Goal: Task Accomplishment & Management: Use online tool/utility

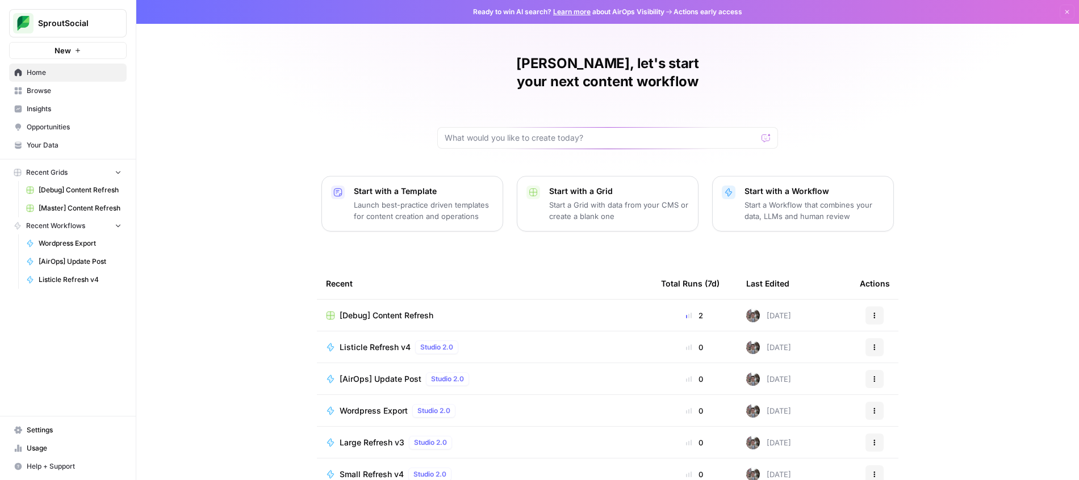
click at [46, 13] on button "SproutSocial" at bounding box center [68, 23] width 118 height 28
type input "chime"
click at [127, 87] on span "Chime" at bounding box center [110, 84] width 150 height 11
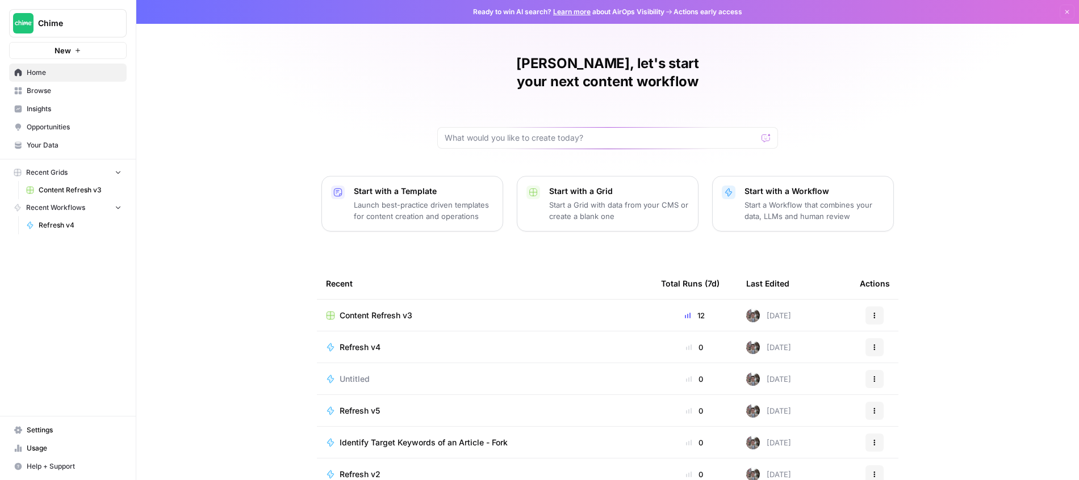
click at [74, 188] on span "Content Refresh v3" at bounding box center [80, 190] width 83 height 10
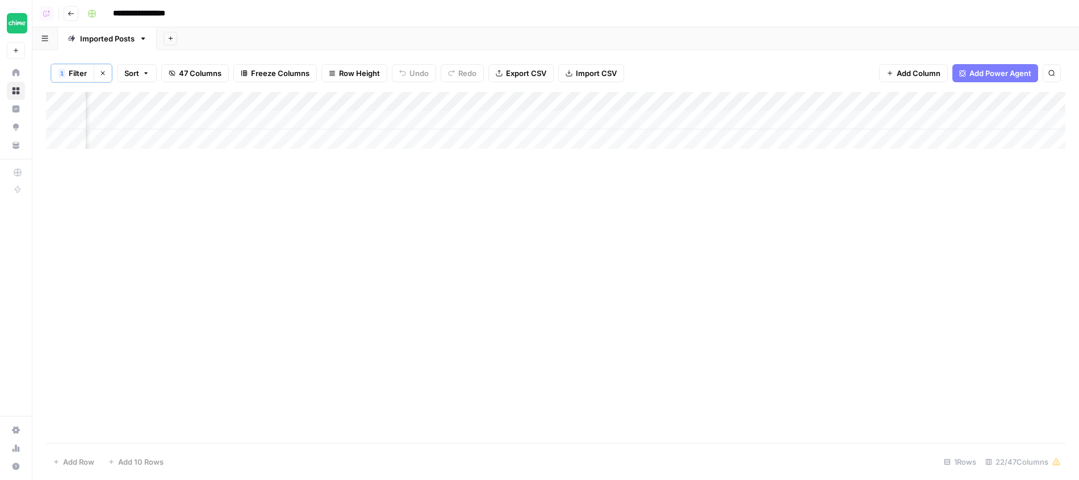
scroll to position [0, 1164]
click at [643, 116] on div "Add Column" at bounding box center [555, 120] width 1019 height 57
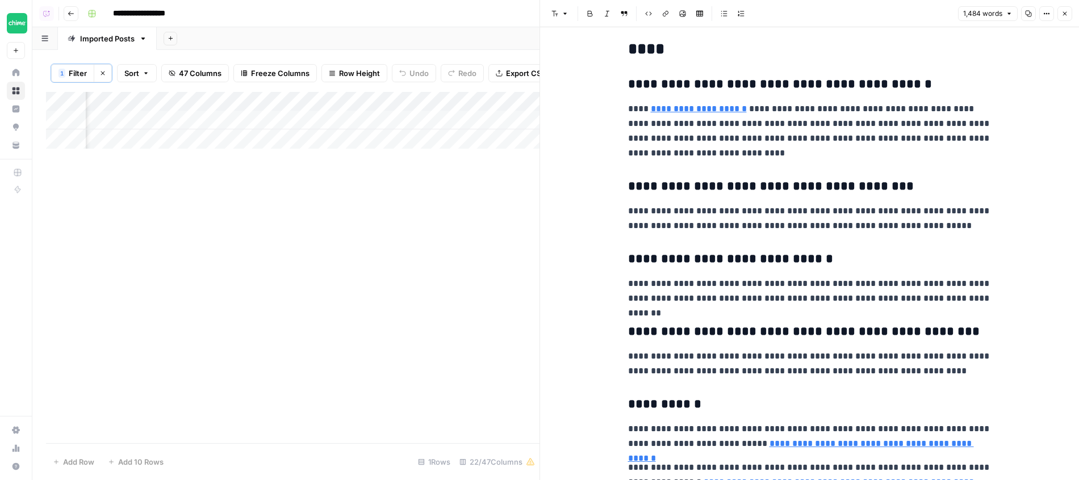
scroll to position [2759, 0]
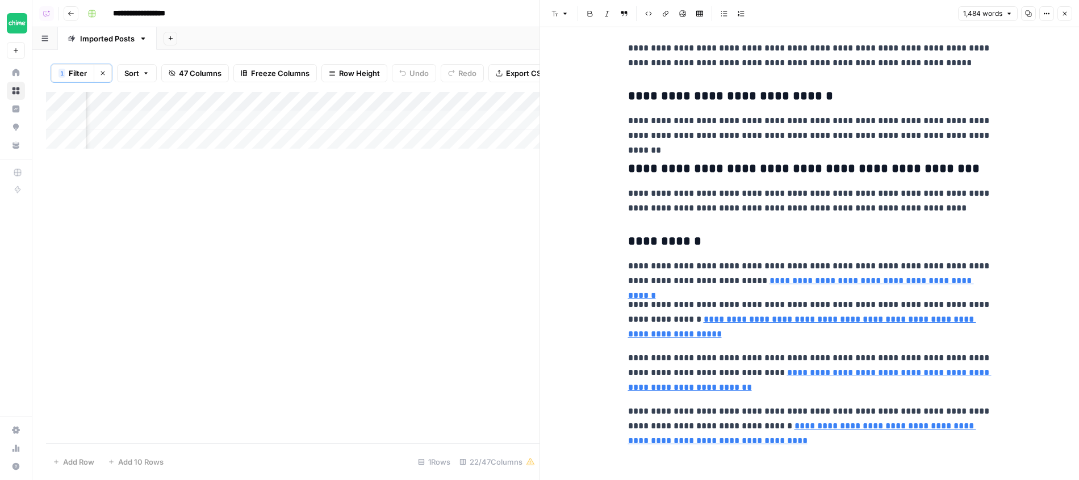
click at [1072, 6] on header "Font style Bold Italic Block quote Code block Link Image Insert Table Bulleted …" at bounding box center [809, 13] width 539 height 27
click at [1068, 9] on button "Close" at bounding box center [1064, 13] width 15 height 15
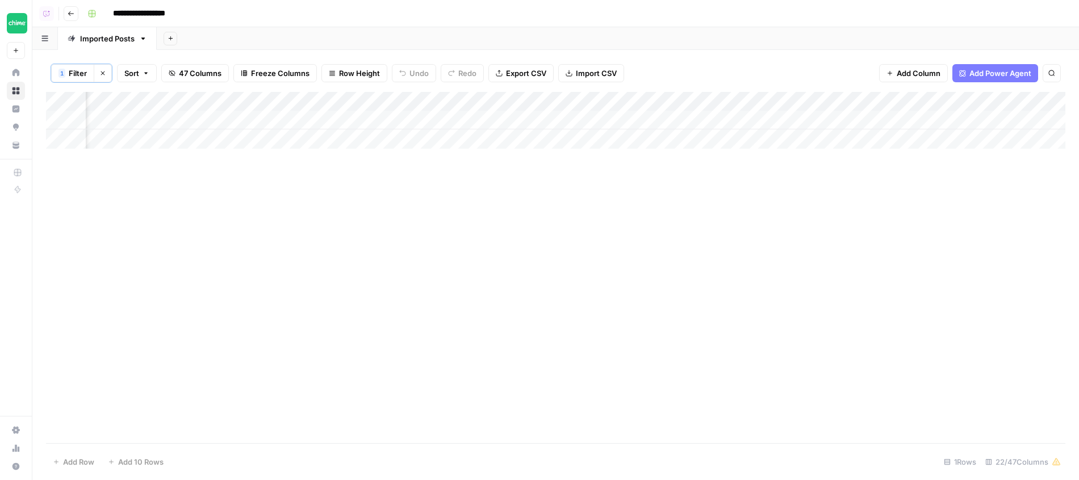
scroll to position [0, 923]
click at [790, 315] on div "Add Column" at bounding box center [555, 267] width 1019 height 351
click at [589, 298] on div "Add Column" at bounding box center [555, 267] width 1019 height 351
click at [103, 73] on icon "button" at bounding box center [102, 73] width 7 height 7
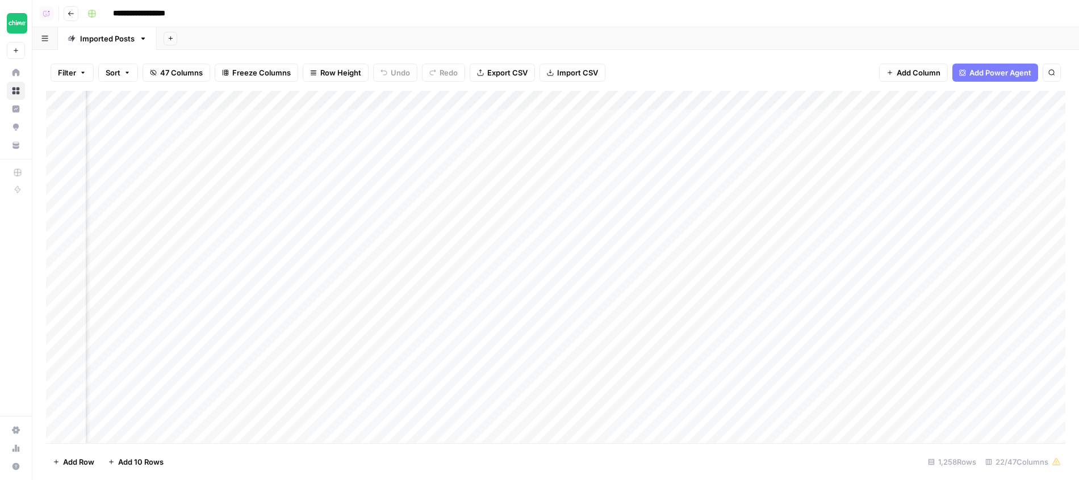
scroll to position [1, 0]
click at [741, 62] on div "Filter Sort 47 Columns Freeze Columns Row Height Undo Redo Export CSV Import CS…" at bounding box center [555, 73] width 1019 height 36
click at [274, 233] on div "Add Column" at bounding box center [555, 268] width 1019 height 355
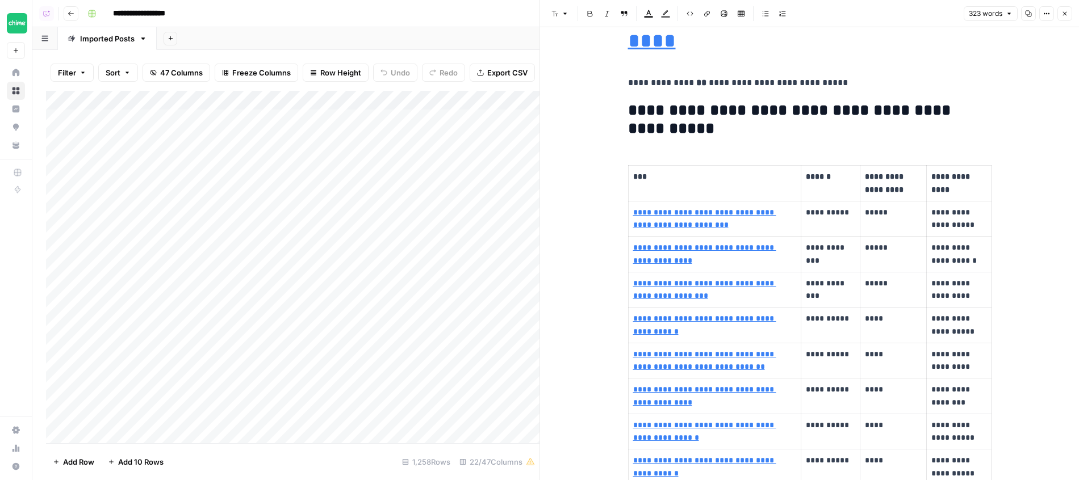
scroll to position [46, 0]
click at [727, 115] on h2 "**********" at bounding box center [809, 118] width 363 height 36
drag, startPoint x: 727, startPoint y: 115, endPoint x: 759, endPoint y: 131, distance: 35.5
click at [759, 131] on h2 "**********" at bounding box center [809, 118] width 363 height 36
click at [920, 135] on h2 "**********" at bounding box center [809, 118] width 363 height 36
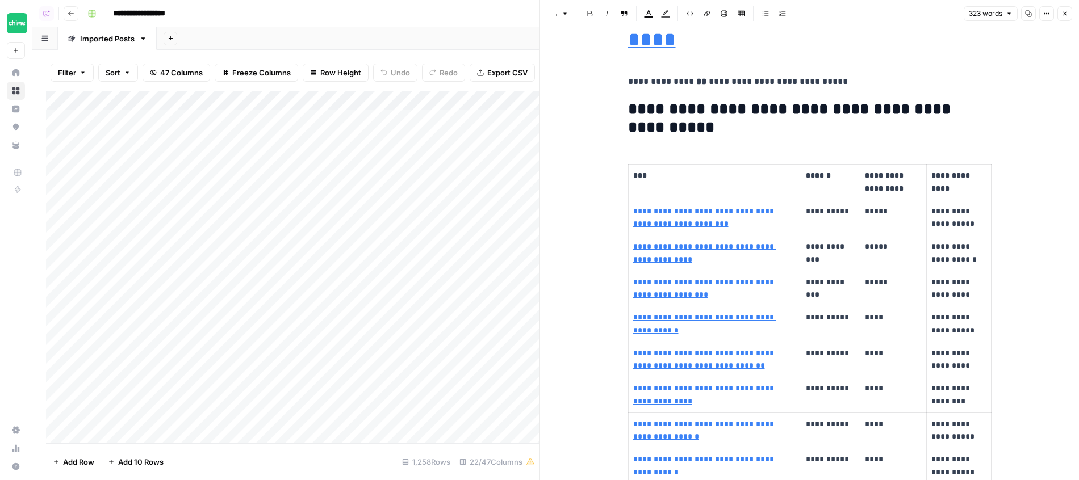
click at [921, 220] on td "*****" at bounding box center [893, 218] width 66 height 36
drag, startPoint x: 921, startPoint y: 220, endPoint x: 921, endPoint y: 279, distance: 59.0
click at [1061, 19] on button "Close" at bounding box center [1064, 13] width 15 height 15
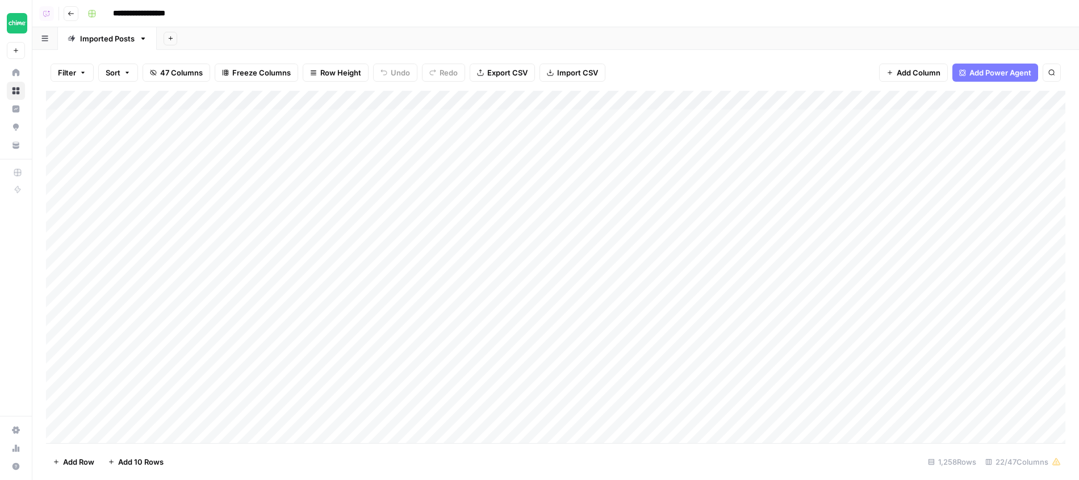
scroll to position [2, 0]
click at [282, 229] on div "Add Column" at bounding box center [555, 268] width 1019 height 355
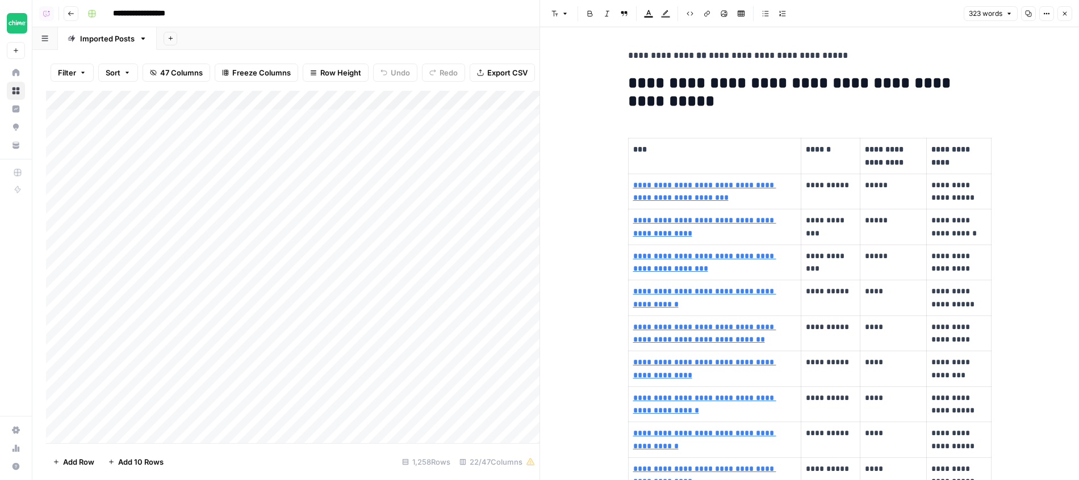
scroll to position [79, 0]
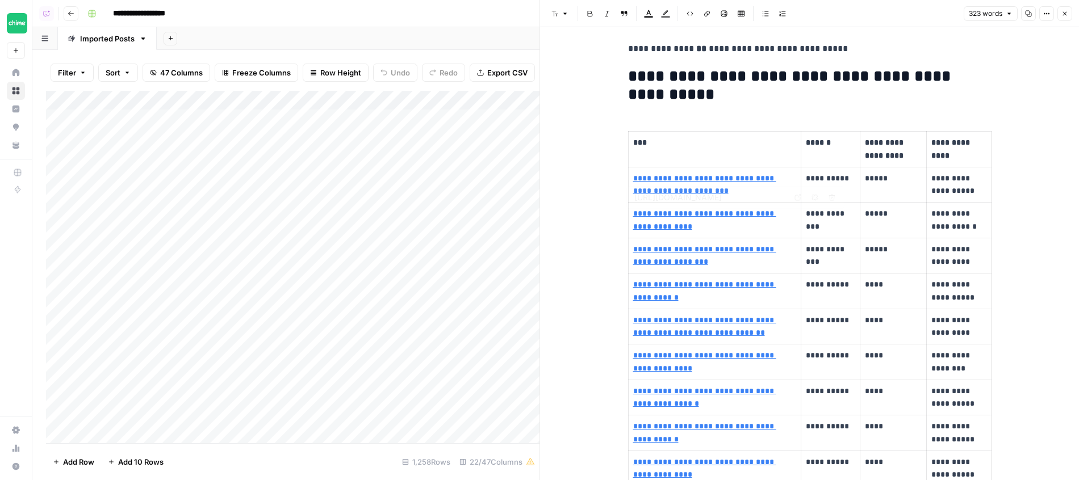
type input "https://www.chime.com/blog/chime-credit-myths-busted/"
click at [749, 253] on link "**********" at bounding box center [704, 255] width 143 height 21
drag, startPoint x: 751, startPoint y: 253, endPoint x: 680, endPoint y: 263, distance: 71.2
click at [680, 263] on link "**********" at bounding box center [704, 255] width 143 height 21
copy link "**********"
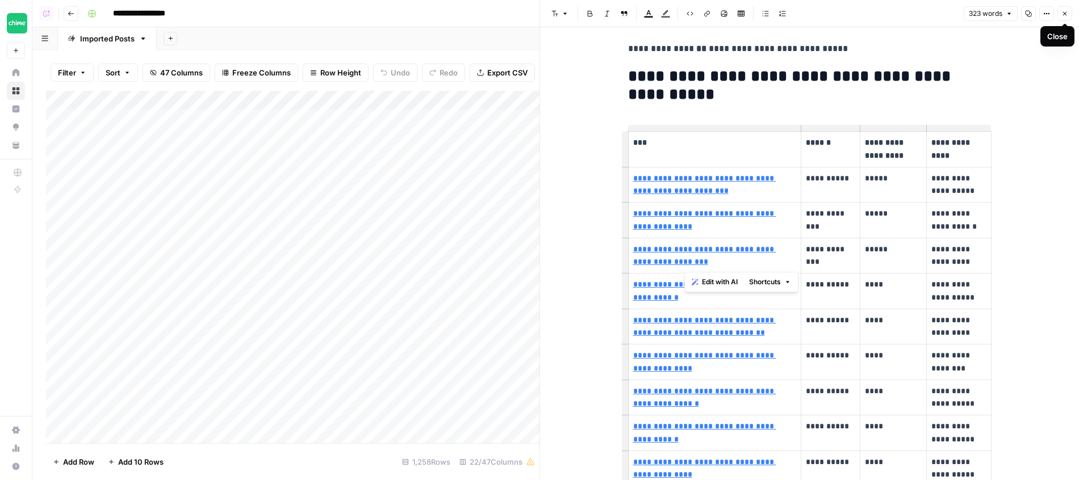
click at [1069, 15] on button "Close" at bounding box center [1064, 13] width 15 height 15
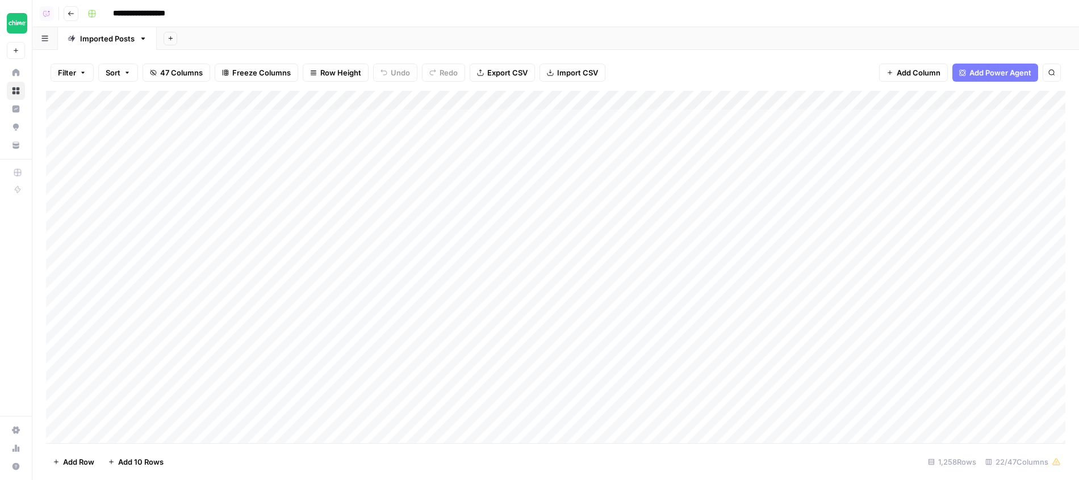
click at [429, 95] on div "Add Column" at bounding box center [555, 268] width 1019 height 355
click at [436, 215] on span "Filter" at bounding box center [463, 218] width 99 height 11
type input "Slug"
click at [409, 128] on input "text" at bounding box center [456, 130] width 138 height 11
paste input "chime-credit-myths-busted"
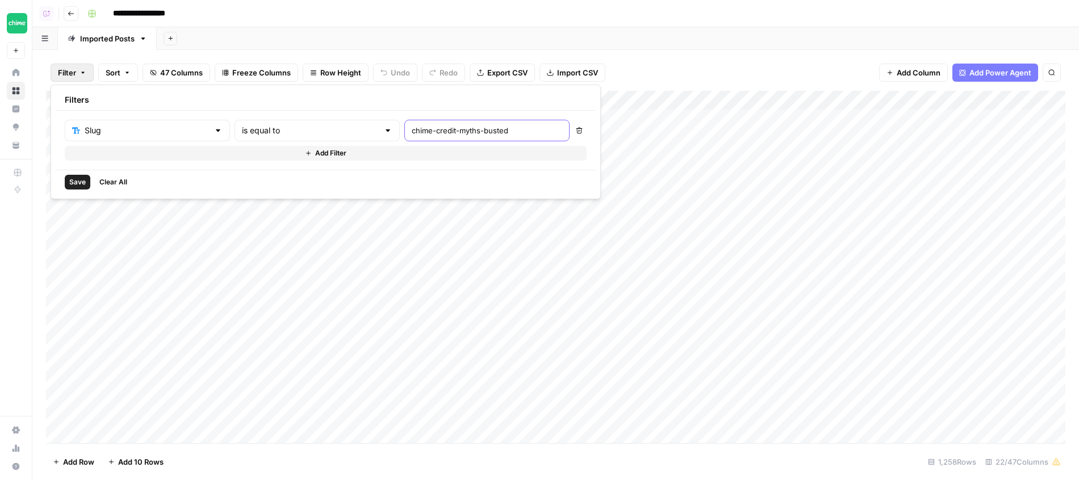
type input "chime-credit-myths-busted"
click at [256, 142] on div "Slug is equal to chime-credit-myths-busted Delete Add Filter" at bounding box center [326, 140] width 522 height 41
click at [256, 137] on div "is equal to" at bounding box center [316, 131] width 165 height 22
click at [650, 27] on header "**********" at bounding box center [555, 13] width 1046 height 27
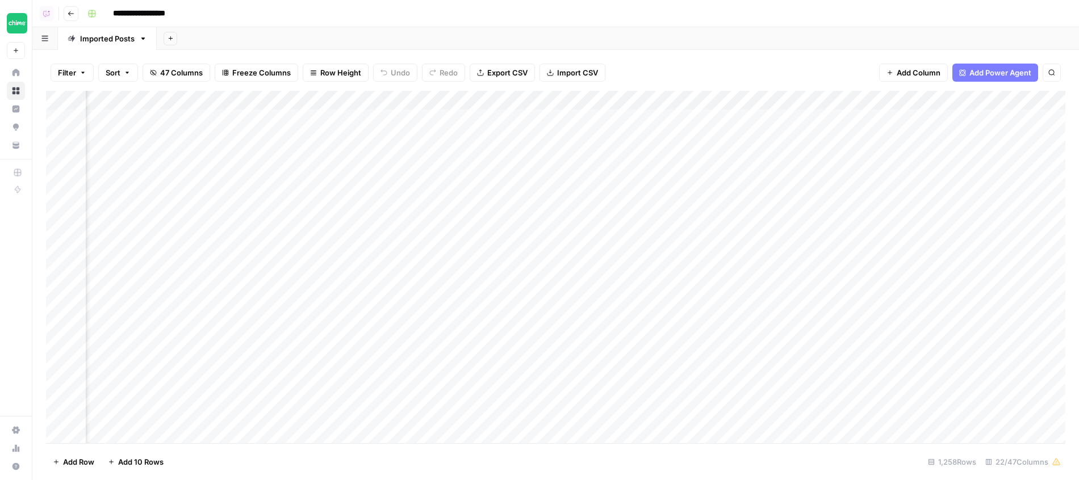
click at [681, 65] on div "Filter Sort 47 Columns Freeze Columns Row Height Undo Redo Export CSV Import CS…" at bounding box center [555, 73] width 1019 height 36
click at [602, 100] on div "Add Column" at bounding box center [555, 268] width 1019 height 355
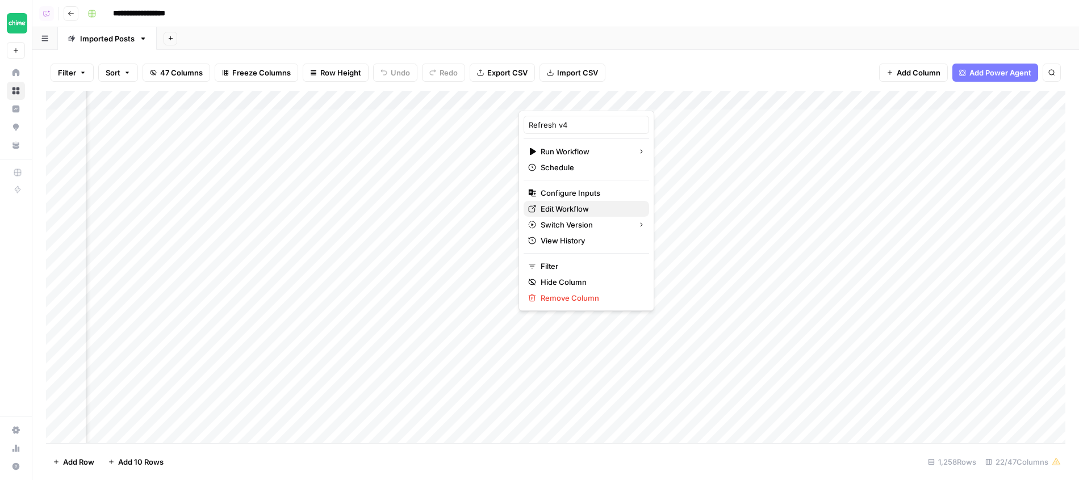
click at [564, 209] on span "Edit Workflow" at bounding box center [589, 208] width 99 height 11
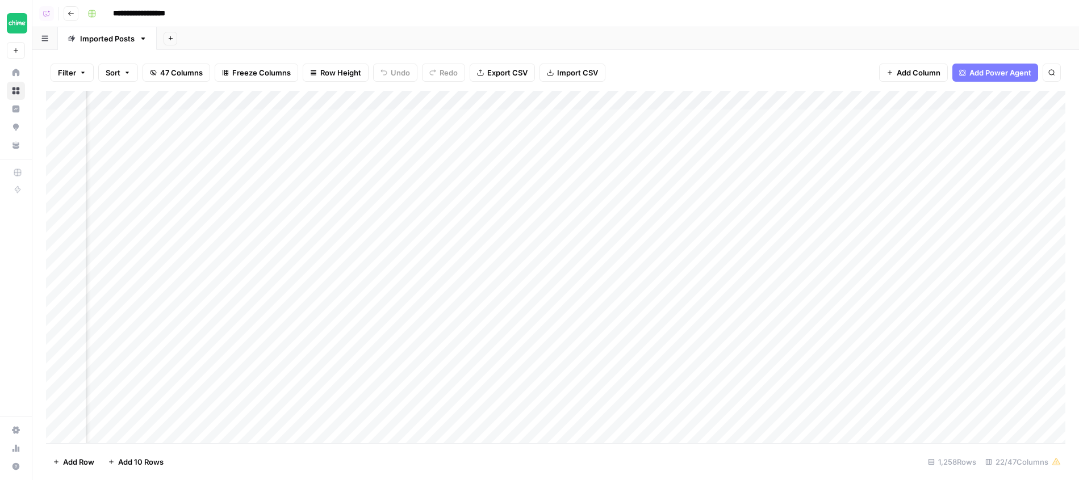
click at [640, 47] on div "Add Sheet" at bounding box center [618, 38] width 922 height 23
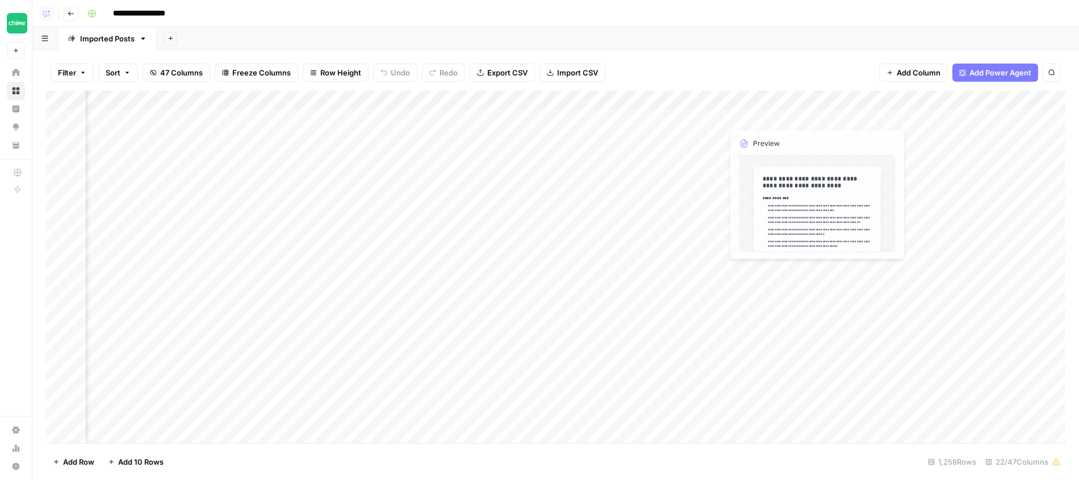
click at [716, 58] on div "Filter Sort 47 Columns Freeze Columns Row Height Undo Redo Export CSV Import CS…" at bounding box center [555, 73] width 1019 height 36
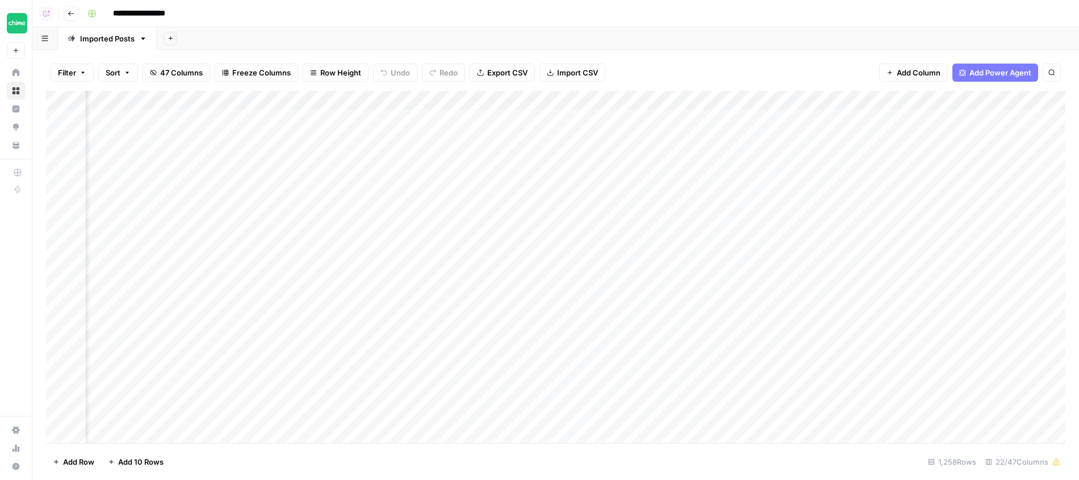
click at [597, 96] on div "Add Column" at bounding box center [555, 268] width 1019 height 355
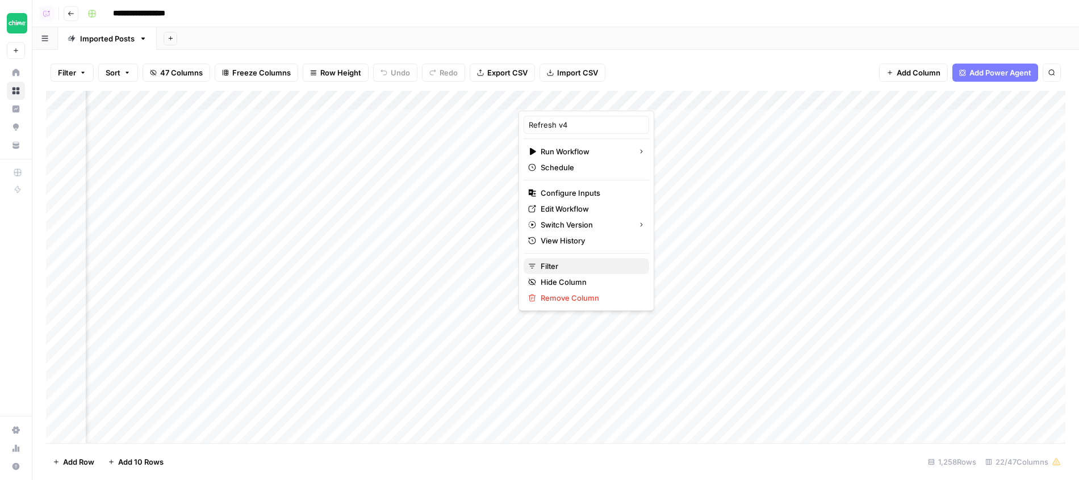
click at [570, 265] on span "Filter" at bounding box center [589, 266] width 99 height 11
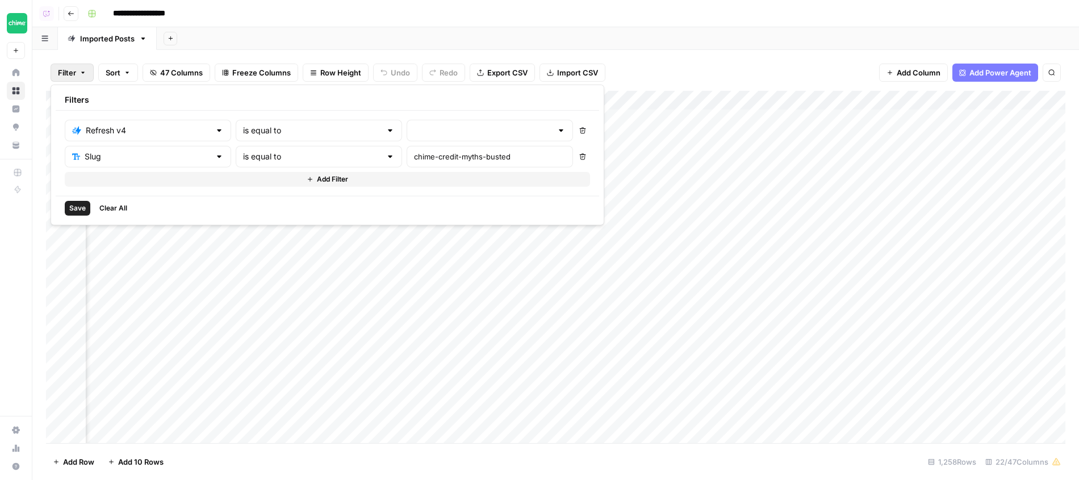
click at [575, 152] on button "Delete" at bounding box center [582, 156] width 15 height 15
click at [455, 141] on div "Refresh v4 is equal to Delete Add Filter" at bounding box center [327, 140] width 525 height 41
click at [455, 140] on div at bounding box center [490, 131] width 166 height 22
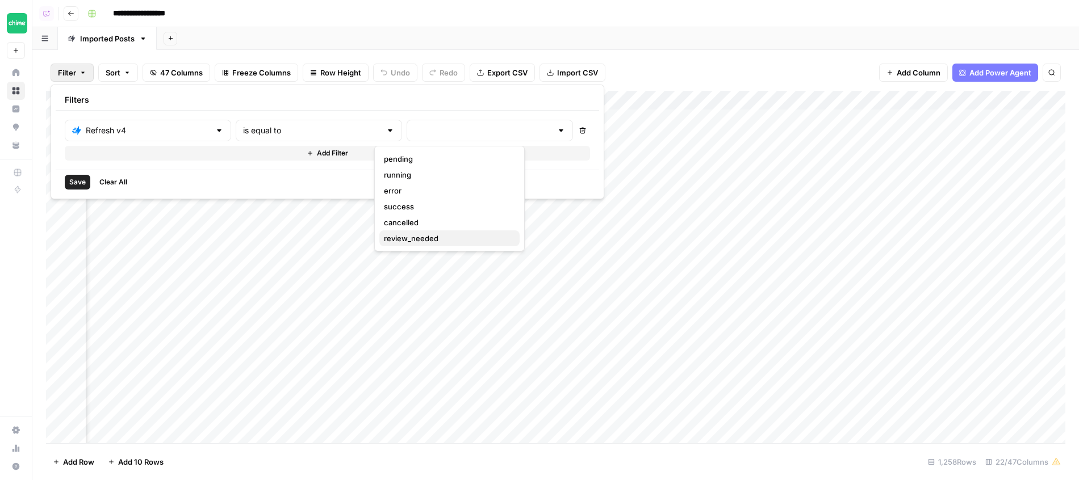
click at [418, 240] on span "review_needed" at bounding box center [447, 238] width 127 height 11
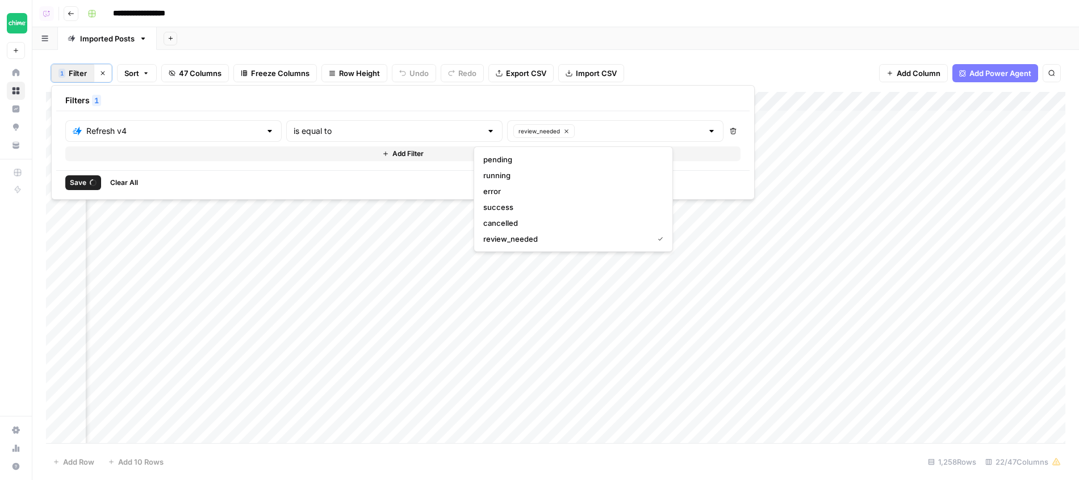
click at [628, 27] on header "**********" at bounding box center [555, 13] width 1046 height 27
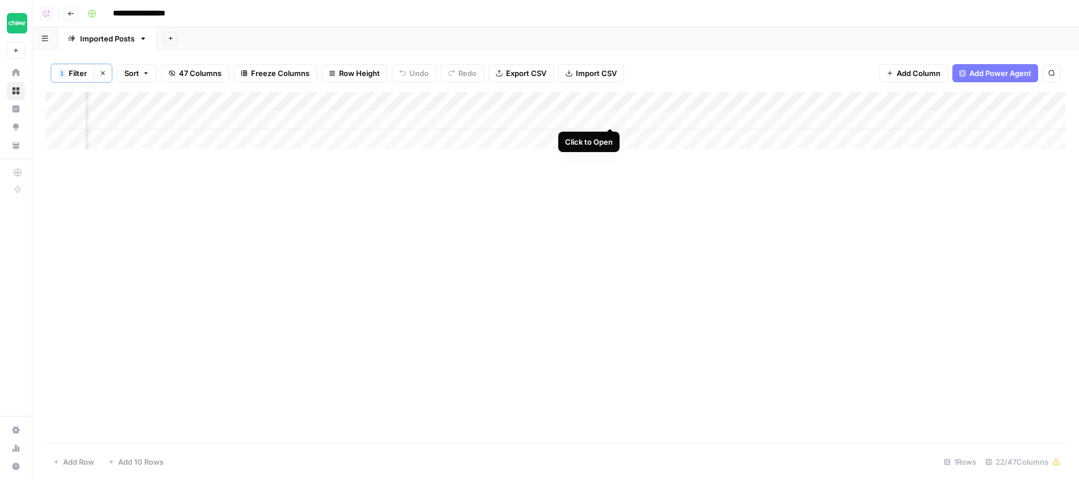
click at [609, 118] on div "Add Column" at bounding box center [555, 120] width 1019 height 57
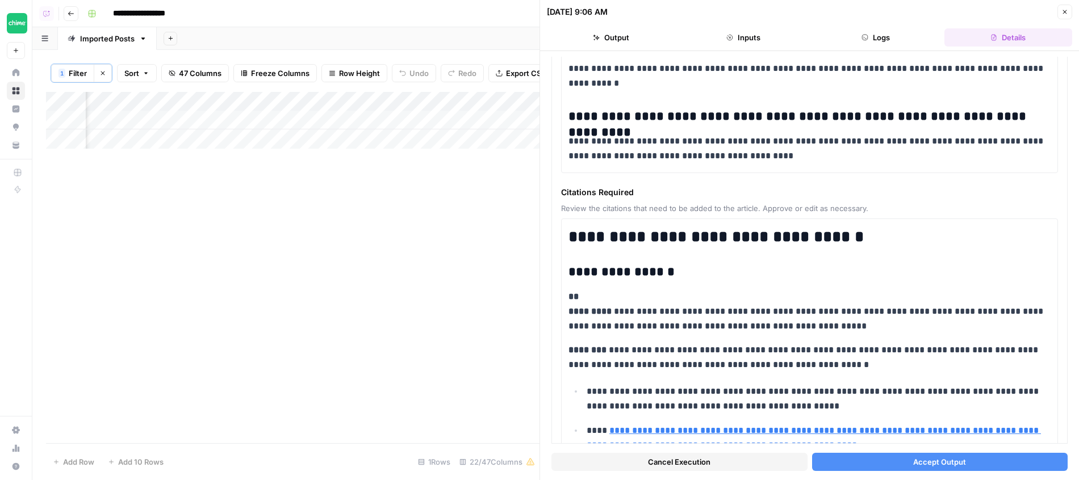
scroll to position [0, 1421]
click at [171, 97] on div "Add Column" at bounding box center [292, 120] width 493 height 57
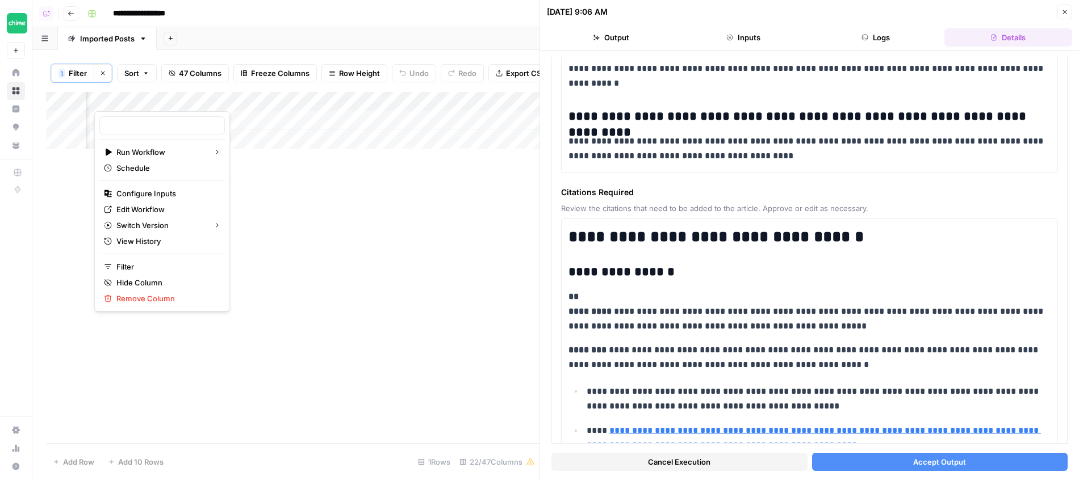
type input "Refresh v4"
click at [157, 212] on span "Edit Workflow" at bounding box center [165, 209] width 99 height 11
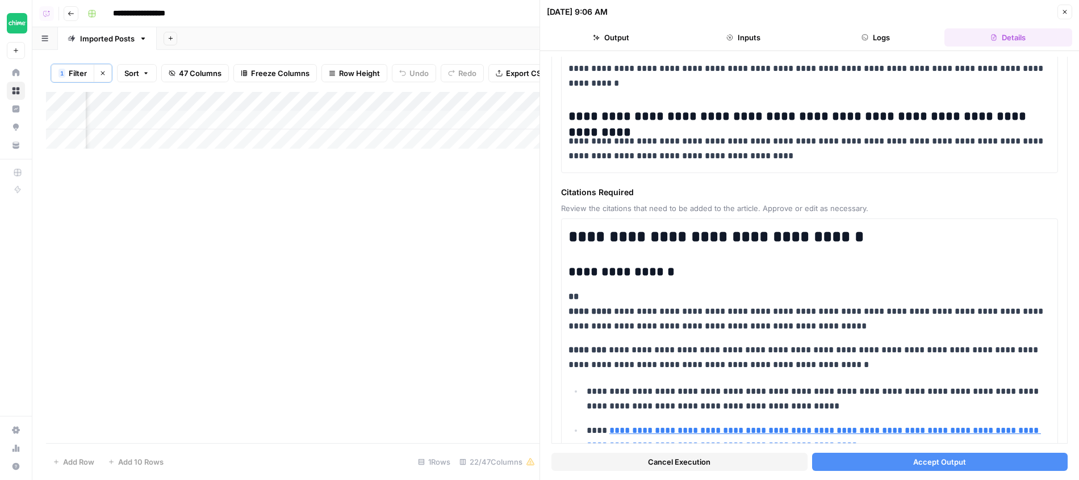
click at [182, 116] on div "Add Column" at bounding box center [292, 120] width 493 height 57
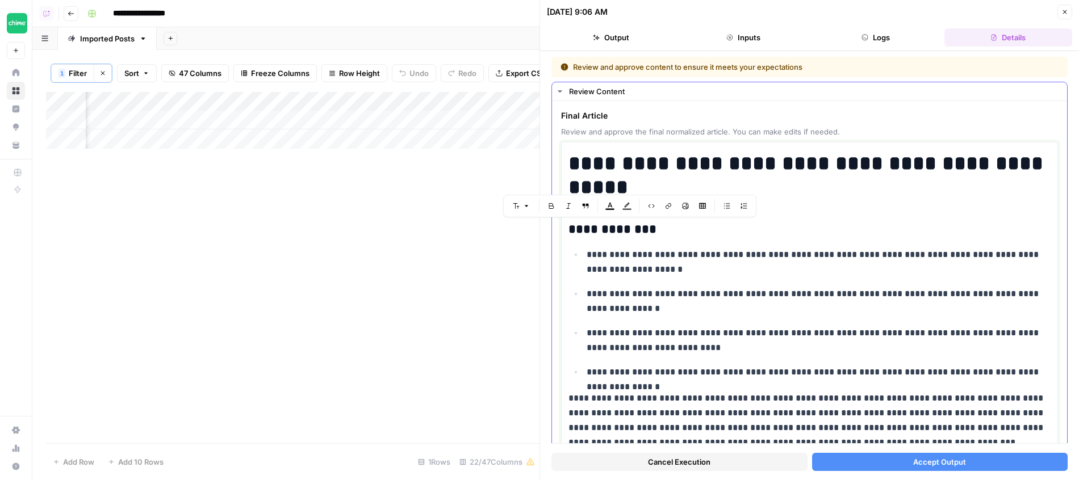
drag, startPoint x: 643, startPoint y: 231, endPoint x: 677, endPoint y: 268, distance: 50.6
click at [677, 268] on p "**********" at bounding box center [818, 263] width 464 height 30
click at [671, 233] on h3 "**********" at bounding box center [809, 230] width 482 height 16
drag, startPoint x: 690, startPoint y: 229, endPoint x: 659, endPoint y: 228, distance: 31.8
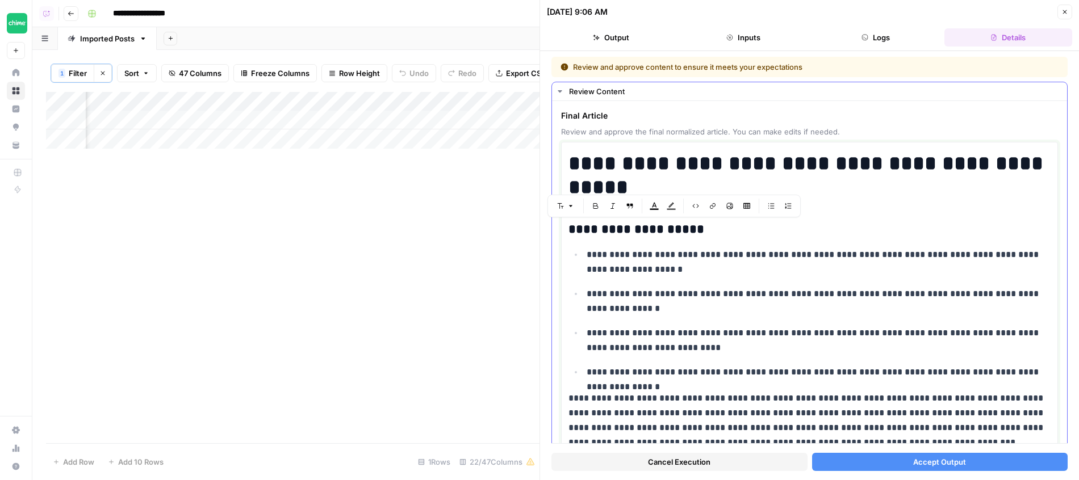
click at [659, 228] on h3 "**********" at bounding box center [809, 230] width 482 height 16
click at [705, 271] on p "**********" at bounding box center [818, 263] width 464 height 30
drag, startPoint x: 697, startPoint y: 231, endPoint x: 660, endPoint y: 232, distance: 36.9
click at [660, 232] on h3 "**********" at bounding box center [809, 230] width 482 height 16
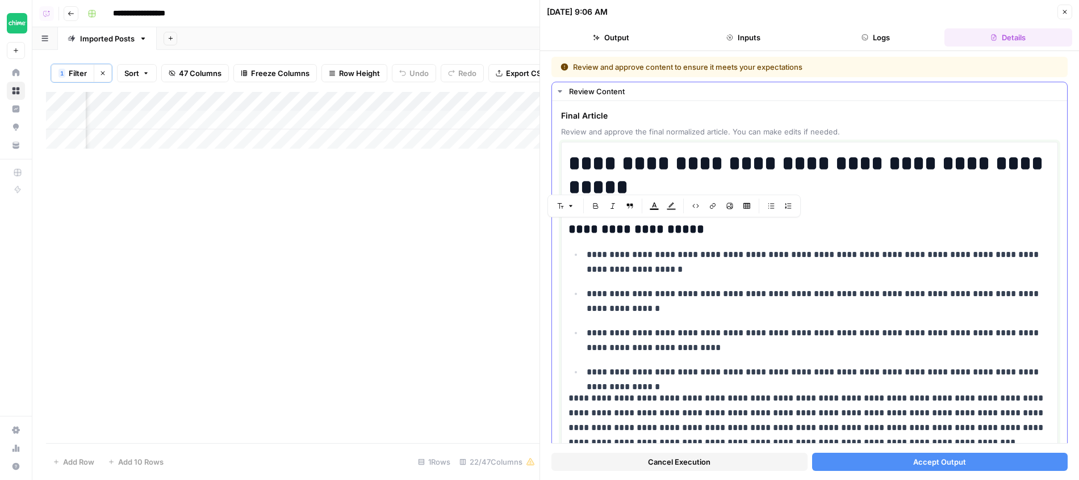
drag, startPoint x: 699, startPoint y: 233, endPoint x: 656, endPoint y: 226, distance: 43.7
click at [656, 226] on h3 "**********" at bounding box center [809, 230] width 482 height 16
drag, startPoint x: 664, startPoint y: 240, endPoint x: 671, endPoint y: 230, distance: 12.6
click at [1063, 13] on icon "button" at bounding box center [1065, 12] width 4 height 4
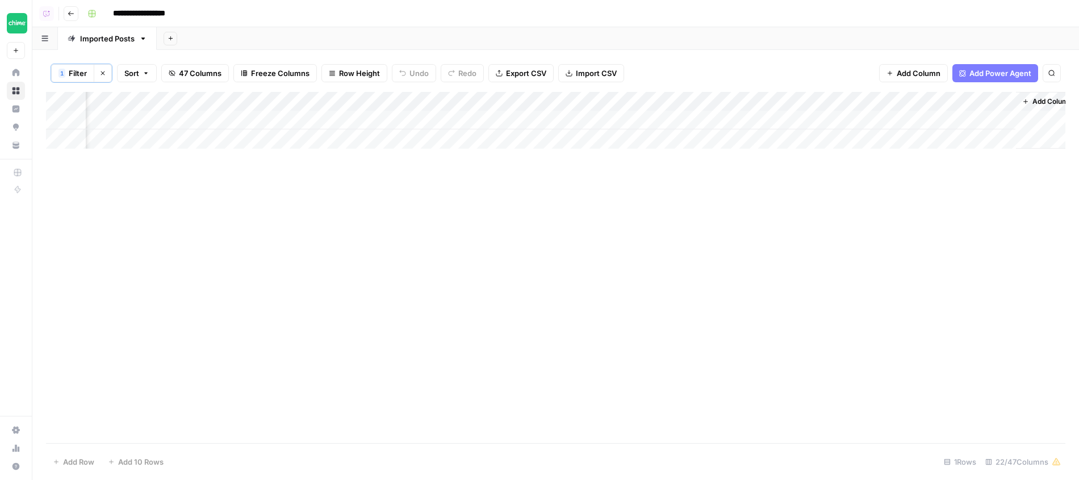
scroll to position [0, 1393]
click at [1036, 97] on span "Add Column" at bounding box center [1039, 102] width 40 height 10
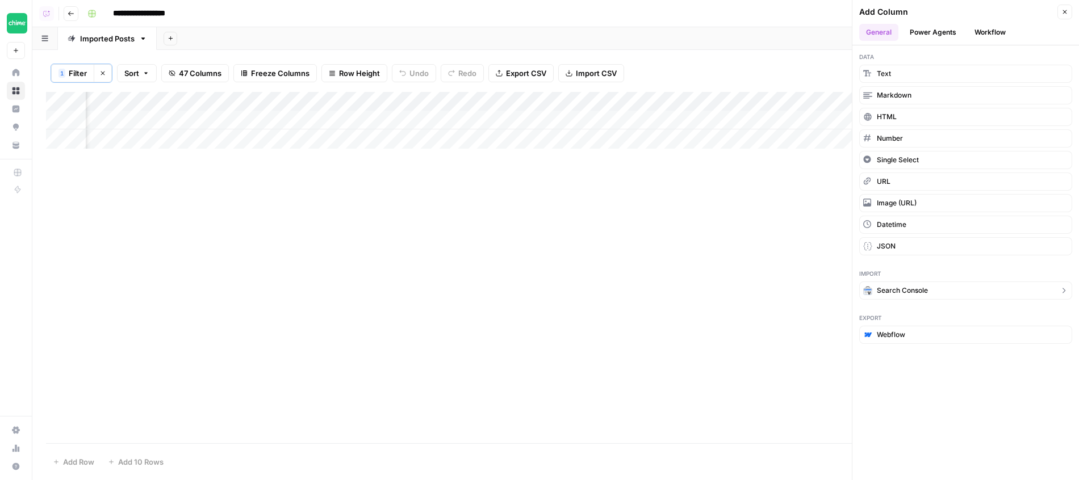
click at [949, 294] on button "Search Console" at bounding box center [965, 291] width 213 height 18
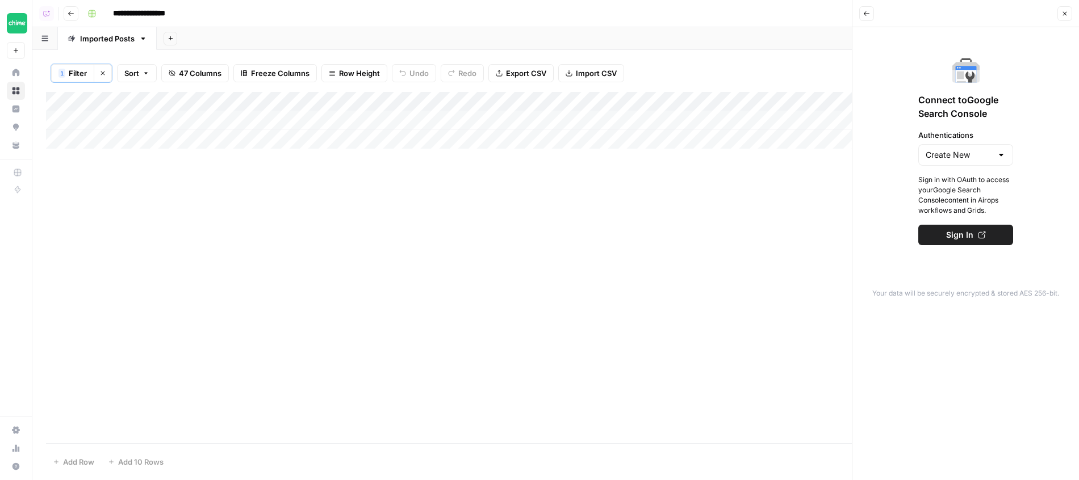
click at [157, 97] on div "Add Column" at bounding box center [555, 120] width 1019 height 57
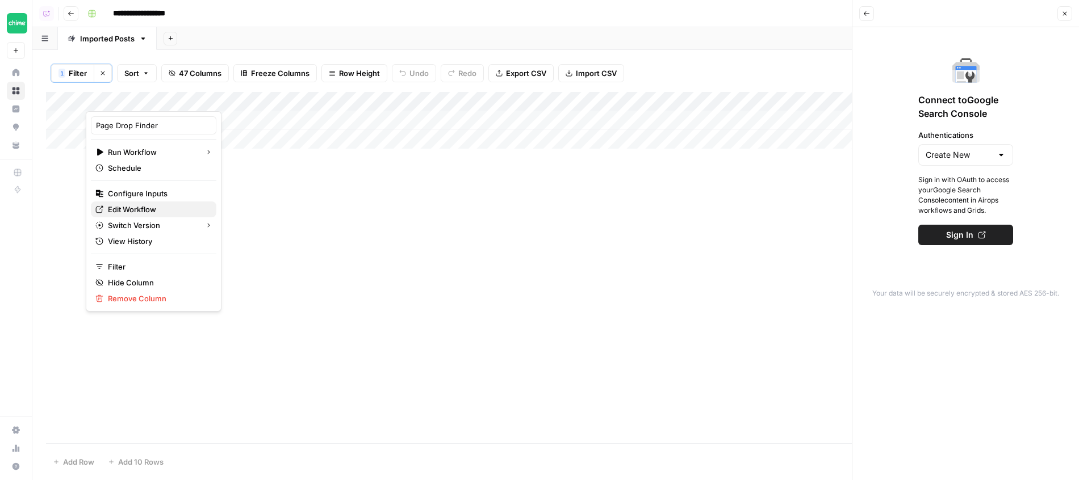
click at [136, 206] on span "Edit Workflow" at bounding box center [157, 209] width 99 height 11
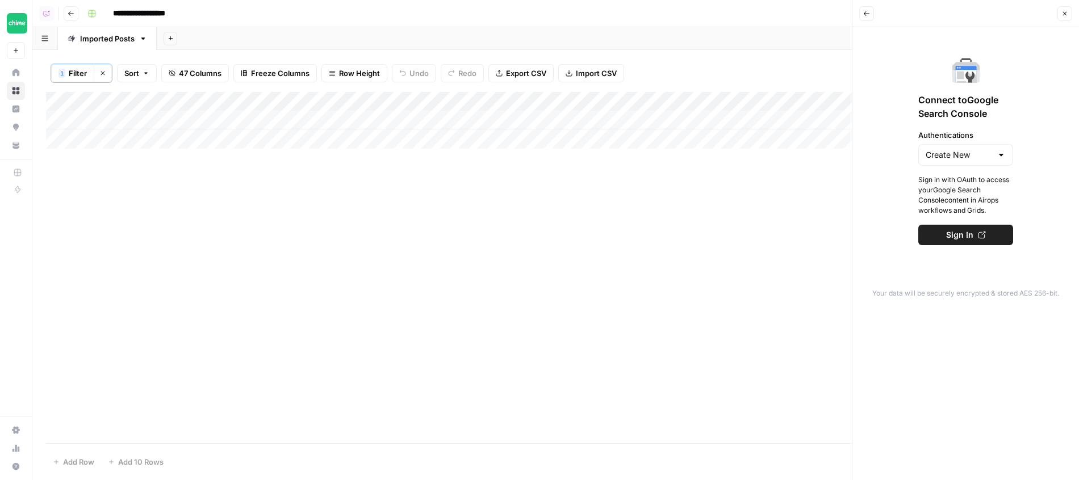
click at [725, 32] on div "Add Sheet" at bounding box center [618, 38] width 922 height 23
click at [978, 115] on span "Connect to Google Search Console" at bounding box center [965, 106] width 95 height 27
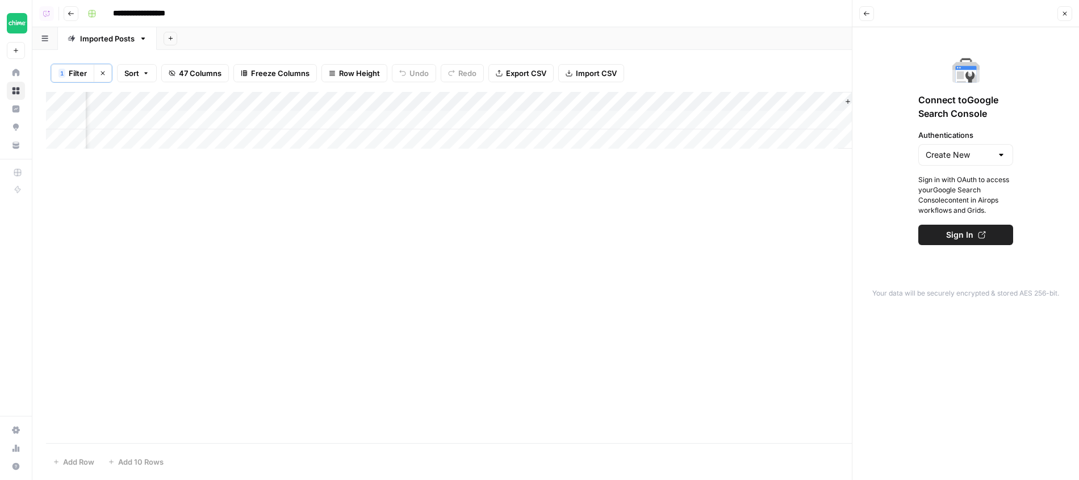
click at [978, 115] on span "Connect to Google Search Console" at bounding box center [965, 106] width 95 height 27
click at [947, 104] on span "Connect to Google Search Console" at bounding box center [965, 106] width 95 height 27
click at [703, 73] on div "1 Filter Clear filters Sort 47 Columns Freeze Columns Row Height Undo Redo Expo…" at bounding box center [555, 73] width 1019 height 37
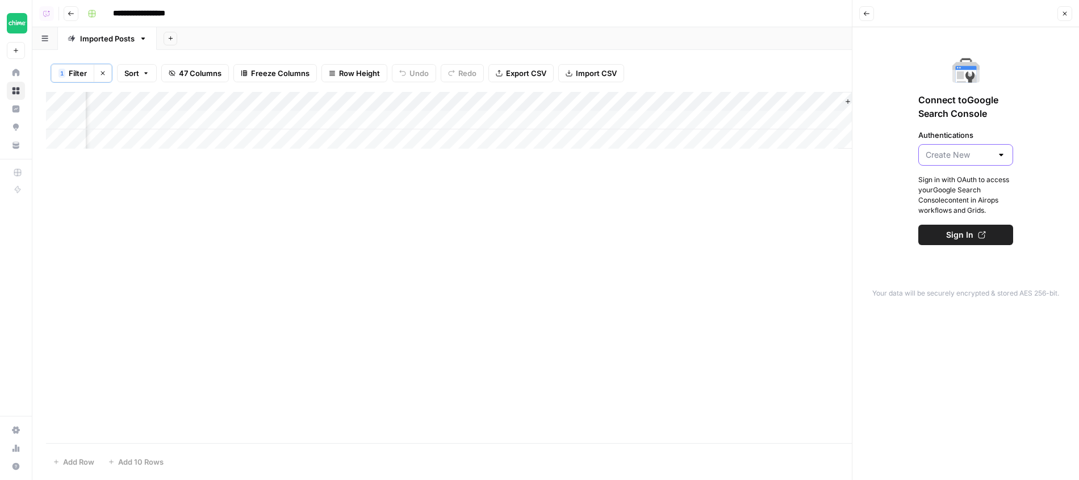
click at [953, 157] on input "Authentications" at bounding box center [958, 154] width 66 height 11
type input "Create New"
click at [957, 103] on span "Connect to Google Search Console" at bounding box center [965, 106] width 95 height 27
click at [422, 299] on div "Add Column" at bounding box center [555, 267] width 1019 height 351
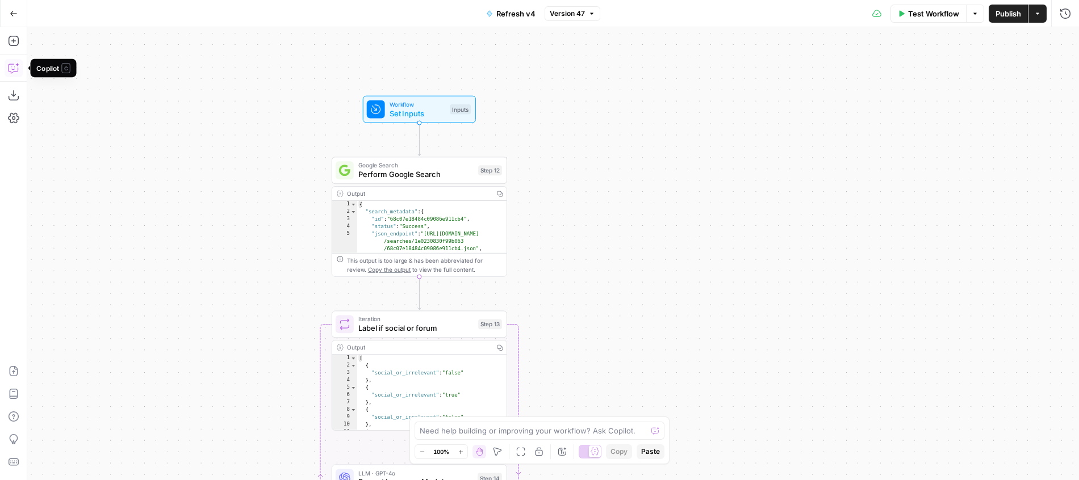
click at [6, 66] on button "Copilot" at bounding box center [14, 68] width 18 height 18
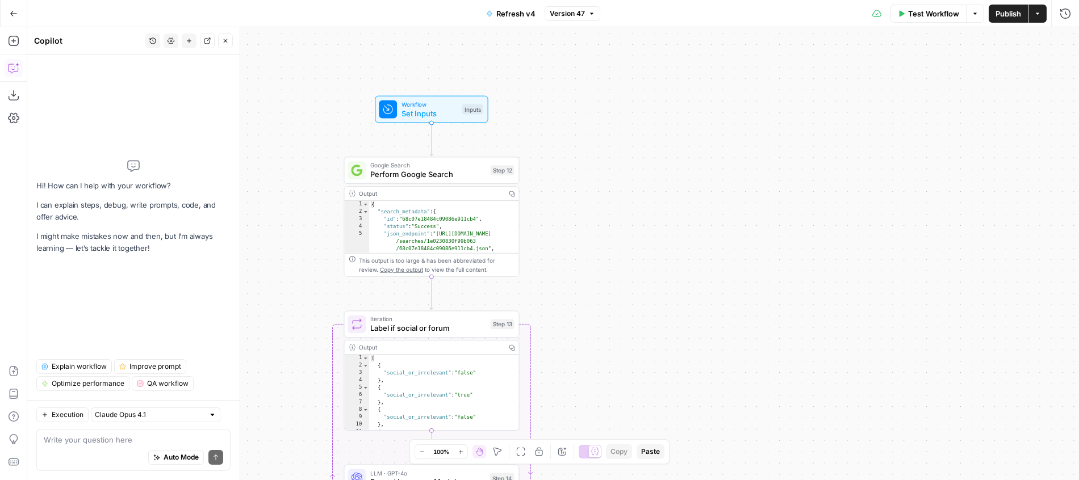
click at [86, 369] on span "Explain workflow" at bounding box center [79, 367] width 55 height 10
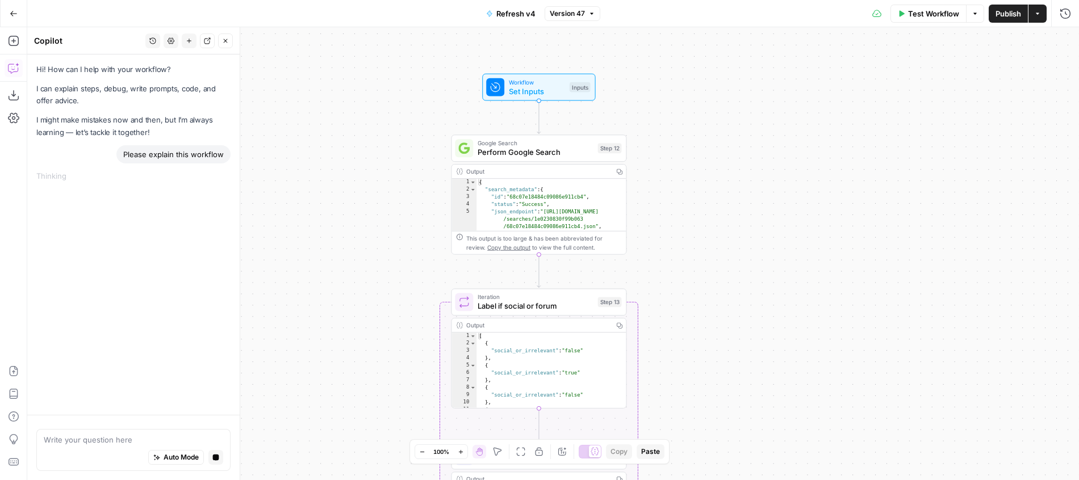
drag, startPoint x: 656, startPoint y: 172, endPoint x: 763, endPoint y: 153, distance: 109.0
click at [763, 152] on div "true false Workflow Set Inputs Inputs Google Search Perform Google Search Step …" at bounding box center [552, 253] width 1051 height 453
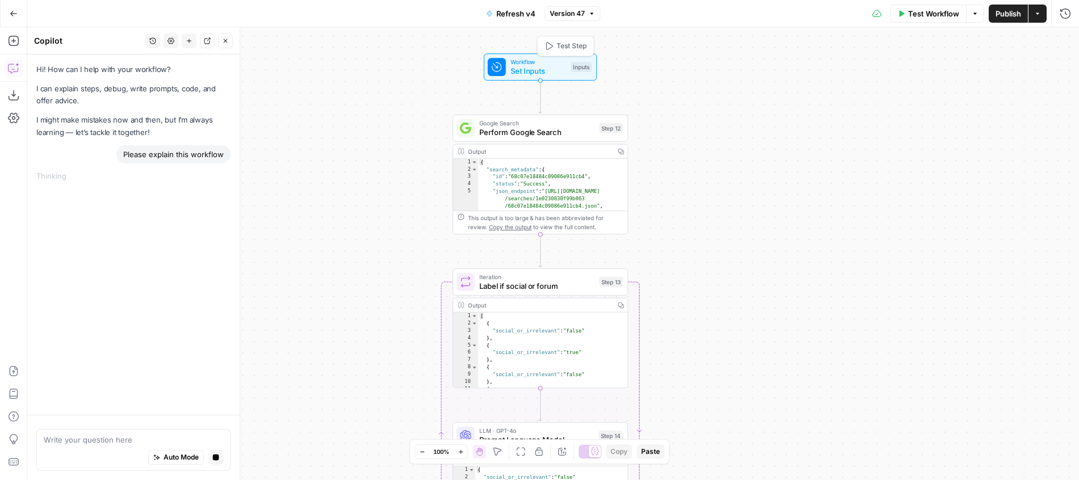
click at [579, 46] on span "Test Step" at bounding box center [571, 46] width 30 height 10
click at [579, 46] on span "Test Step" at bounding box center [571, 45] width 30 height 10
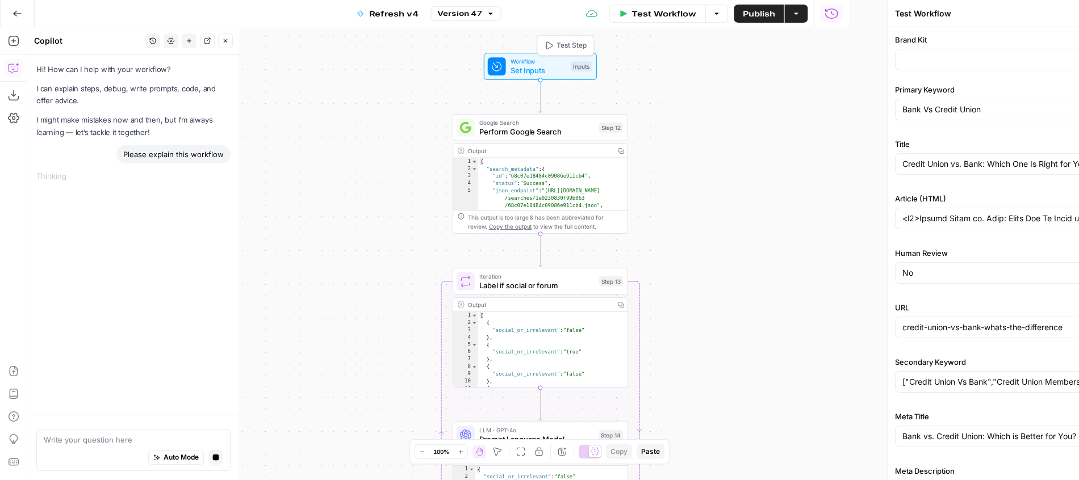
type input "Blog Examples"
type input "Chime"
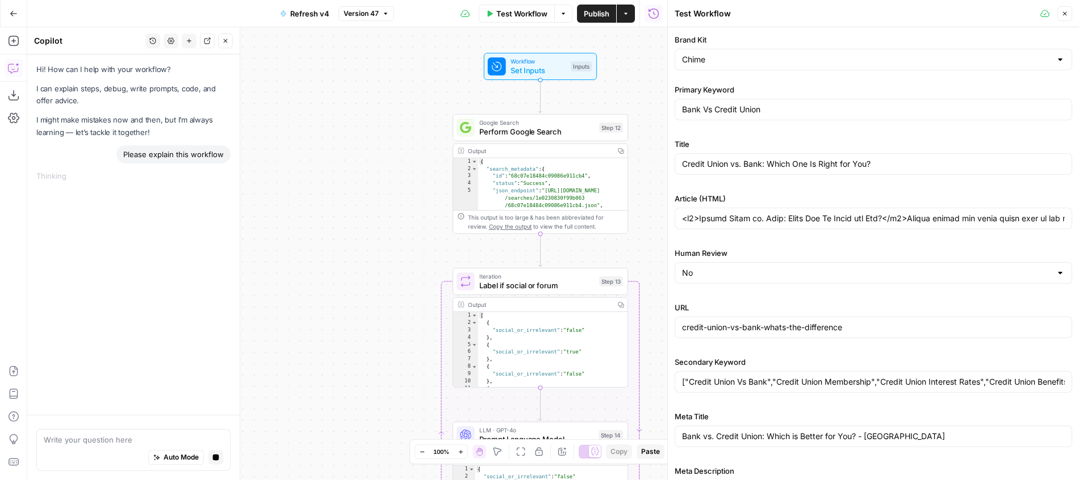
click at [753, 137] on div "Brand Kit Chime Primary Keyword Bank Vs Credit Union Title Credit Union vs. Ban…" at bounding box center [872, 297] width 397 height 527
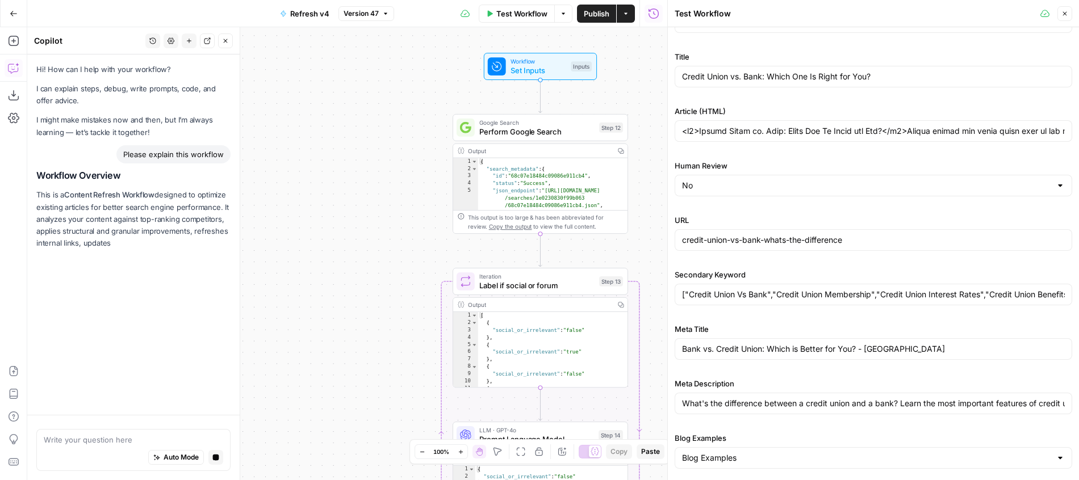
click at [307, 199] on div "true false Workflow Set Inputs Inputs Google Search Perform Google Search Step …" at bounding box center [347, 253] width 640 height 453
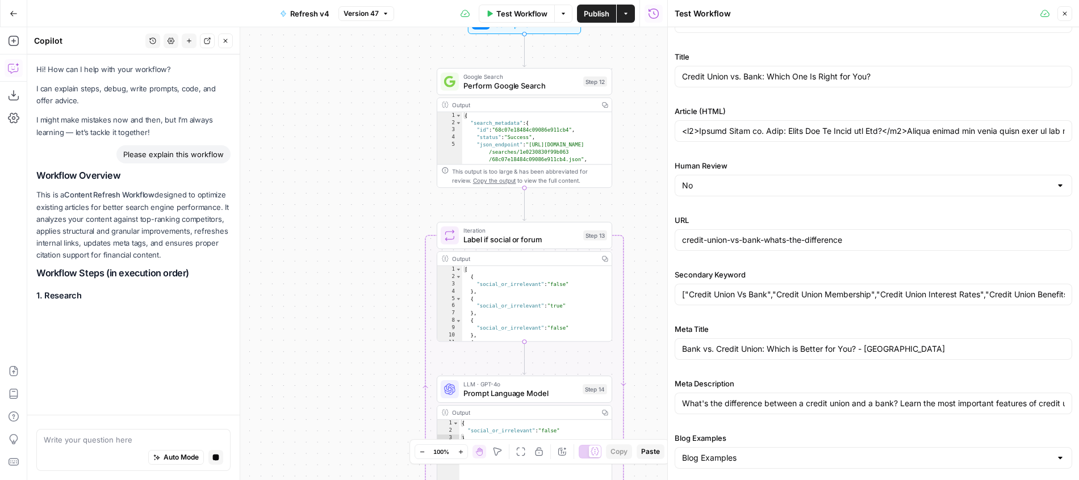
drag, startPoint x: 334, startPoint y: 226, endPoint x: 312, endPoint y: 161, distance: 68.8
click at [312, 161] on div "true false Workflow Set Inputs Inputs Google Search Perform Google Search Step …" at bounding box center [347, 253] width 640 height 453
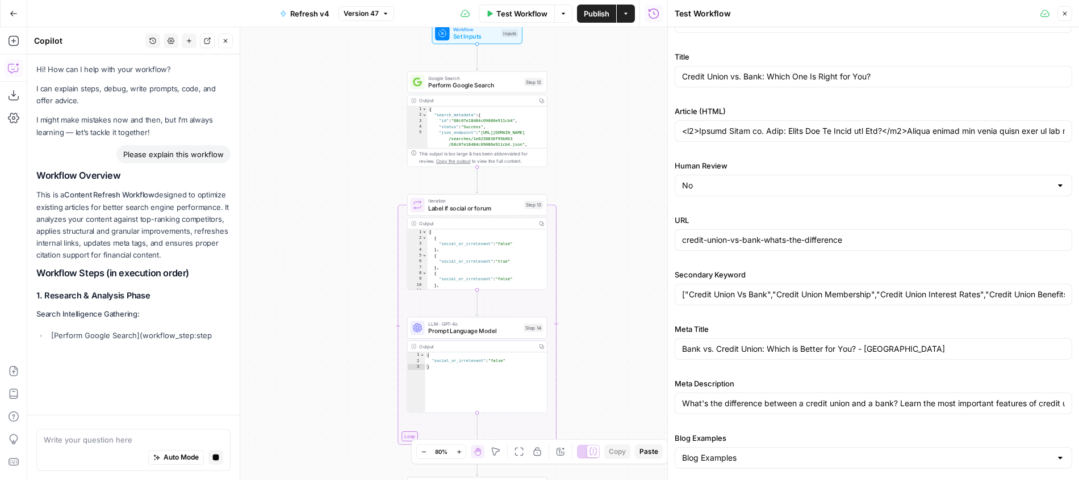
click at [489, 86] on span "Perform Google Search" at bounding box center [474, 85] width 92 height 9
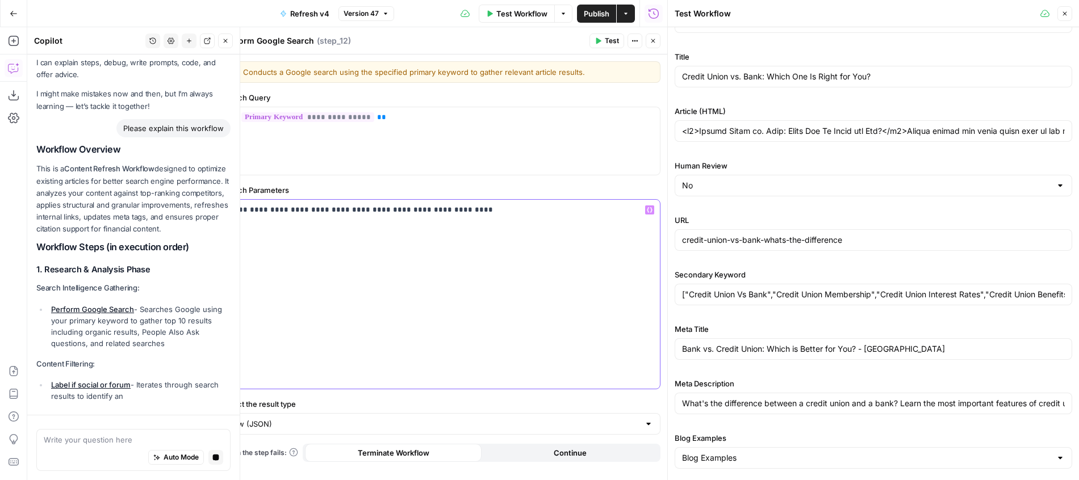
click at [244, 212] on p "**********" at bounding box center [441, 209] width 424 height 11
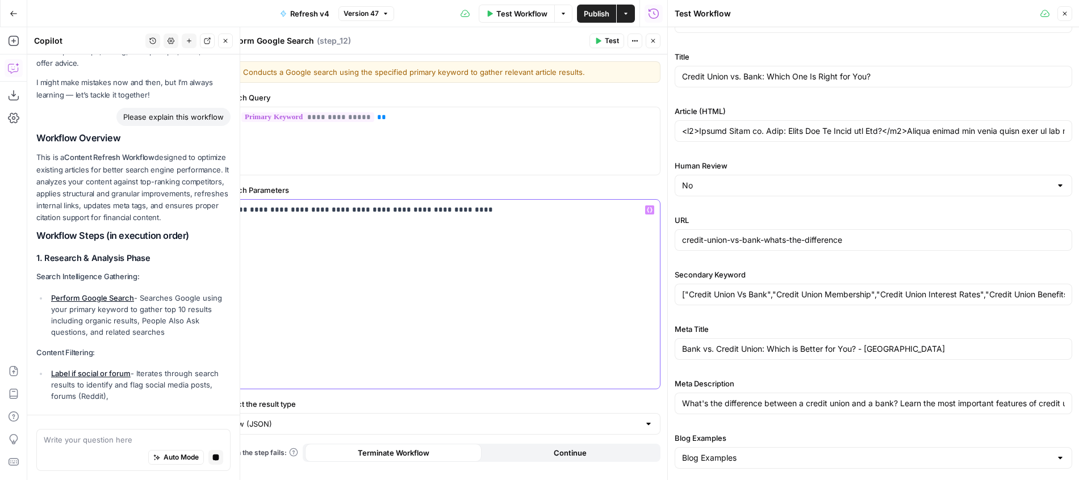
click at [244, 212] on p "**********" at bounding box center [441, 209] width 424 height 11
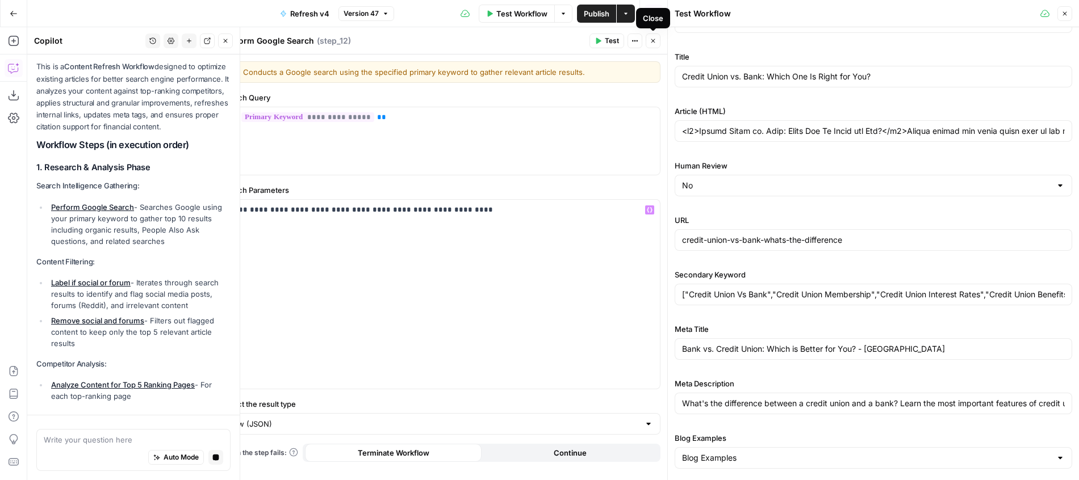
click at [653, 40] on icon "button" at bounding box center [653, 41] width 4 height 4
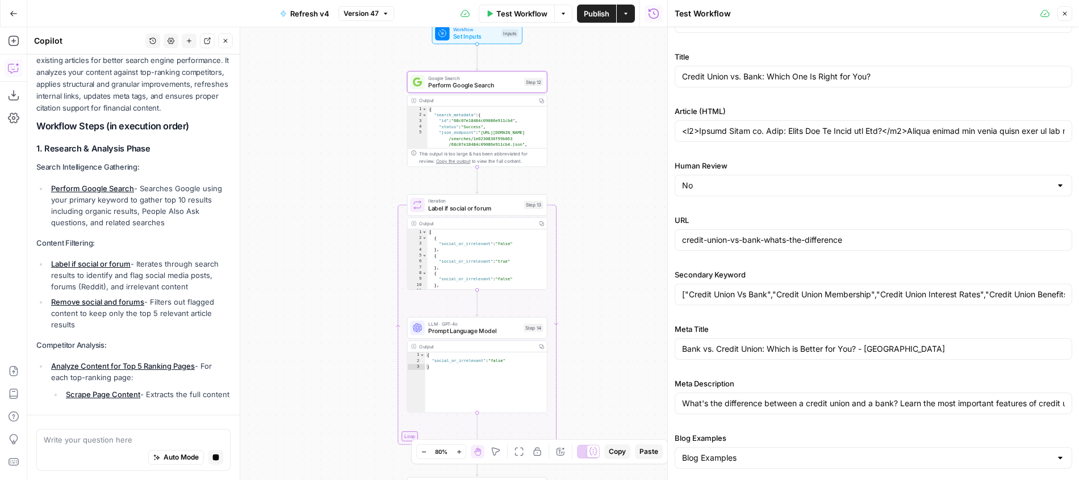
click at [605, 231] on div "true false Workflow Set Inputs Inputs Google Search Perform Google Search Step …" at bounding box center [347, 253] width 640 height 453
type input "<h1>Credit Union vs. Bank: Which One Is Right for You?</h1>Credit unions and ba…"
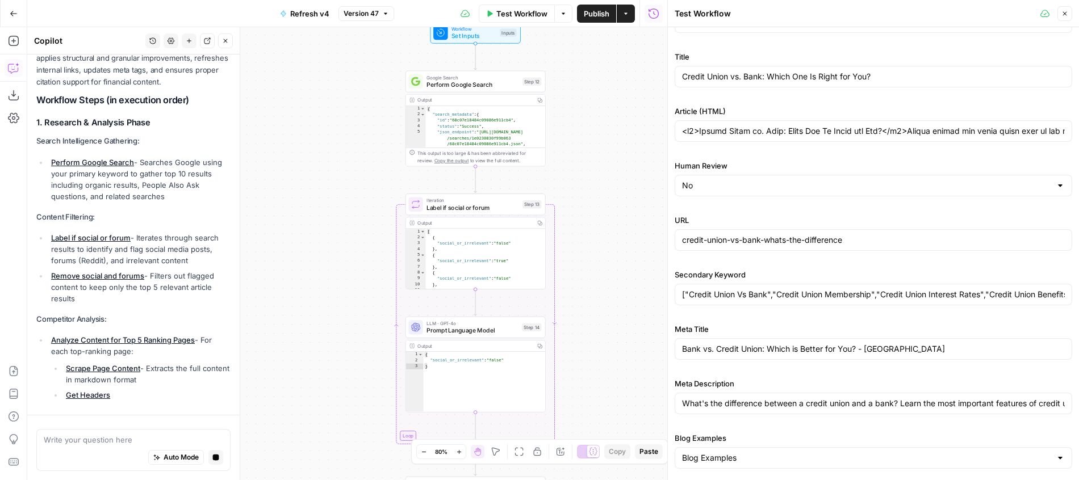
drag, startPoint x: 609, startPoint y: 270, endPoint x: 576, endPoint y: 186, distance: 90.2
click at [576, 190] on div "true false Workflow Set Inputs Inputs Google Search Perform Google Search Step …" at bounding box center [347, 253] width 640 height 453
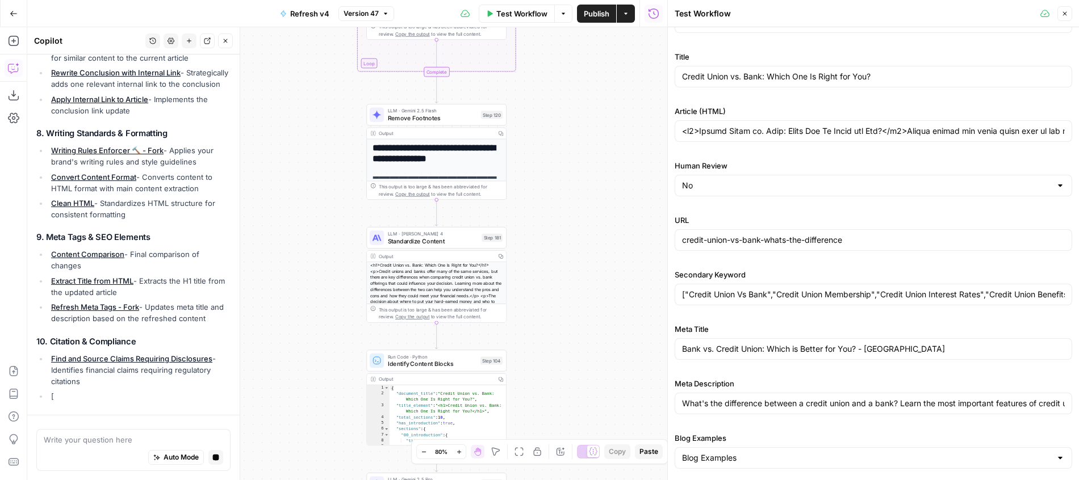
scroll to position [1406, 0]
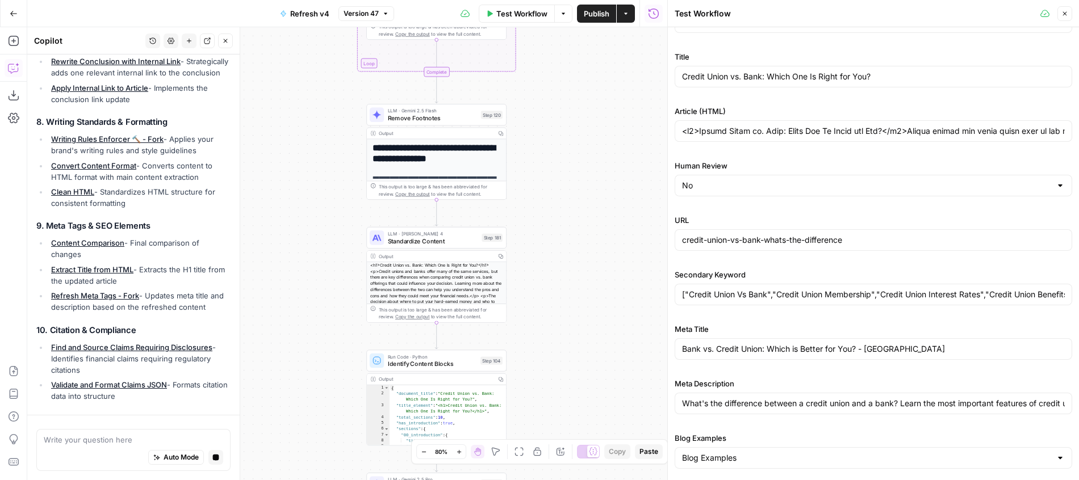
click at [1059, 14] on button "Close" at bounding box center [1064, 13] width 15 height 15
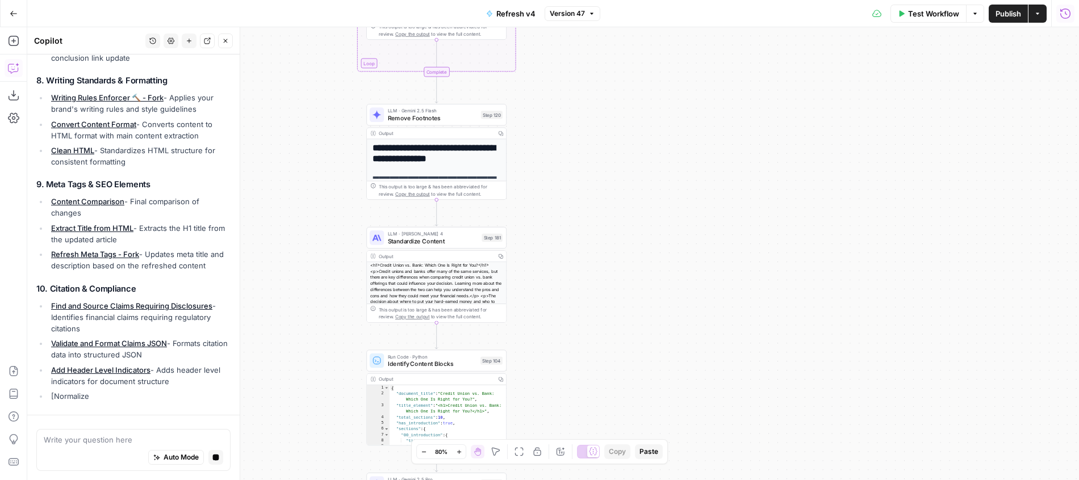
click at [1066, 13] on icon "button" at bounding box center [1064, 13] width 11 height 11
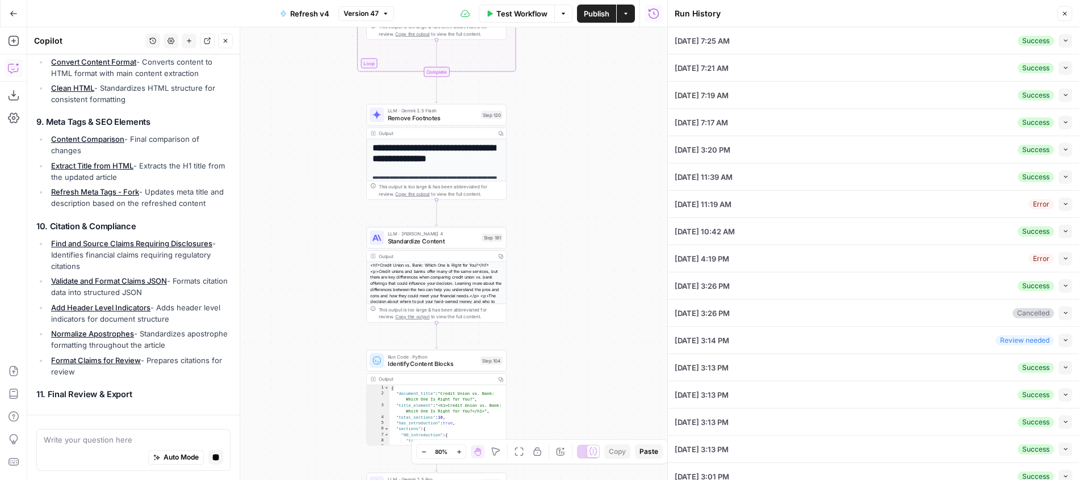
click at [1065, 42] on icon "button" at bounding box center [1065, 40] width 6 height 6
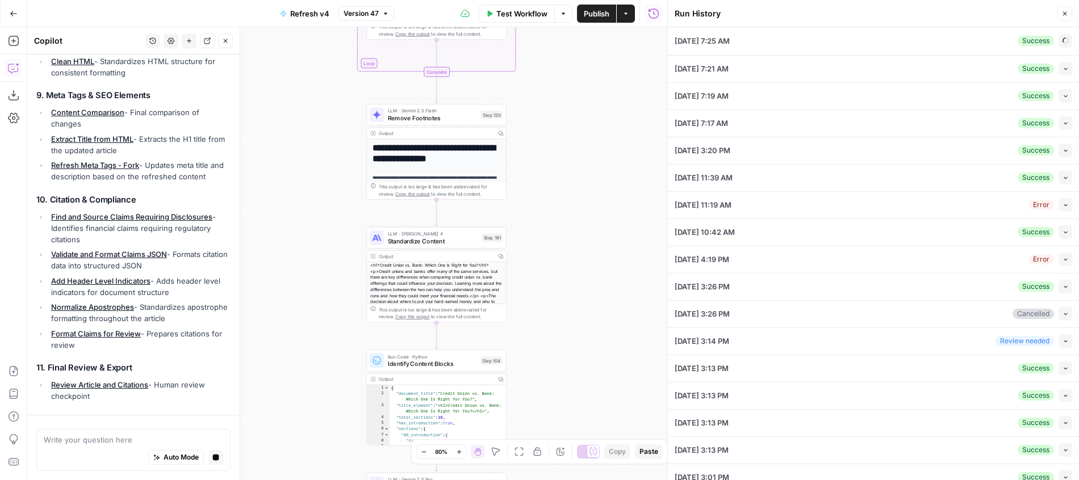
type input "Chime"
type input "Bank Vs Credit Union"
type input "Credit Union vs. Bank: Which One Is Right for You?"
type input "<h1>Credit Union vs. Bank: Which One Is Right for You?</h1>Credit unions and ba…"
type input "No"
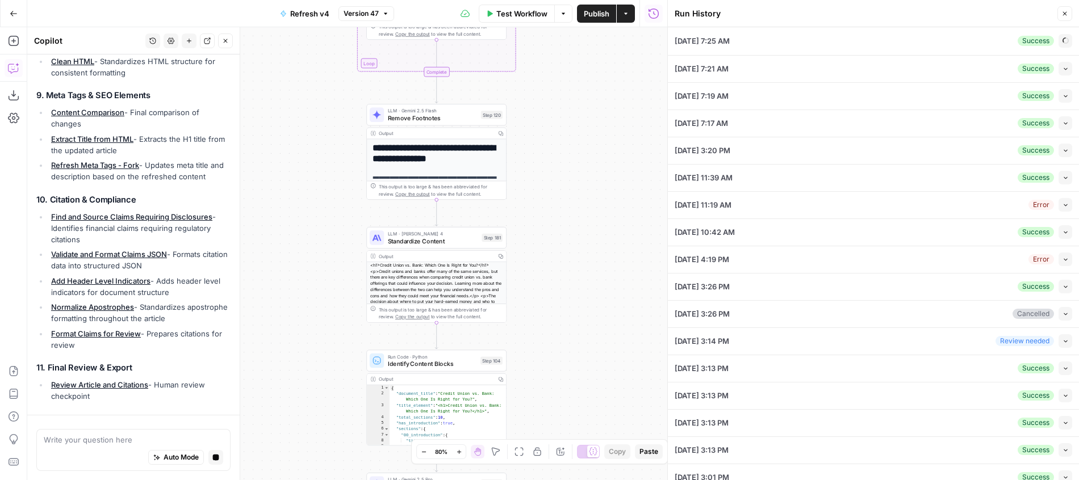
type input "credit-union-vs-bank-whats-the-difference"
type input "["Credit Union Vs Bank","Credit Union Membership","Credit Union Interest Rates"…"
type input "Bank vs. Credit Union: Which is Better for You? - Chime"
type input "What's the difference between a credit union and a bank? Learn the most importa…"
type input "Blog Examples"
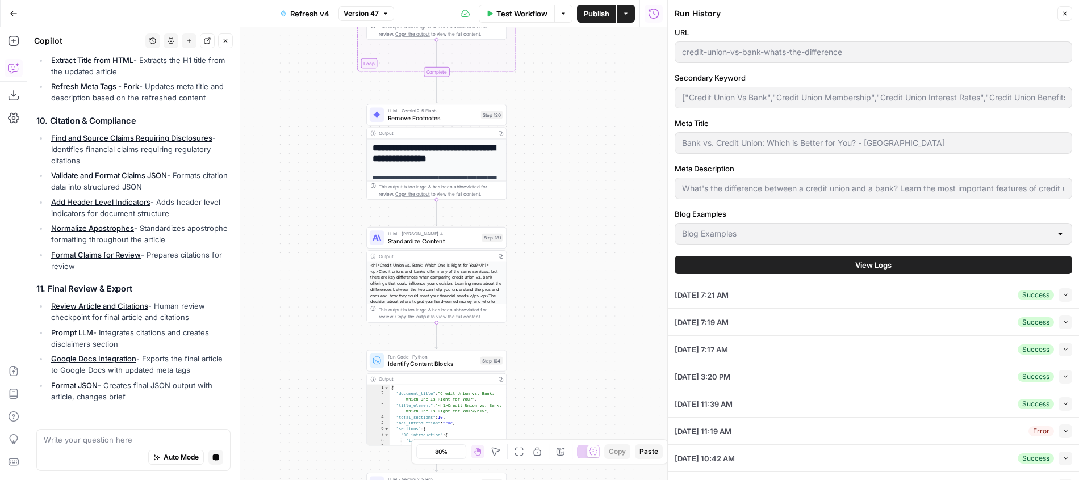
scroll to position [1642, 0]
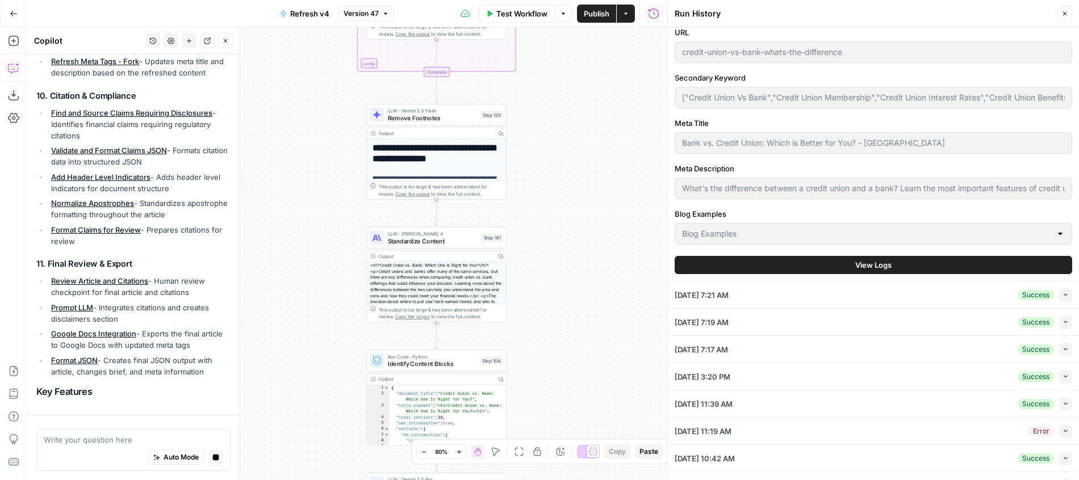
click at [881, 270] on span "View Logs" at bounding box center [873, 264] width 36 height 11
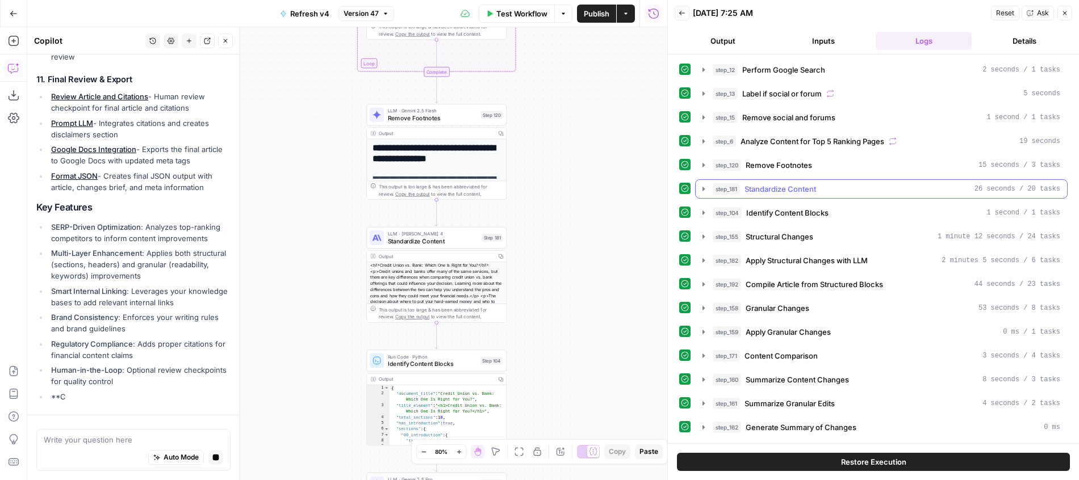
click at [822, 188] on div "step_181 Standardize Content 26 seconds / 20 tasks" at bounding box center [886, 188] width 347 height 11
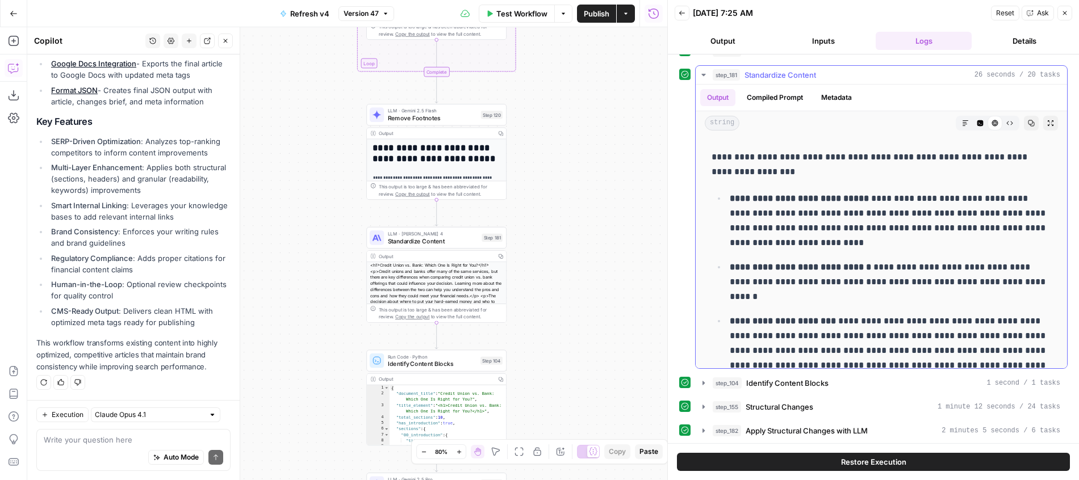
scroll to position [2713, 0]
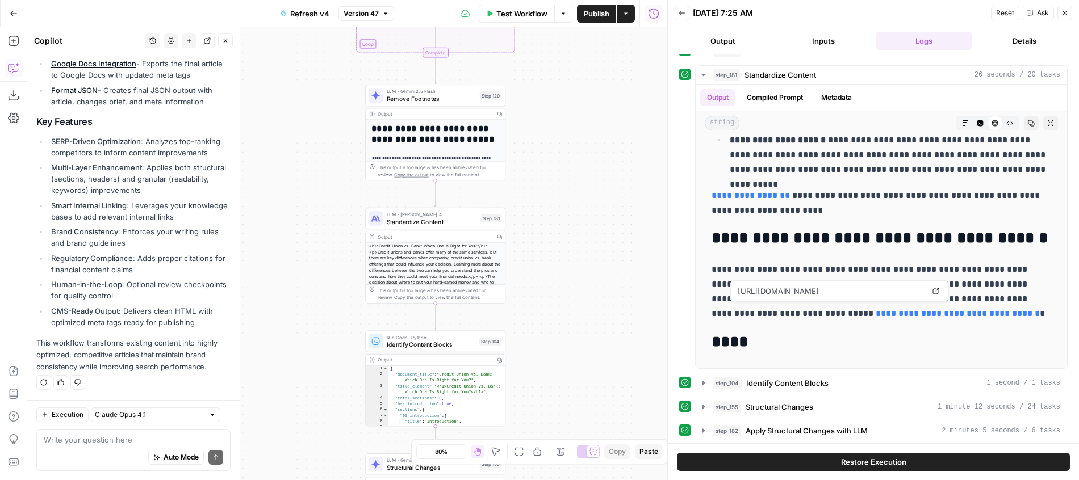
drag, startPoint x: 589, startPoint y: 281, endPoint x: 565, endPoint y: 139, distance: 143.9
click at [565, 140] on div "true false Workflow Set Inputs Inputs Google Search Perform Google Search Step …" at bounding box center [347, 253] width 640 height 453
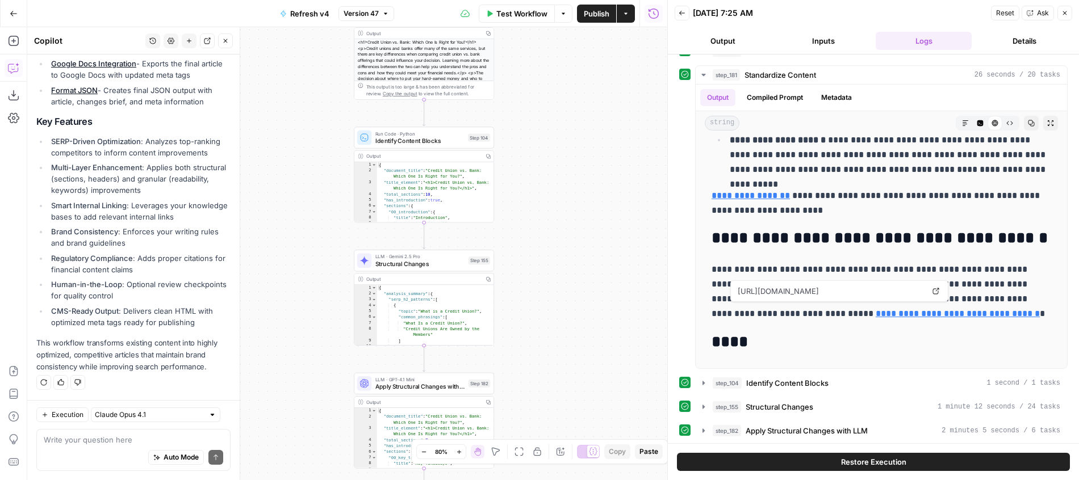
drag, startPoint x: 587, startPoint y: 259, endPoint x: 601, endPoint y: 169, distance: 91.3
click at [600, 169] on div "true false Workflow Set Inputs Inputs Google Search Perform Google Search Step …" at bounding box center [347, 253] width 640 height 453
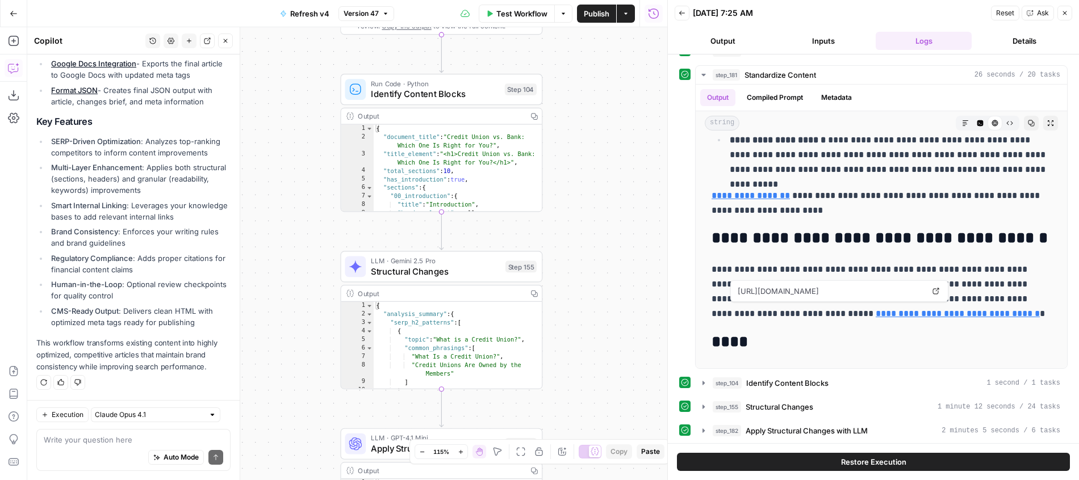
drag, startPoint x: 537, startPoint y: 177, endPoint x: 617, endPoint y: 138, distance: 89.1
click at [616, 137] on div "true false Workflow Set Inputs Inputs Google Search Perform Google Search Step …" at bounding box center [347, 253] width 640 height 453
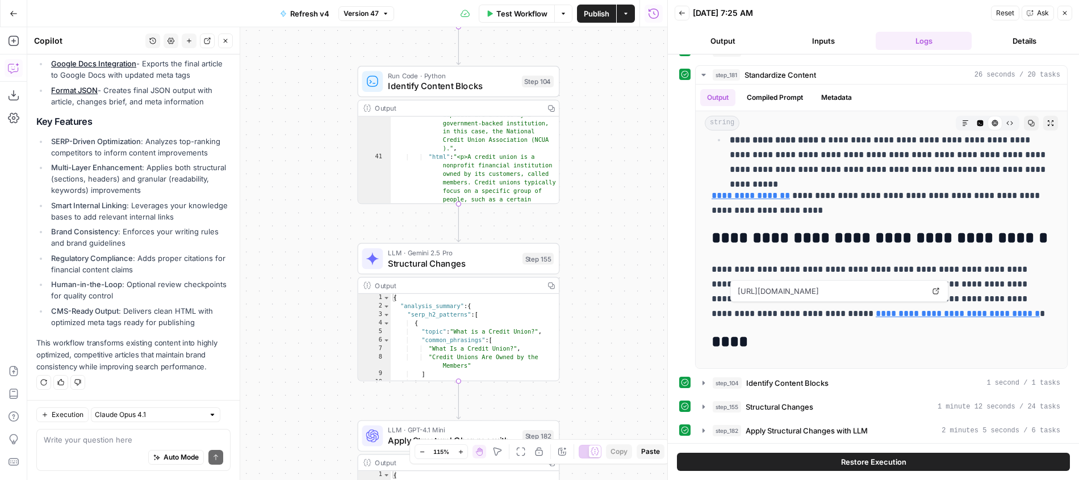
scroll to position [629, 0]
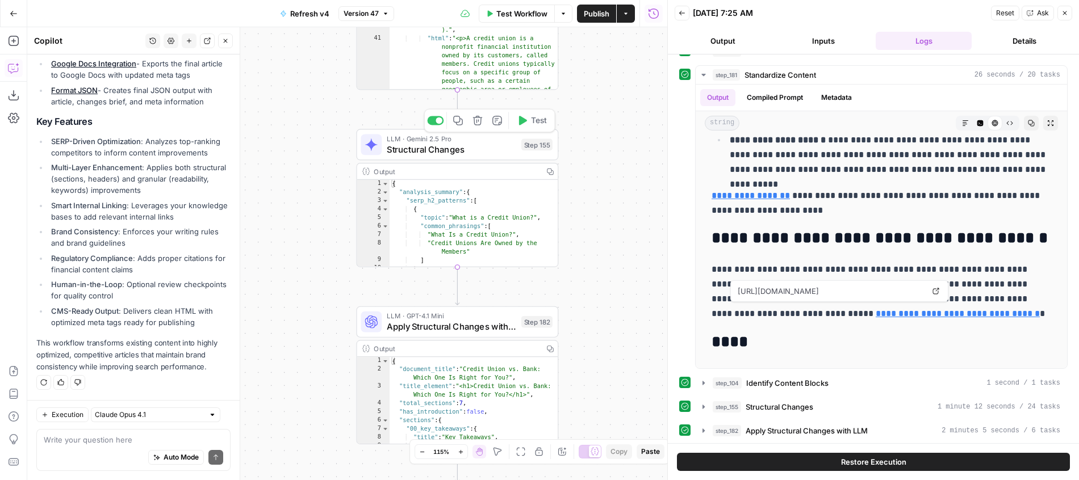
click at [522, 145] on div "Step 155" at bounding box center [536, 145] width 31 height 12
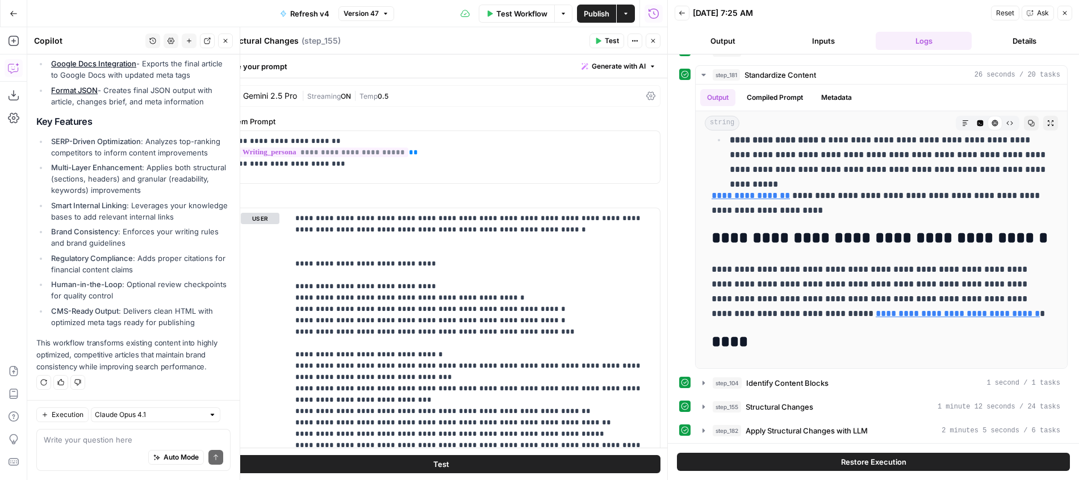
click at [1067, 16] on icon "button" at bounding box center [1064, 13] width 7 height 7
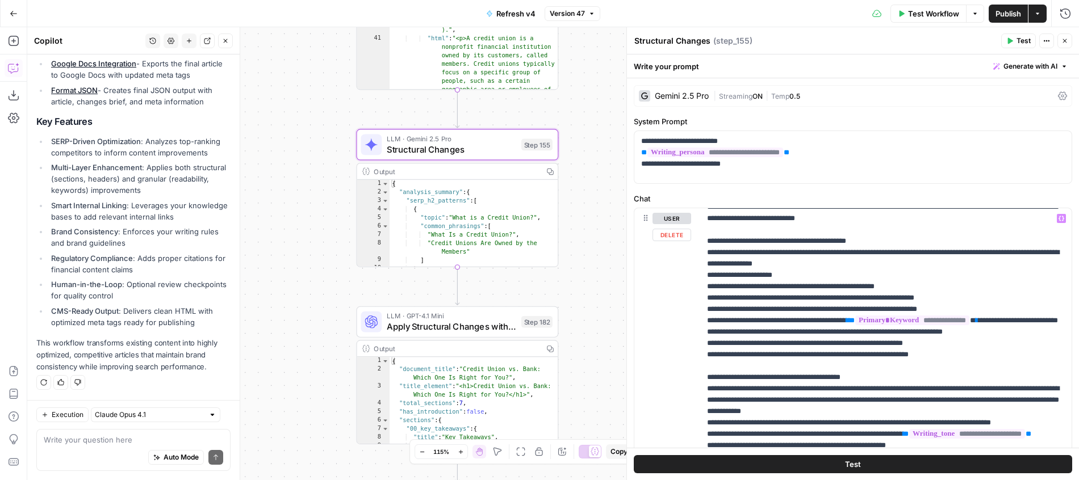
scroll to position [856, 0]
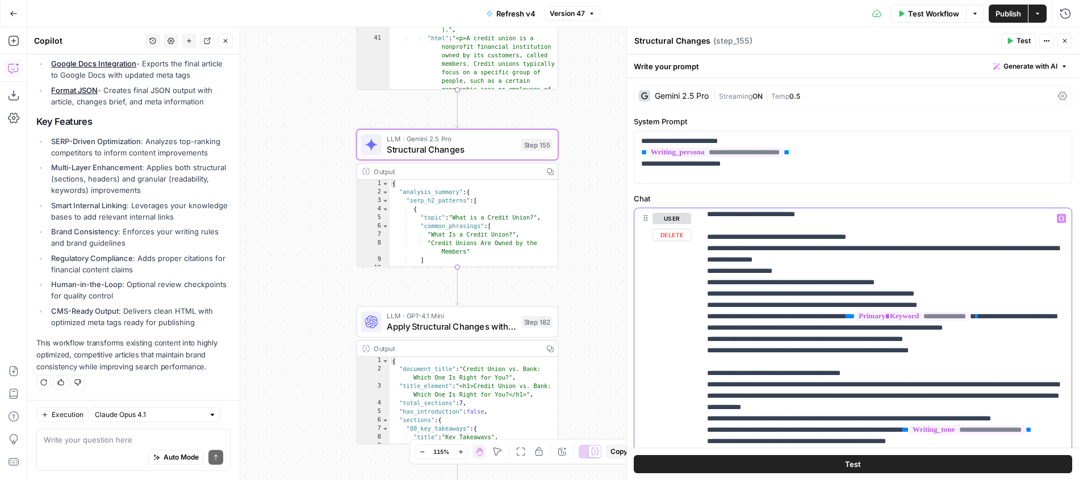
drag, startPoint x: 766, startPoint y: 272, endPoint x: 781, endPoint y: 305, distance: 36.1
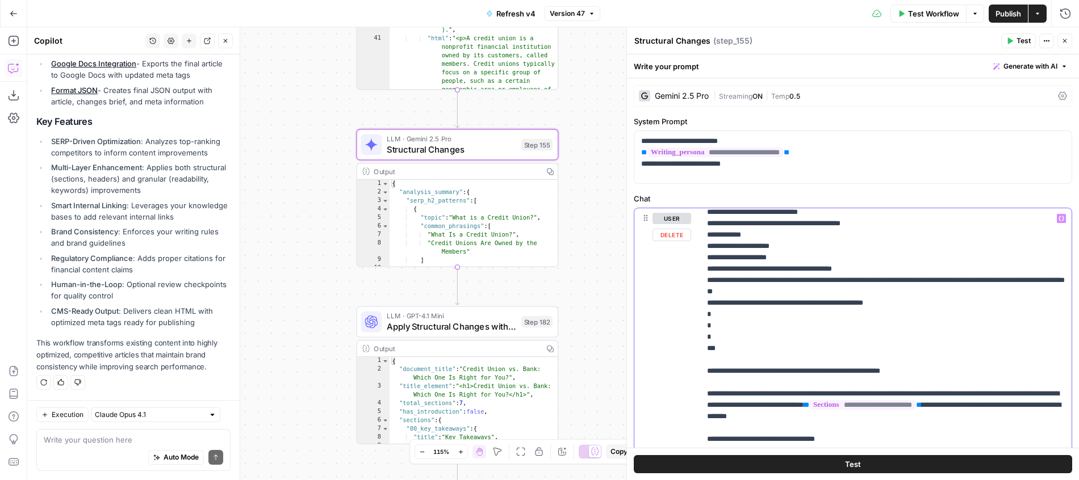
scroll to position [1971, 0]
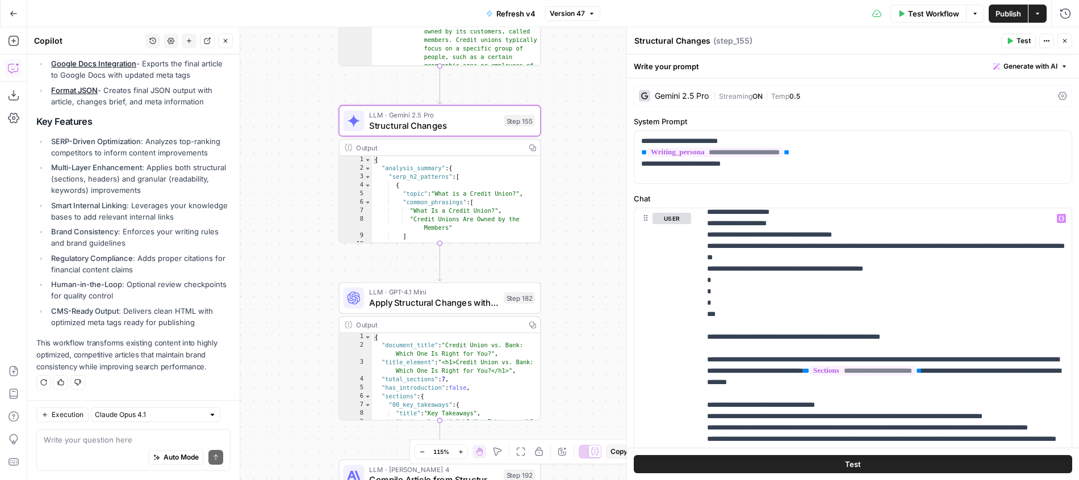
drag, startPoint x: 601, startPoint y: 175, endPoint x: 572, endPoint y: 125, distance: 57.5
click at [572, 125] on div "true false Workflow Set Inputs Inputs Google Search Perform Google Search Step …" at bounding box center [552, 253] width 1051 height 453
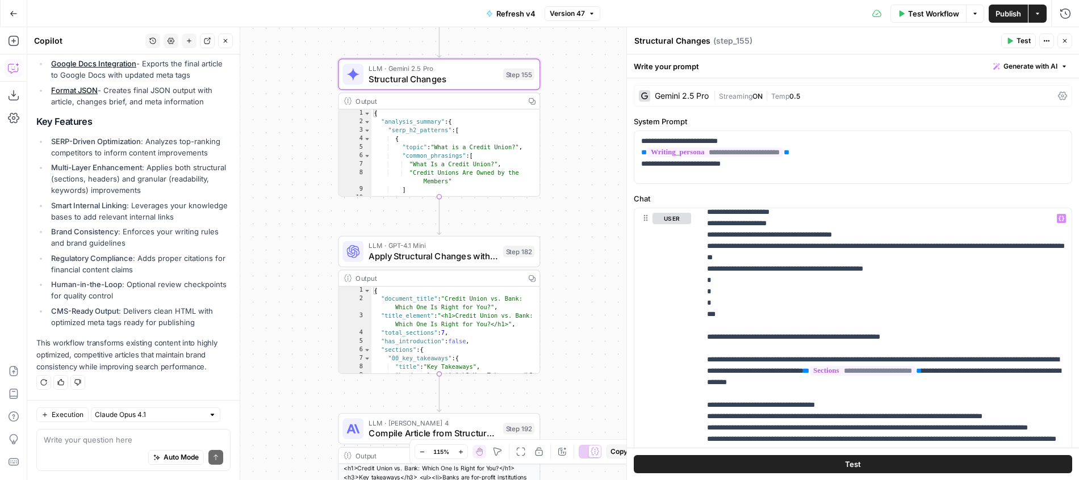
drag, startPoint x: 583, startPoint y: 135, endPoint x: 594, endPoint y: 113, distance: 24.4
click at [594, 113] on div "true false Workflow Set Inputs Inputs Google Search Perform Google Search Step …" at bounding box center [552, 253] width 1051 height 453
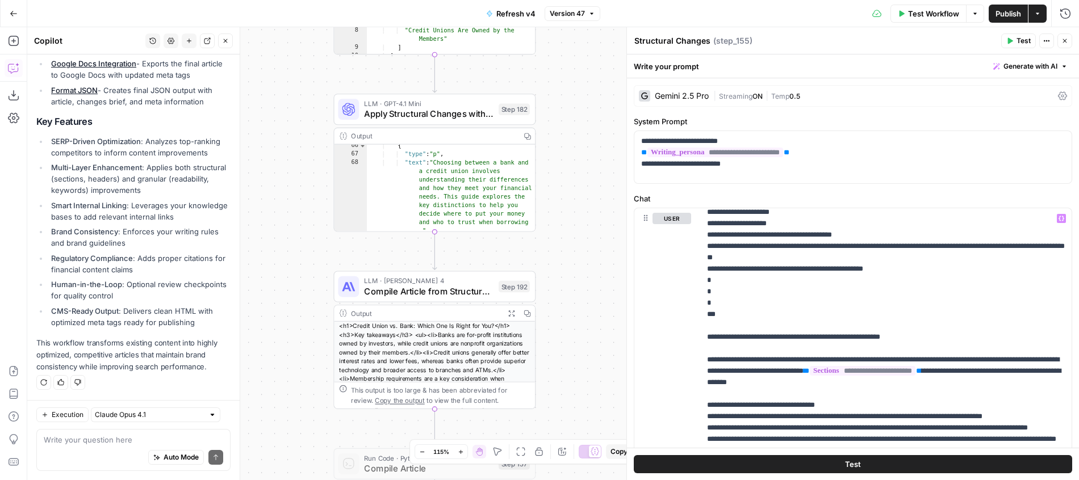
scroll to position [1309, 0]
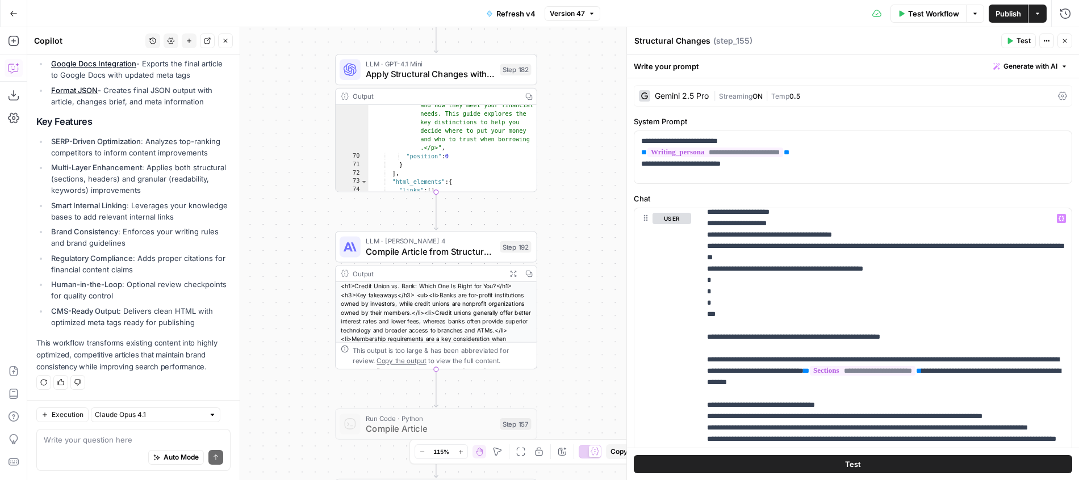
click at [513, 273] on icon "button" at bounding box center [513, 274] width 6 height 6
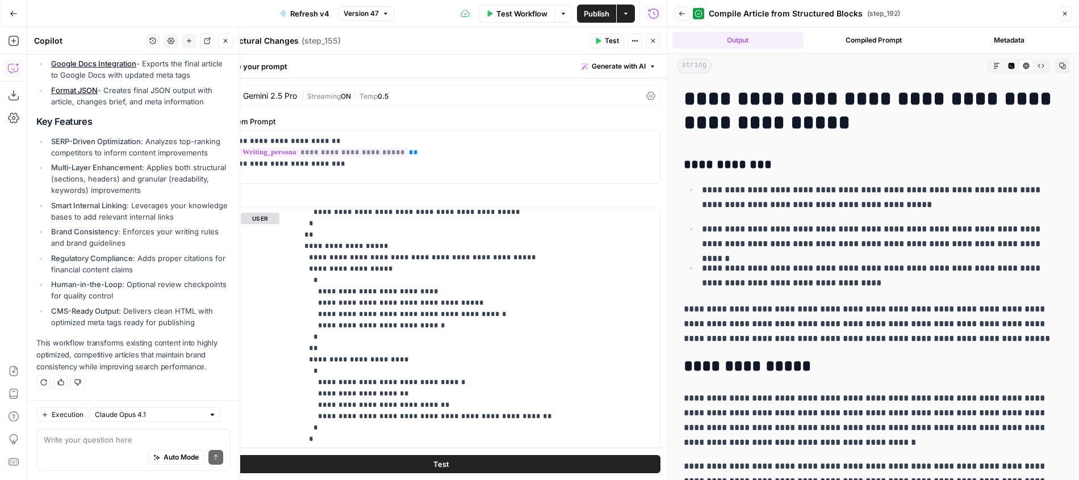
click at [652, 44] on icon "button" at bounding box center [653, 40] width 7 height 7
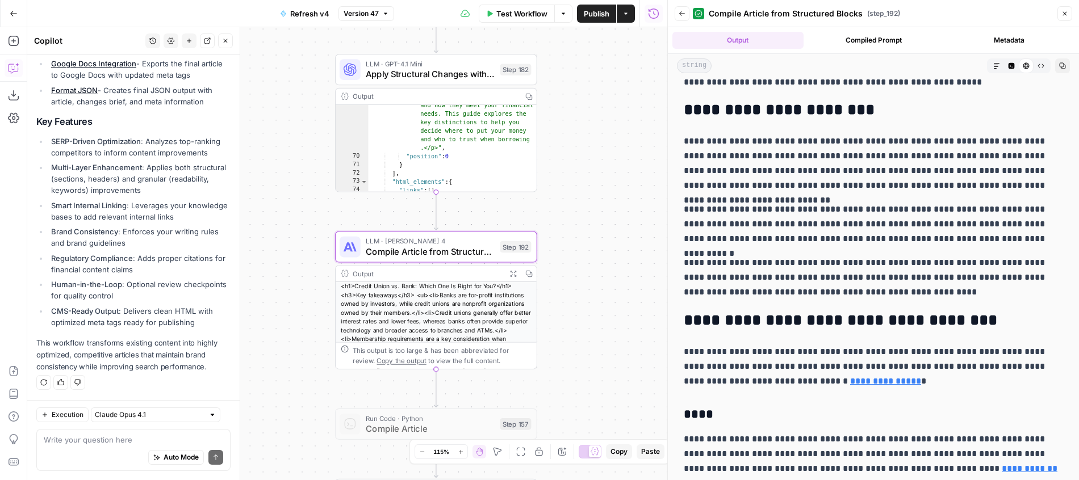
scroll to position [0, 0]
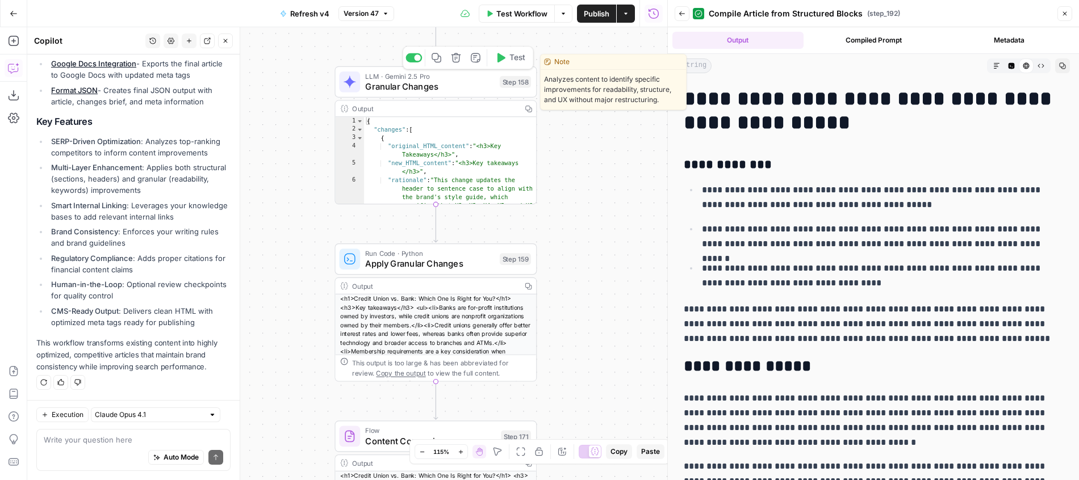
click at [462, 85] on span "Granular Changes" at bounding box center [429, 86] width 129 height 13
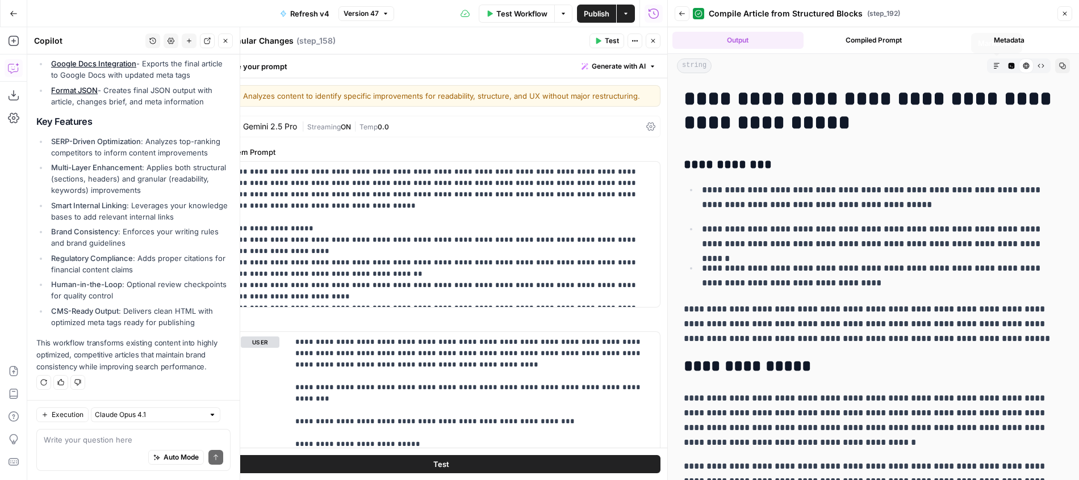
click at [1066, 11] on icon "button" at bounding box center [1064, 13] width 7 height 7
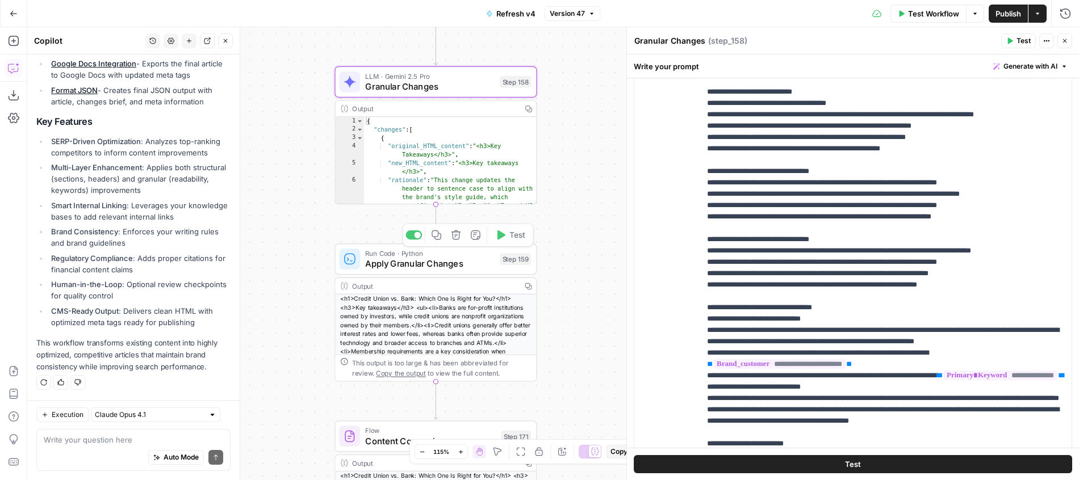
click at [564, 249] on div "true false Workflow Set Inputs Inputs Google Search Perform Google Search Step …" at bounding box center [552, 253] width 1051 height 453
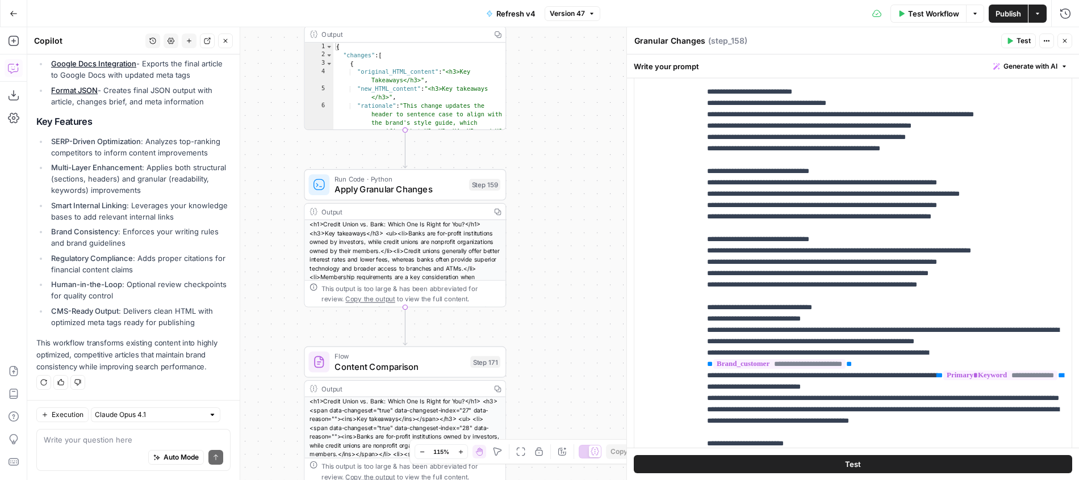
drag, startPoint x: 569, startPoint y: 304, endPoint x: 535, endPoint y: 189, distance: 119.8
click at [535, 189] on div "true false Workflow Set Inputs Inputs Google Search Perform Google Search Step …" at bounding box center [552, 253] width 1051 height 453
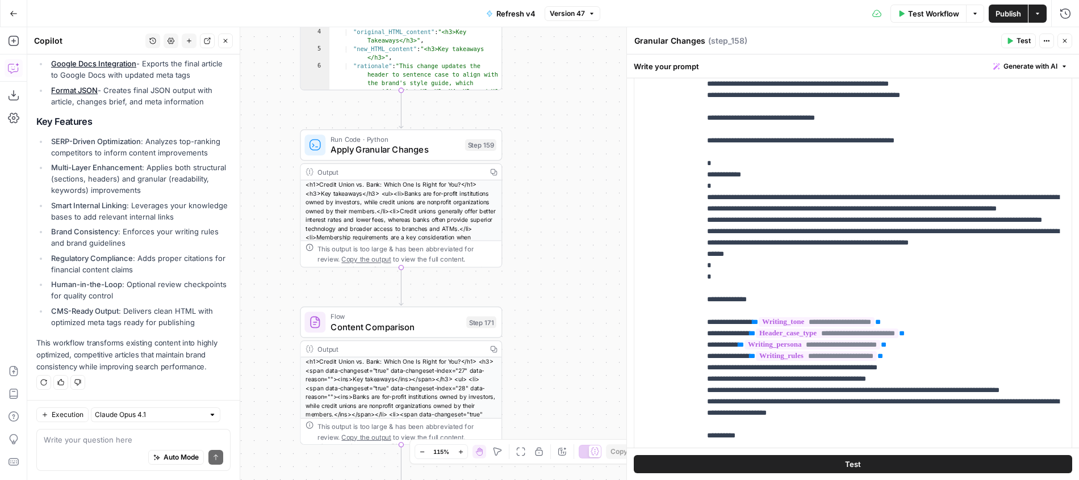
scroll to position [1170, 0]
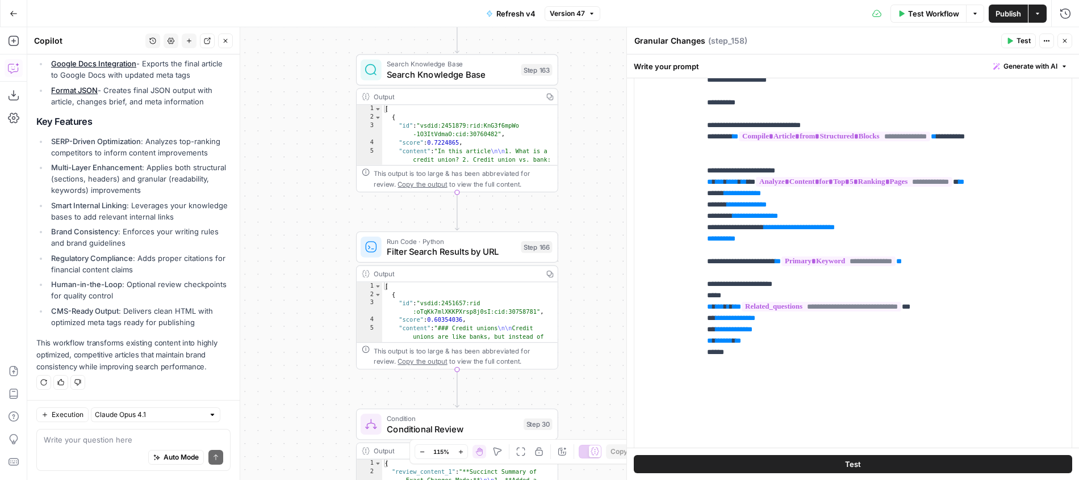
drag, startPoint x: 583, startPoint y: 285, endPoint x: 550, endPoint y: 214, distance: 78.5
click at [550, 214] on div "true false Workflow Set Inputs Inputs Google Search Perform Google Search Step …" at bounding box center [552, 253] width 1051 height 453
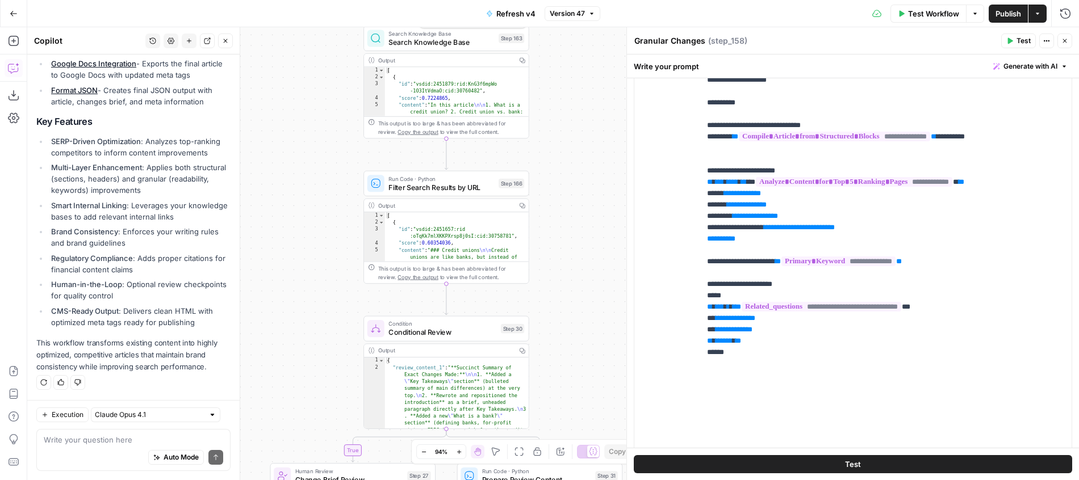
click at [474, 40] on span "Search Knowledge Base" at bounding box center [441, 42] width 106 height 11
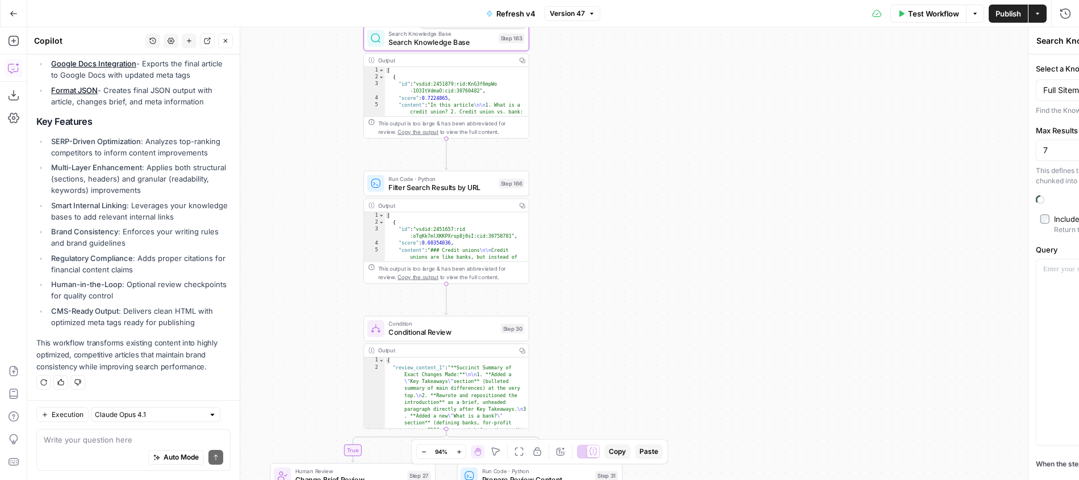
scroll to position [1933, 0]
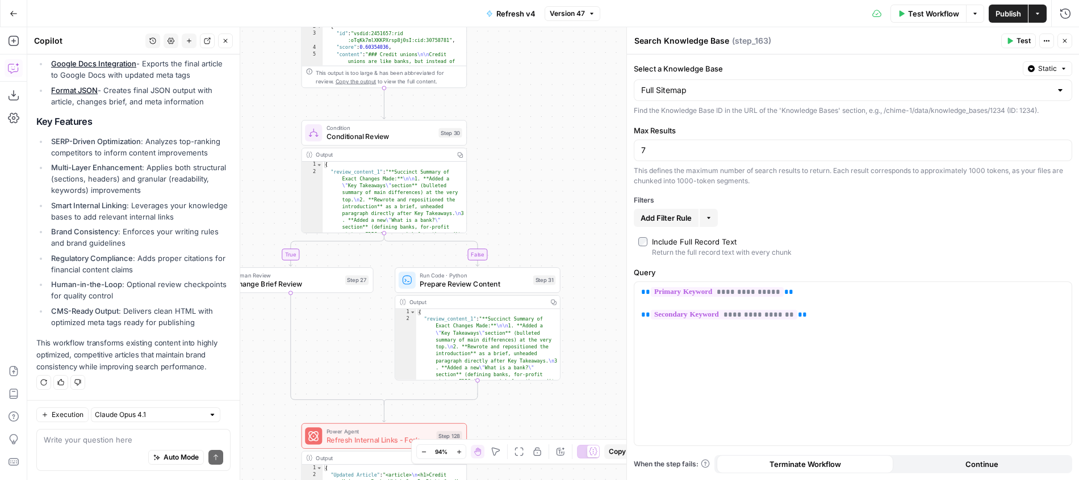
drag, startPoint x: 552, startPoint y: 229, endPoint x: 495, endPoint y: 111, distance: 131.5
click at [495, 111] on div "true false Workflow Set Inputs Inputs Google Search Perform Google Search Step …" at bounding box center [552, 253] width 1051 height 453
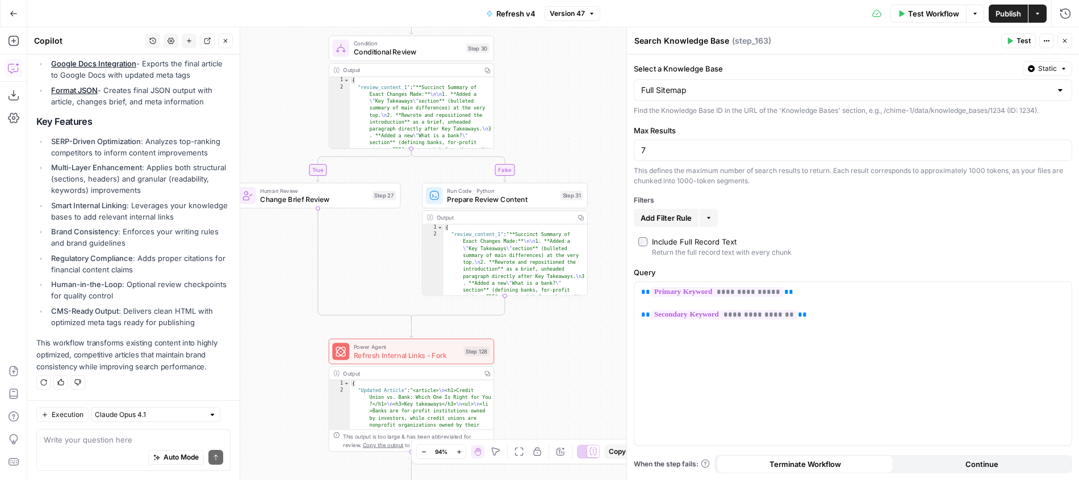
drag, startPoint x: 556, startPoint y: 166, endPoint x: 579, endPoint y: 79, distance: 89.1
click at [579, 79] on div "true false Workflow Set Inputs Inputs Google Search Perform Google Search Step …" at bounding box center [552, 253] width 1051 height 453
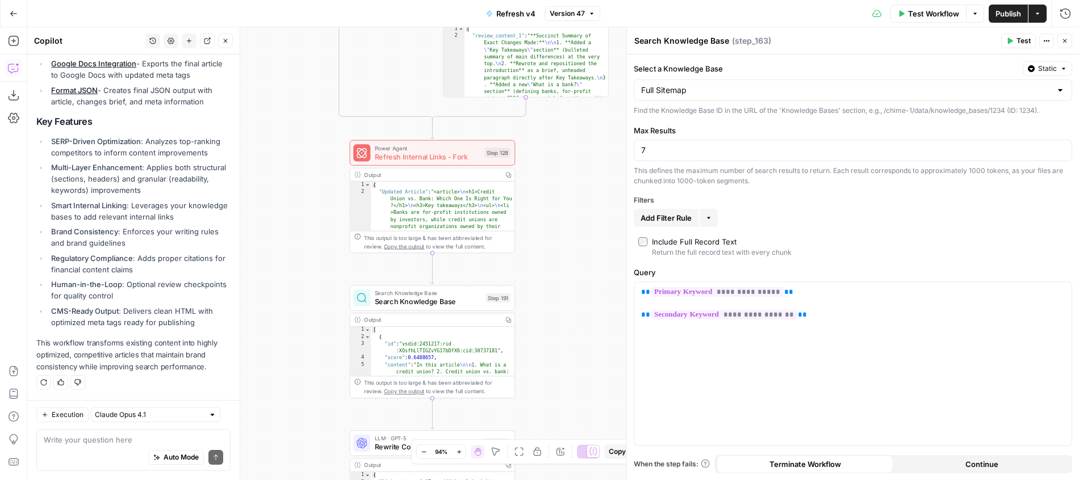
drag, startPoint x: 585, startPoint y: 373, endPoint x: 611, endPoint y: 183, distance: 191.3
click at [611, 183] on div "true false Workflow Set Inputs Inputs Google Search Perform Google Search Step …" at bounding box center [552, 253] width 1051 height 453
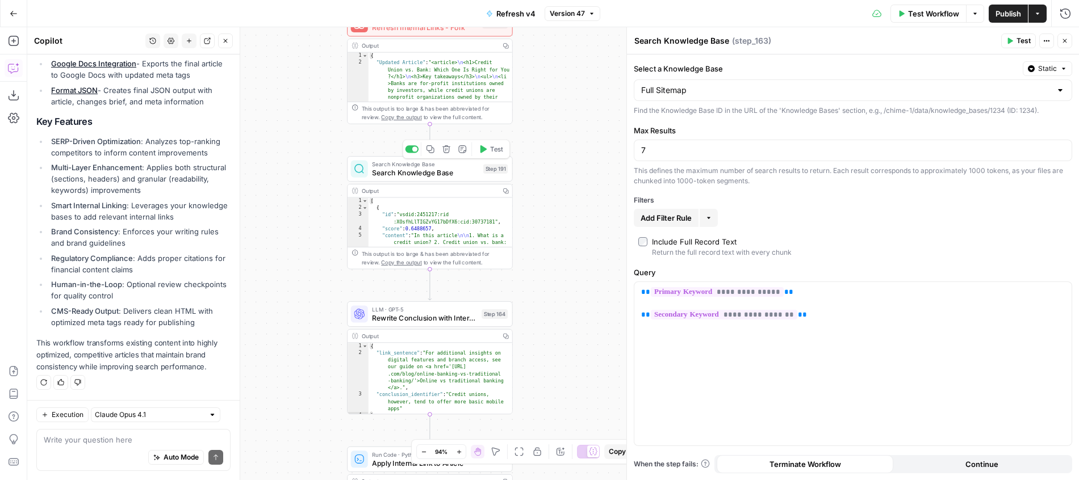
click at [495, 168] on div "Step 191" at bounding box center [495, 169] width 24 height 10
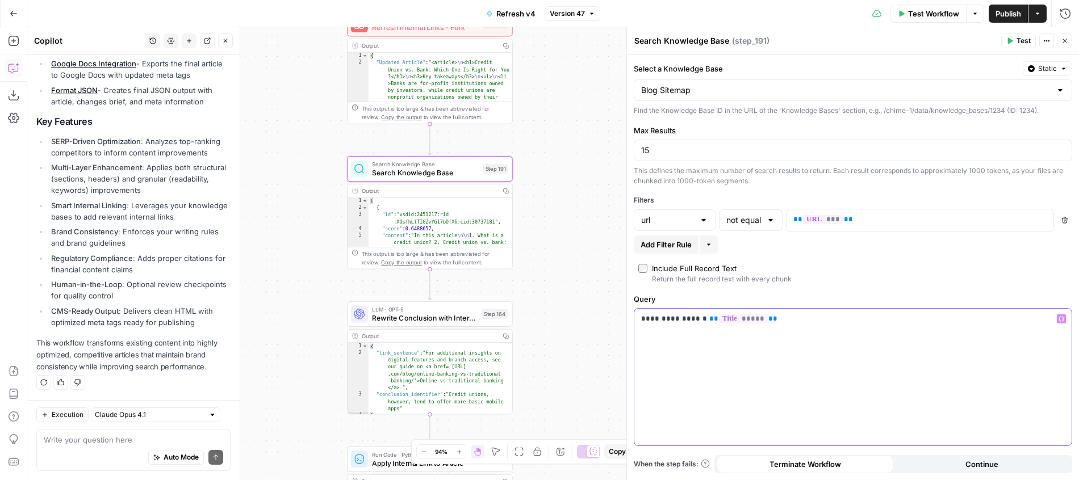
click at [663, 322] on p "**********" at bounding box center [853, 318] width 424 height 11
click at [663, 321] on p "**********" at bounding box center [853, 318] width 424 height 11
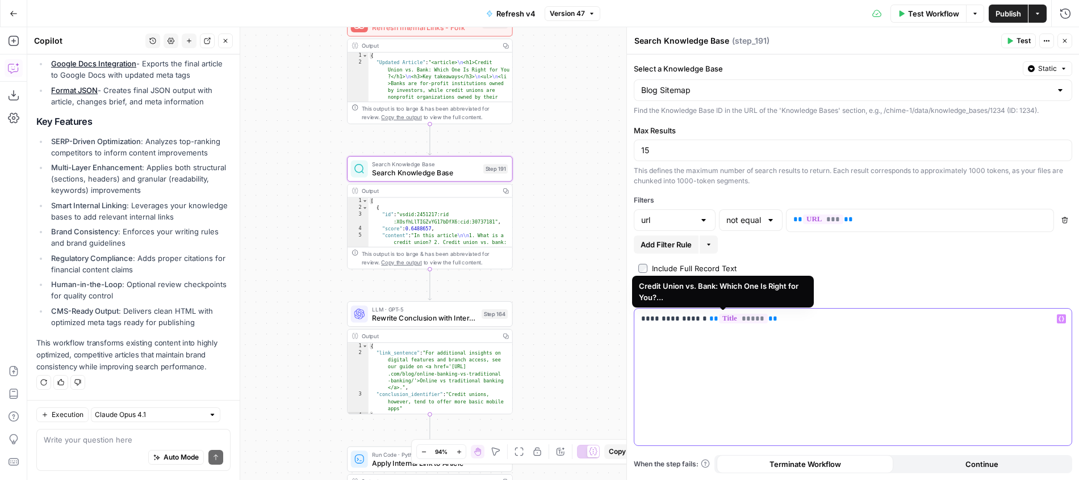
click at [737, 316] on span "*****" at bounding box center [743, 319] width 49 height 10
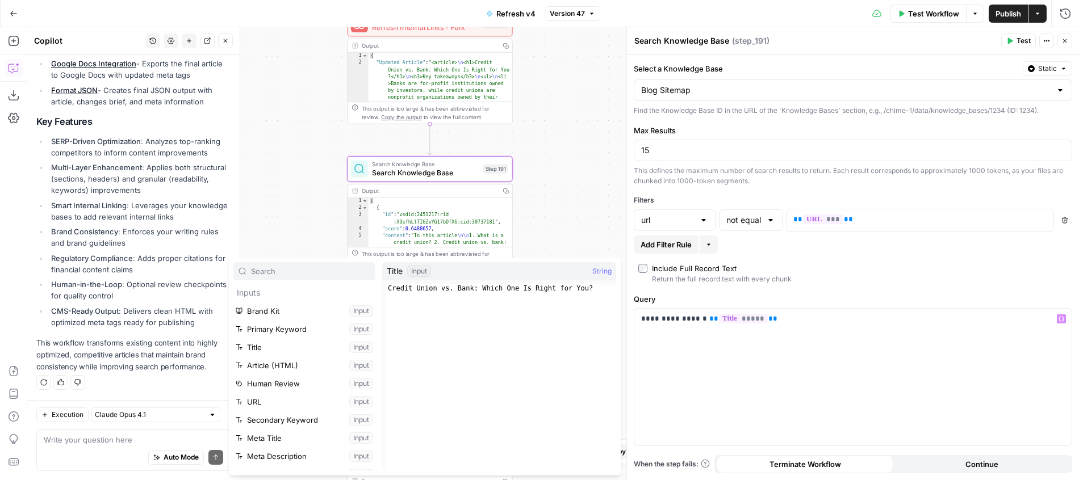
drag, startPoint x: 569, startPoint y: 229, endPoint x: 558, endPoint y: 213, distance: 19.5
click at [569, 229] on div "true false Workflow Set Inputs Inputs Google Search Perform Google Search Step …" at bounding box center [552, 253] width 1051 height 453
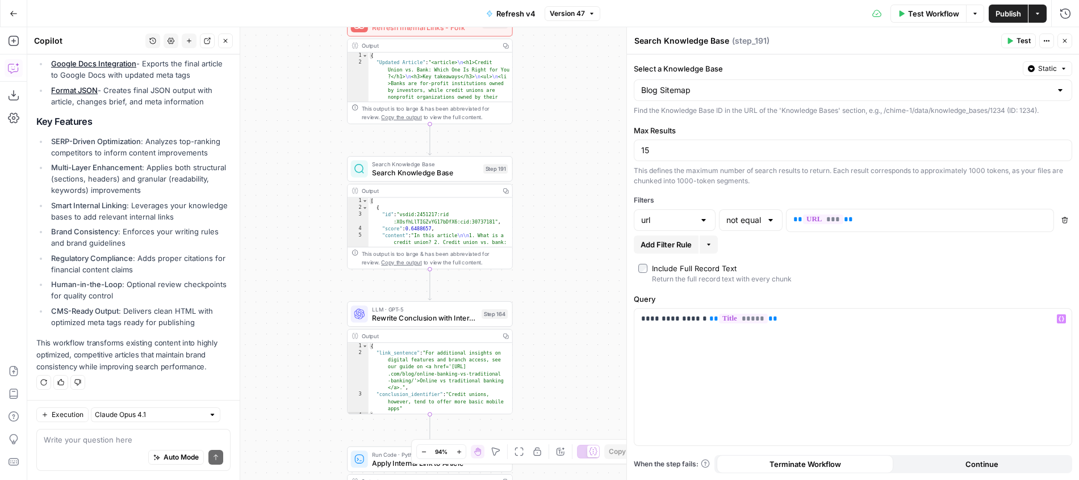
drag, startPoint x: 558, startPoint y: 213, endPoint x: 551, endPoint y: 145, distance: 68.5
click at [551, 145] on div "true false Workflow Set Inputs Inputs Google Search Perform Google Search Step …" at bounding box center [552, 253] width 1051 height 453
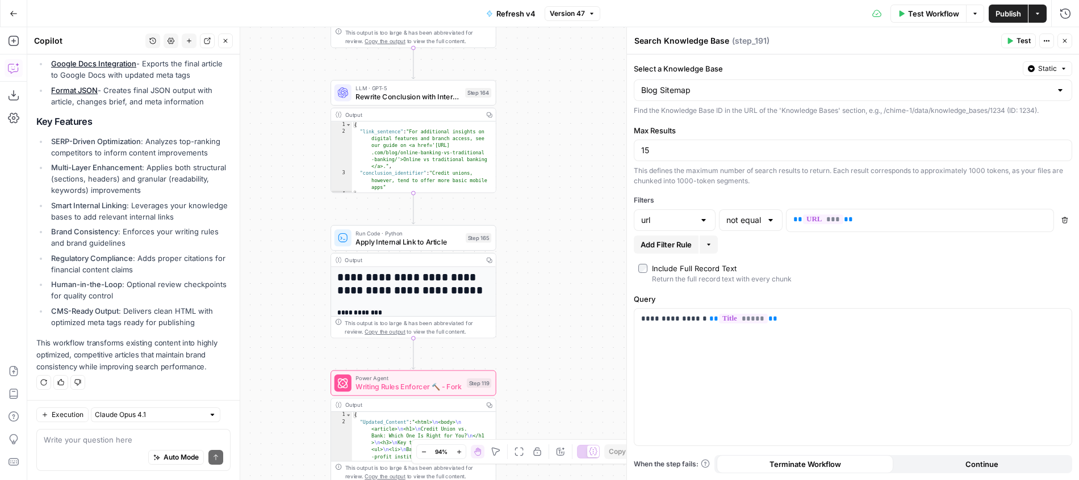
drag, startPoint x: 569, startPoint y: 274, endPoint x: 564, endPoint y: 115, distance: 158.5
click at [564, 113] on div "true false Workflow Set Inputs Inputs Google Search Perform Google Search Step …" at bounding box center [552, 253] width 1051 height 453
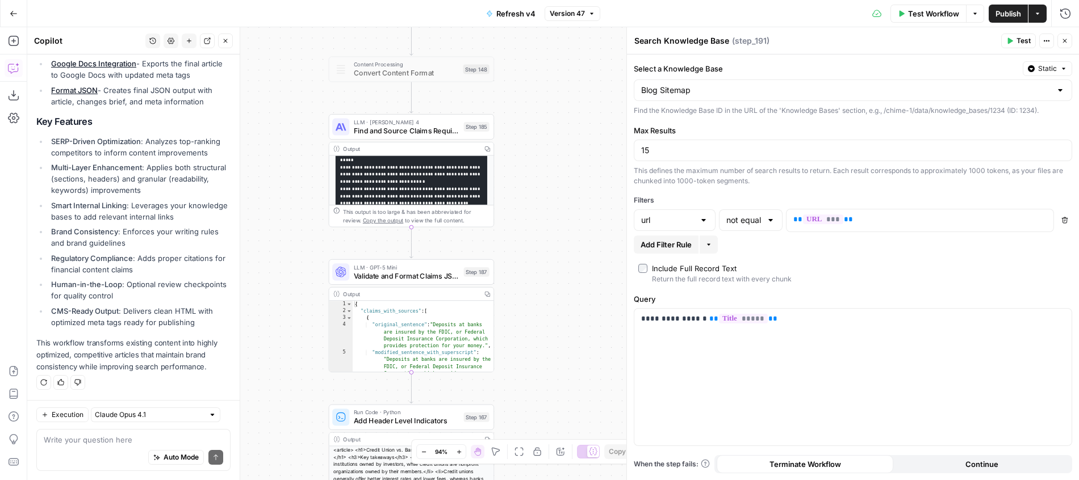
scroll to position [0, 0]
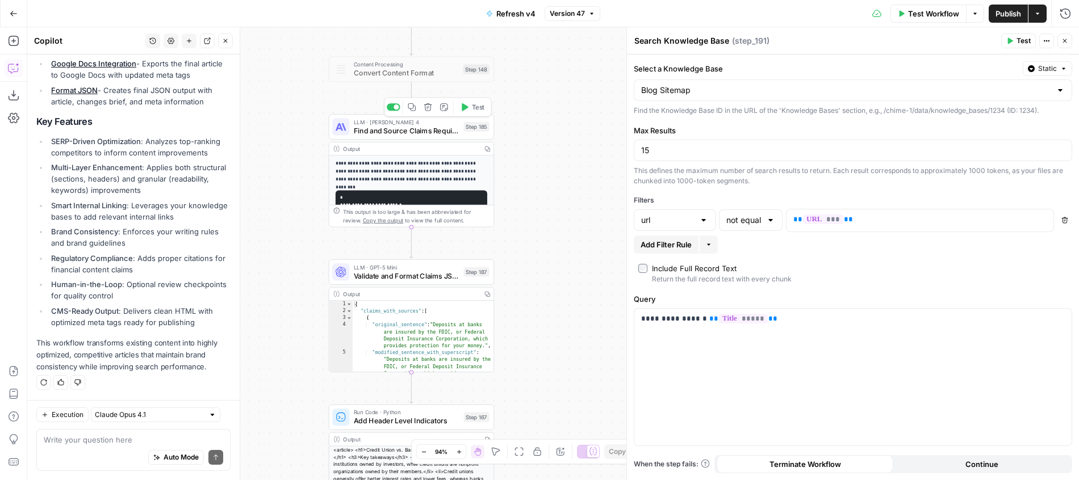
click at [450, 133] on span "Find and Source Claims Requiring Disclosures" at bounding box center [407, 130] width 106 height 11
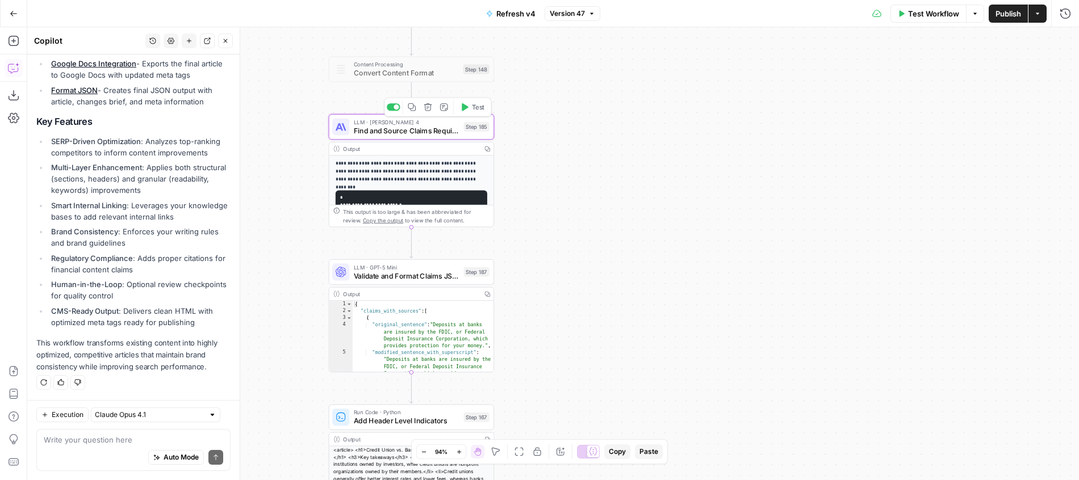
type textarea "Find and Source Claims Requiring Disclosures"
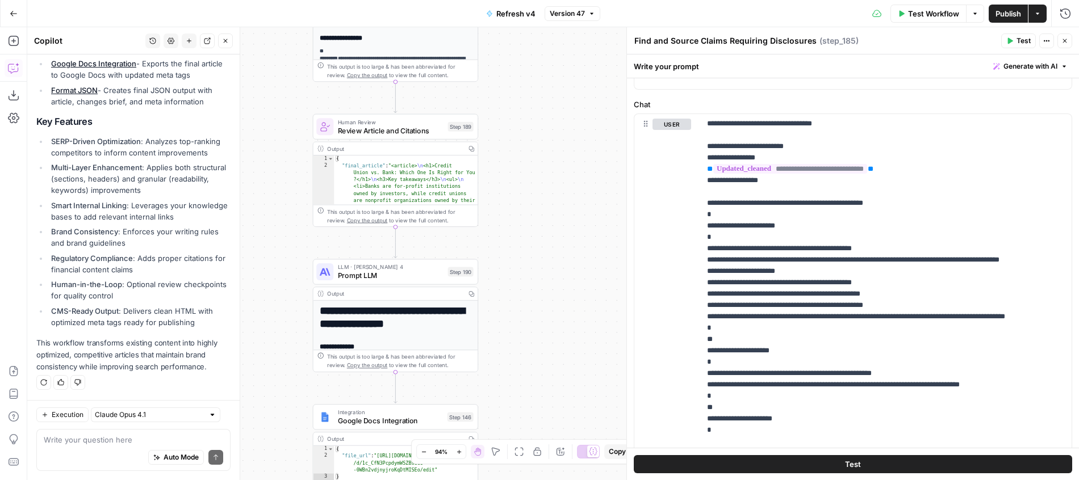
click at [519, 223] on div "true false Workflow Set Inputs Inputs Google Search Perform Google Search Step …" at bounding box center [552, 253] width 1051 height 453
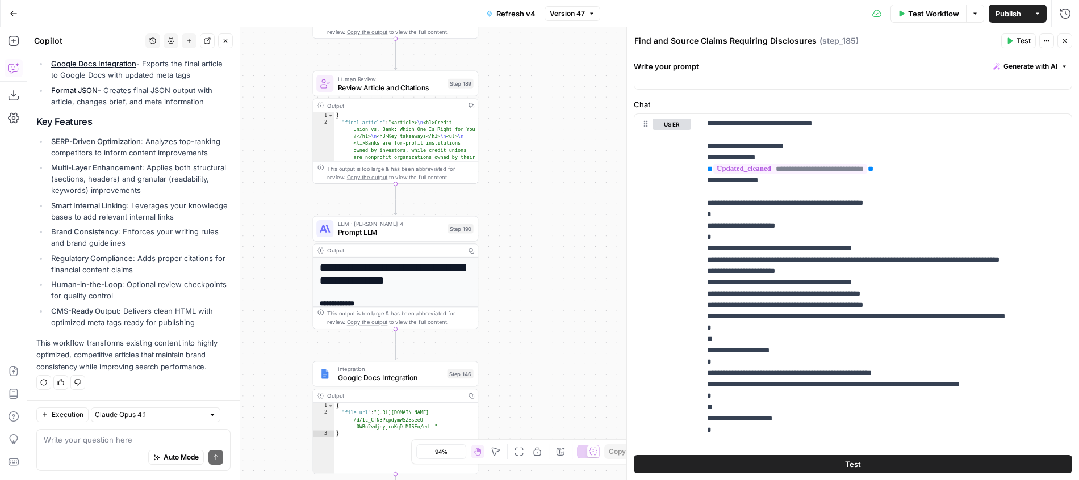
drag, startPoint x: 512, startPoint y: 283, endPoint x: 517, endPoint y: 182, distance: 101.2
click at [517, 181] on div "true false Workflow Set Inputs Inputs Google Search Perform Google Search Step …" at bounding box center [552, 253] width 1051 height 453
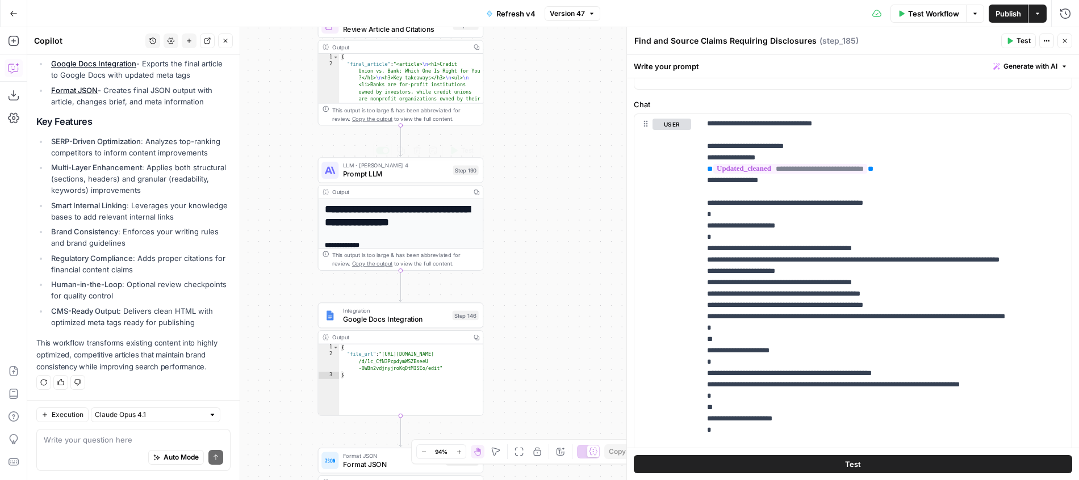
click at [406, 176] on span "Prompt LLM" at bounding box center [396, 174] width 106 height 11
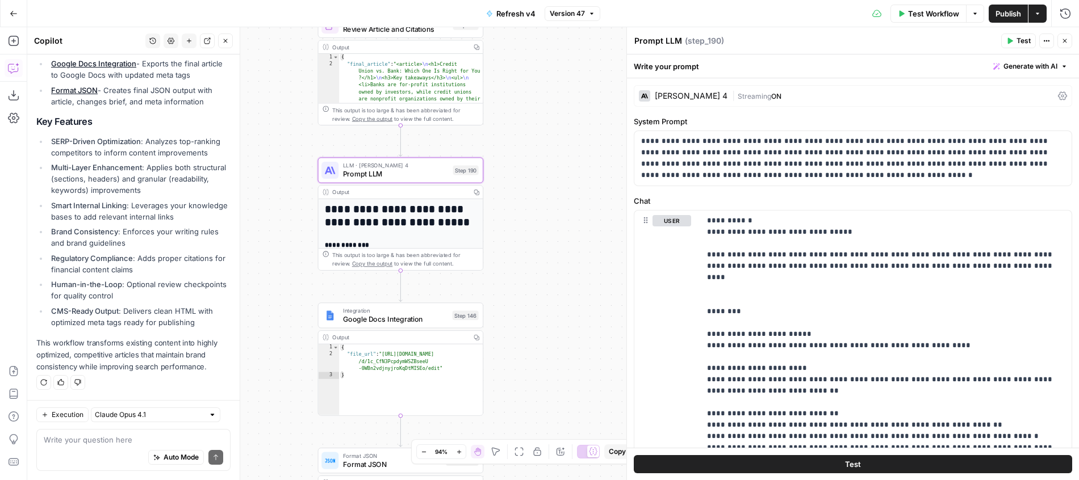
click at [671, 35] on textarea "Prompt LLM" at bounding box center [658, 40] width 48 height 11
type textarea "Applies Disclaimers"
click at [593, 174] on div "true false Workflow Set Inputs Inputs Google Search Perform Google Search Step …" at bounding box center [552, 253] width 1051 height 453
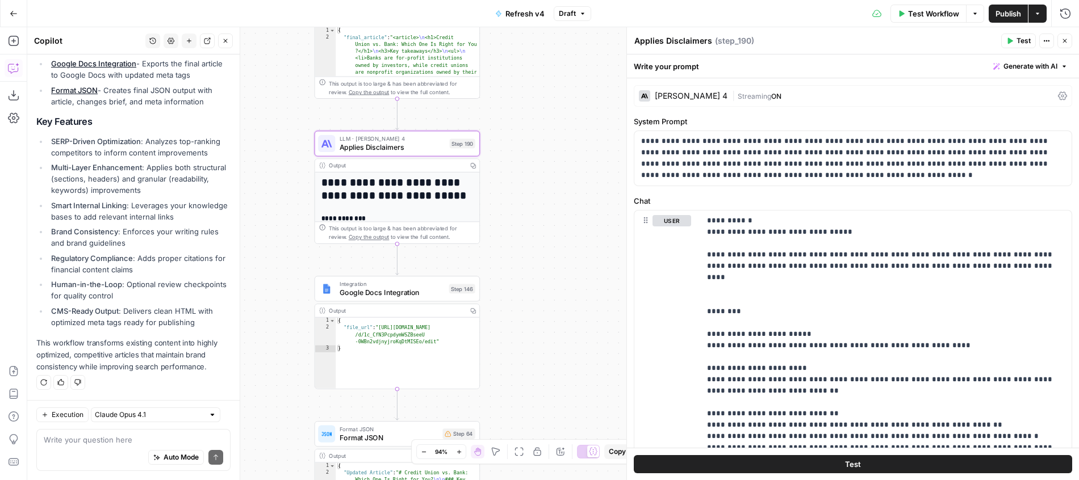
drag, startPoint x: 569, startPoint y: 225, endPoint x: 574, endPoint y: 50, distance: 175.5
click at [574, 50] on div "true false Workflow Set Inputs Inputs Google Search Perform Google Search Step …" at bounding box center [552, 253] width 1051 height 453
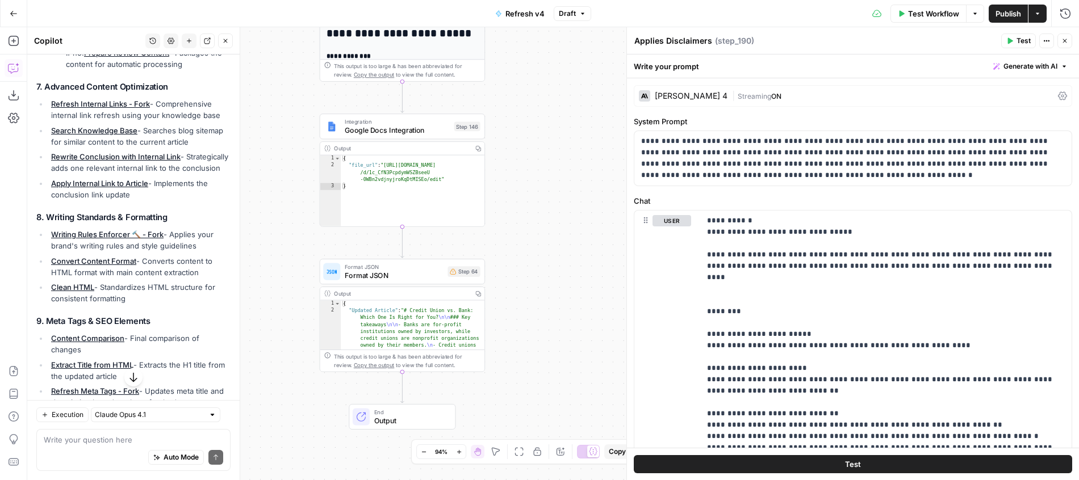
scroll to position [1422, 0]
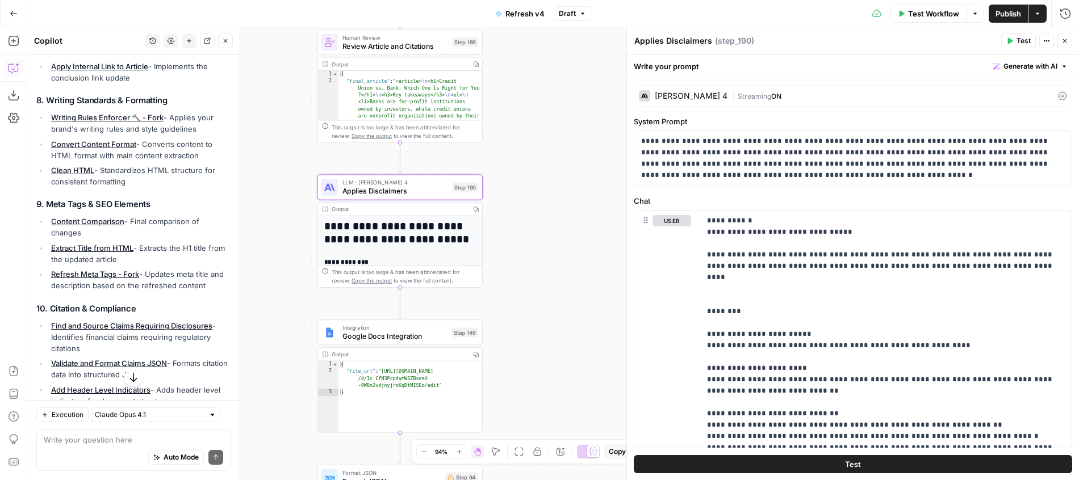
drag, startPoint x: 527, startPoint y: 171, endPoint x: 526, endPoint y: 393, distance: 222.0
click at [526, 393] on div "true false Workflow Set Inputs Inputs Google Search Perform Google Search Step …" at bounding box center [552, 253] width 1051 height 453
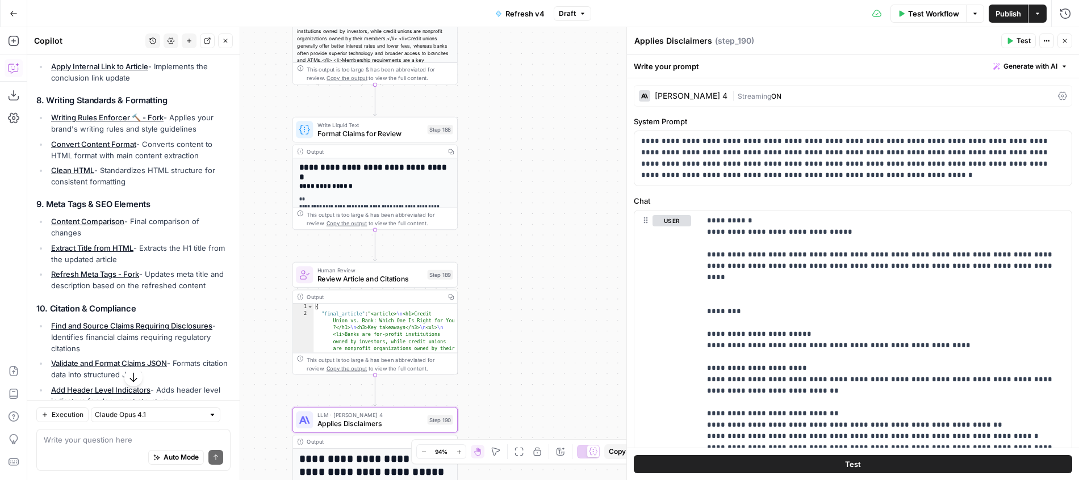
drag, startPoint x: 552, startPoint y: 178, endPoint x: 527, endPoint y: 397, distance: 221.2
click at [527, 397] on div "true false Workflow Set Inputs Inputs Google Search Perform Google Search Step …" at bounding box center [552, 253] width 1051 height 453
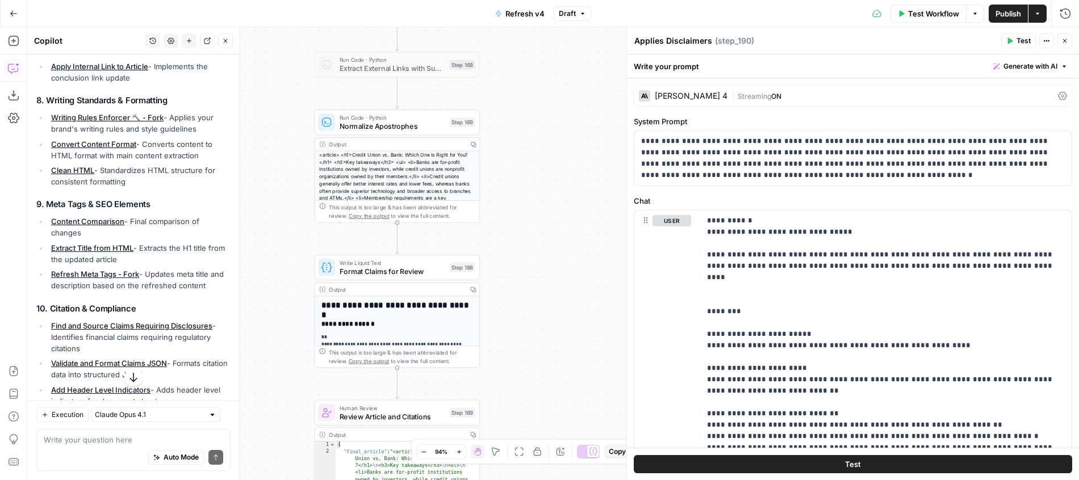
drag, startPoint x: 506, startPoint y: 263, endPoint x: 552, endPoint y: 487, distance: 228.4
click at [552, 480] on div "true false Workflow Set Inputs Inputs Google Search Perform Google Search Step …" at bounding box center [552, 253] width 1051 height 453
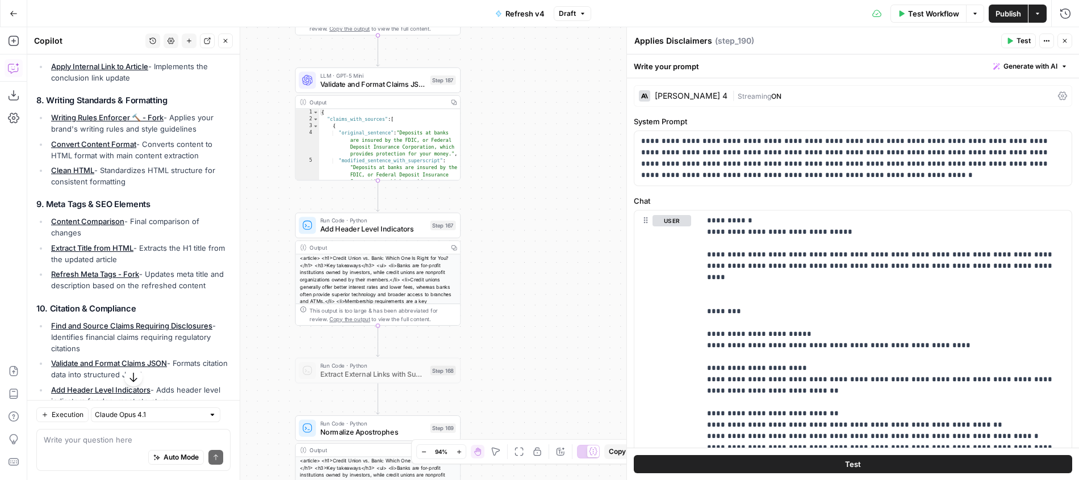
drag, startPoint x: 567, startPoint y: 225, endPoint x: 524, endPoint y: 443, distance: 221.6
click at [524, 443] on div "true false Workflow Set Inputs Inputs Google Search Perform Google Search Step …" at bounding box center [552, 253] width 1051 height 453
click at [118, 448] on div "Auto Mode Send" at bounding box center [133, 458] width 179 height 25
type textarea "what specifically is step 187 doing"
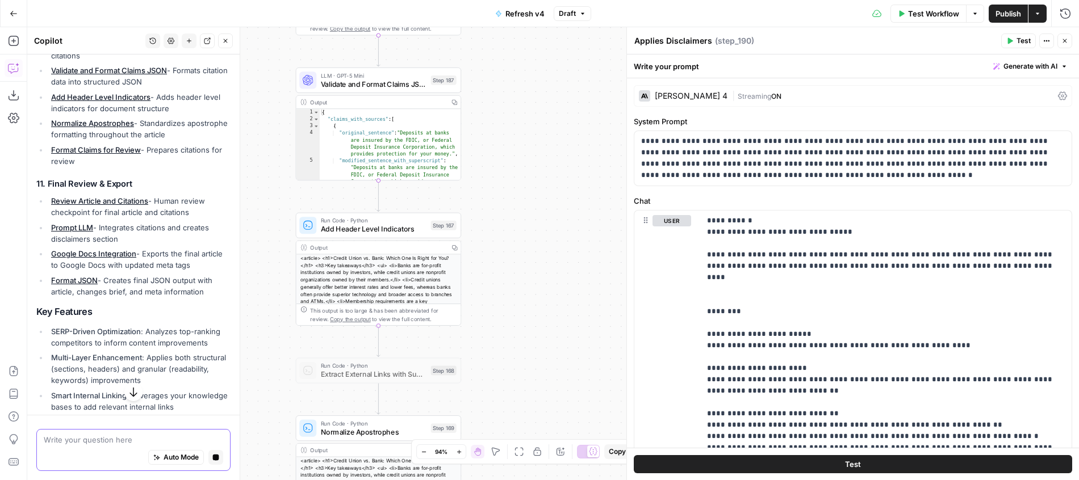
scroll to position [1925, 0]
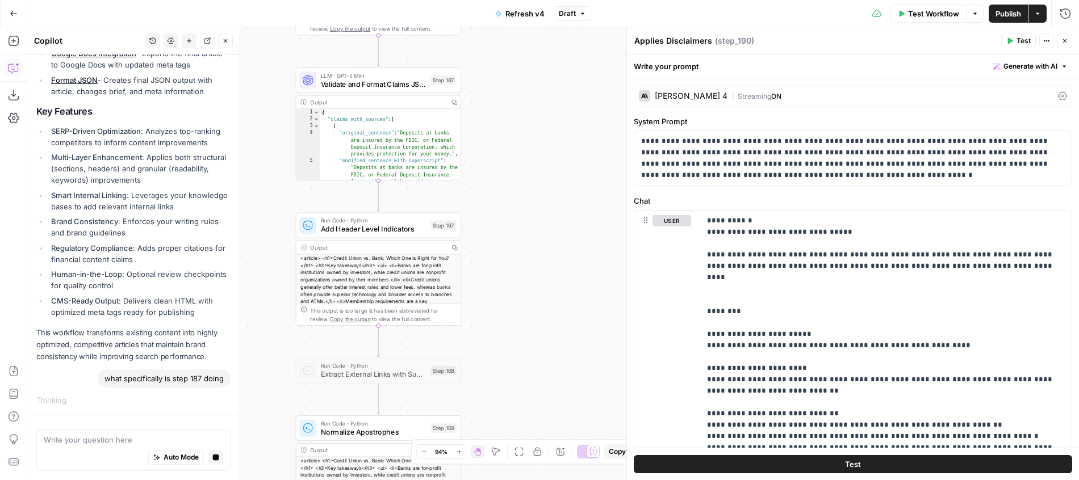
click at [417, 85] on span "Validate and Format Claims JSON" at bounding box center [374, 84] width 106 height 11
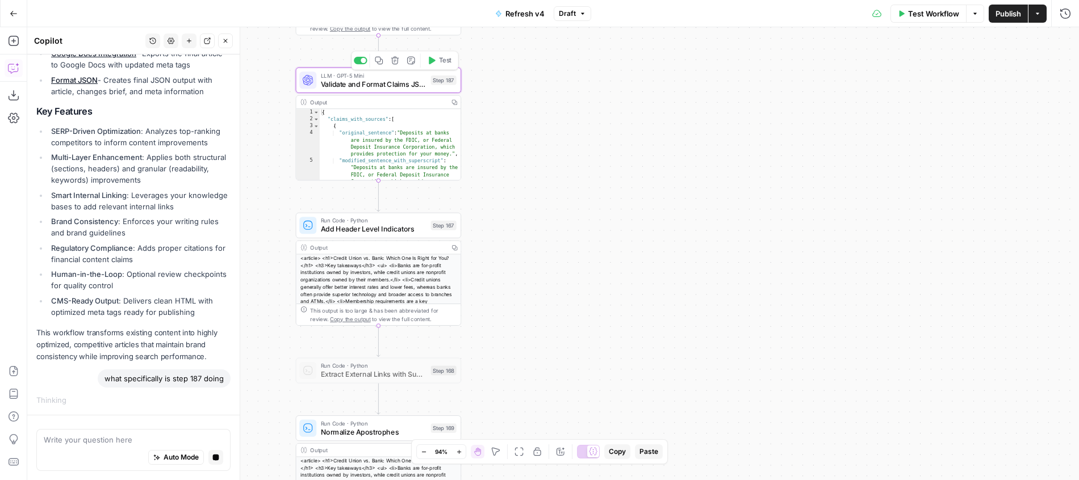
type textarea "Validate and Format Claims JSON"
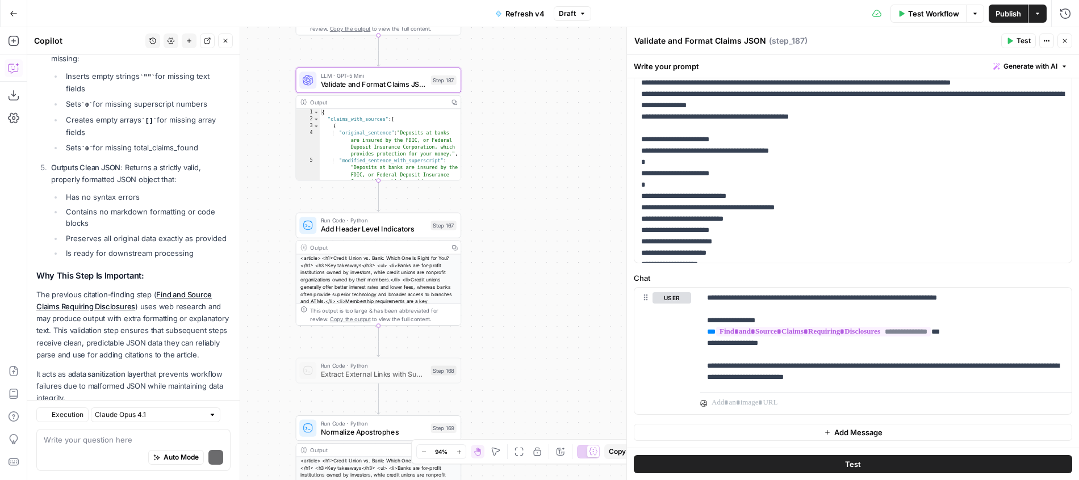
scroll to position [2873, 0]
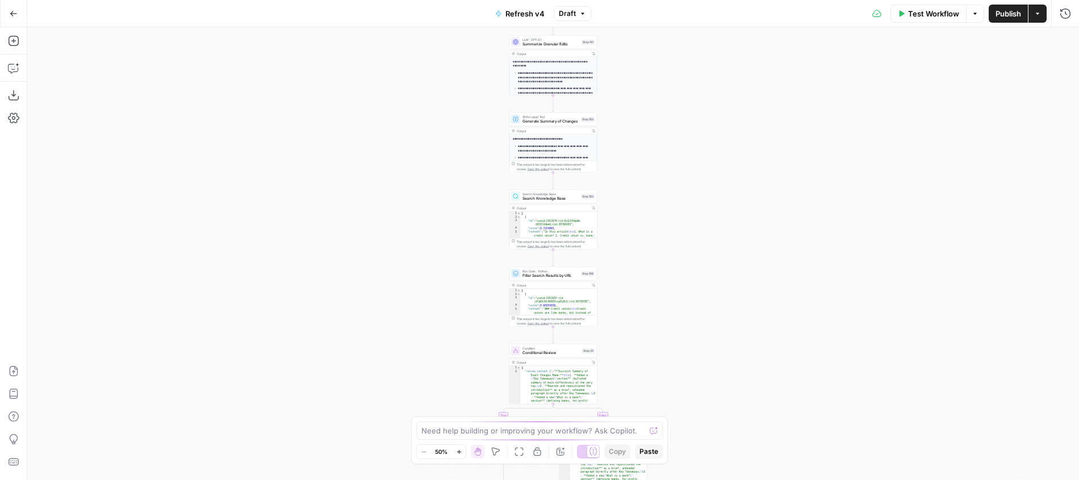
click at [325, 225] on div "true false Workflow Set Inputs Inputs Google Search Perform Google Search Step …" at bounding box center [552, 253] width 1051 height 453
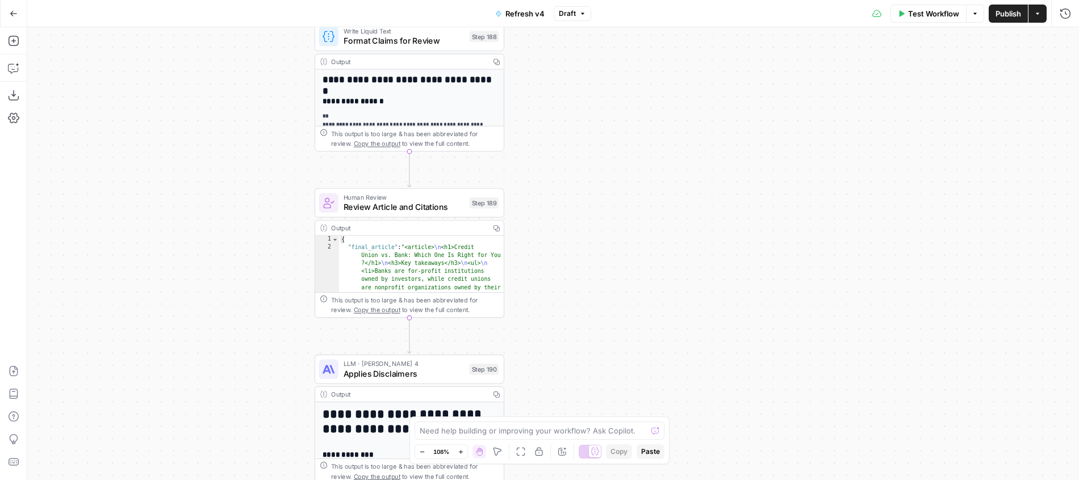
drag, startPoint x: 252, startPoint y: 215, endPoint x: 220, endPoint y: 171, distance: 54.8
click at [220, 171] on div "true false Workflow Set Inputs Inputs Google Search Perform Google Search Step …" at bounding box center [552, 253] width 1051 height 453
click at [296, 209] on div "true false Workflow Set Inputs Inputs Google Search Perform Google Search Step …" at bounding box center [552, 253] width 1051 height 453
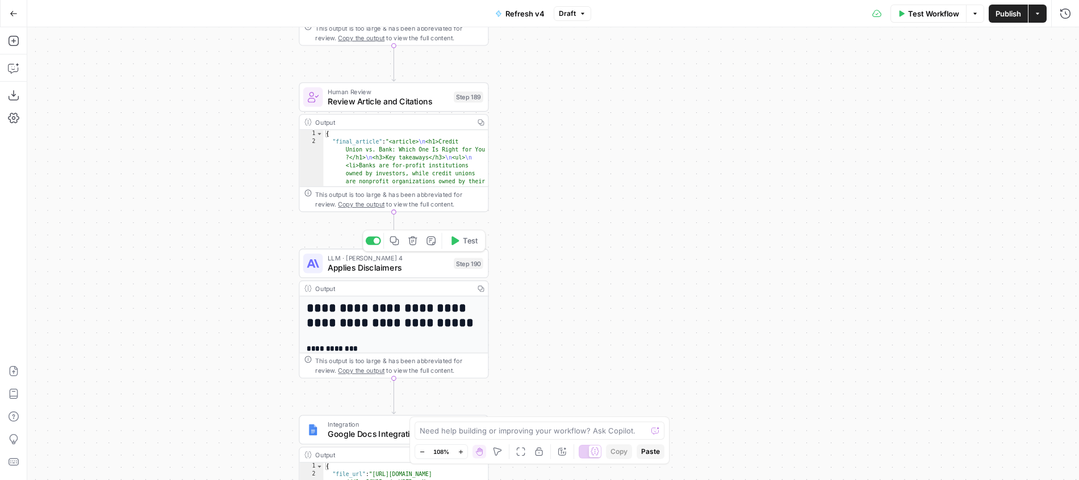
click at [346, 265] on span "Applies Disclaimers" at bounding box center [388, 268] width 121 height 12
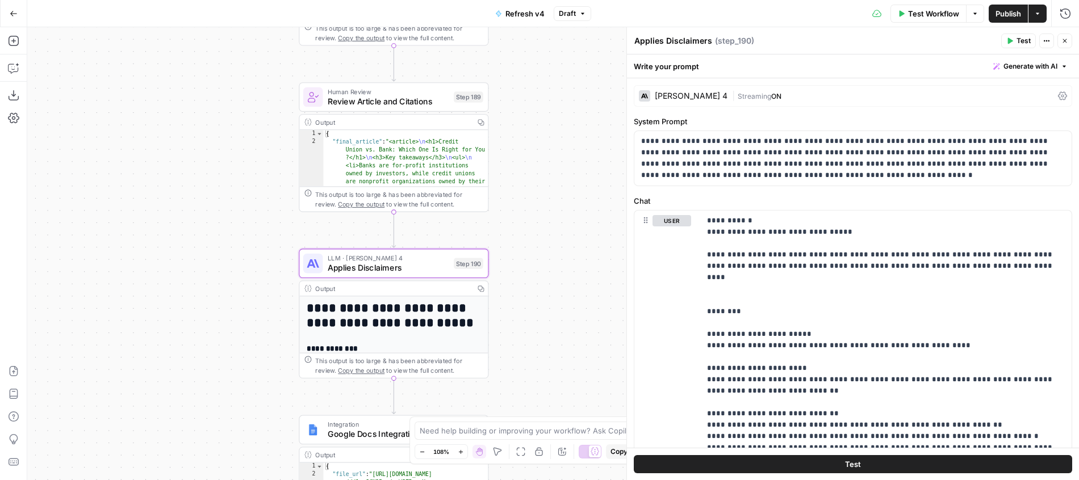
click at [411, 104] on span "Review Article and Citations" at bounding box center [388, 101] width 121 height 12
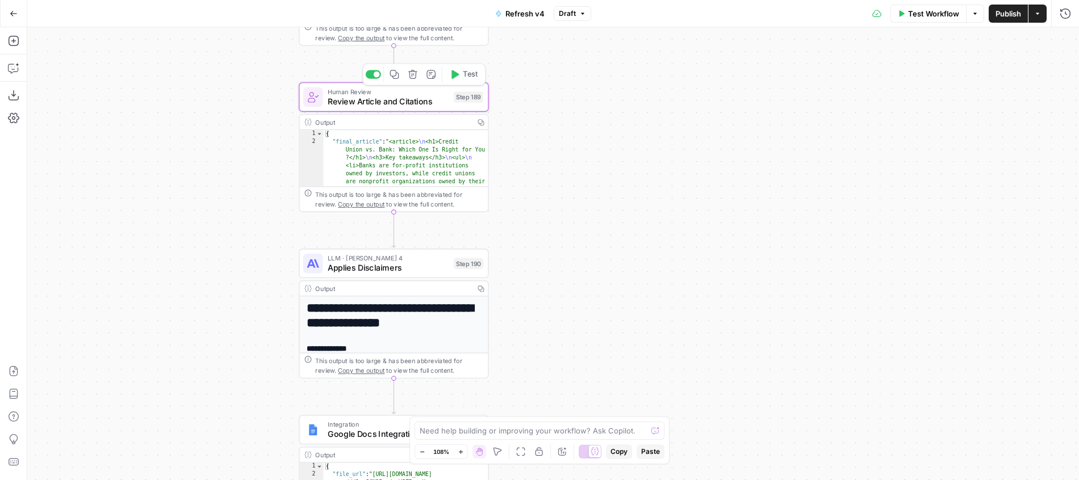
type textarea "Review Article and Citations"
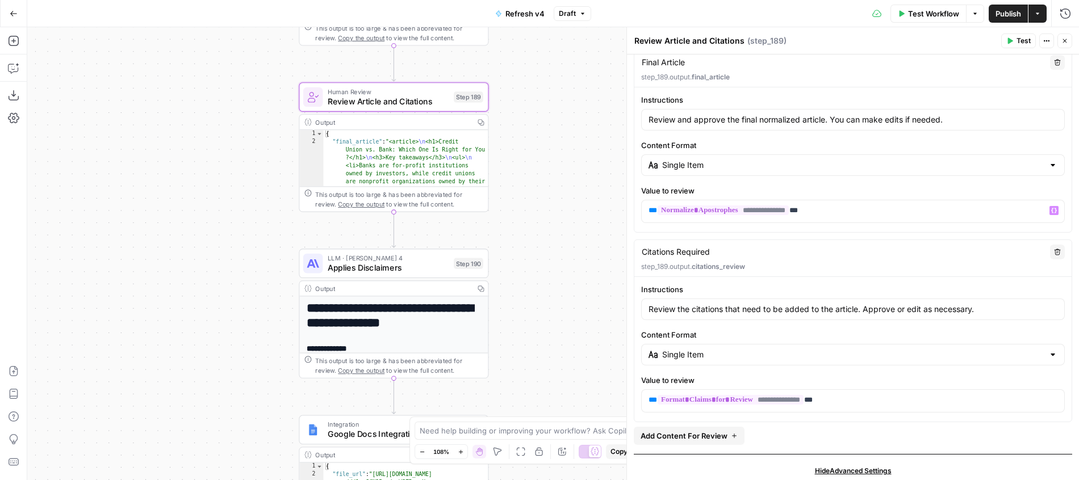
scroll to position [76, 0]
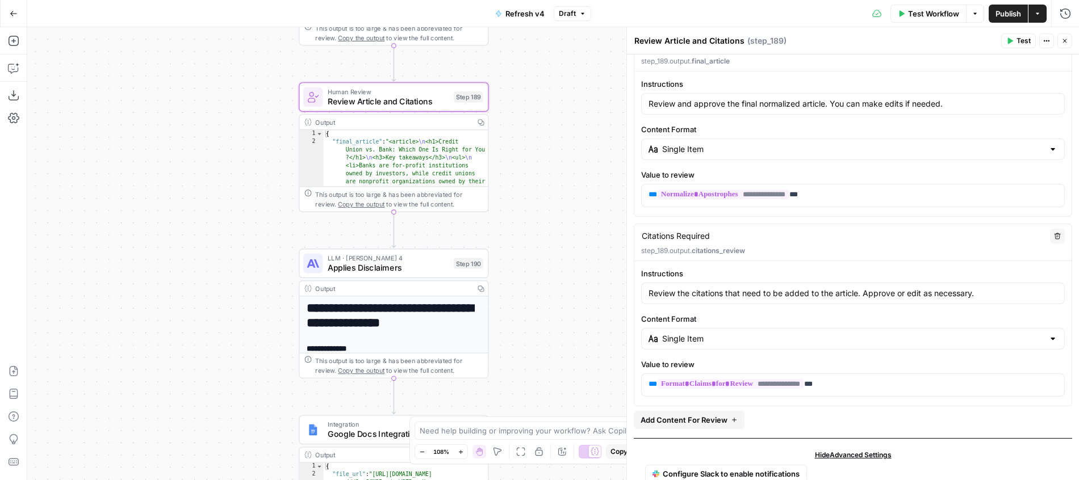
click at [417, 281] on div "**********" at bounding box center [394, 329] width 190 height 98
click at [417, 270] on span "Applies Disclaimers" at bounding box center [388, 268] width 121 height 12
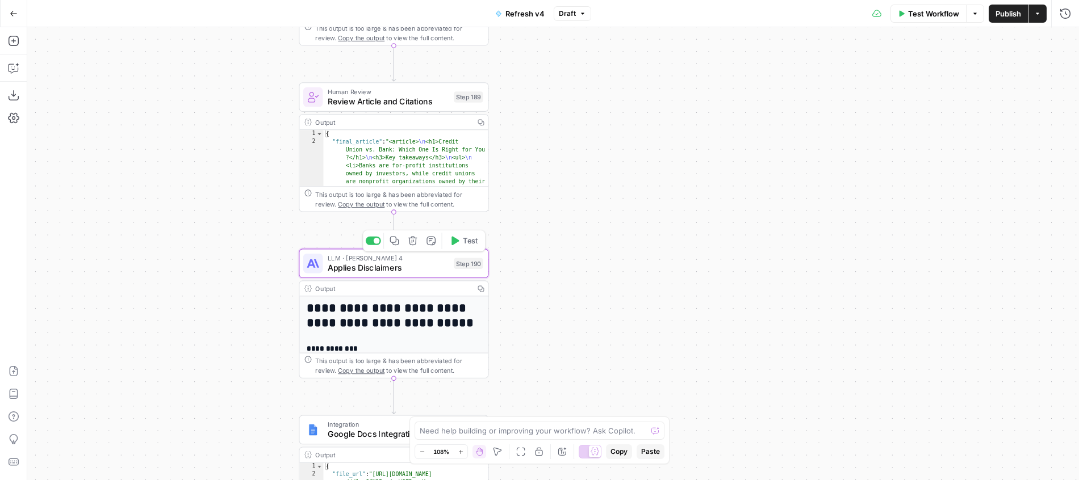
type textarea "Applies Disclaimers"
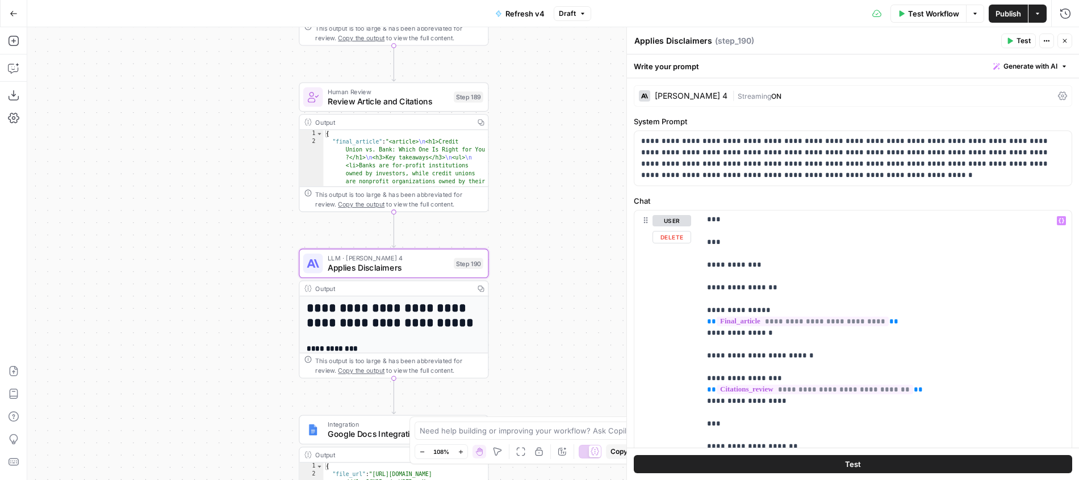
scroll to position [718, 0]
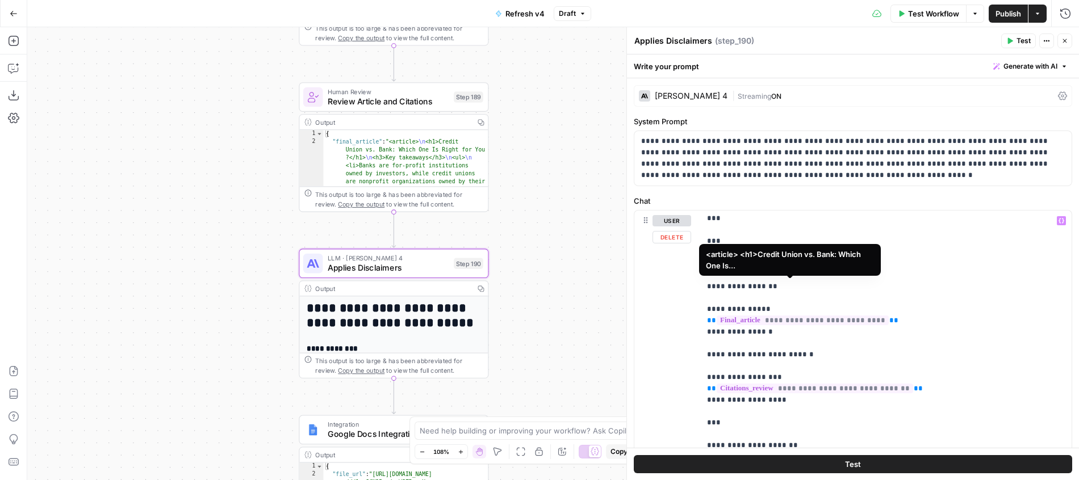
click at [785, 316] on span "**********" at bounding box center [803, 321] width 172 height 10
click at [788, 316] on span "**********" at bounding box center [803, 321] width 172 height 10
click at [822, 384] on span "**********" at bounding box center [815, 389] width 196 height 10
click at [543, 178] on div "true false Workflow Set Inputs Inputs Google Search Perform Google Search Step …" at bounding box center [552, 253] width 1051 height 453
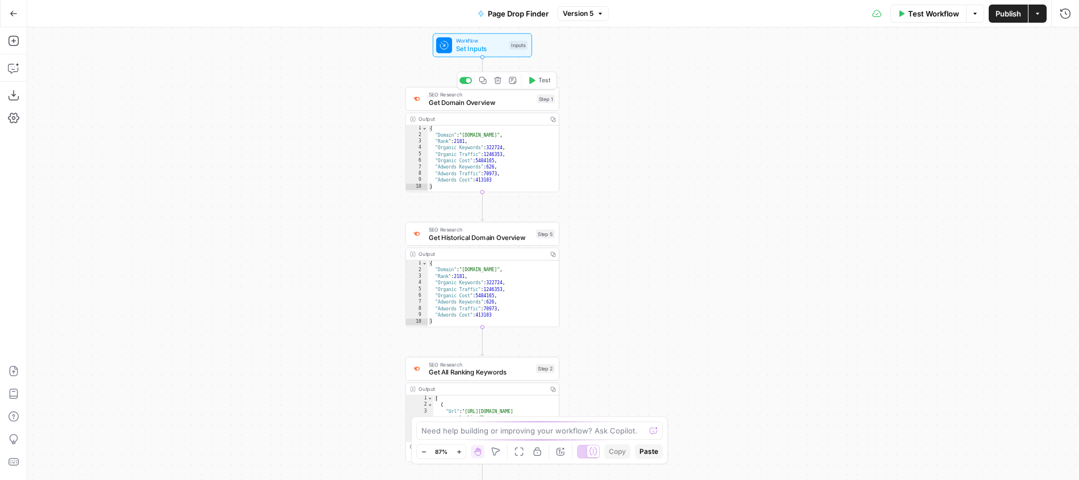
click at [501, 108] on div "SEO Research Get Domain Overview Step 1 Copy step Delete step Add Note Test" at bounding box center [482, 99] width 154 height 24
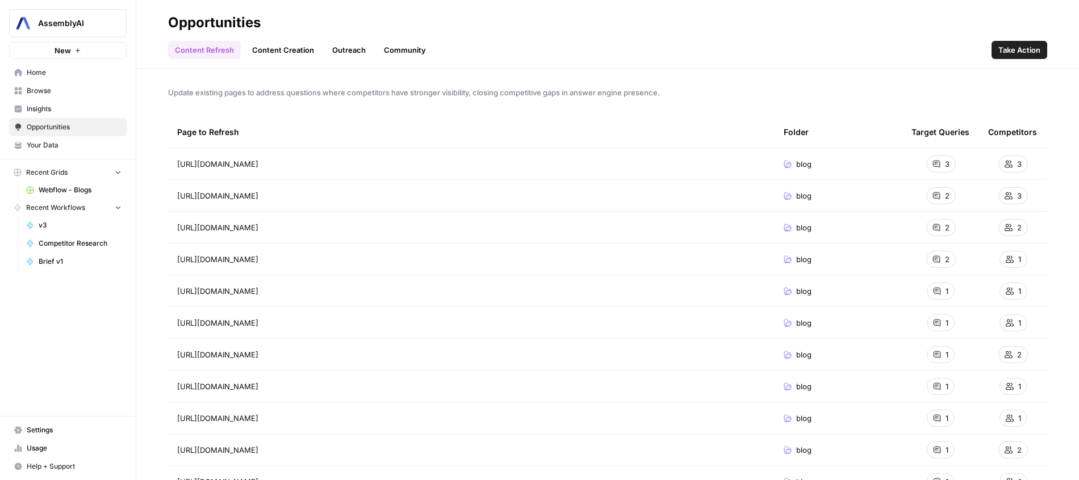
click at [82, 191] on span "Webflow - Blogs" at bounding box center [80, 190] width 83 height 10
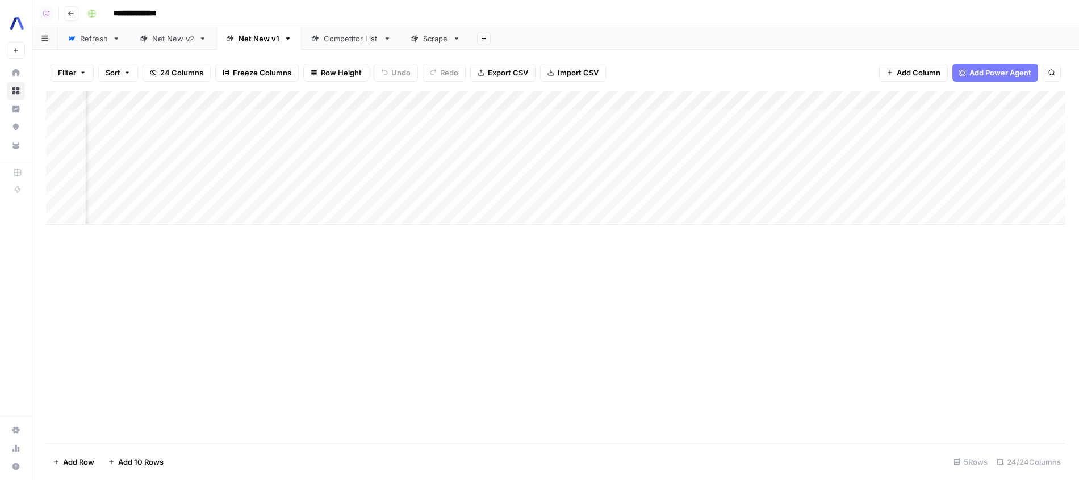
scroll to position [0, 1610]
click at [476, 119] on div "Add Column" at bounding box center [555, 158] width 1019 height 134
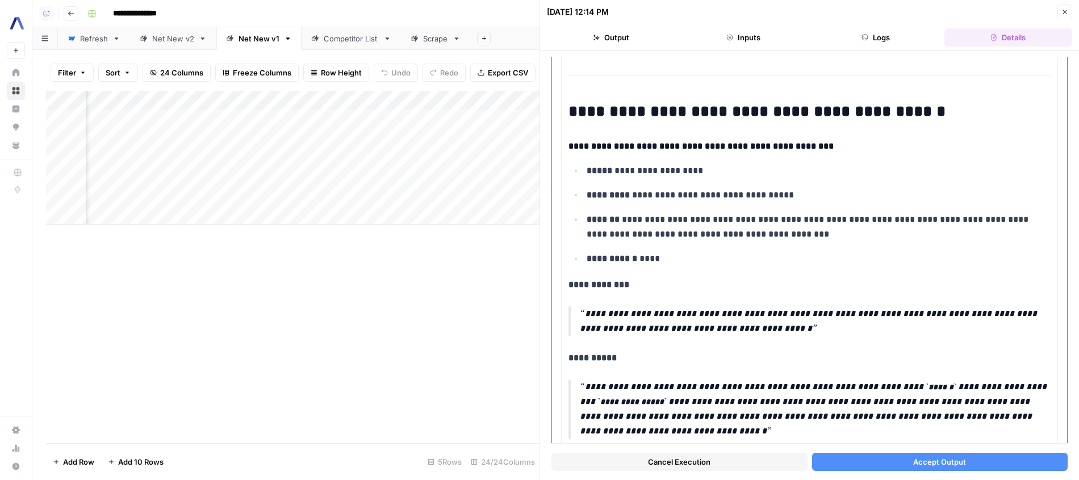
scroll to position [484, 0]
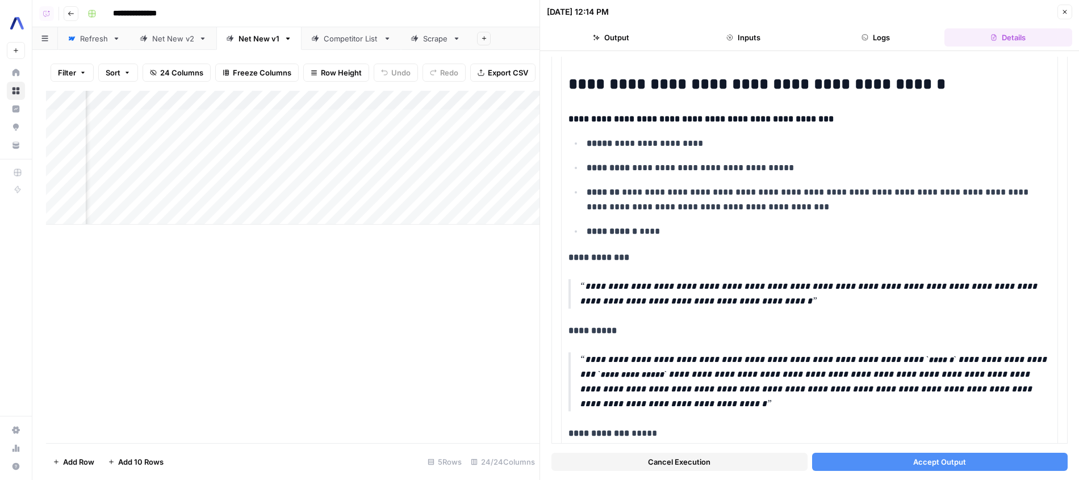
click at [874, 462] on button "Accept Output" at bounding box center [940, 462] width 256 height 18
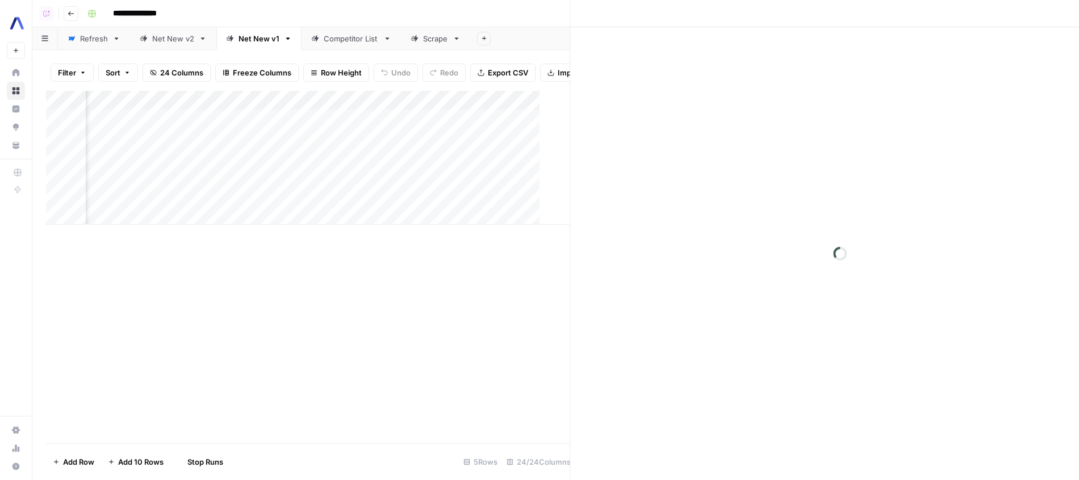
click at [407, 131] on div "Add Column" at bounding box center [310, 158] width 529 height 134
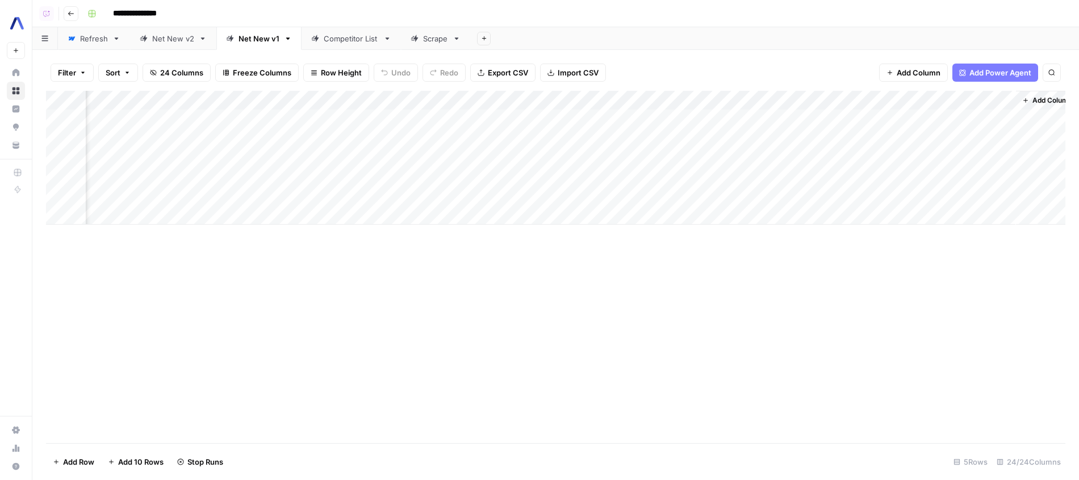
click at [489, 136] on div "Add Column" at bounding box center [555, 158] width 1019 height 134
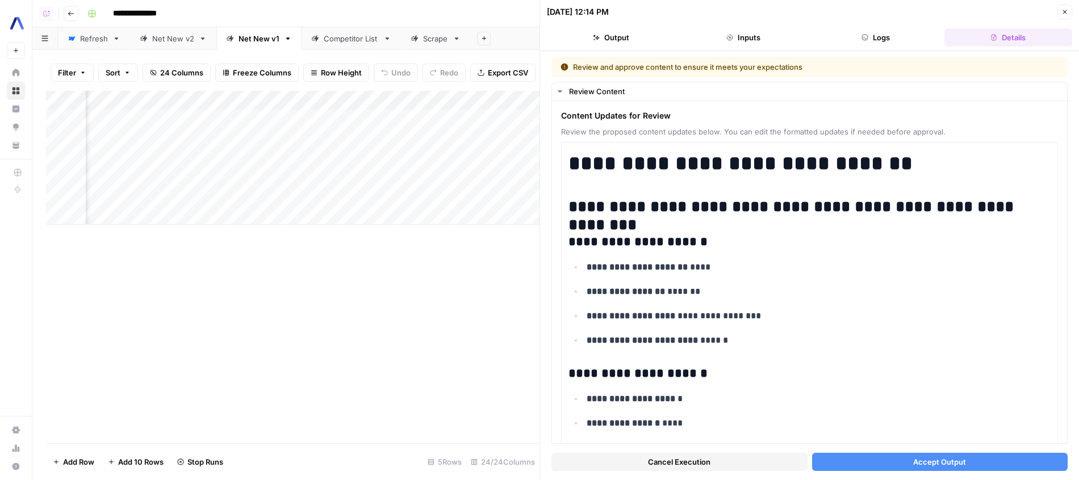
click at [848, 460] on button "Accept Output" at bounding box center [940, 462] width 256 height 18
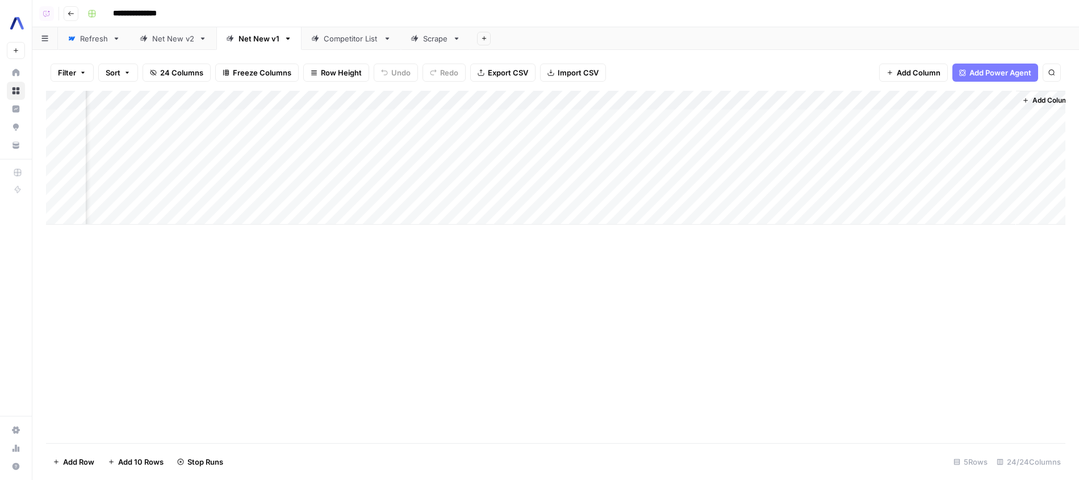
click at [587, 178] on div "Add Column" at bounding box center [555, 158] width 1019 height 134
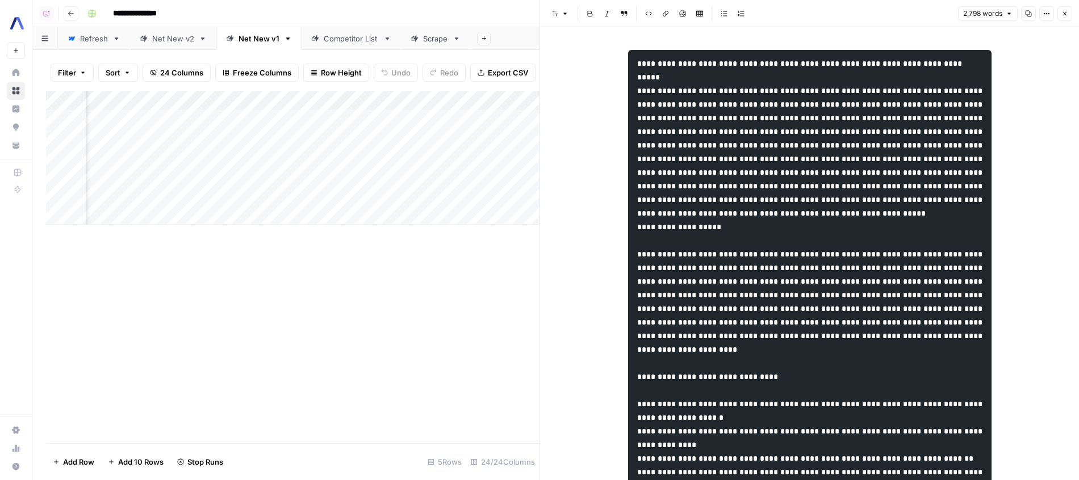
click at [1038, 18] on div "2,798 words Copy Options Close" at bounding box center [1015, 13] width 114 height 15
click at [1044, 18] on button "Options" at bounding box center [1046, 13] width 15 height 15
click at [1017, 118] on span "Code" at bounding box center [1012, 120] width 55 height 11
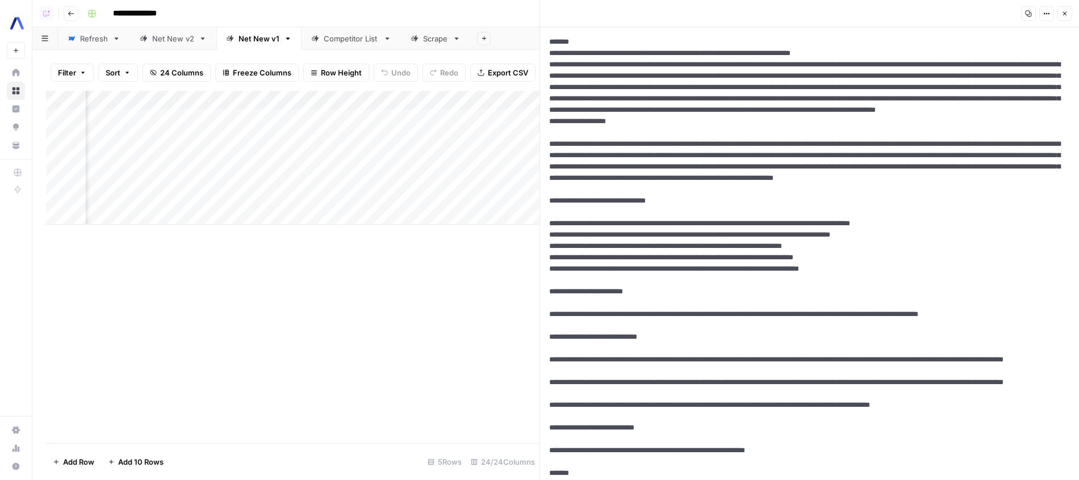
drag, startPoint x: 590, startPoint y: 43, endPoint x: 543, endPoint y: 38, distance: 47.9
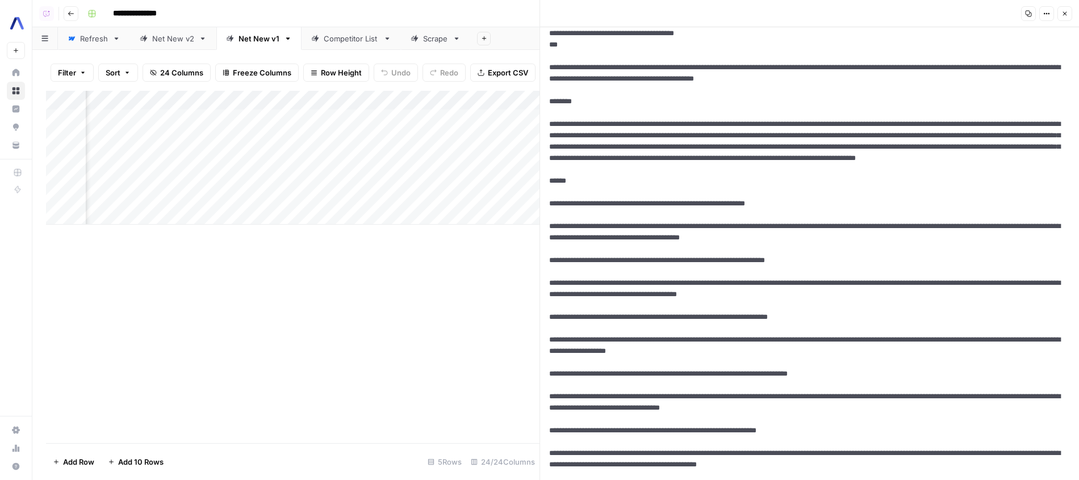
scroll to position [7809, 0]
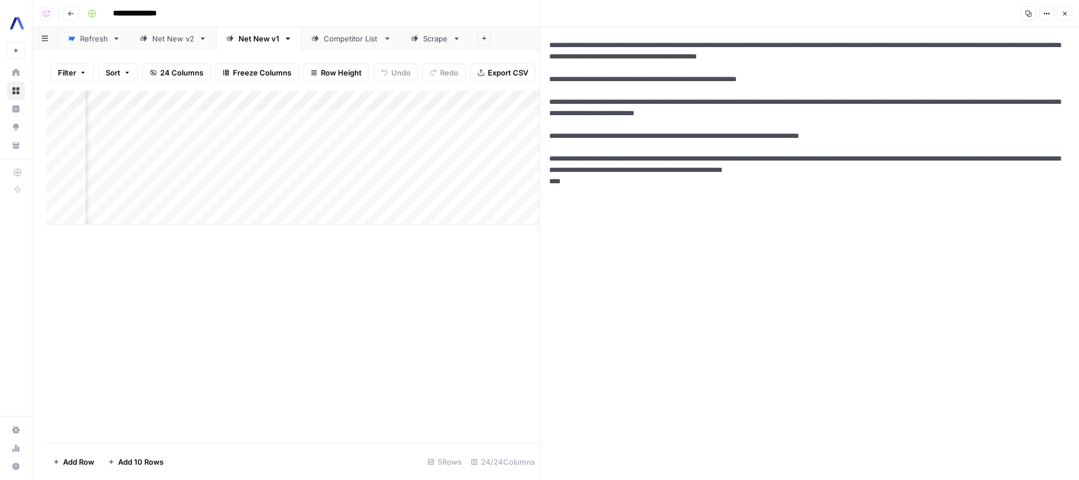
drag, startPoint x: 582, startPoint y: 466, endPoint x: 546, endPoint y: 466, distance: 36.3
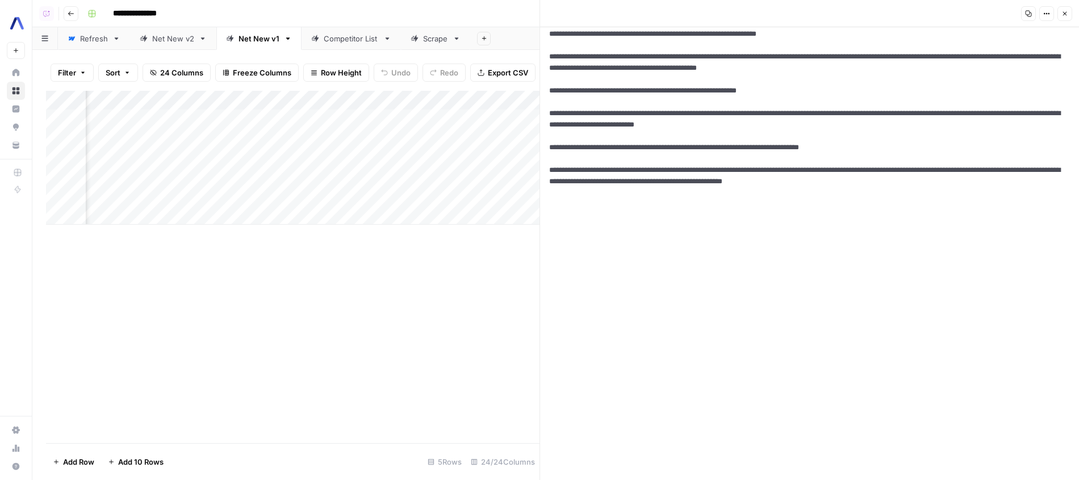
scroll to position [7788, 0]
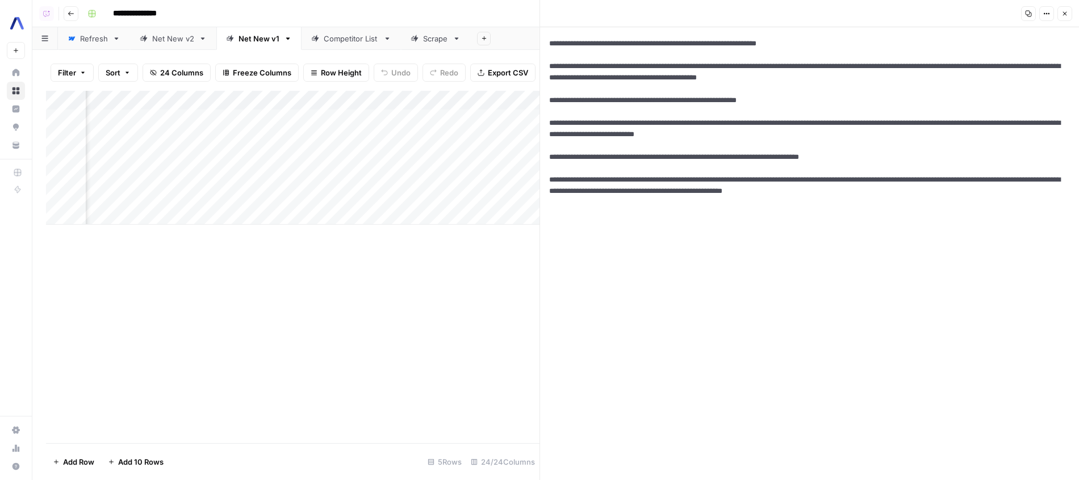
type textarea "**********"
click at [1054, 9] on div "Copy Options Close" at bounding box center [1044, 13] width 55 height 15
click at [1050, 9] on button "Options" at bounding box center [1046, 13] width 15 height 15
click at [1014, 90] on span "Markdown" at bounding box center [1012, 88] width 55 height 11
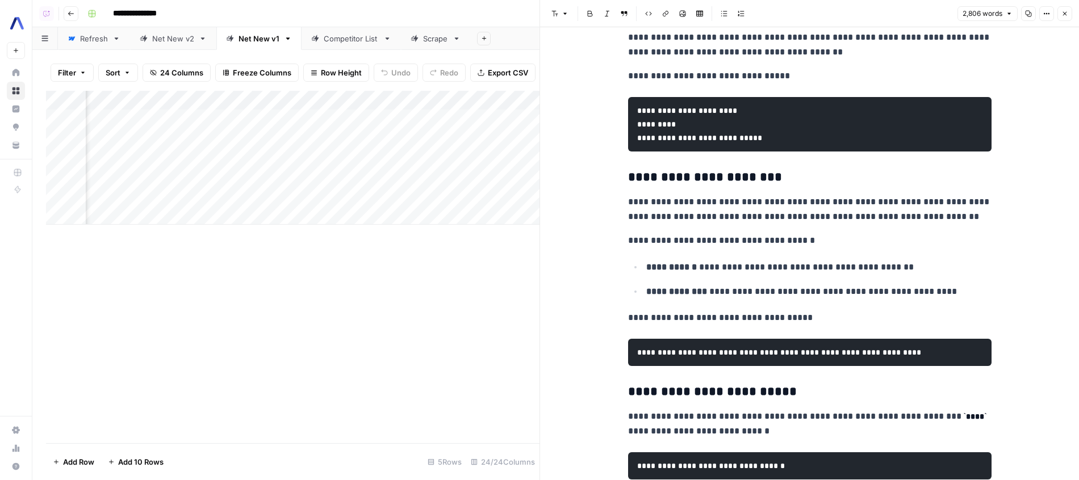
scroll to position [0, 0]
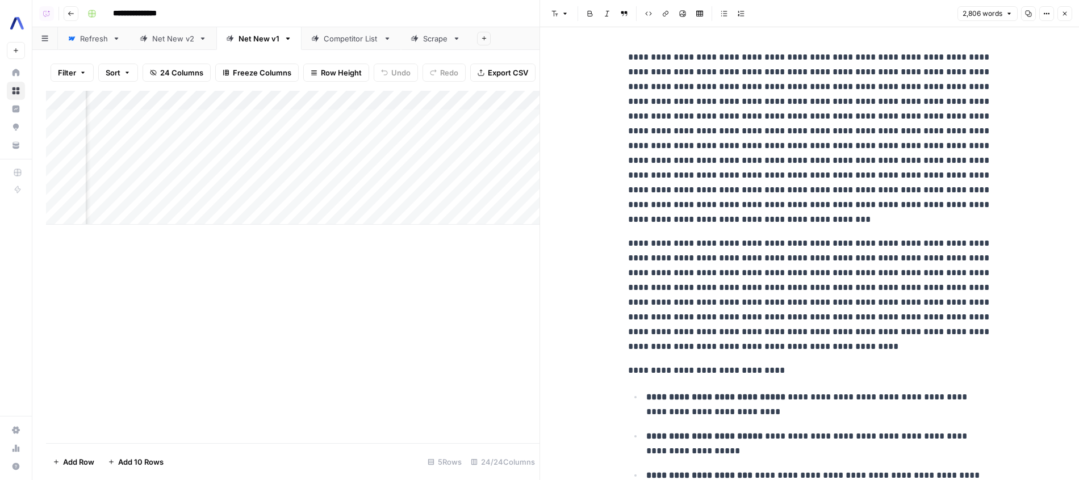
click at [636, 55] on p "**********" at bounding box center [809, 138] width 363 height 177
drag, startPoint x: 635, startPoint y: 58, endPoint x: 624, endPoint y: 58, distance: 10.8
click at [971, 61] on p "**********" at bounding box center [809, 138] width 363 height 177
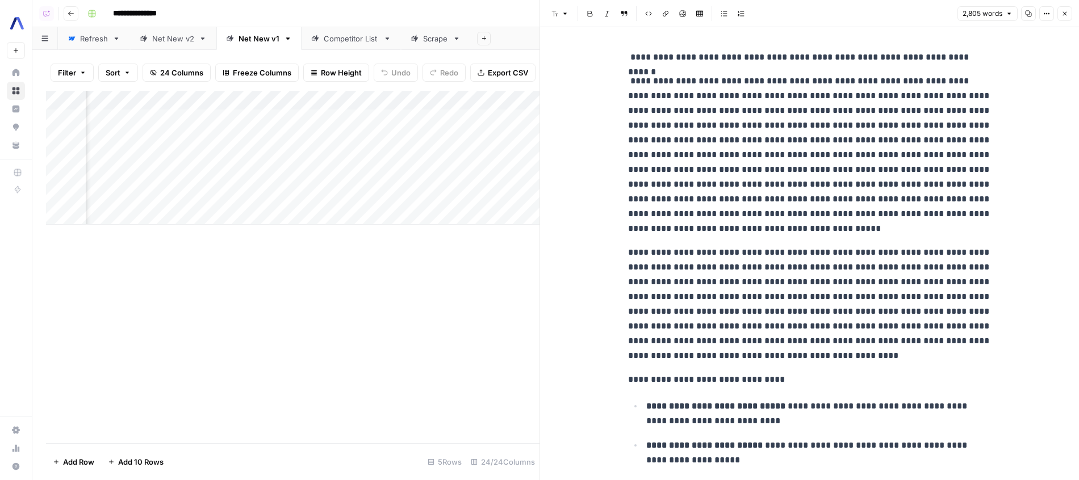
click at [636, 62] on p "**********" at bounding box center [809, 57] width 363 height 15
click at [643, 64] on p "**********" at bounding box center [809, 57] width 363 height 15
click at [687, 108] on p "**********" at bounding box center [809, 155] width 363 height 162
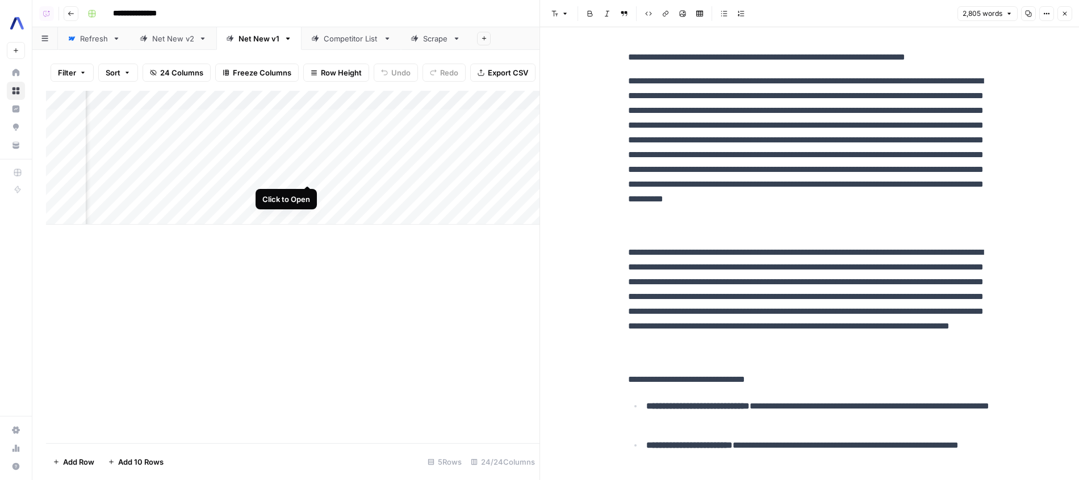
click at [309, 174] on div "Add Column" at bounding box center [292, 158] width 493 height 134
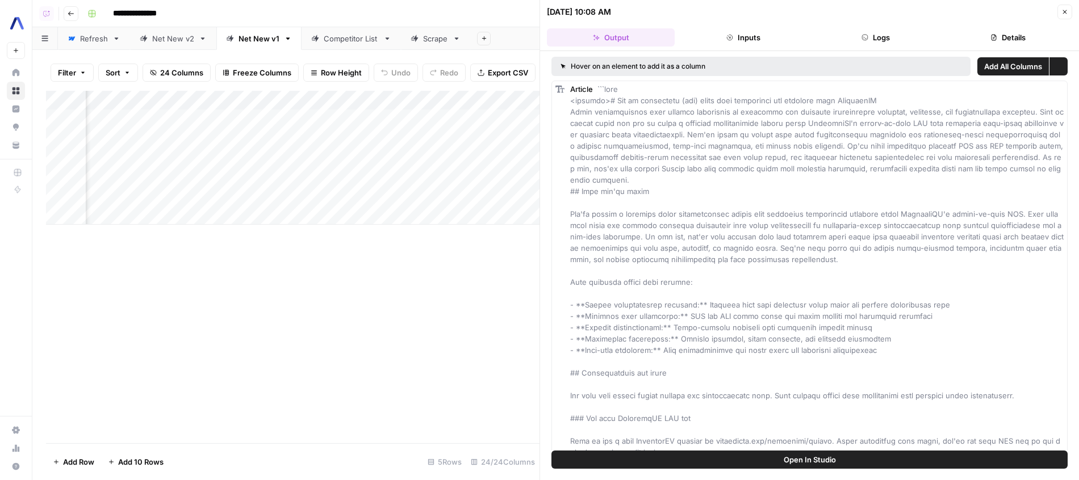
click at [898, 37] on button "Logs" at bounding box center [876, 37] width 128 height 18
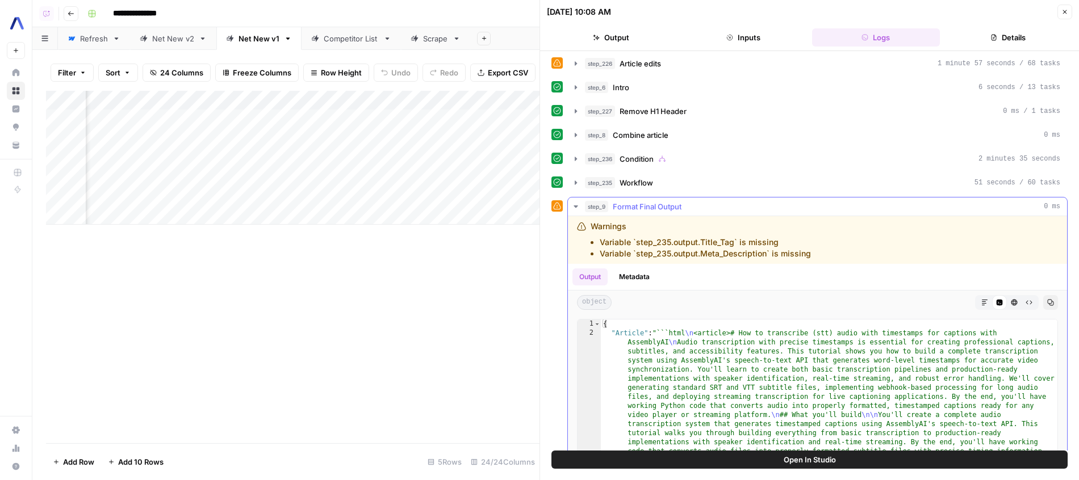
scroll to position [31, 0]
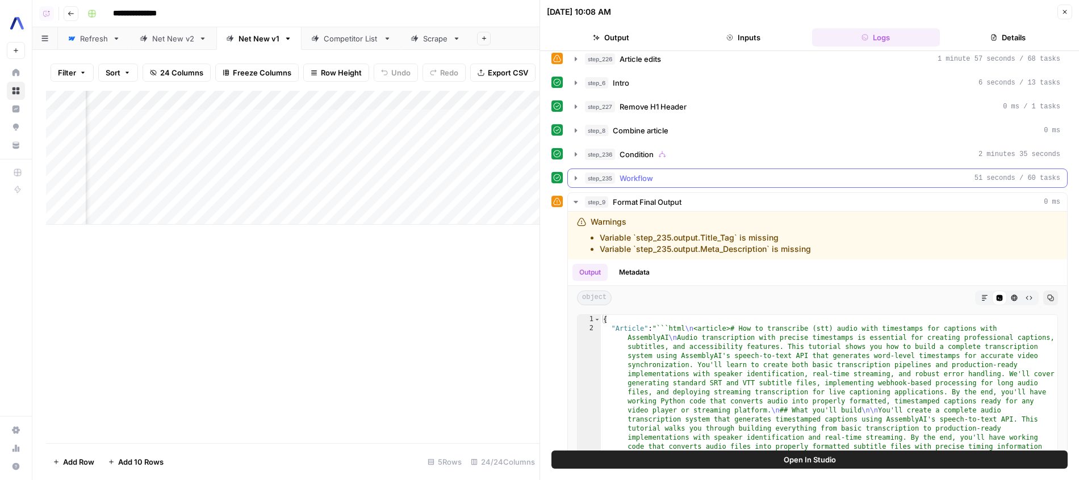
click at [744, 182] on div "step_235 Workflow 51 seconds / 60 tasks" at bounding box center [822, 178] width 475 height 11
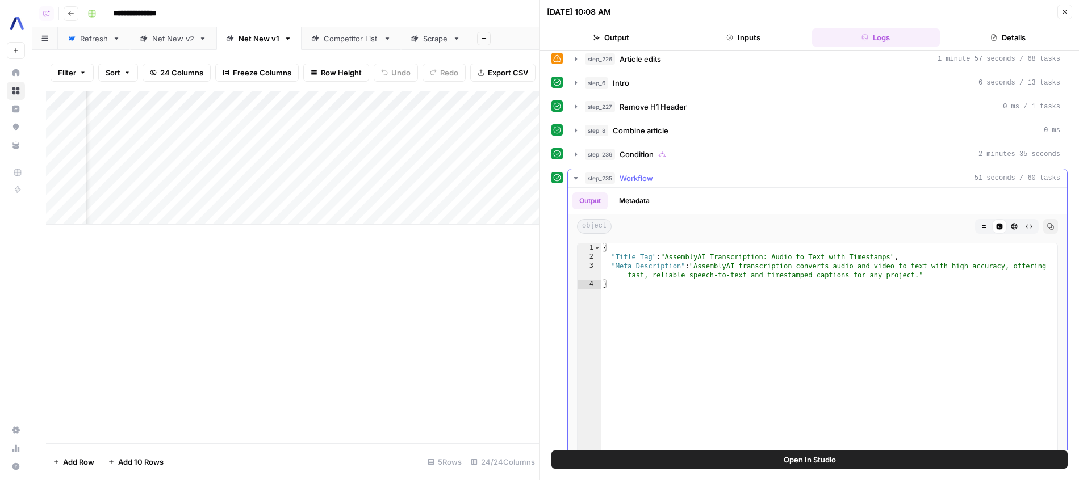
click at [744, 181] on div "step_235 Workflow 51 seconds / 60 tasks" at bounding box center [822, 178] width 475 height 11
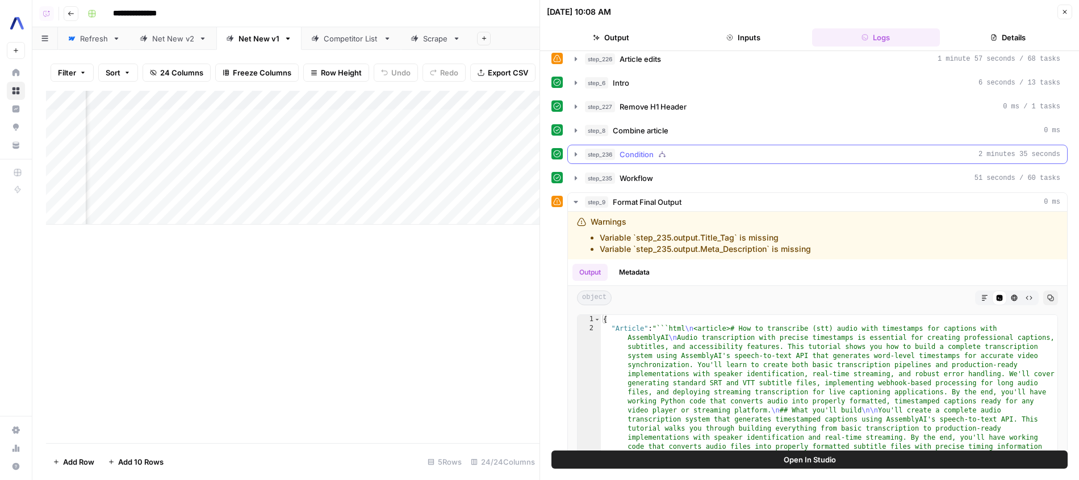
click at [741, 149] on div "step_236 Condition 2 minutes 35 seconds" at bounding box center [822, 154] width 475 height 11
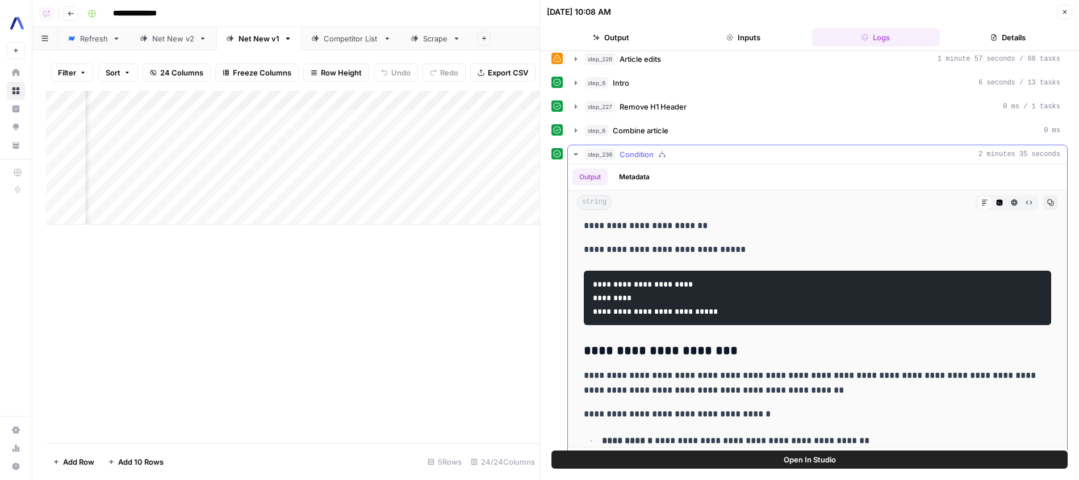
scroll to position [749, 0]
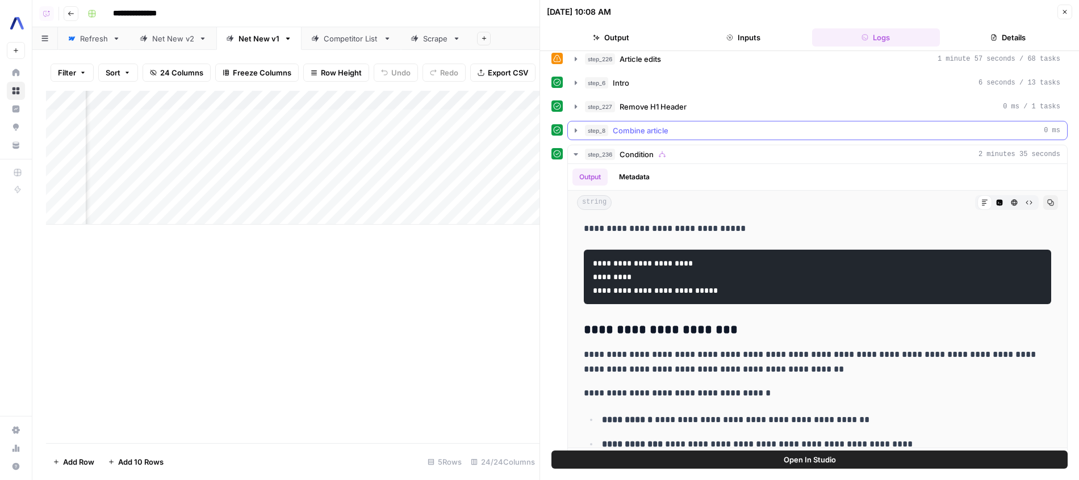
click at [726, 127] on div "step_8 Combine article 0 ms" at bounding box center [822, 130] width 475 height 11
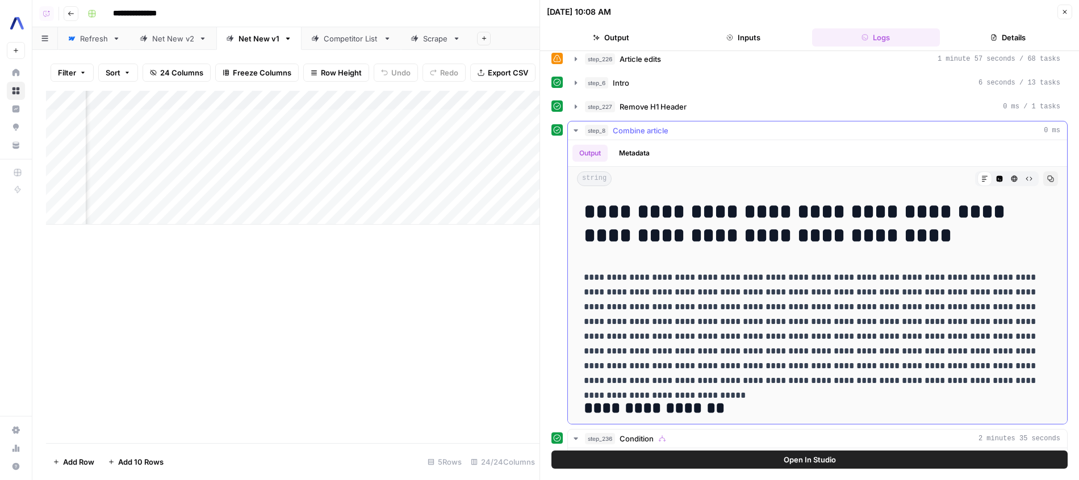
click at [726, 127] on div "step_8 Combine article 0 ms" at bounding box center [822, 130] width 475 height 11
click at [1008, 182] on button "HTML Viewer" at bounding box center [1014, 178] width 15 height 15
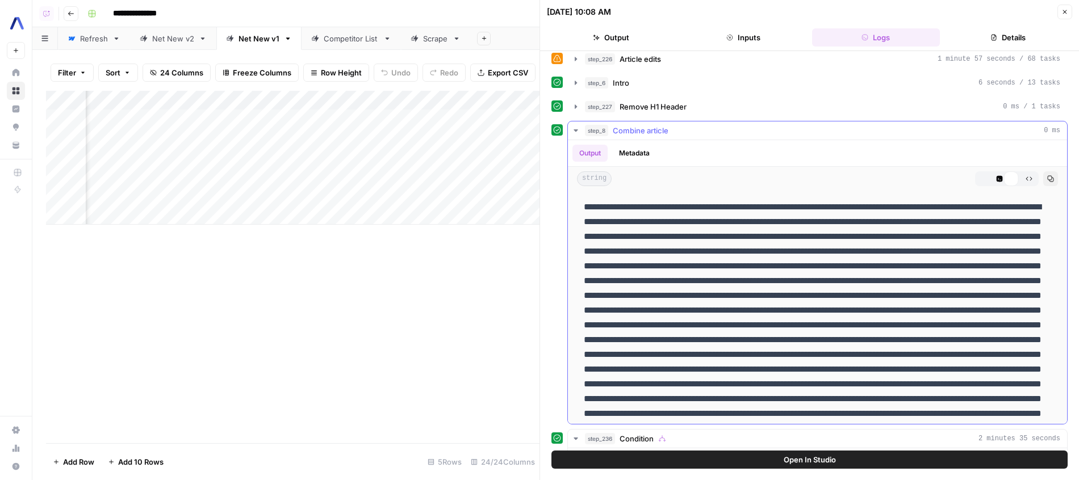
click at [1004, 182] on button "Code Editor" at bounding box center [999, 178] width 15 height 15
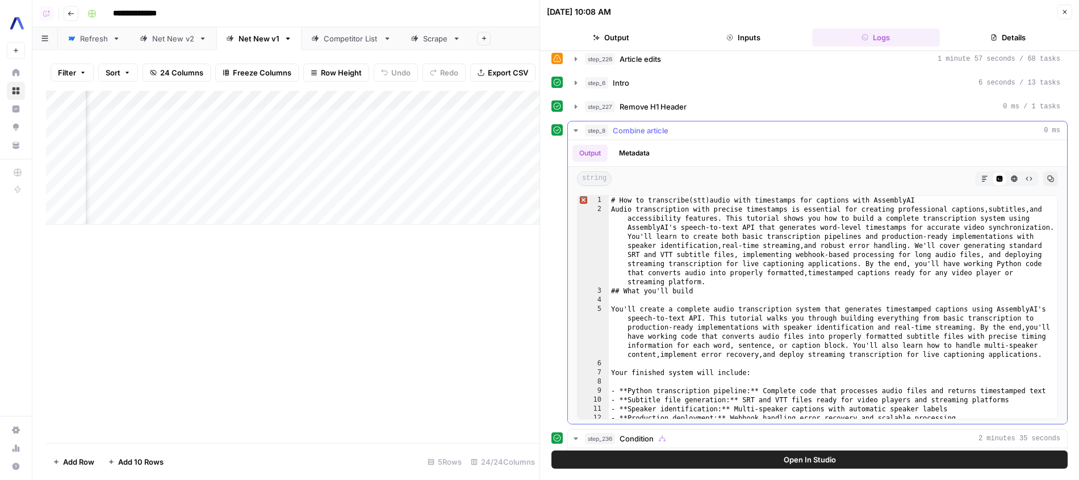
click at [867, 132] on div "step_8 Combine article 0 ms" at bounding box center [822, 130] width 475 height 11
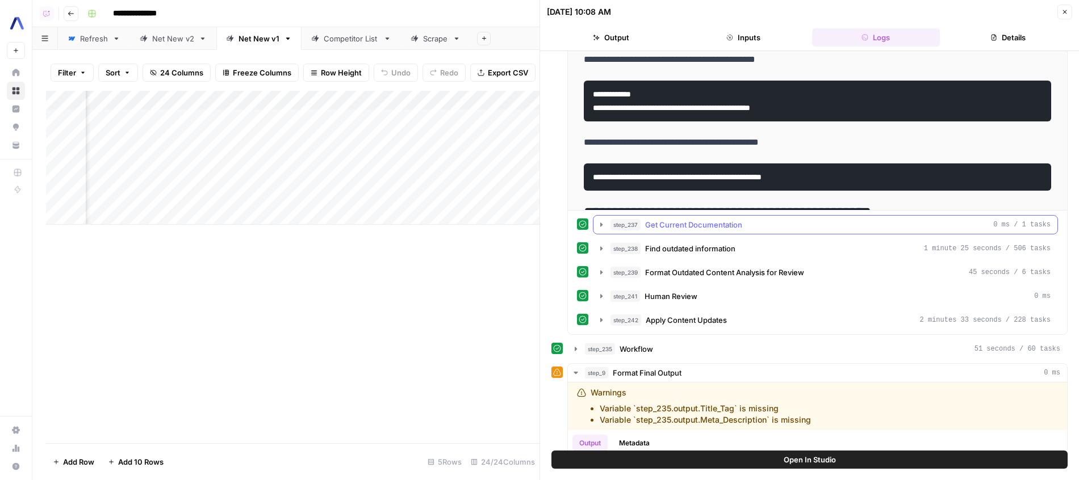
scroll to position [296, 0]
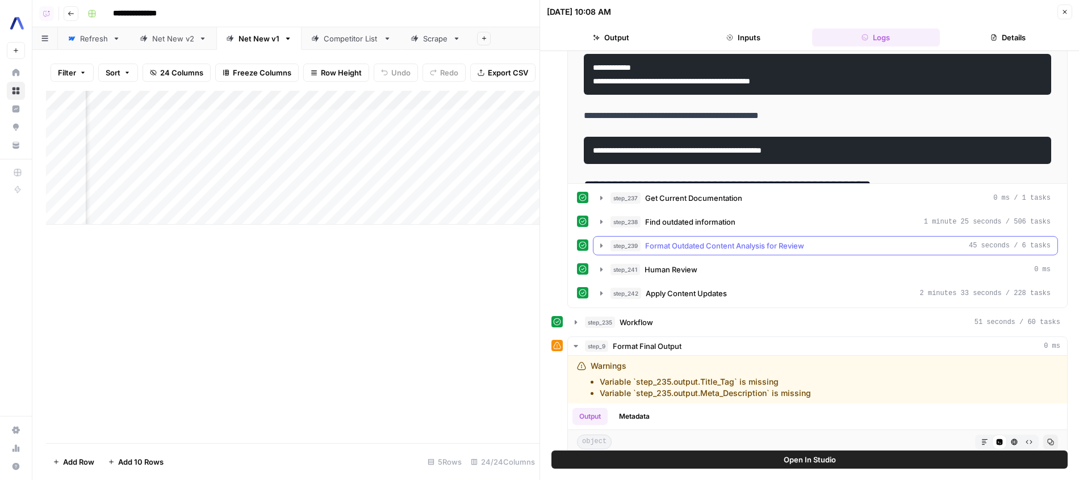
click at [764, 248] on span "Format Outdated Content Analysis for Review" at bounding box center [724, 245] width 159 height 11
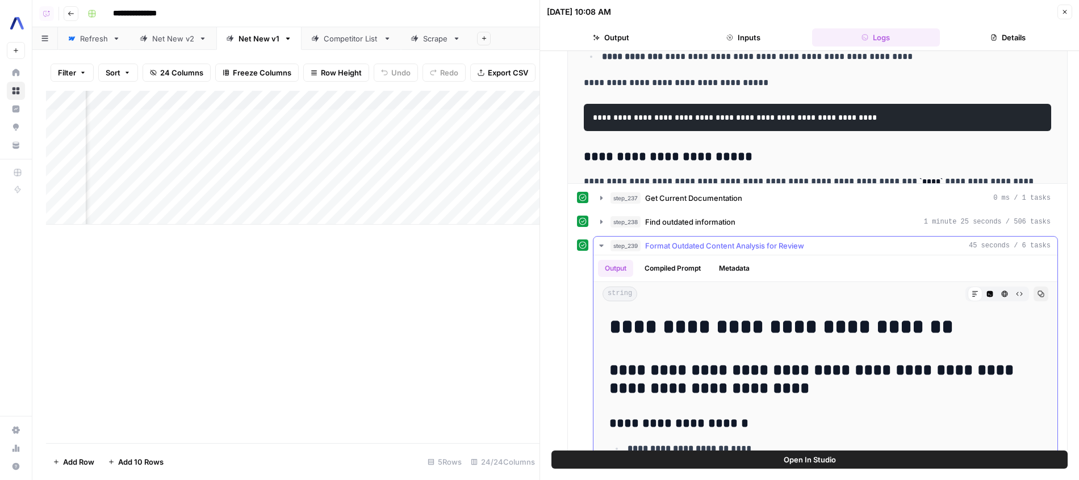
click at [764, 248] on span "Format Outdated Content Analysis for Review" at bounding box center [724, 245] width 159 height 11
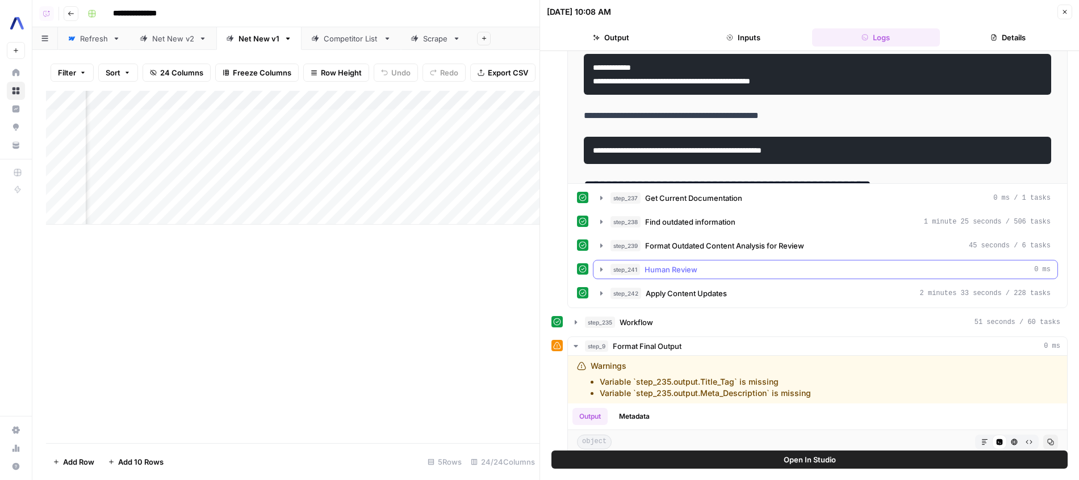
click at [761, 278] on button "step_241 Human Review 0 ms" at bounding box center [825, 270] width 464 height 18
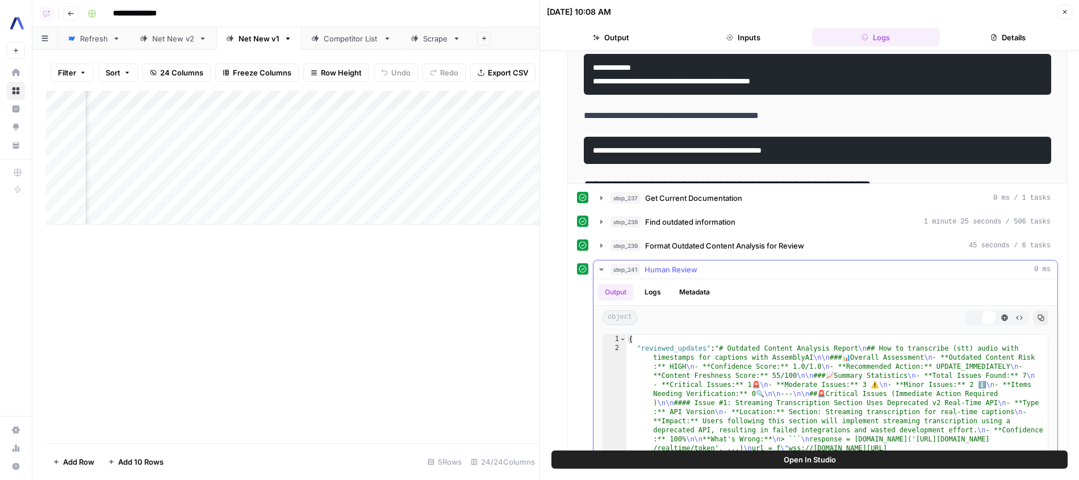
click at [762, 276] on button "step_241 Human Review 0 ms" at bounding box center [825, 270] width 464 height 18
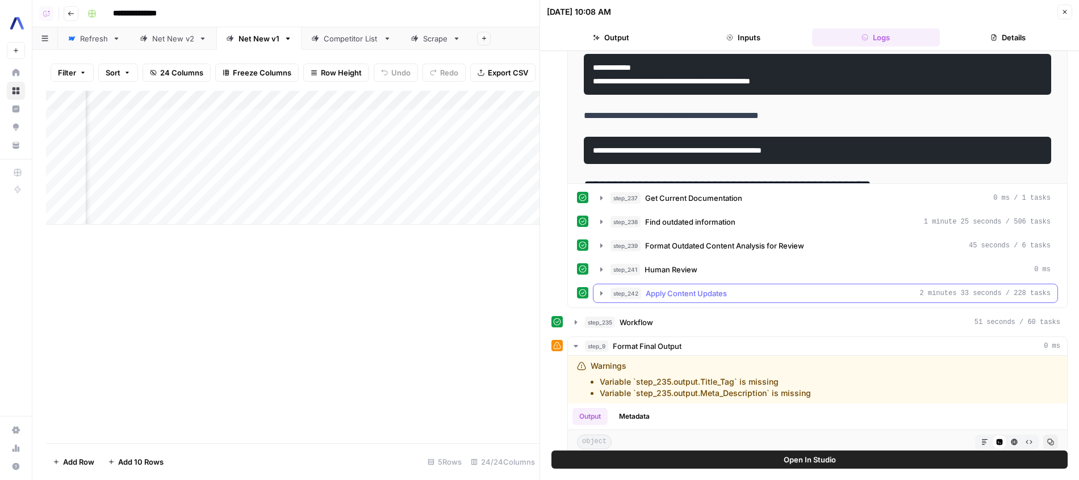
click at [762, 294] on div "step_242 Apply Content Updates 2 minutes 33 seconds / 228 tasks" at bounding box center [830, 293] width 440 height 11
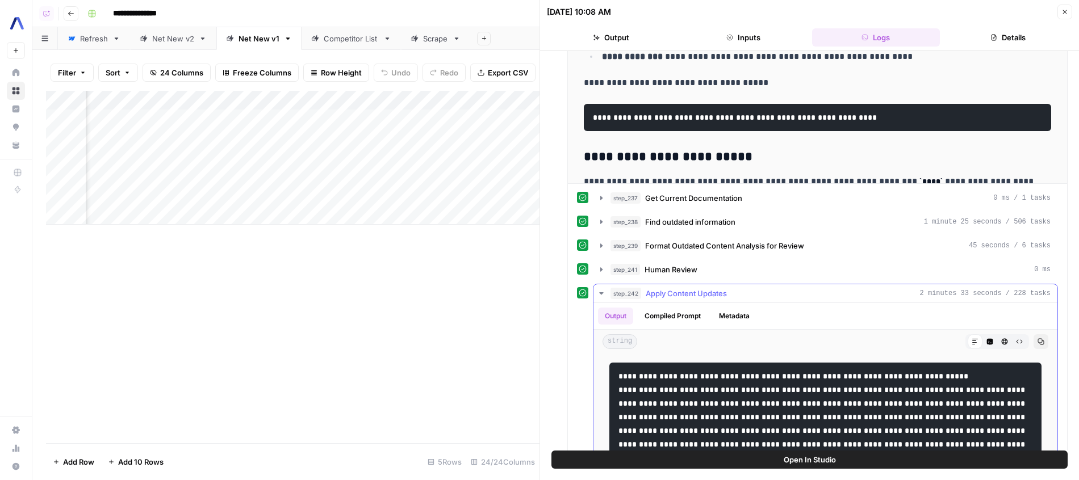
click at [762, 294] on div "step_242 Apply Content Updates 2 minutes 33 seconds / 228 tasks" at bounding box center [830, 293] width 440 height 11
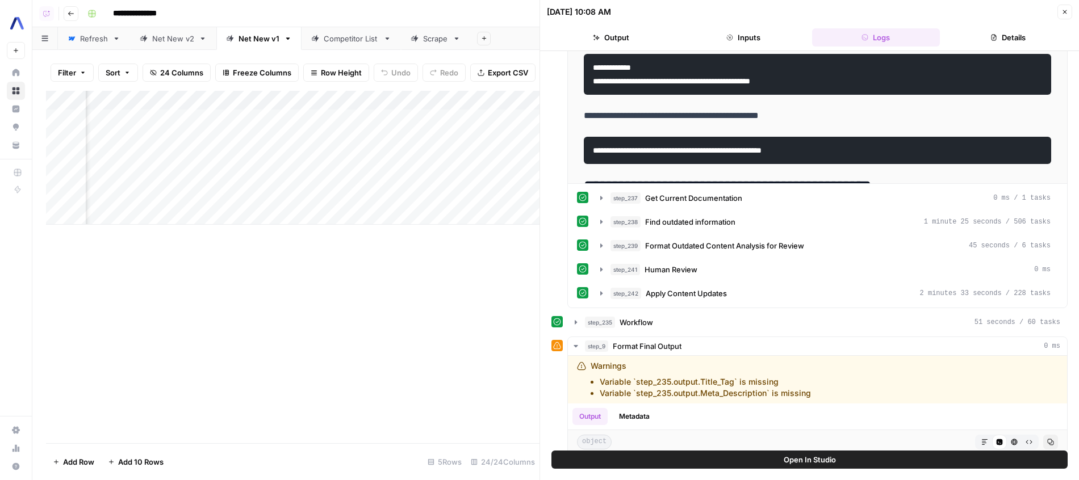
click at [407, 173] on div "Add Column" at bounding box center [292, 158] width 493 height 134
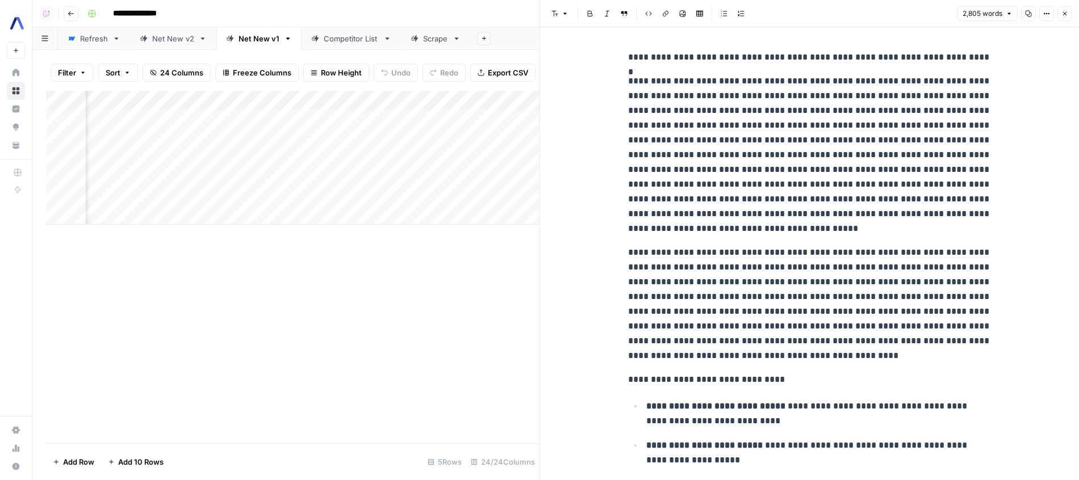
click at [428, 96] on div "Add Column" at bounding box center [292, 158] width 493 height 134
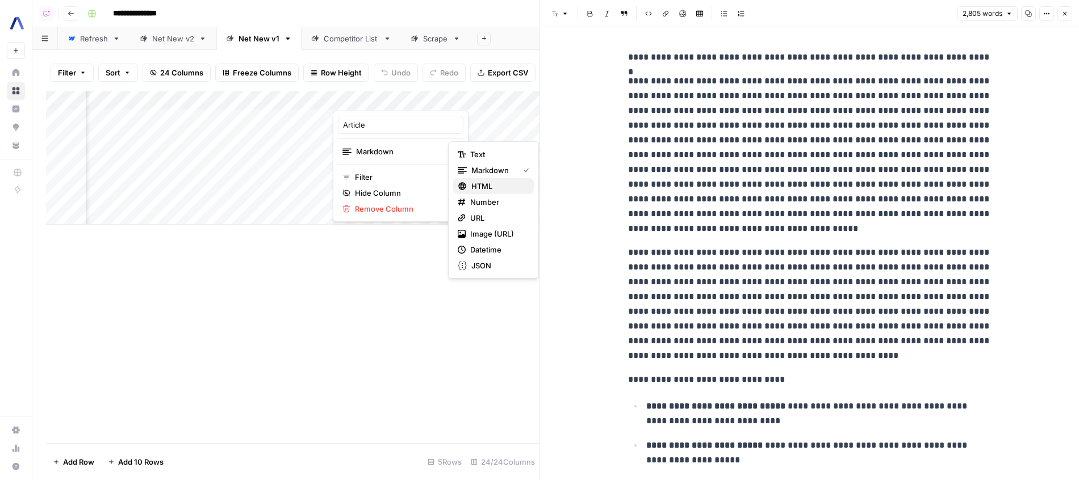
click at [483, 187] on span "HTML" at bounding box center [497, 186] width 53 height 11
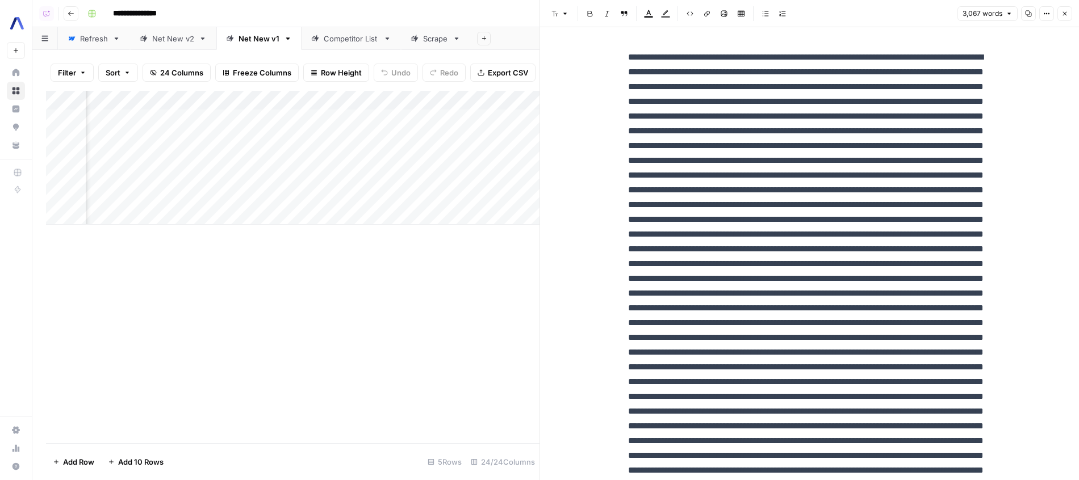
click at [409, 174] on div "Add Column" at bounding box center [292, 158] width 493 height 134
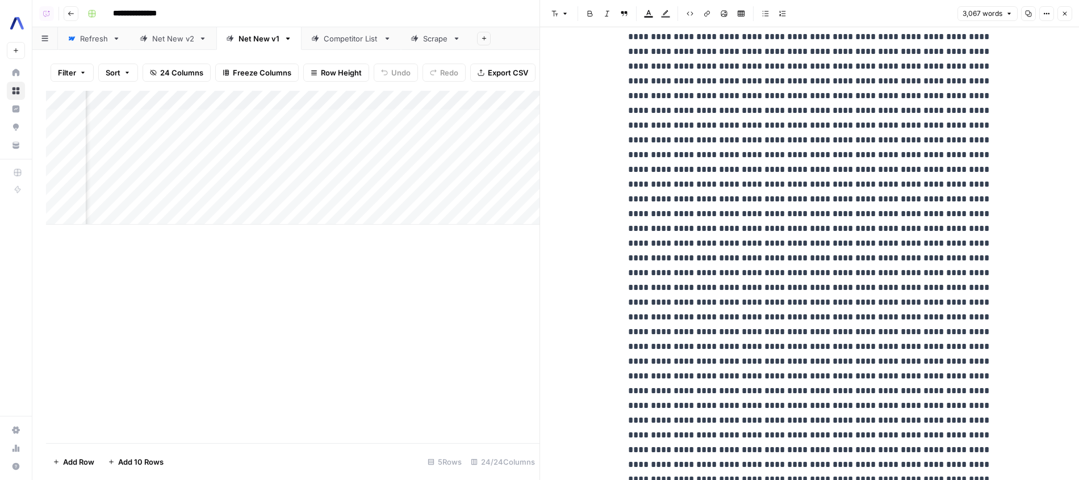
scroll to position [1666, 0]
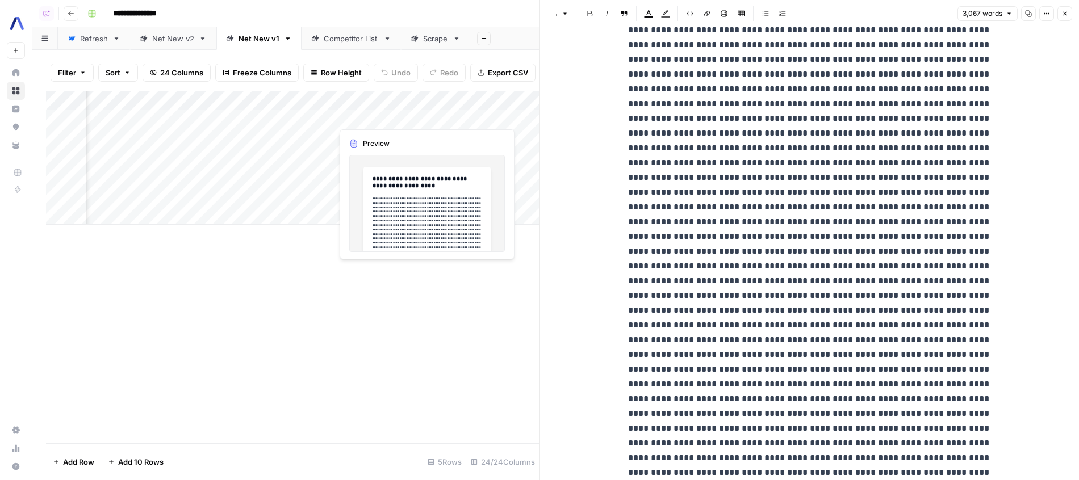
click at [426, 136] on div "Add Column" at bounding box center [292, 158] width 493 height 134
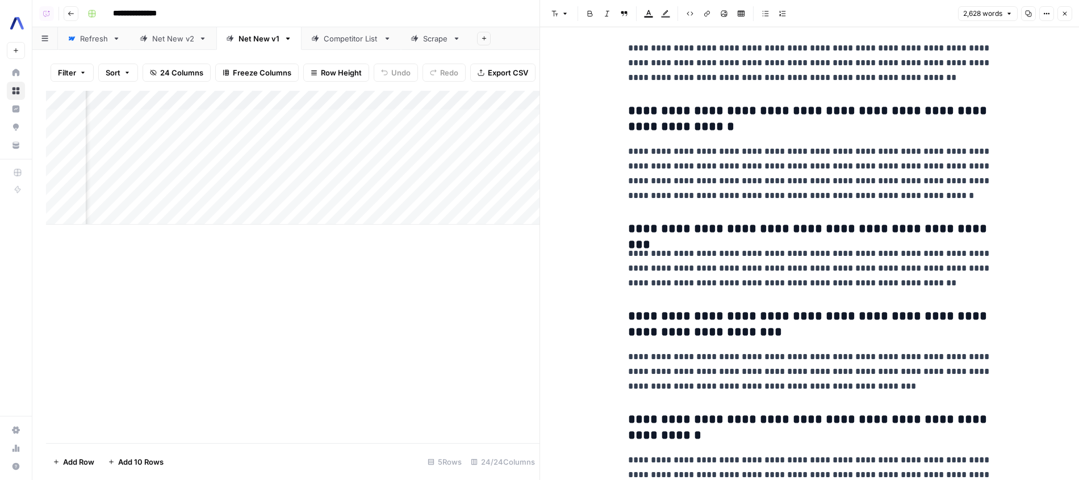
scroll to position [6057, 0]
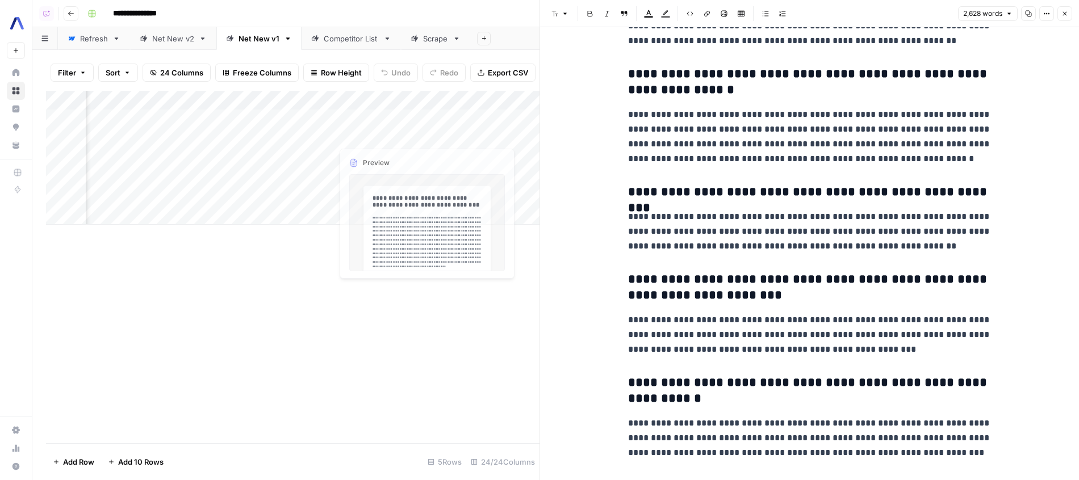
click at [425, 119] on div "Add Column" at bounding box center [292, 158] width 493 height 134
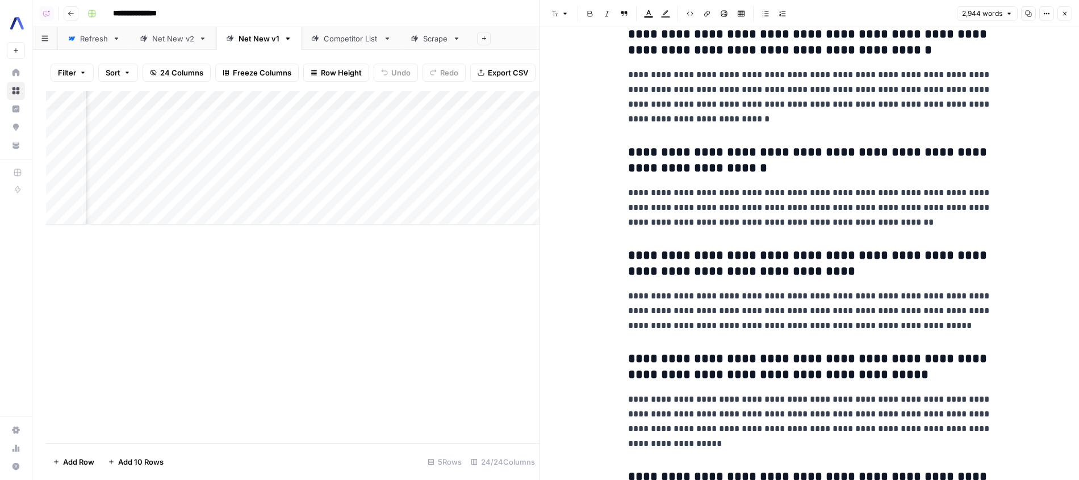
scroll to position [6311, 0]
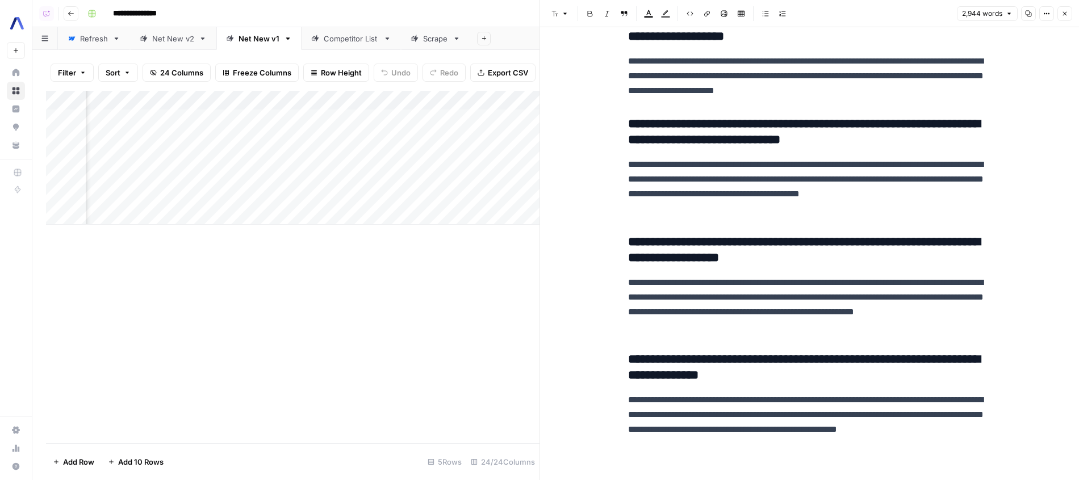
click at [420, 116] on div "Add Column" at bounding box center [292, 158] width 493 height 134
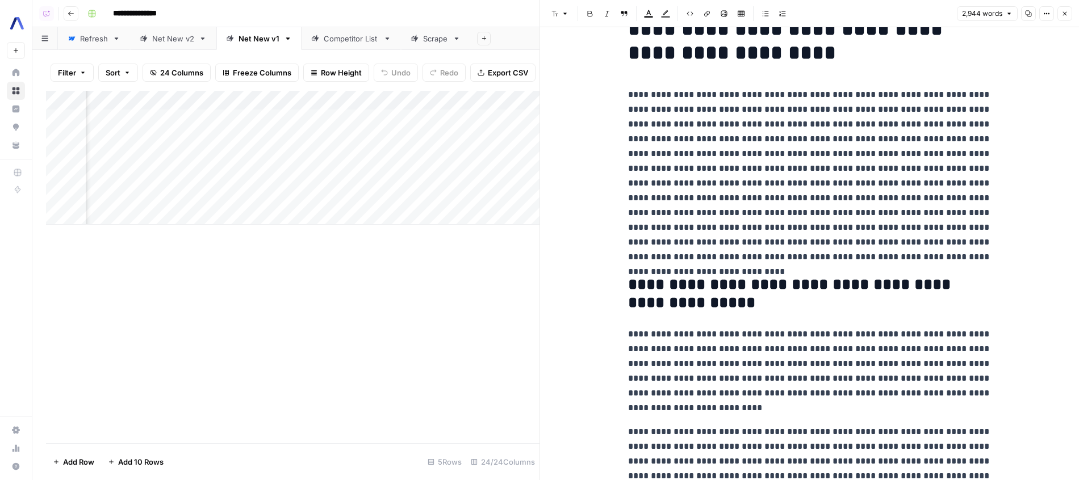
scroll to position [35, 0]
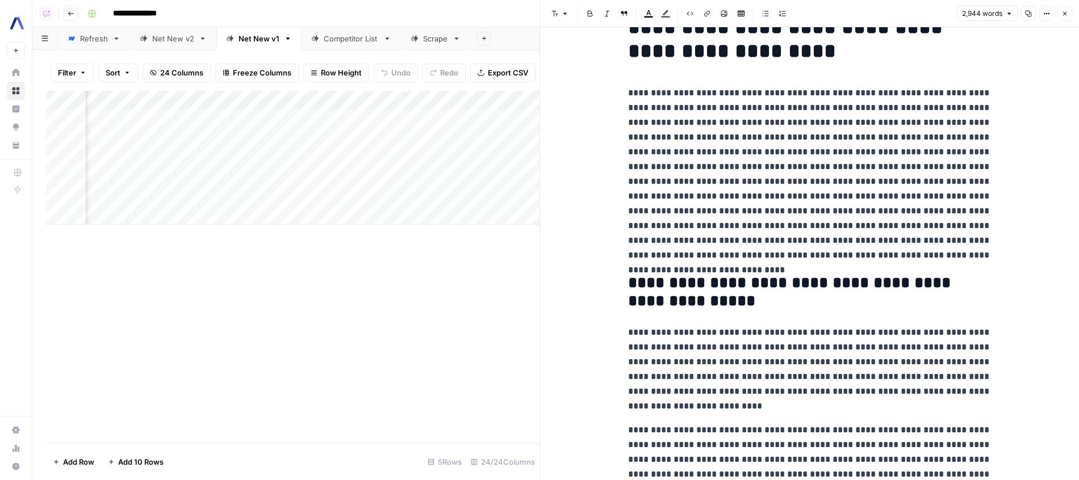
click at [776, 58] on h1 "**********" at bounding box center [809, 39] width 363 height 48
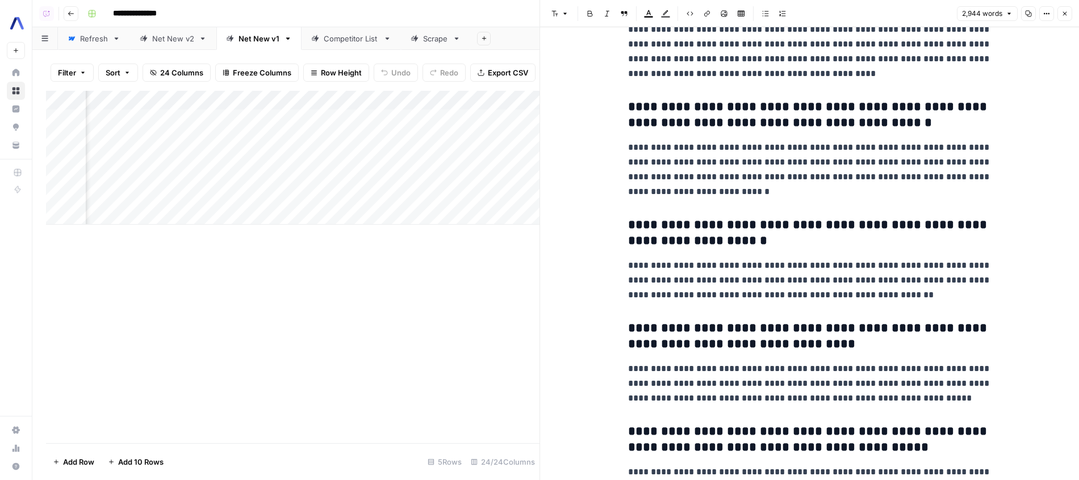
scroll to position [6311, 0]
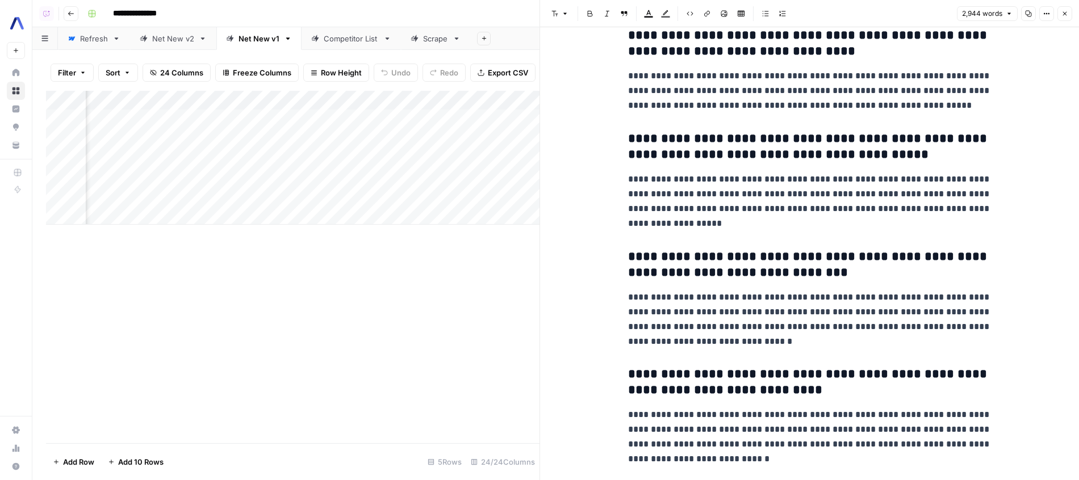
click at [1063, 8] on button "Close" at bounding box center [1064, 13] width 15 height 15
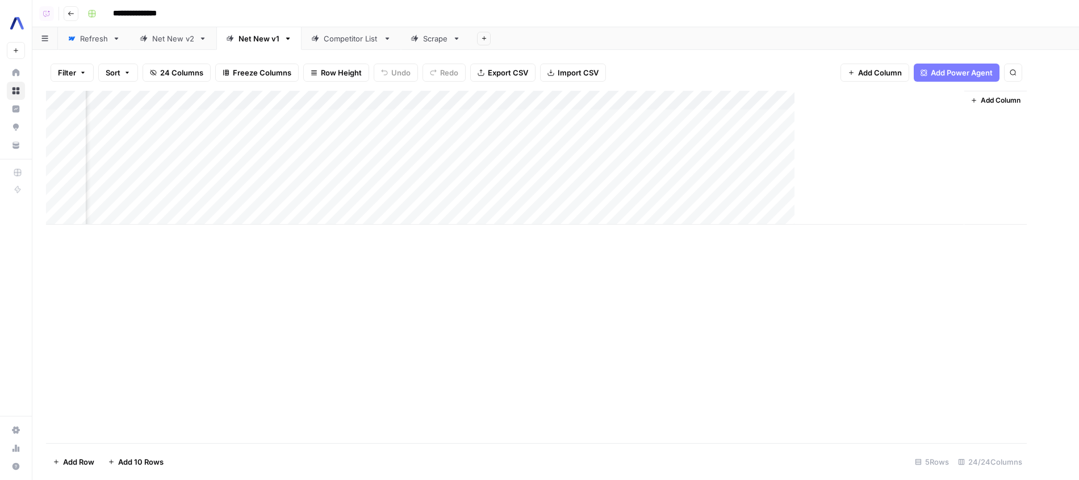
scroll to position [0, 1597]
click at [585, 135] on div "Add Column" at bounding box center [555, 158] width 1019 height 134
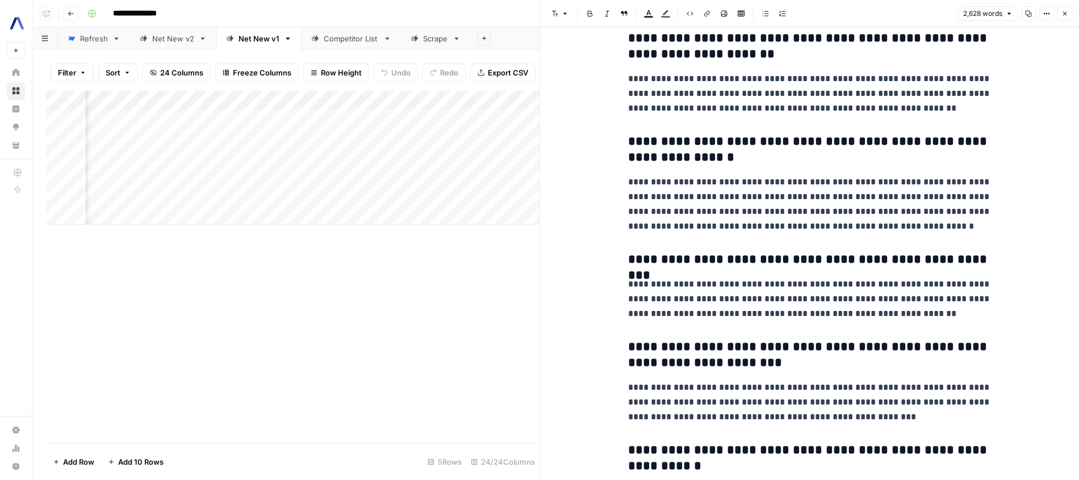
scroll to position [6057, 0]
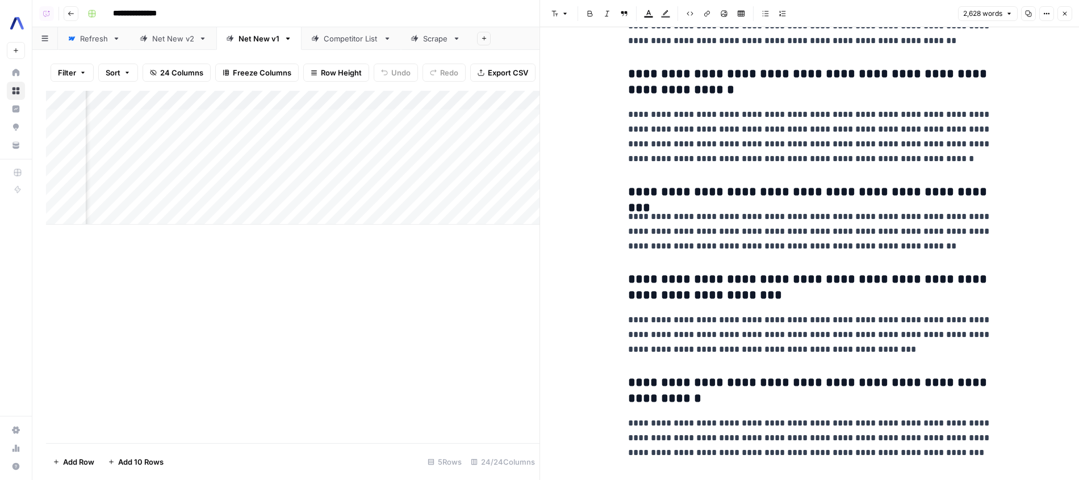
click at [1065, 11] on icon "button" at bounding box center [1064, 13] width 7 height 7
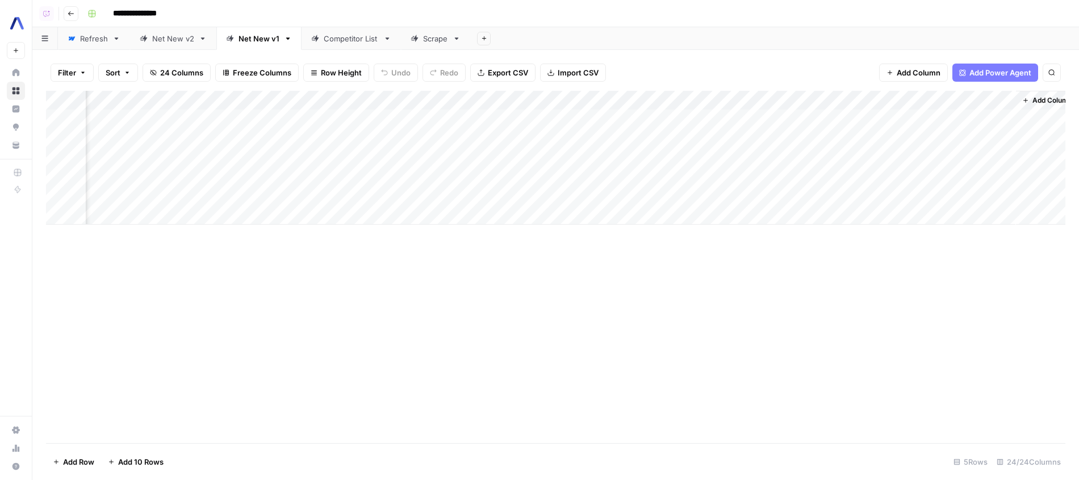
scroll to position [0, 1610]
click at [889, 118] on div "Add Column" at bounding box center [555, 158] width 1019 height 134
click at [889, 132] on div "Add Column" at bounding box center [555, 158] width 1019 height 134
click at [470, 176] on div "Add Column" at bounding box center [555, 158] width 1019 height 134
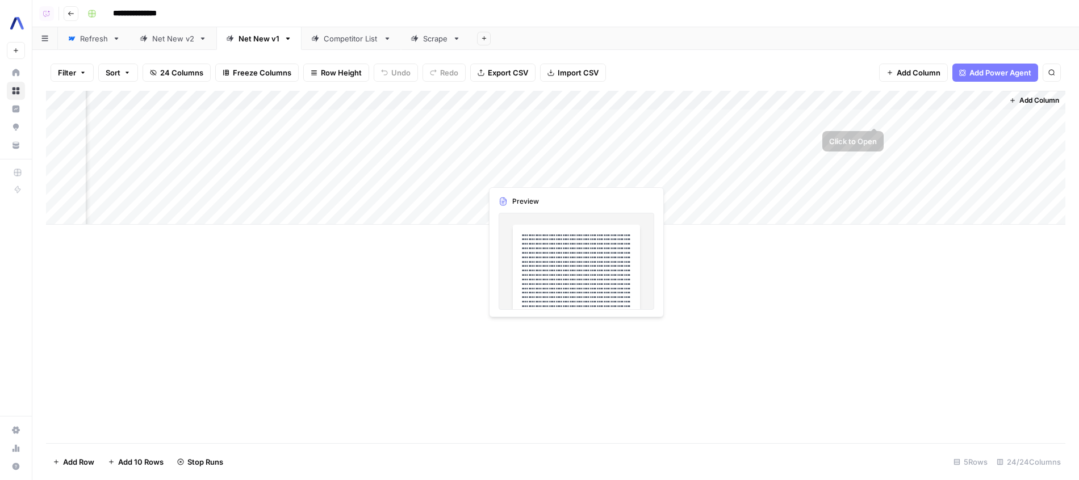
click at [871, 116] on div "Add Column" at bounding box center [555, 158] width 1019 height 134
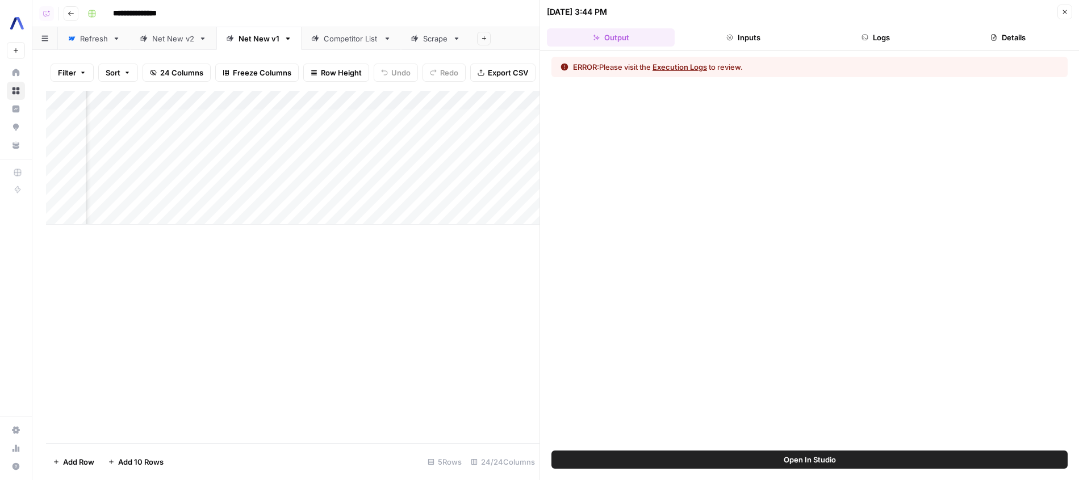
scroll to position [0, 1929]
click at [701, 62] on button "Execution Logs" at bounding box center [679, 66] width 55 height 11
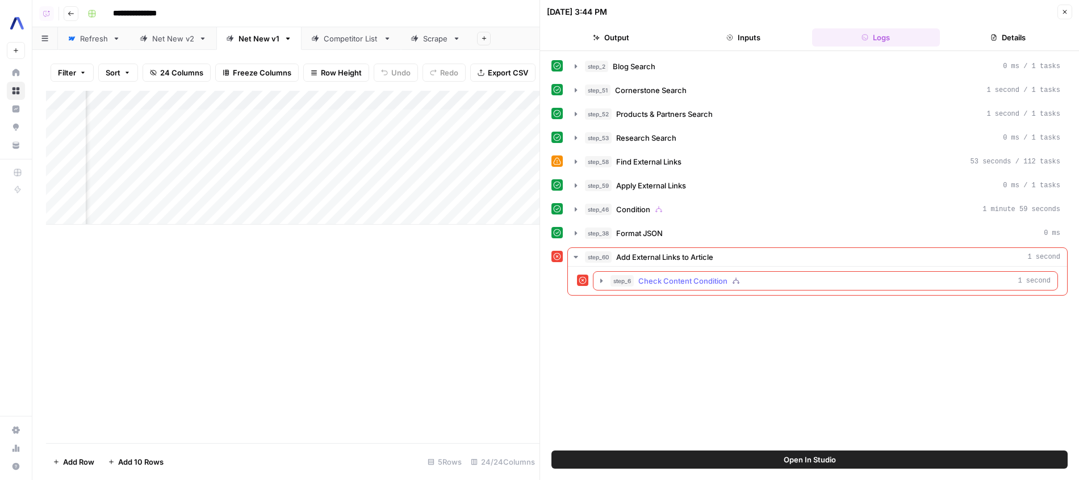
click at [738, 279] on icon "button" at bounding box center [736, 281] width 8 height 8
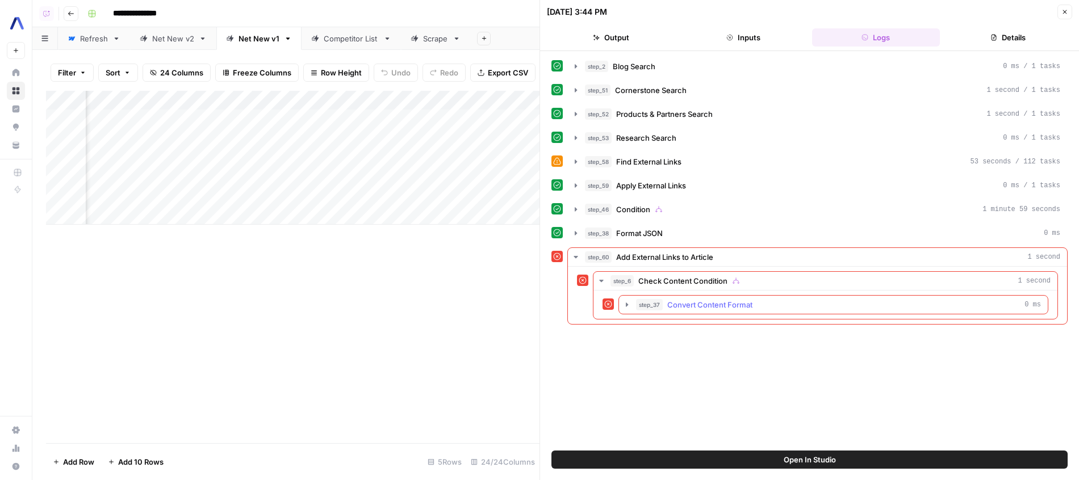
click at [802, 296] on button "step_37 Convert Content Format 0 ms" at bounding box center [833, 305] width 429 height 18
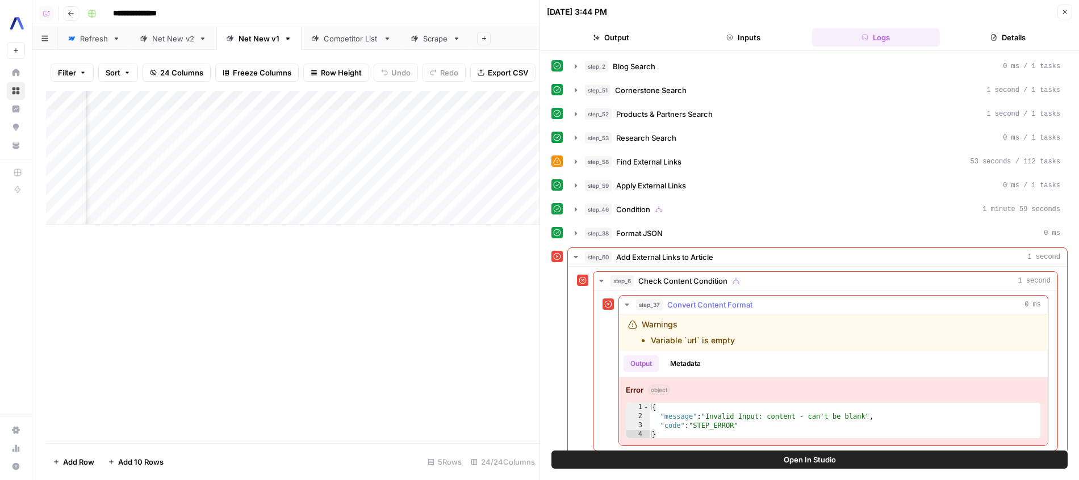
scroll to position [12, 0]
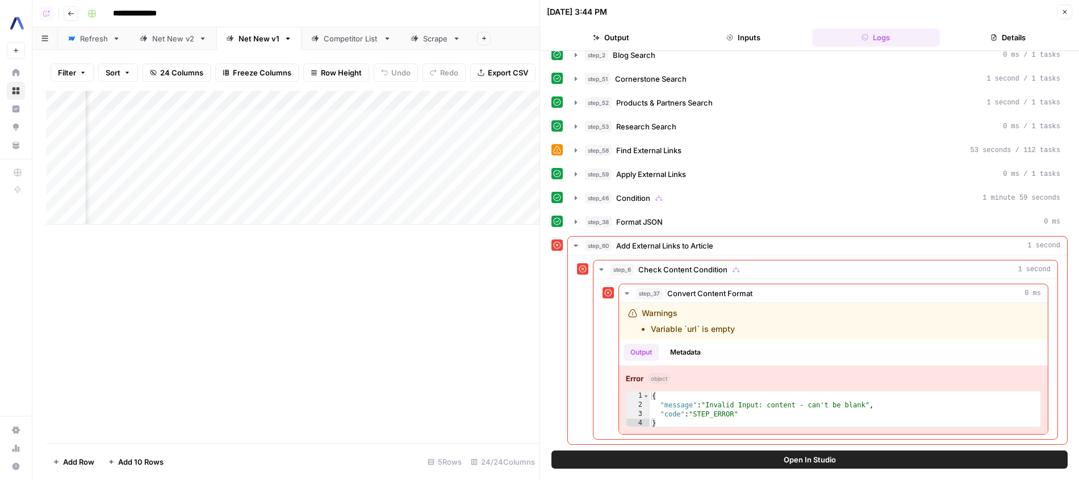
click at [811, 463] on span "Open In Studio" at bounding box center [809, 459] width 52 height 11
click at [681, 231] on div "step_38 Format JSON 0 ms" at bounding box center [817, 221] width 500 height 19
click at [680, 199] on div "step_46 Condition 1 minute 59 seconds" at bounding box center [822, 197] width 475 height 11
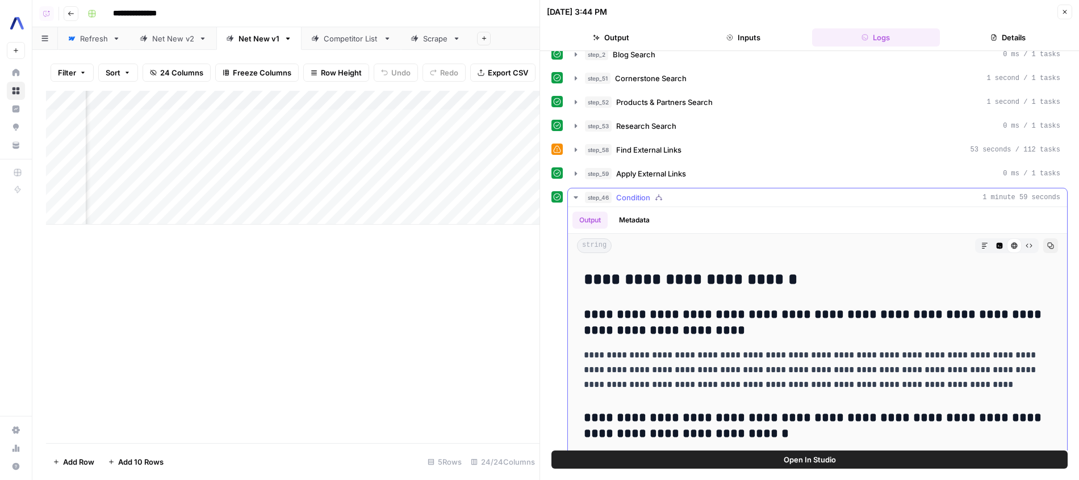
scroll to position [5516, 0]
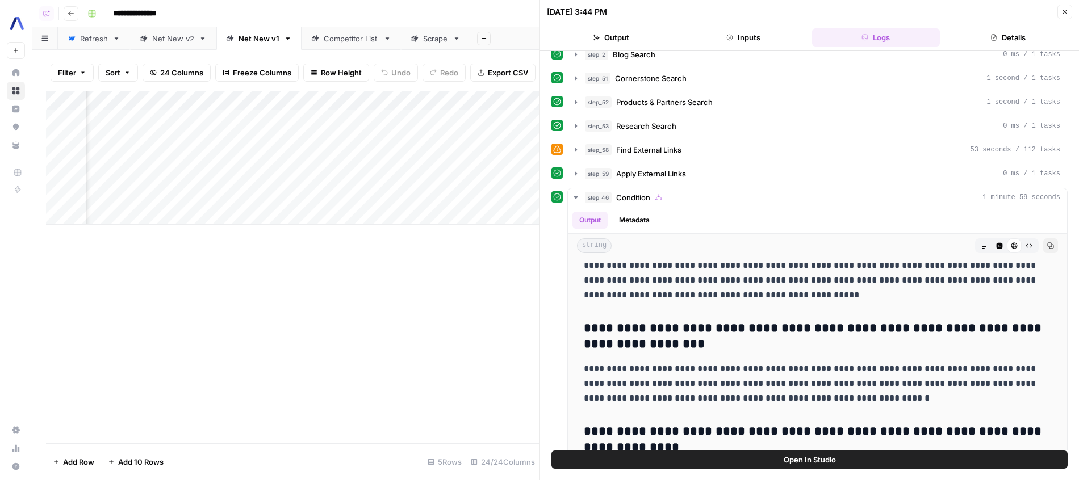
click at [745, 185] on div "**********" at bounding box center [809, 425] width 516 height 761
click at [745, 166] on button "step_59 Apply External Links 0 ms / 1 tasks" at bounding box center [817, 174] width 499 height 18
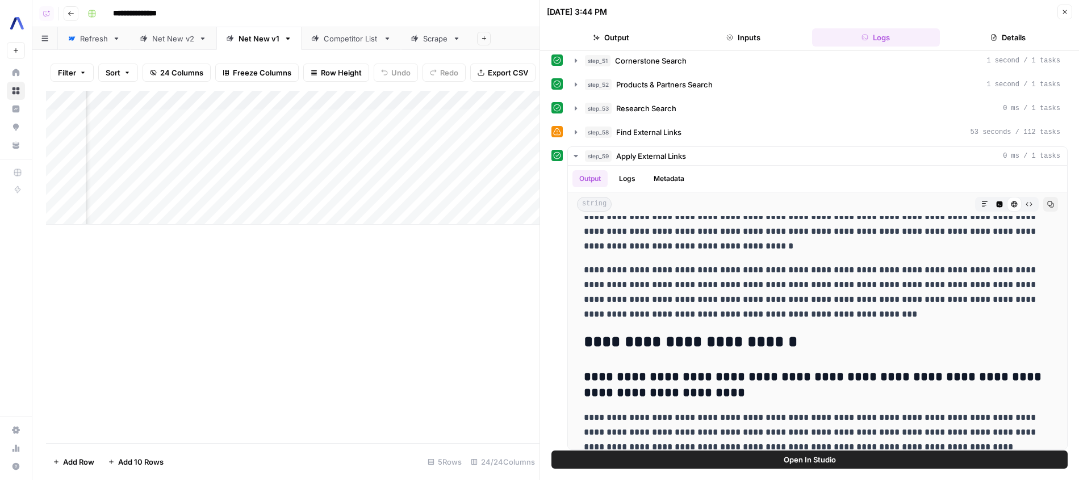
scroll to position [41, 0]
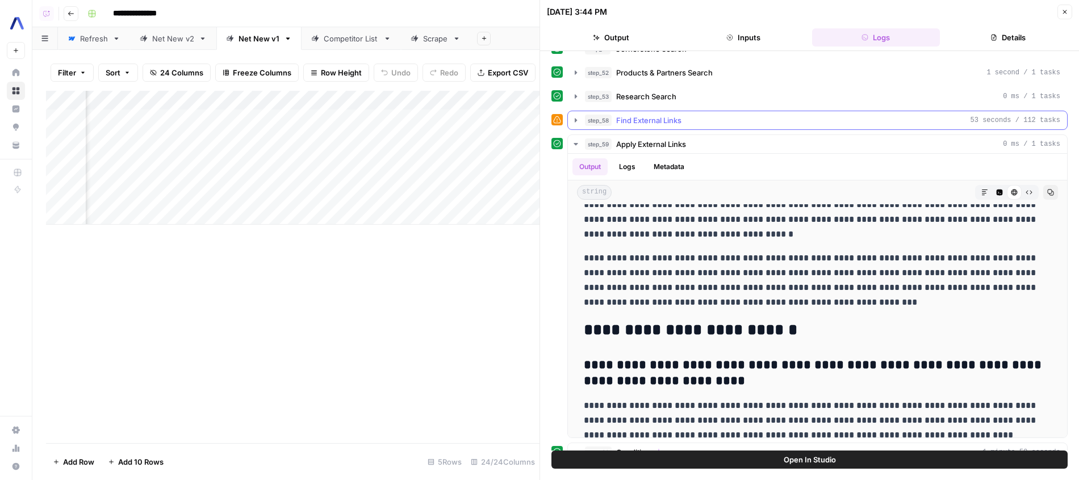
click at [661, 129] on div "step_58 Find External Links 53 seconds / 112 tasks" at bounding box center [817, 120] width 500 height 19
click at [670, 128] on button "step_58 Find External Links 53 seconds / 112 tasks" at bounding box center [817, 120] width 499 height 18
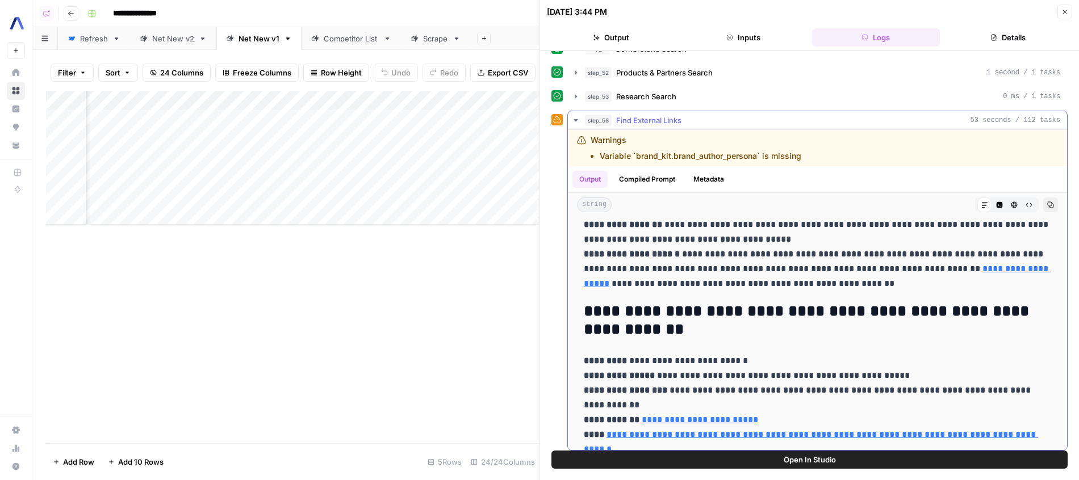
scroll to position [296, 0]
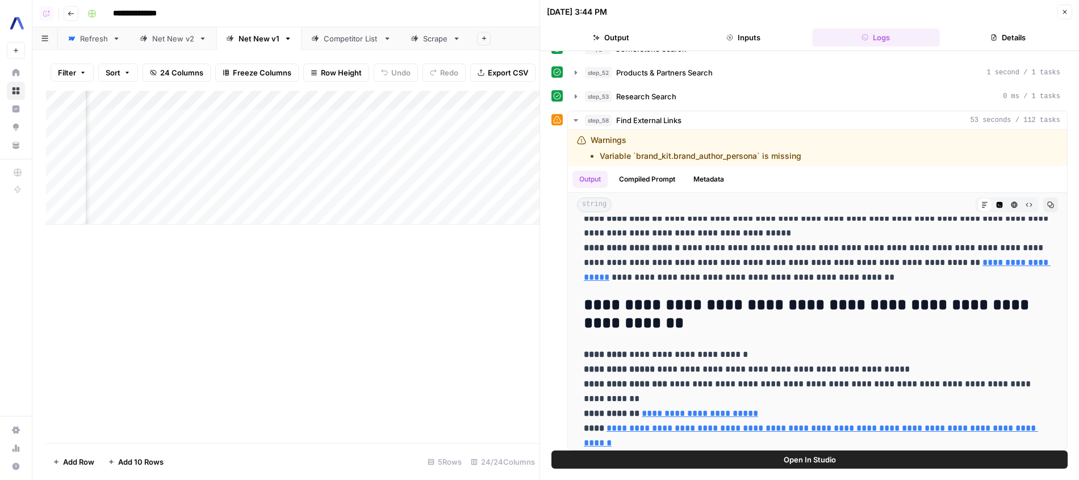
click at [496, 134] on div "Add Column" at bounding box center [292, 158] width 493 height 134
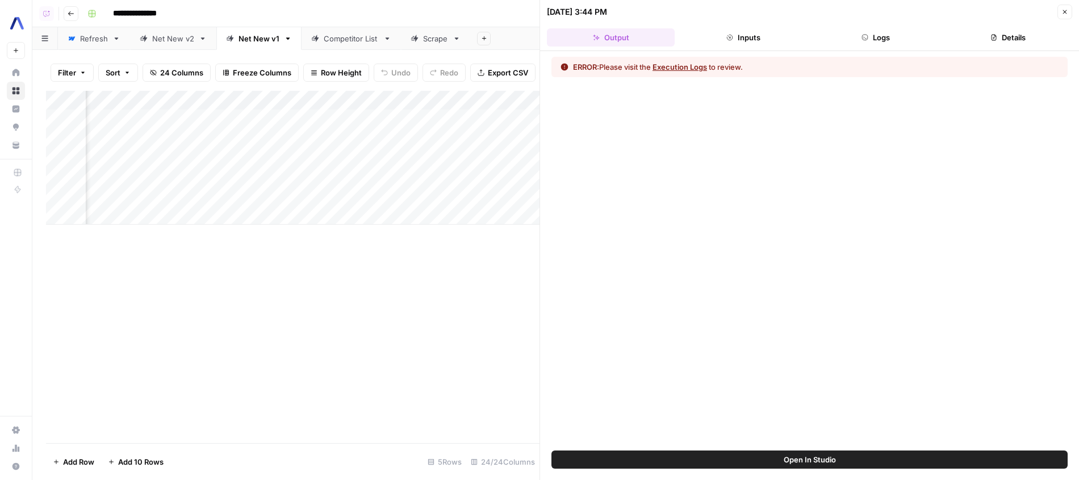
click at [883, 43] on button "Logs" at bounding box center [876, 37] width 128 height 18
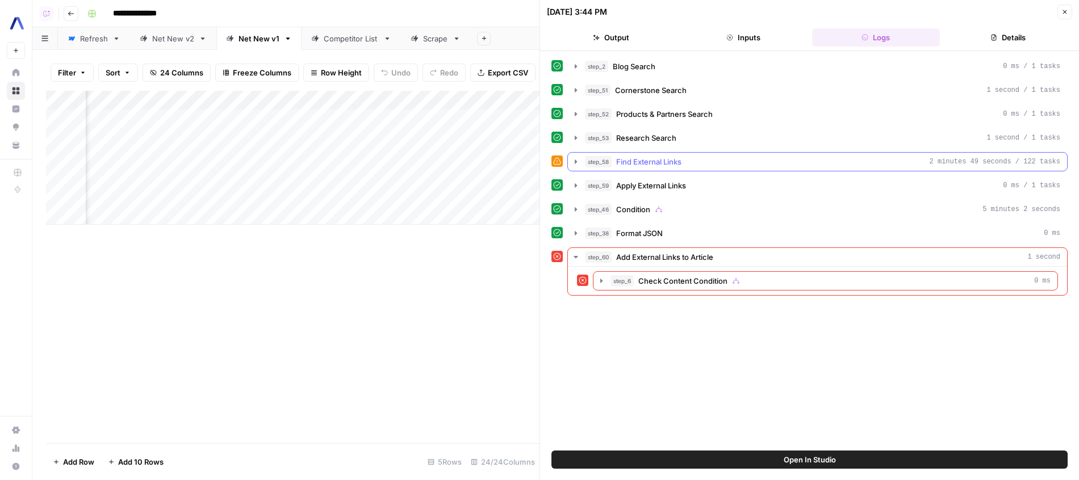
click at [744, 171] on div "step_2 Blog Search 0 ms / 1 tasks step_51 Cornerstone Search 1 second / 1 tasks…" at bounding box center [809, 176] width 516 height 239
click at [740, 185] on div "step_59 Apply External Links 0 ms / 1 tasks" at bounding box center [822, 185] width 475 height 11
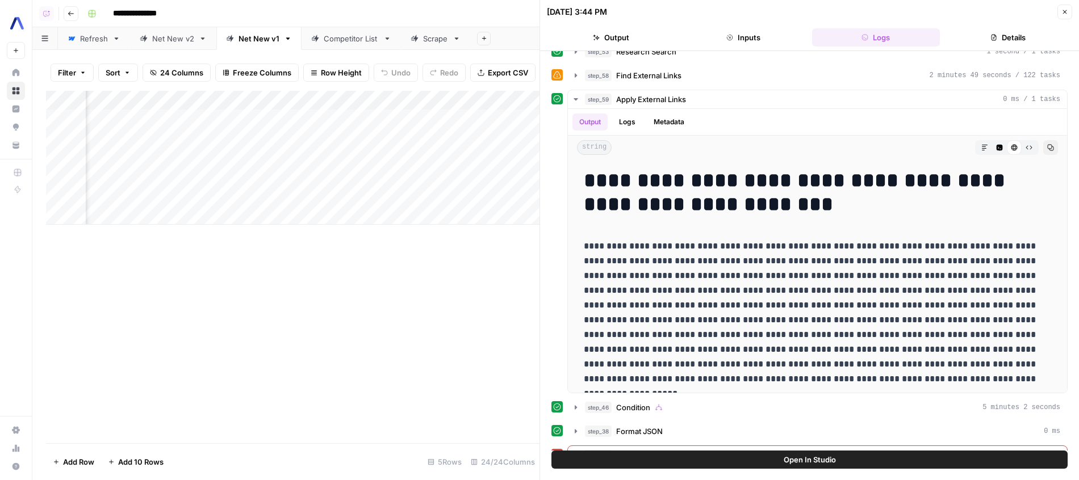
click at [497, 119] on div "Add Column" at bounding box center [292, 158] width 493 height 134
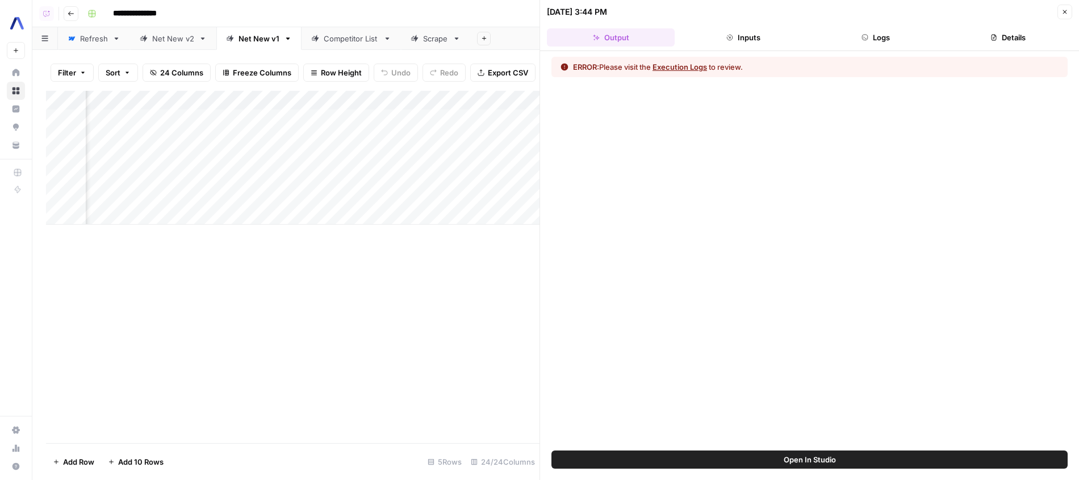
click at [853, 463] on button "Open In Studio" at bounding box center [809, 460] width 516 height 18
click at [210, 175] on div "Add Column" at bounding box center [292, 158] width 493 height 134
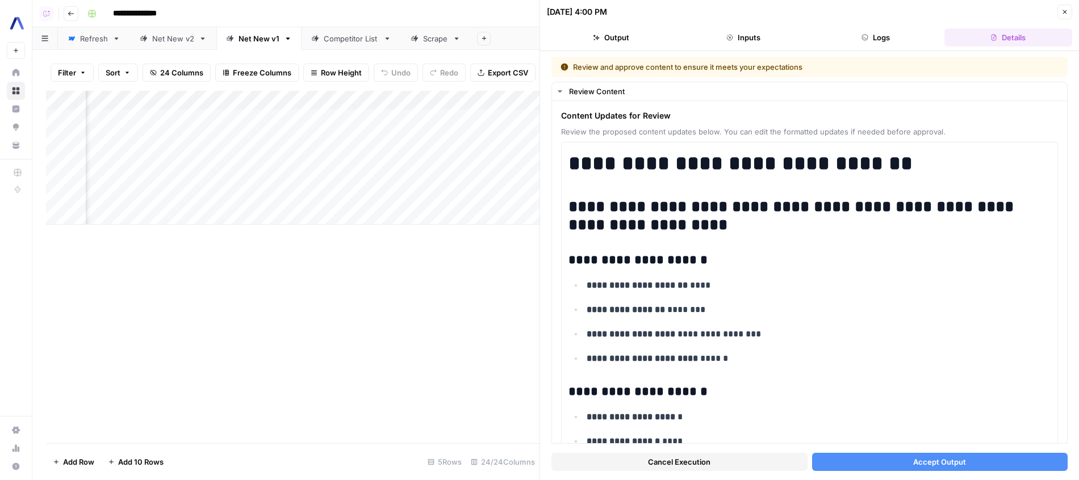
click at [914, 459] on button "Accept Output" at bounding box center [940, 462] width 256 height 18
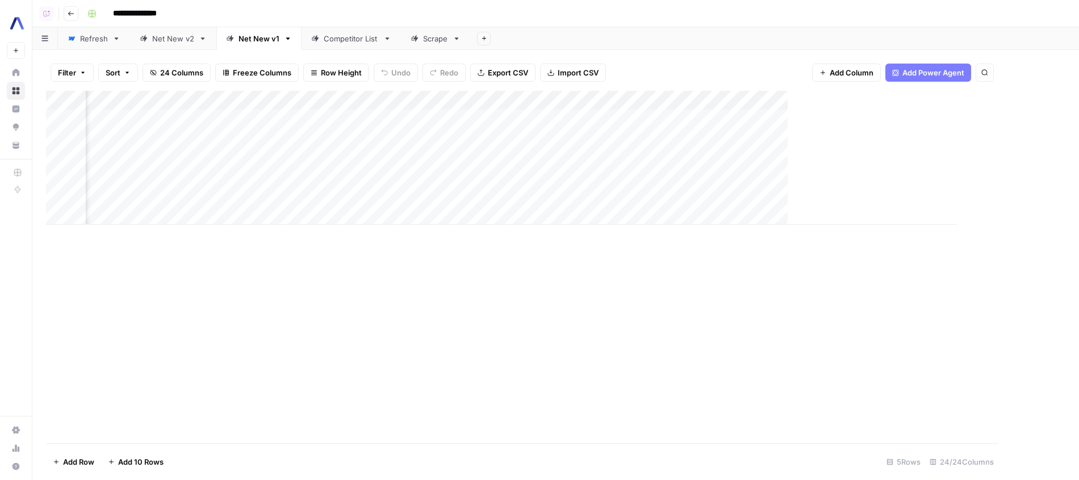
scroll to position [0, 1597]
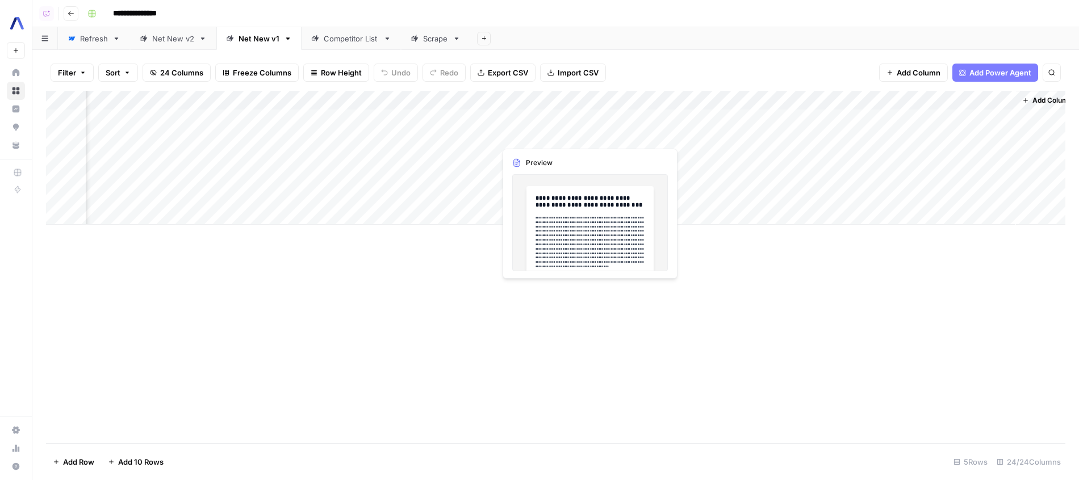
click at [585, 137] on div "Add Column" at bounding box center [555, 158] width 1019 height 134
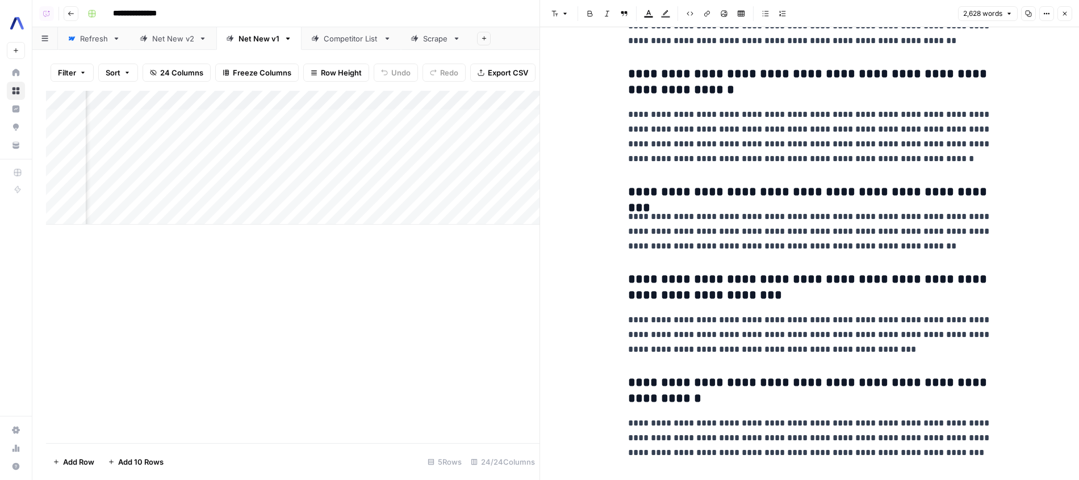
scroll to position [6045, 0]
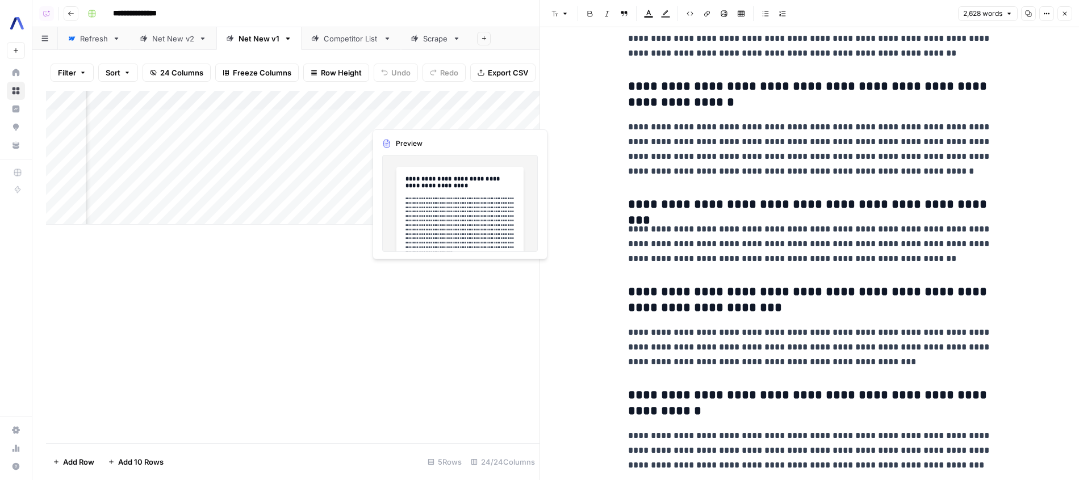
click at [435, 115] on div "Add Column" at bounding box center [292, 158] width 493 height 134
click at [439, 116] on div "Add Column" at bounding box center [292, 158] width 493 height 134
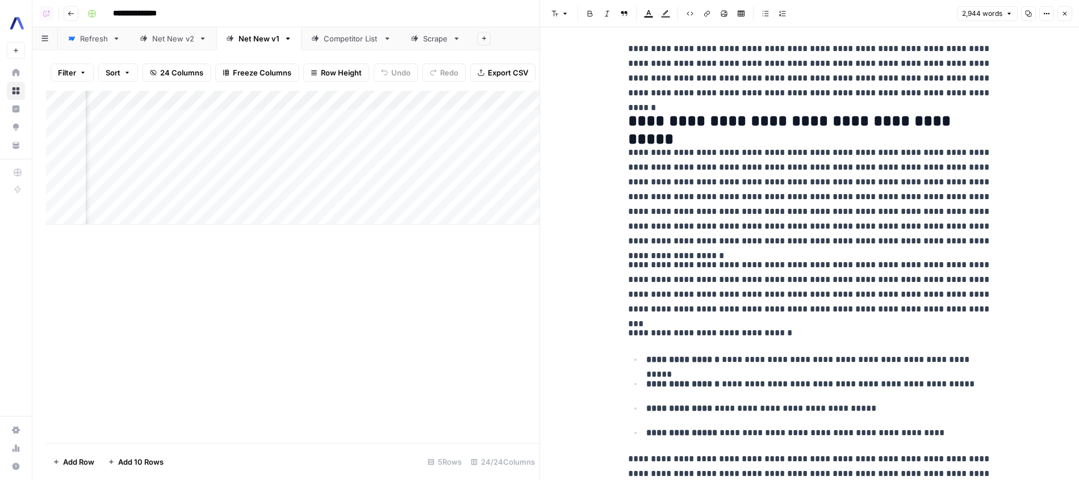
scroll to position [4033, 0]
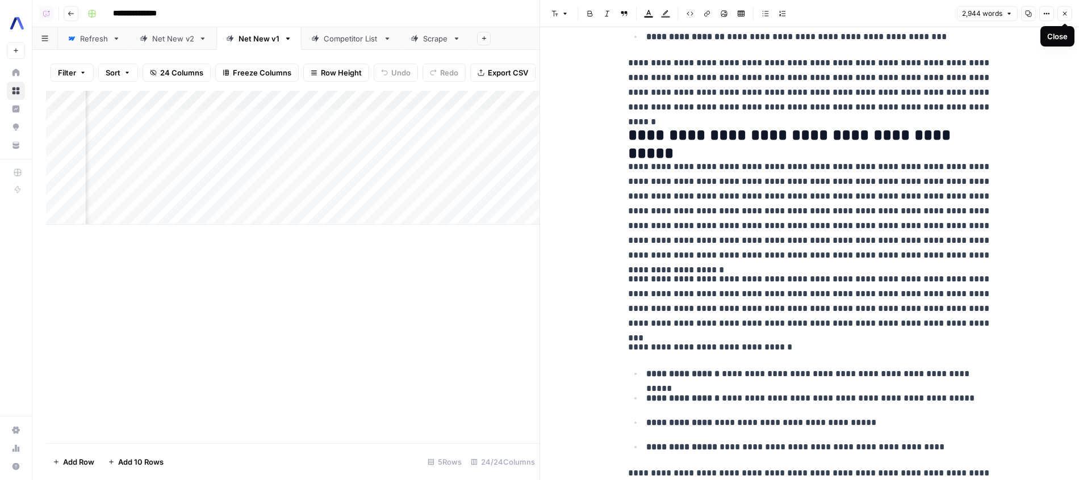
click at [1063, 13] on icon "button" at bounding box center [1064, 13] width 7 height 7
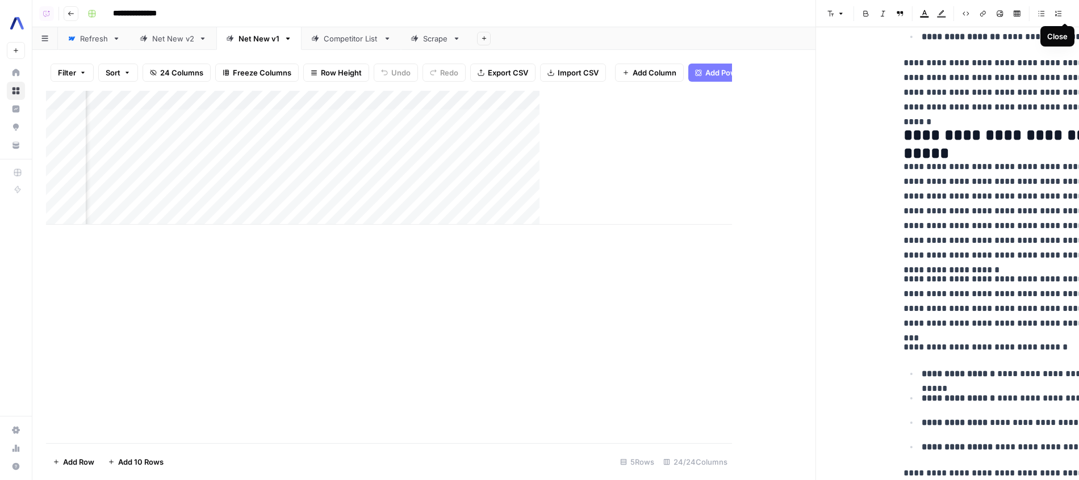
scroll to position [0, 1597]
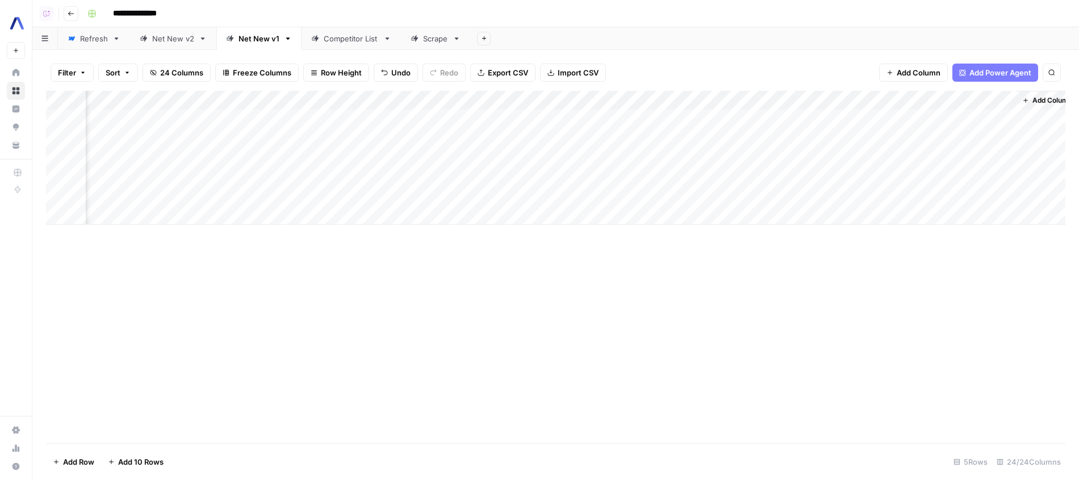
click at [761, 31] on div "Add Sheet" at bounding box center [774, 38] width 609 height 23
click at [573, 137] on div "Add Column" at bounding box center [555, 158] width 1019 height 134
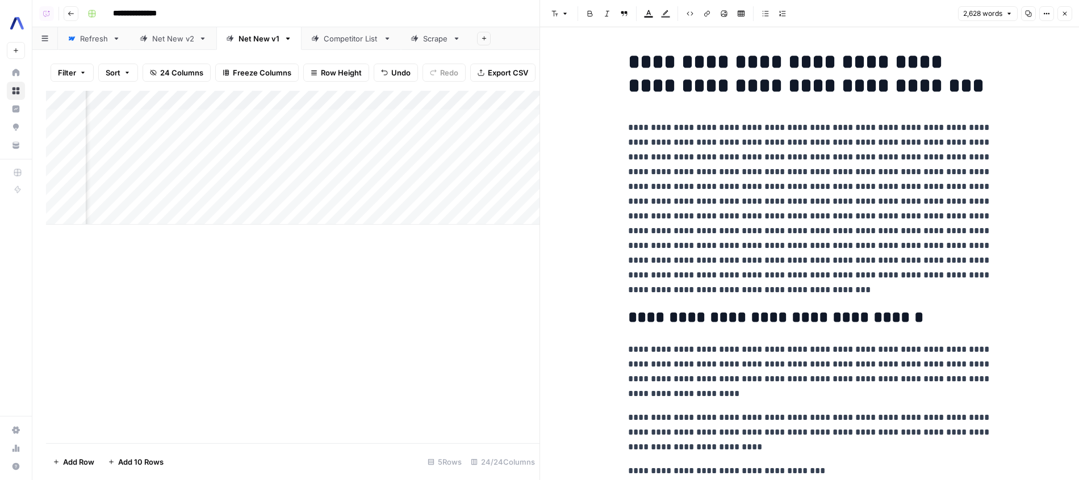
scroll to position [0, 1971]
click at [316, 99] on div "Add Column" at bounding box center [292, 158] width 493 height 134
click at [285, 208] on span "Remove Column" at bounding box center [295, 208] width 99 height 11
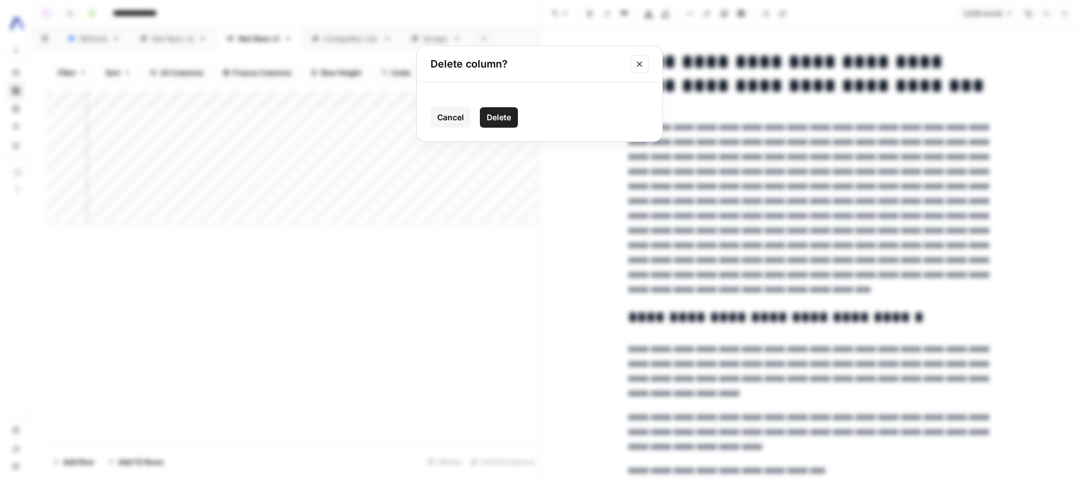
click at [429, 127] on div "Cancel Delete" at bounding box center [539, 111] width 245 height 59
click at [438, 127] on button "Cancel" at bounding box center [450, 117] width 40 height 20
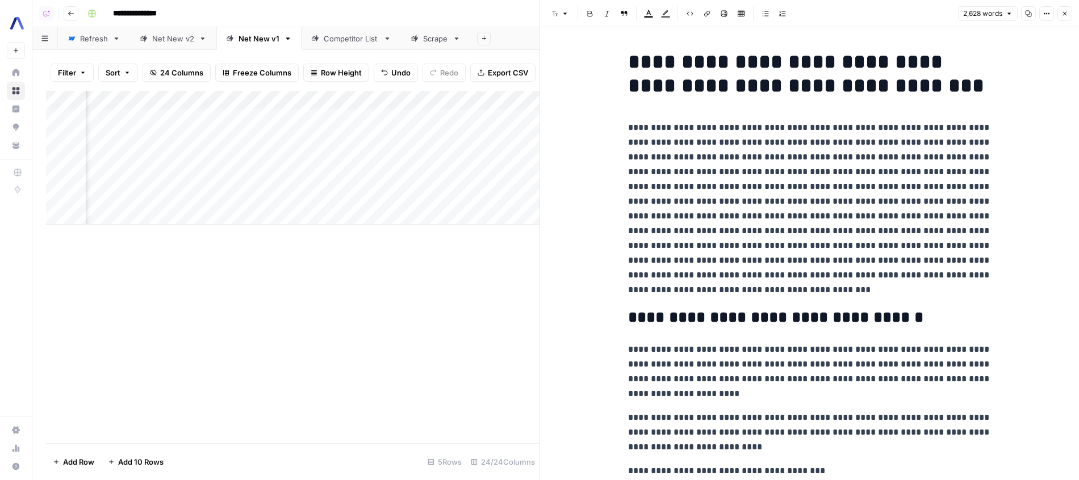
scroll to position [0, 1812]
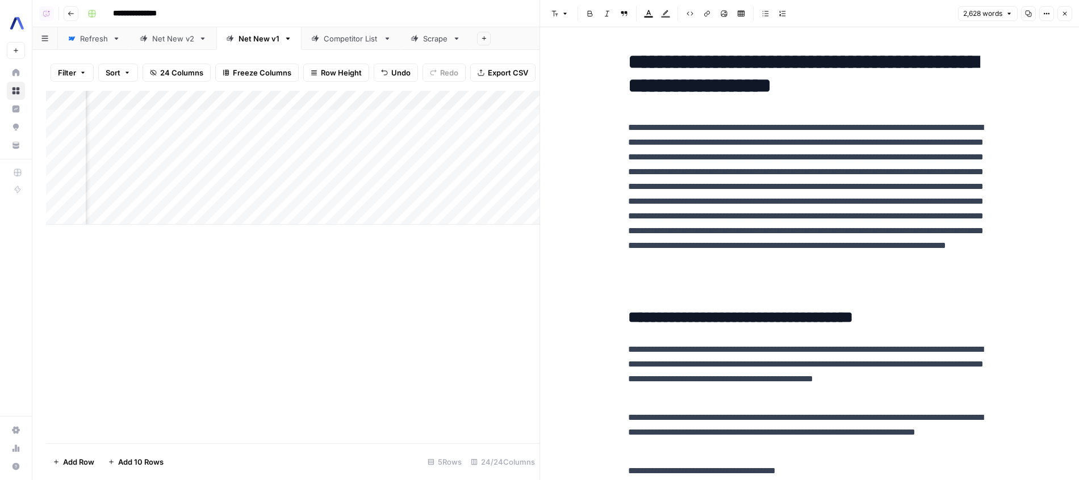
click at [255, 95] on div "Add Column" at bounding box center [292, 158] width 493 height 134
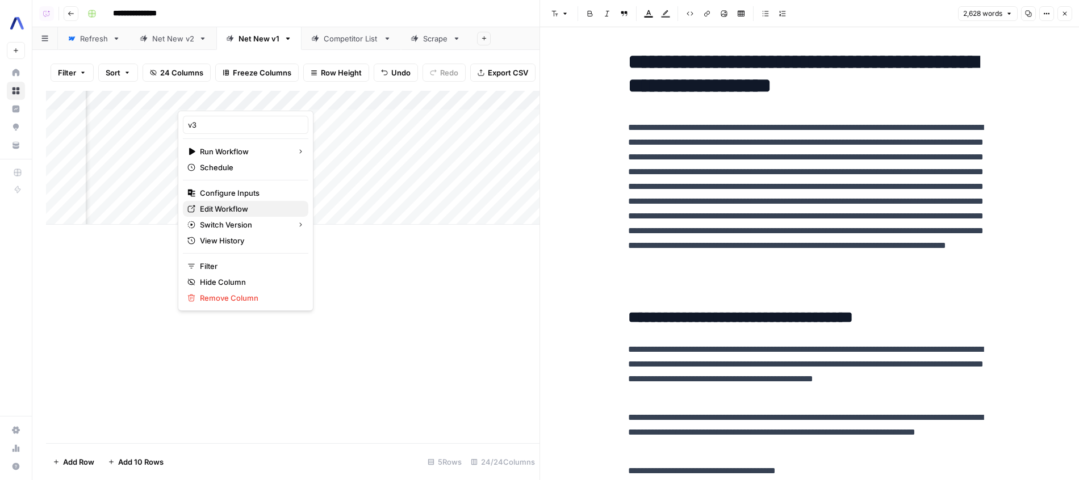
click at [215, 214] on span "Edit Workflow" at bounding box center [249, 208] width 99 height 11
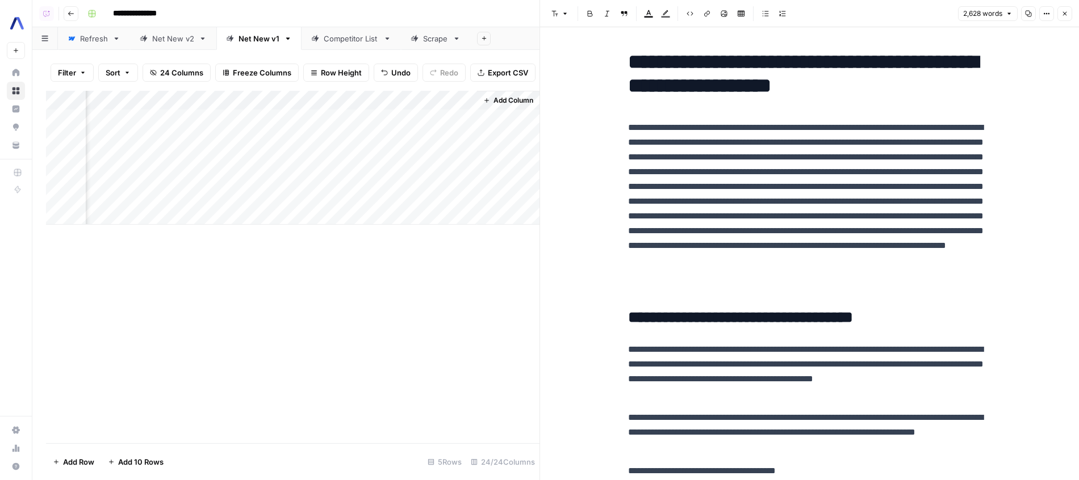
scroll to position [0, 2134]
click at [362, 173] on div "Add Column" at bounding box center [292, 158] width 493 height 134
click at [366, 138] on div "Add Column" at bounding box center [292, 158] width 493 height 134
click at [368, 119] on div "Add Column" at bounding box center [292, 158] width 493 height 134
click at [1057, 14] on div "2,628 words Copy Options Close" at bounding box center [1015, 13] width 114 height 15
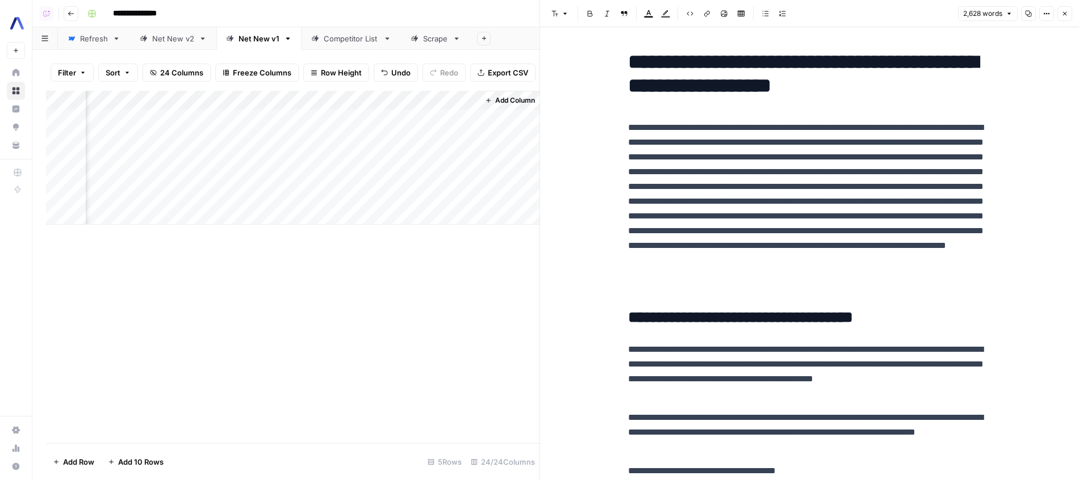
click at [1063, 15] on icon "button" at bounding box center [1064, 13] width 7 height 7
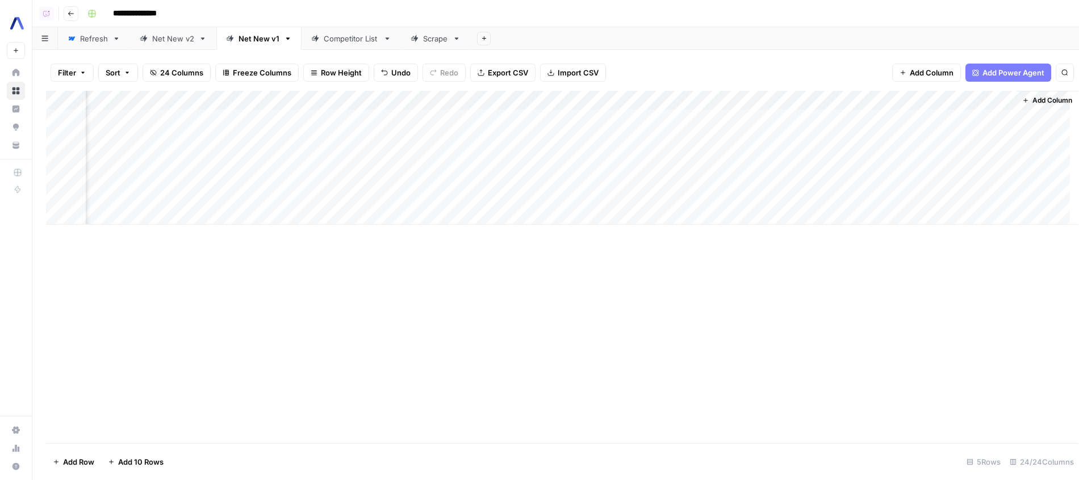
scroll to position [0, 1597]
click at [590, 174] on div "Add Column" at bounding box center [555, 158] width 1019 height 134
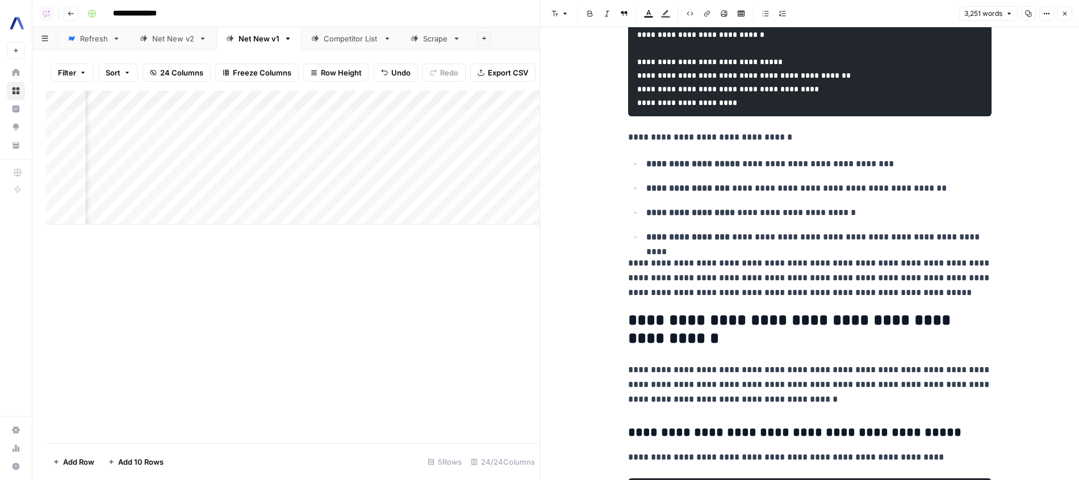
scroll to position [5464, 0]
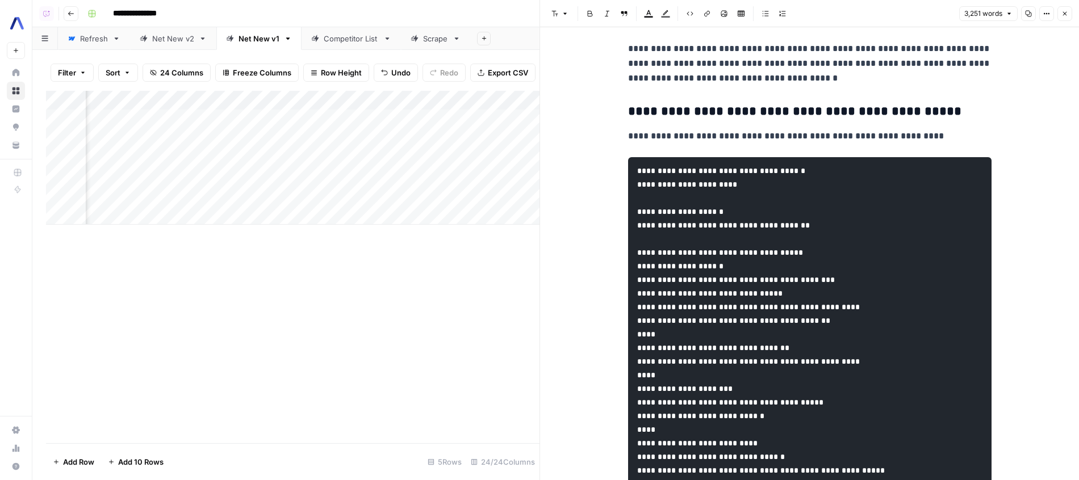
click at [1067, 11] on button "Close" at bounding box center [1064, 13] width 15 height 15
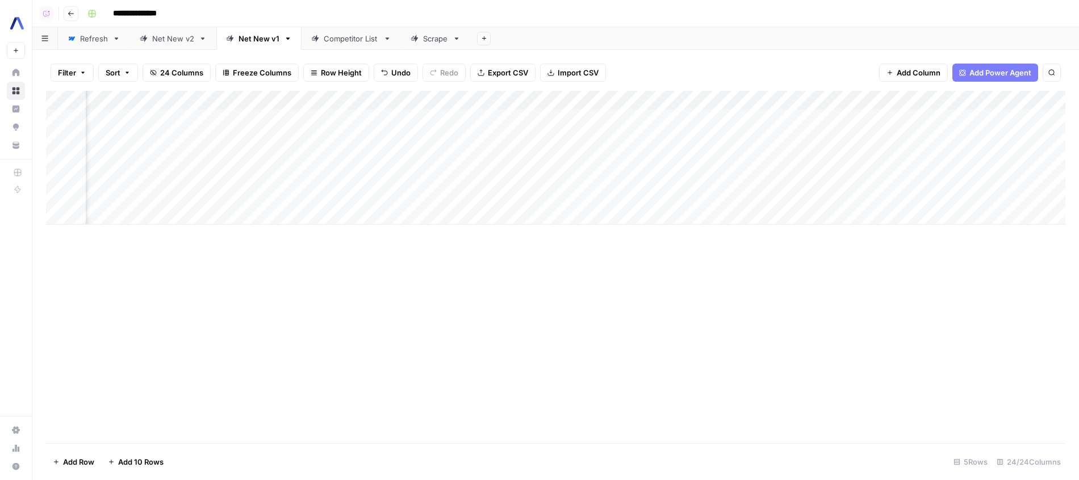
scroll to position [0, 1610]
click at [881, 181] on div "Add Column" at bounding box center [555, 158] width 1019 height 134
click at [875, 174] on div "Add Column" at bounding box center [555, 158] width 1019 height 134
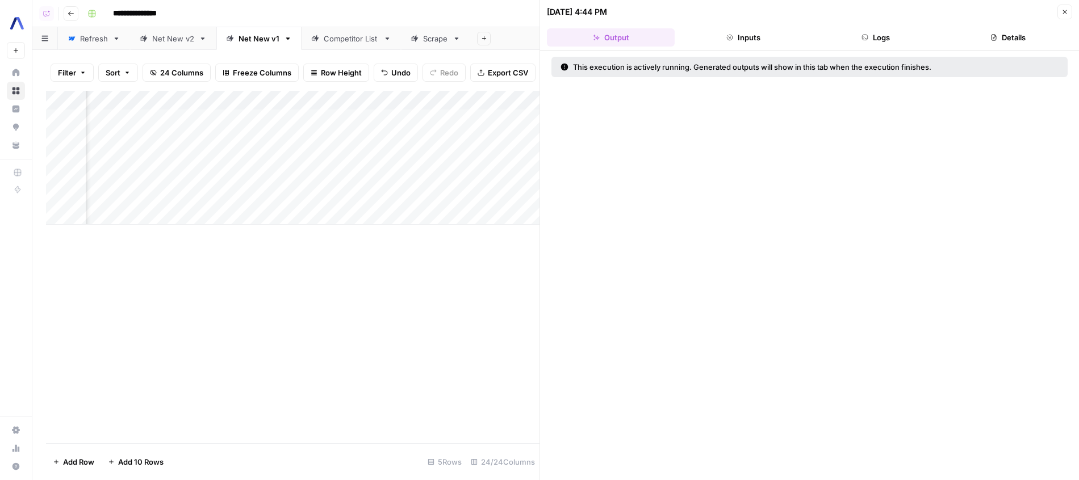
click at [888, 45] on button "Logs" at bounding box center [876, 37] width 128 height 18
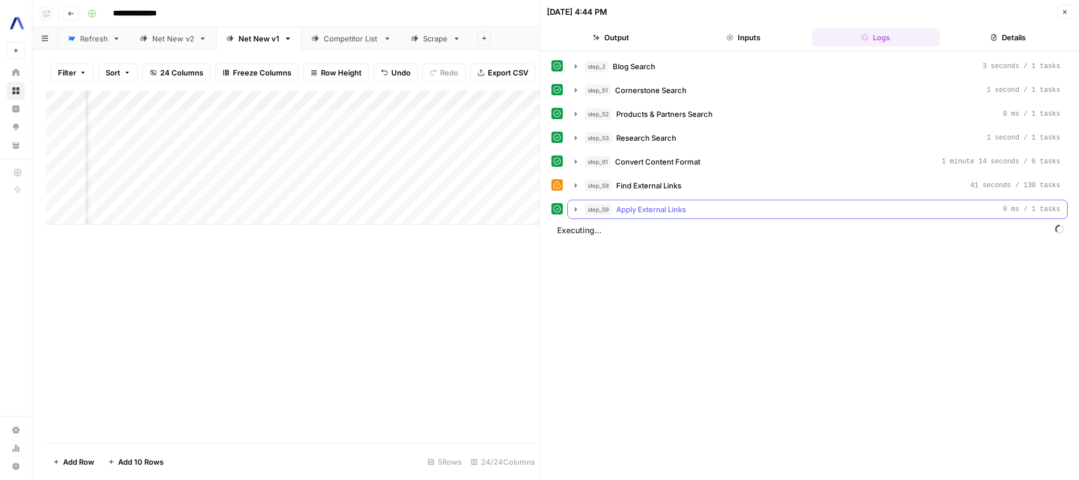
click at [726, 210] on div "step_59 Apply External Links 0 ms / 1 tasks" at bounding box center [822, 209] width 475 height 11
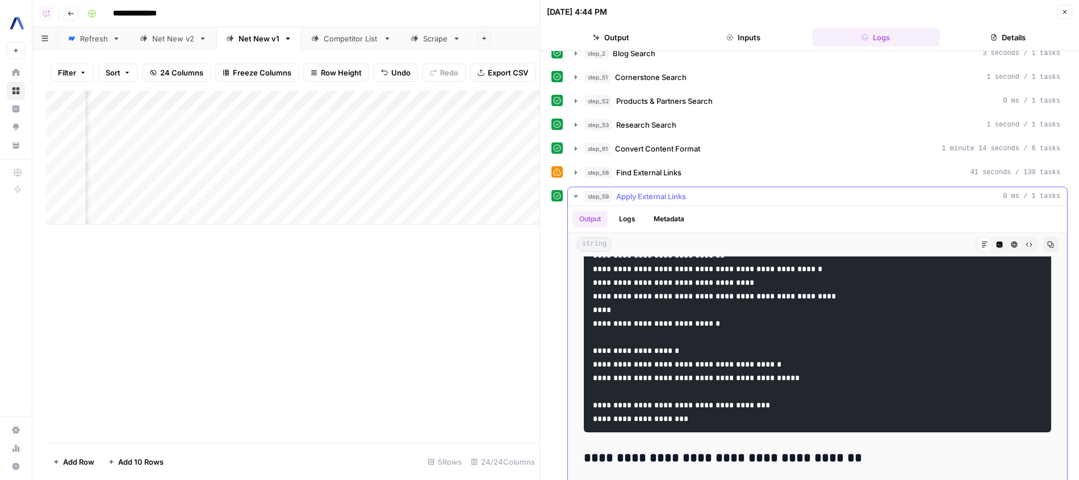
scroll to position [3696, 0]
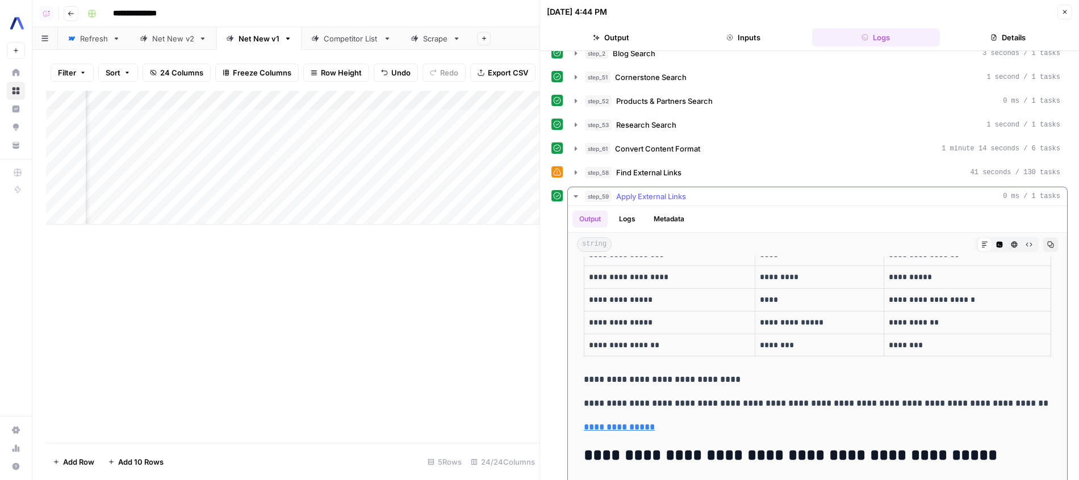
click at [706, 169] on div "step_58 Find External Links 41 seconds / 130 tasks" at bounding box center [822, 172] width 475 height 11
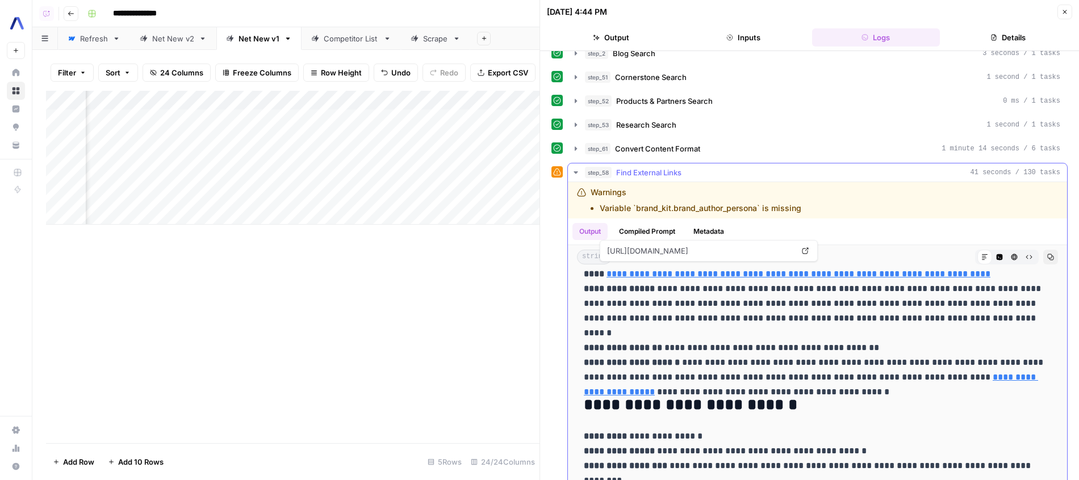
scroll to position [170, 0]
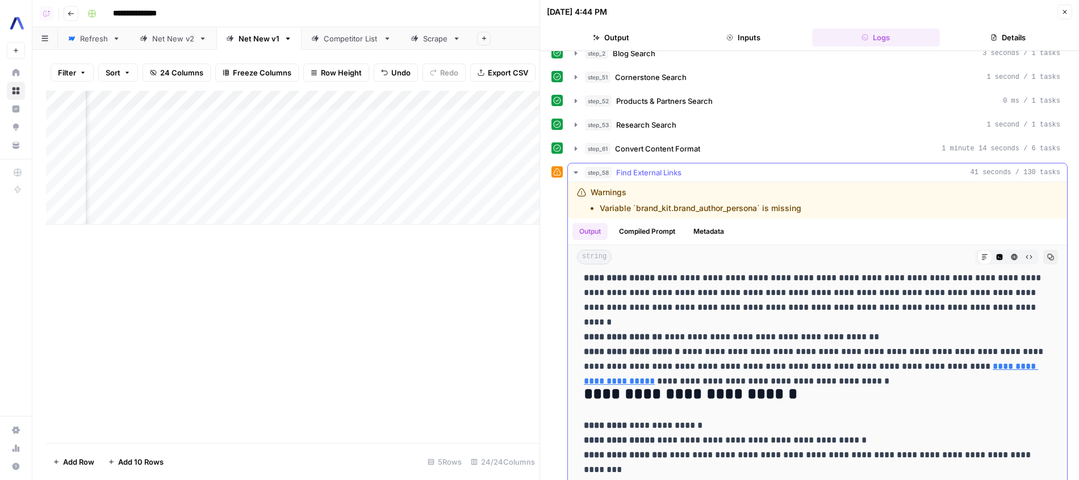
click at [742, 353] on p "**********" at bounding box center [817, 278] width 467 height 192
click at [960, 366] on p "**********" at bounding box center [817, 278] width 467 height 192
click at [1065, 16] on button "Close" at bounding box center [1064, 12] width 15 height 15
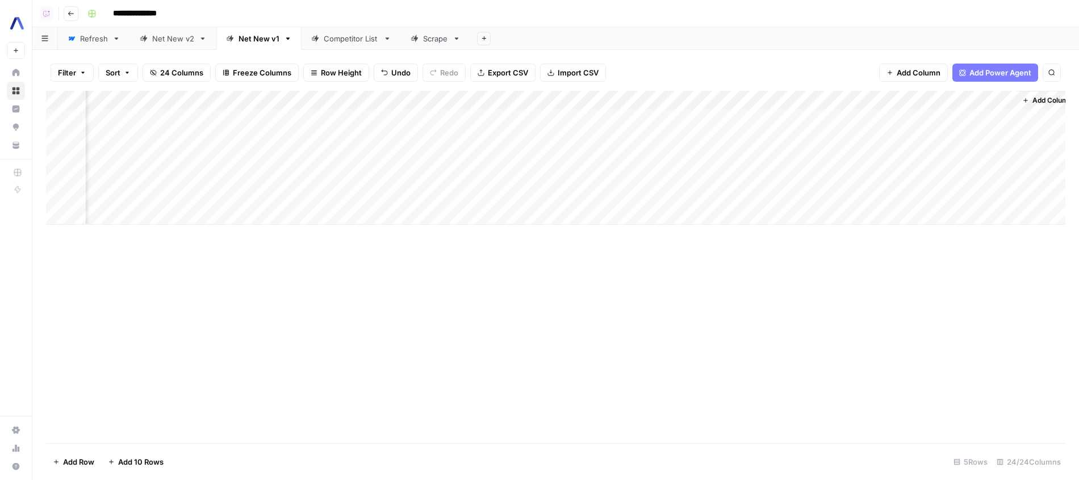
scroll to position [0, 1610]
click at [993, 177] on div "Add Column" at bounding box center [555, 158] width 1019 height 134
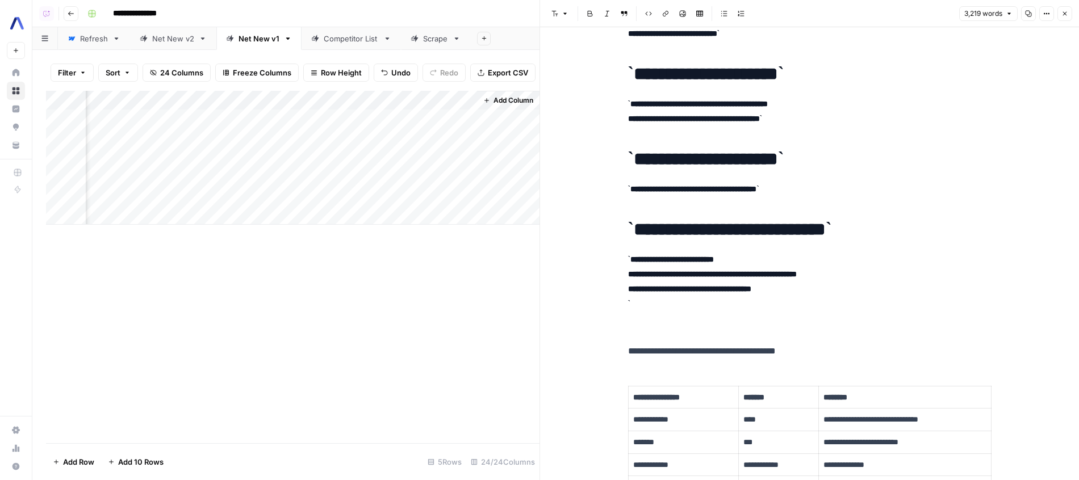
scroll to position [2095, 0]
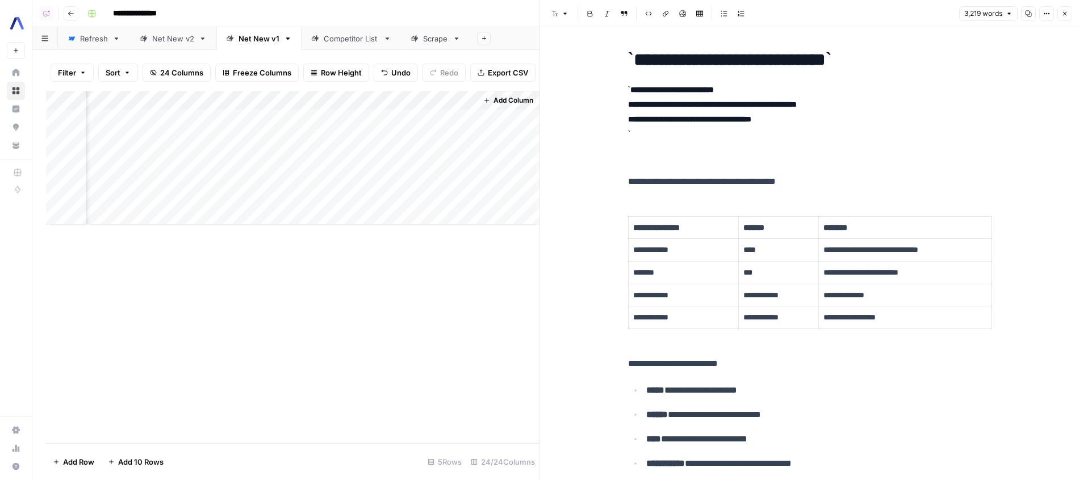
click at [468, 102] on div "Add Column" at bounding box center [292, 158] width 493 height 134
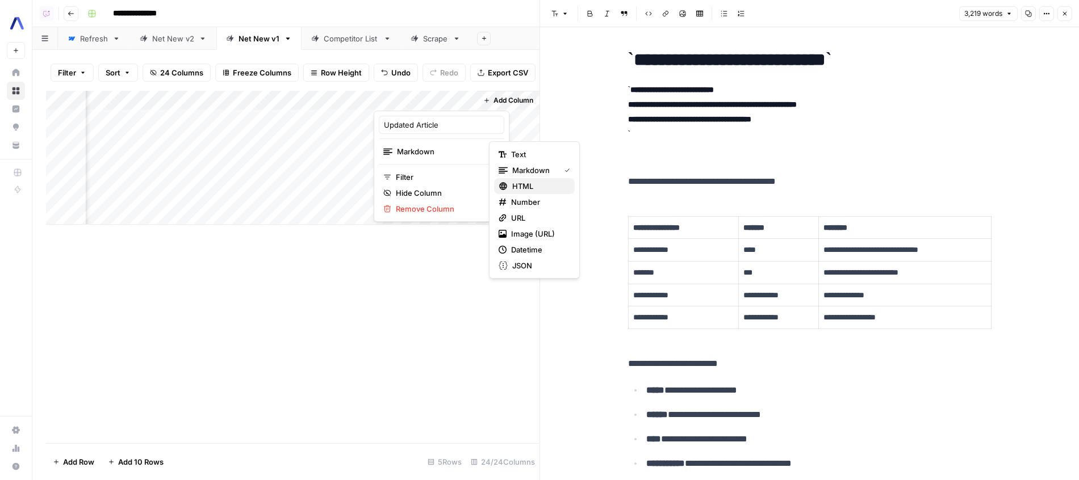
click at [521, 181] on span "HTML" at bounding box center [538, 186] width 53 height 11
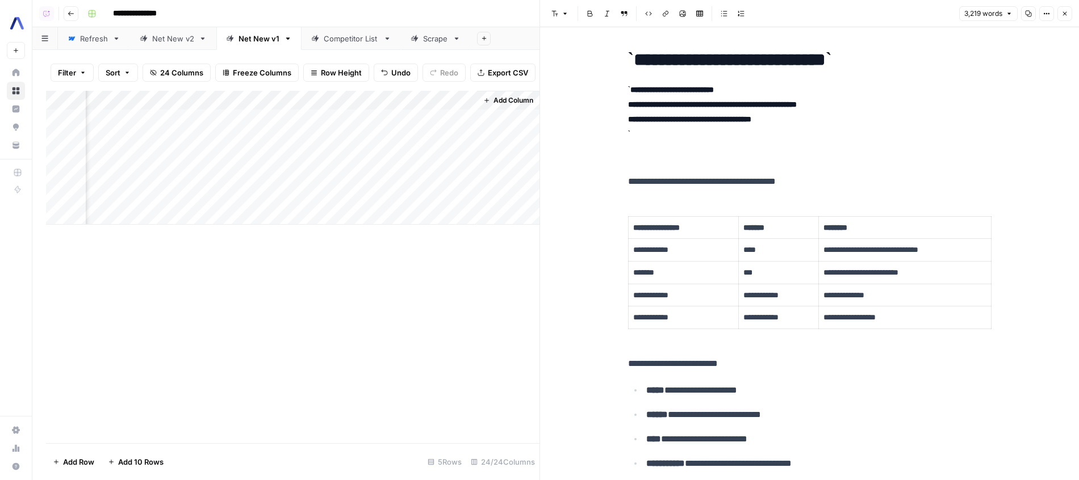
scroll to position [0, 0]
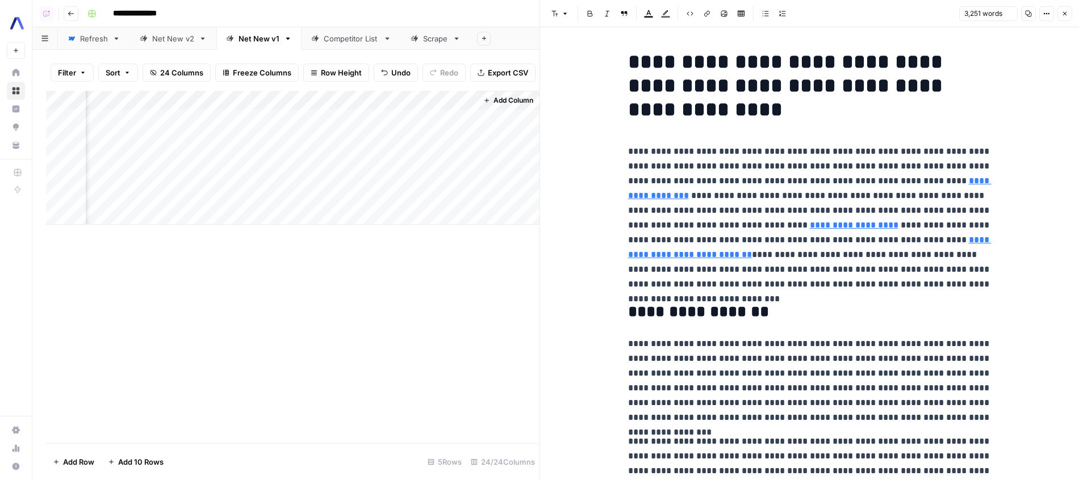
click at [459, 174] on div "Add Column" at bounding box center [292, 158] width 493 height 134
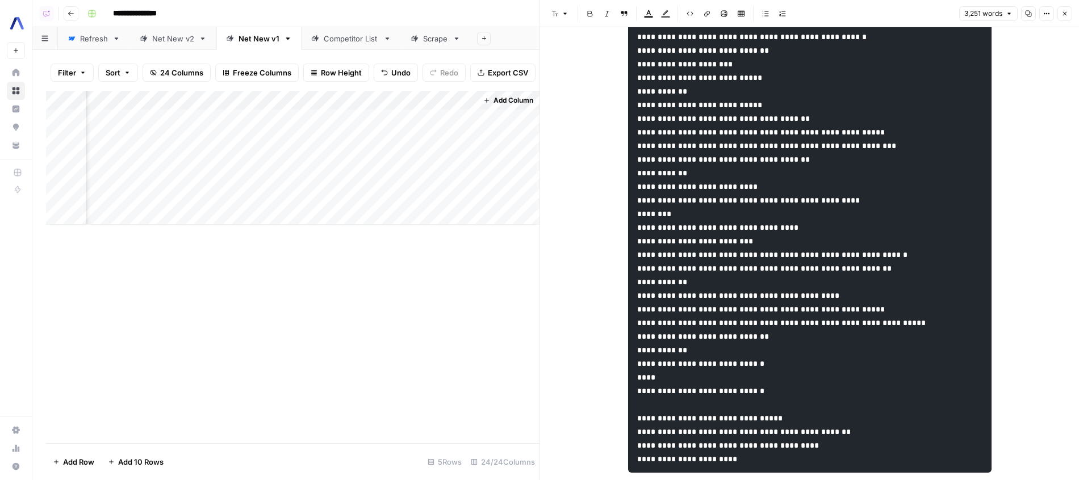
scroll to position [4969, 0]
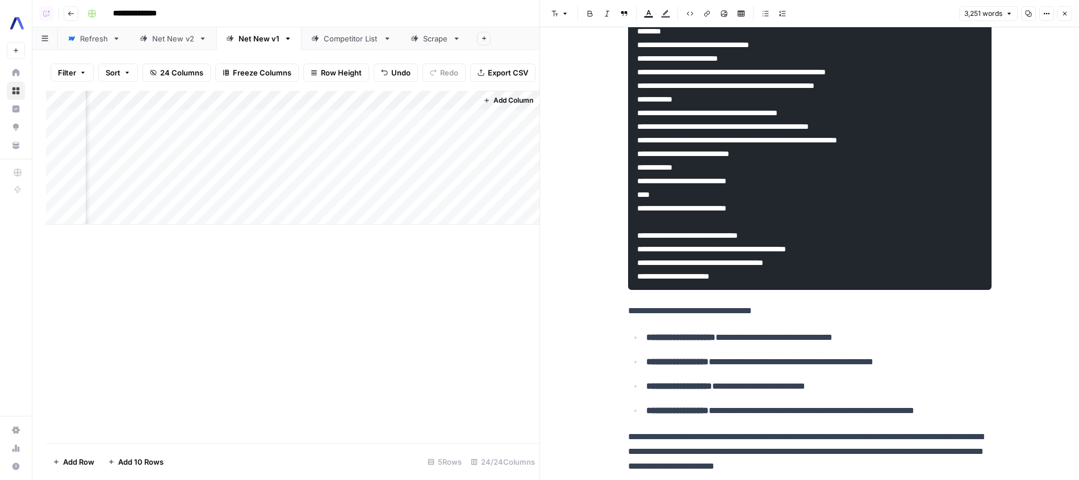
click at [468, 135] on div "Add Column" at bounding box center [292, 158] width 493 height 134
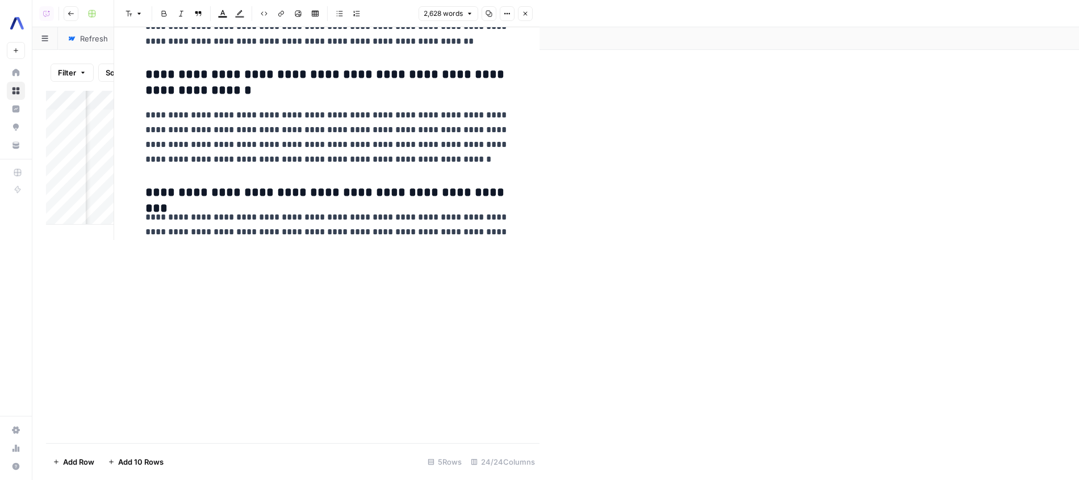
scroll to position [0, 2126]
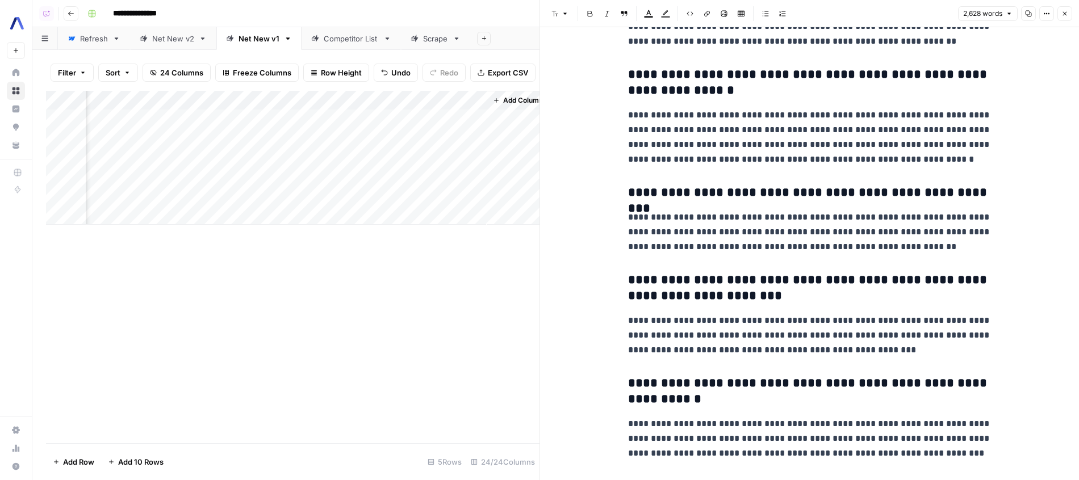
click at [649, 224] on p "**********" at bounding box center [809, 232] width 363 height 44
click at [462, 134] on div "Add Column" at bounding box center [292, 158] width 493 height 134
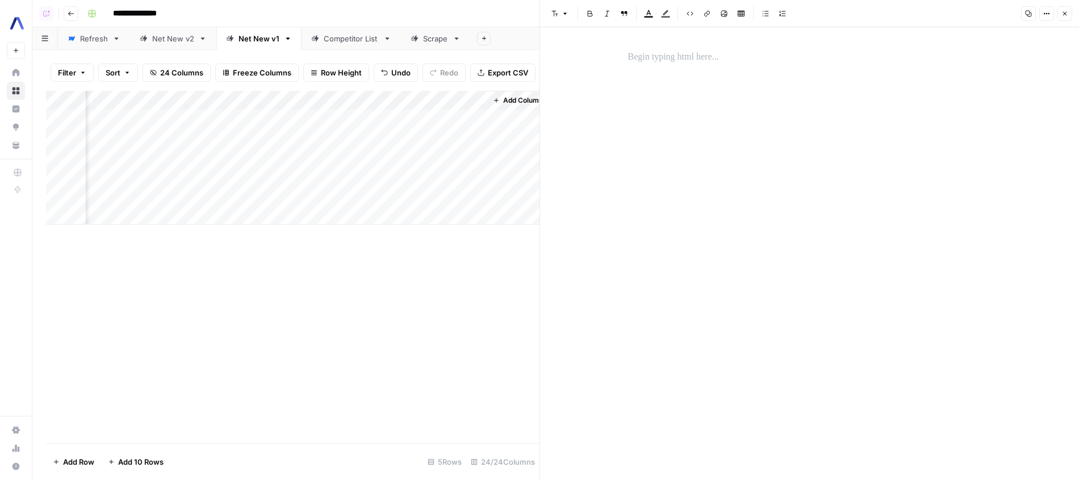
click at [471, 136] on div "Add Column" at bounding box center [292, 158] width 493 height 134
click at [475, 137] on div "Add Column" at bounding box center [292, 158] width 493 height 134
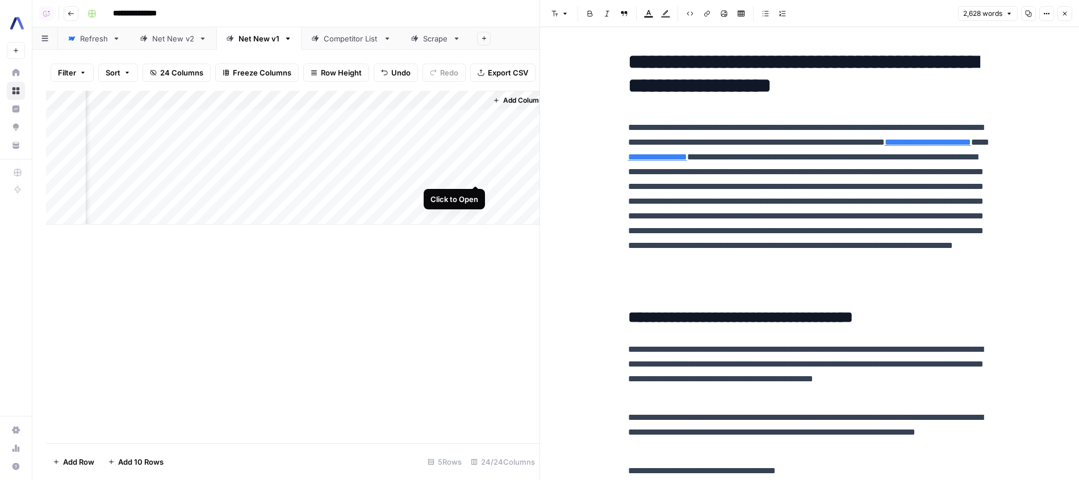
click at [472, 174] on div "Add Column" at bounding box center [292, 158] width 493 height 134
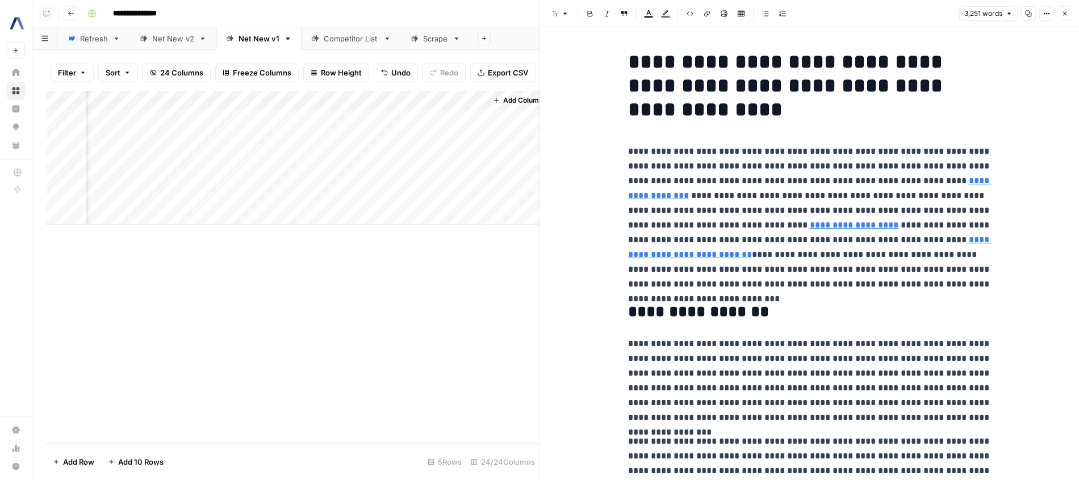
click at [475, 107] on div "Add Column" at bounding box center [292, 158] width 493 height 134
click at [475, 117] on div "Add Column" at bounding box center [292, 158] width 493 height 134
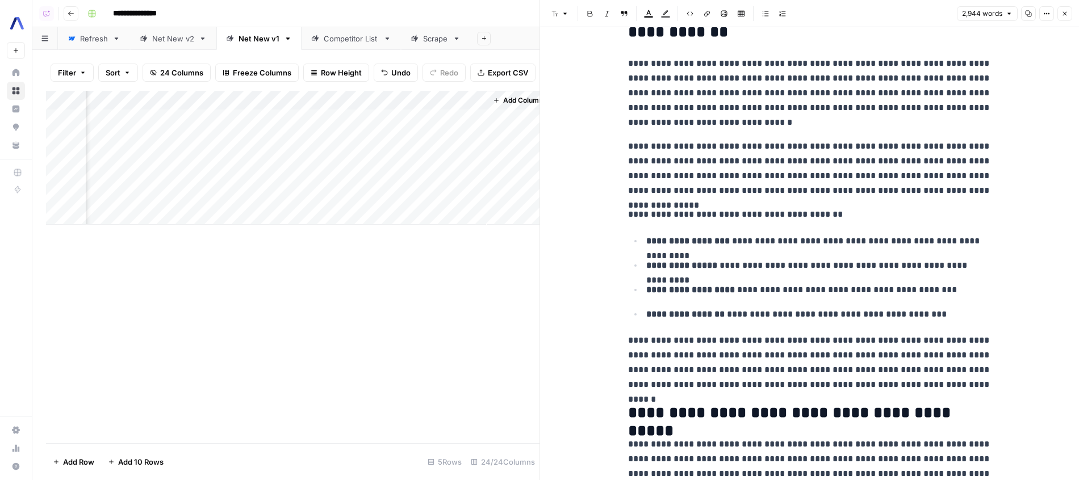
scroll to position [3781, 0]
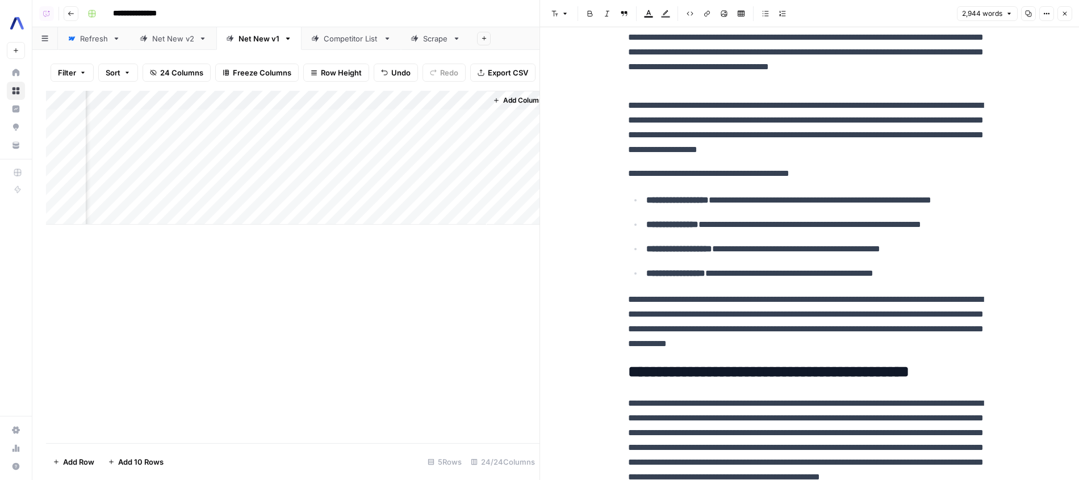
click at [359, 98] on div "Add Column" at bounding box center [292, 158] width 493 height 134
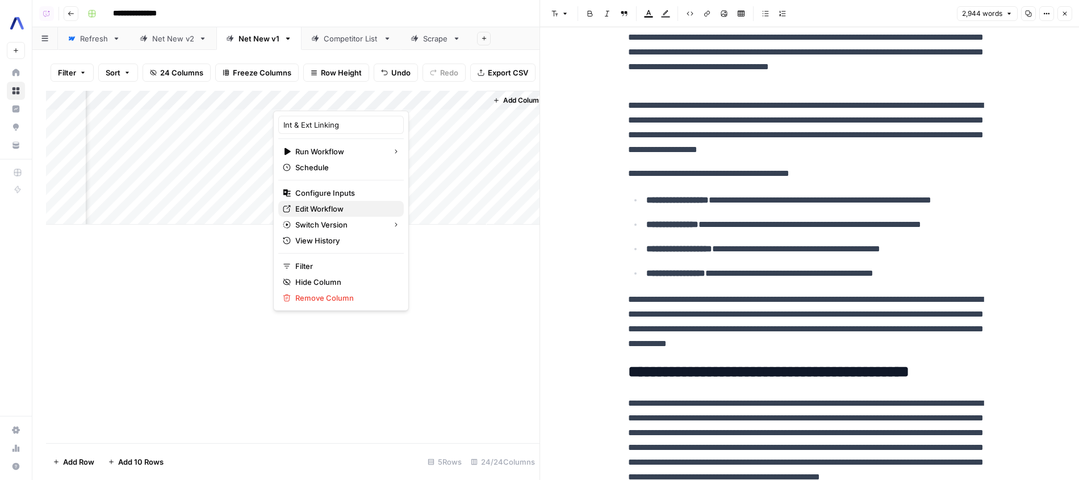
click at [330, 212] on span "Edit Workflow" at bounding box center [344, 208] width 99 height 11
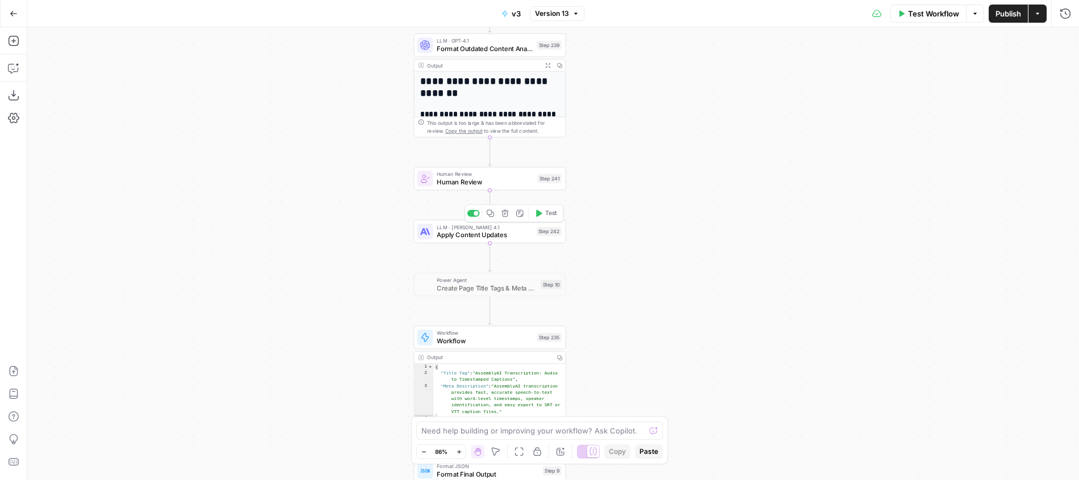
click at [426, 227] on div at bounding box center [425, 232] width 16 height 16
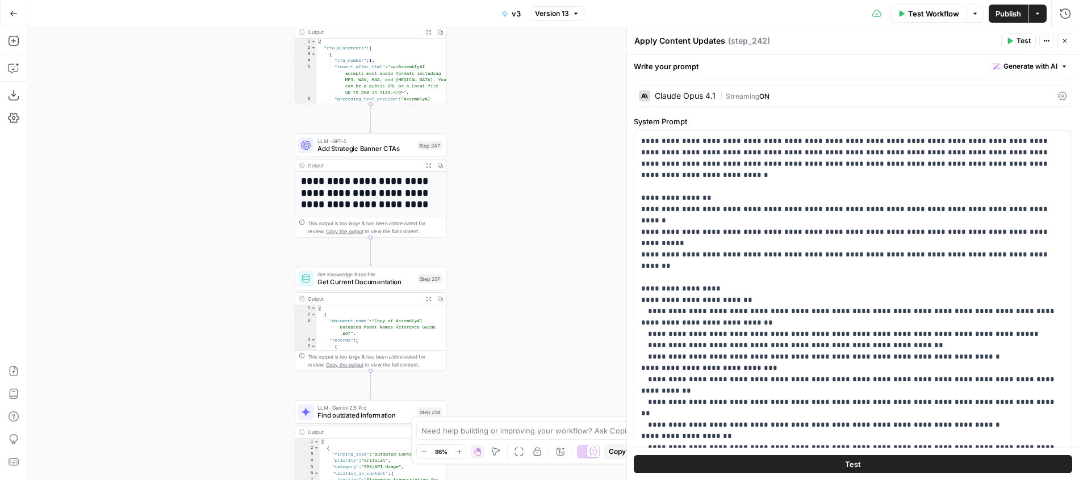
click at [430, 166] on icon "button" at bounding box center [429, 166] width 6 height 6
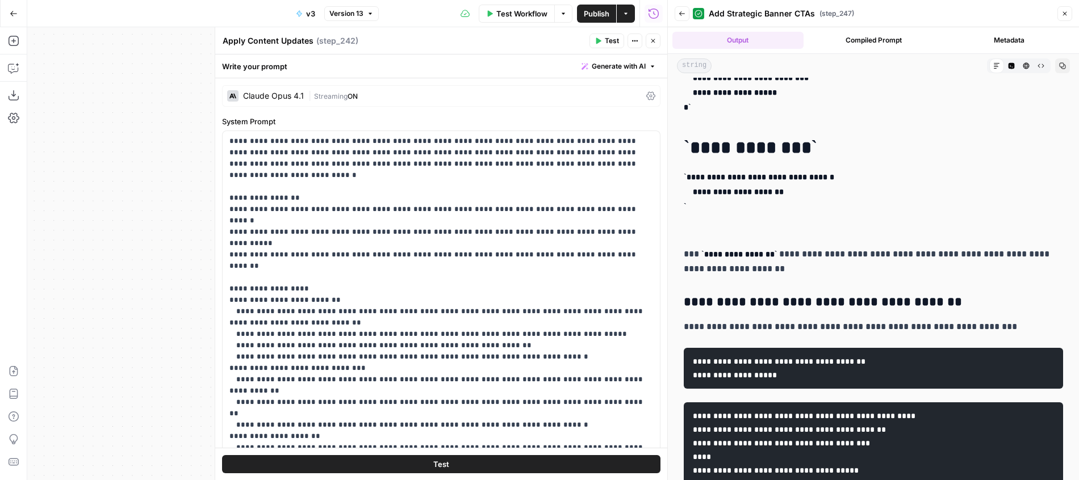
scroll to position [2672, 0]
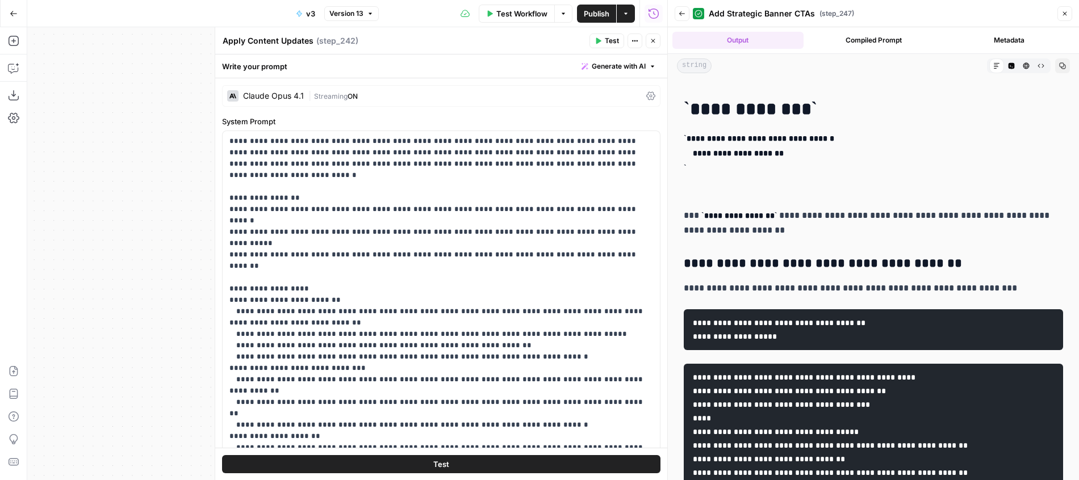
click at [1029, 66] on button "HTML Viewer" at bounding box center [1026, 65] width 15 height 15
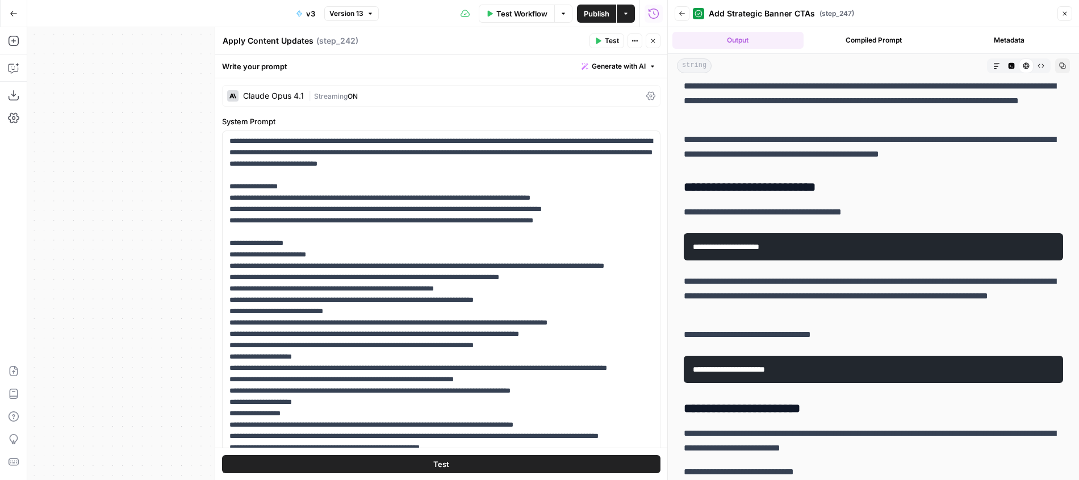
scroll to position [782, 0]
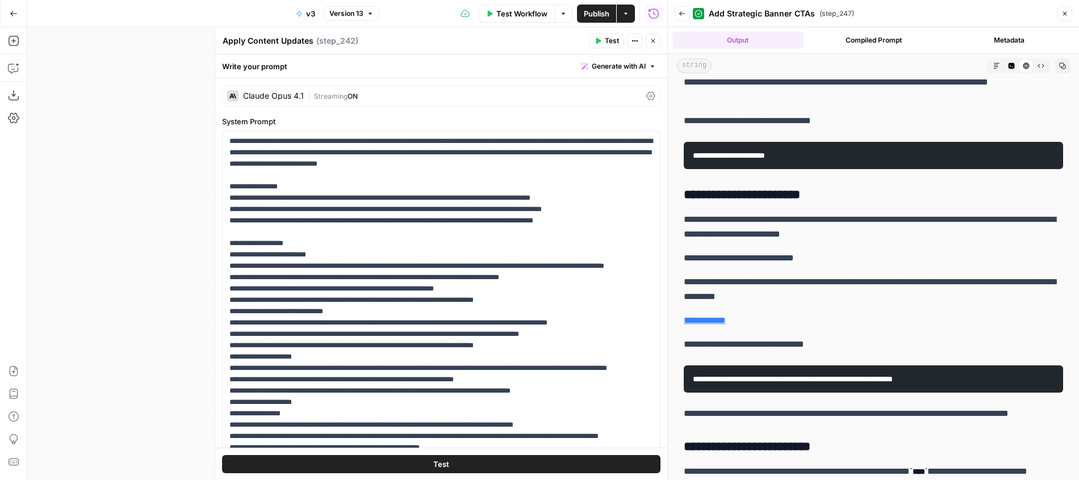
click at [1005, 70] on button "Code Editor" at bounding box center [1011, 65] width 15 height 15
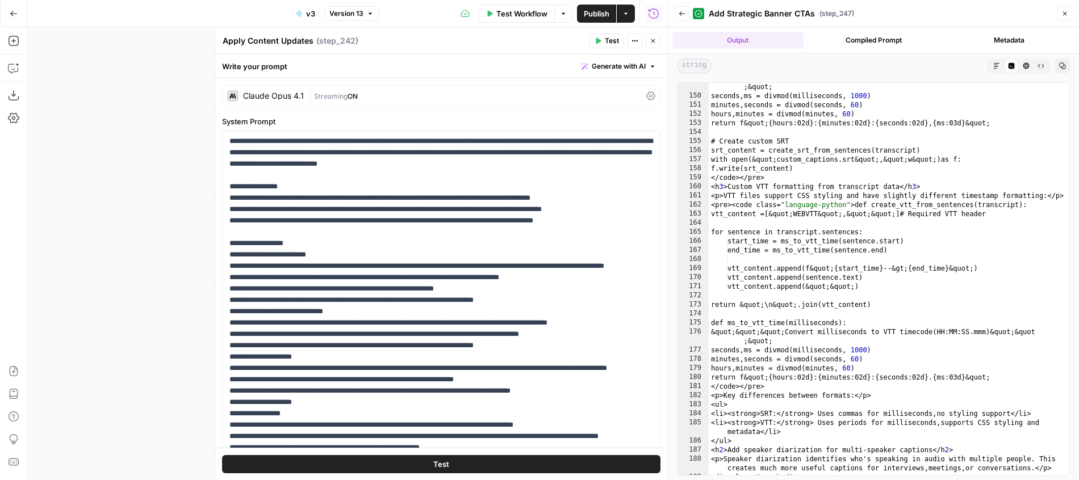
scroll to position [1876, 0]
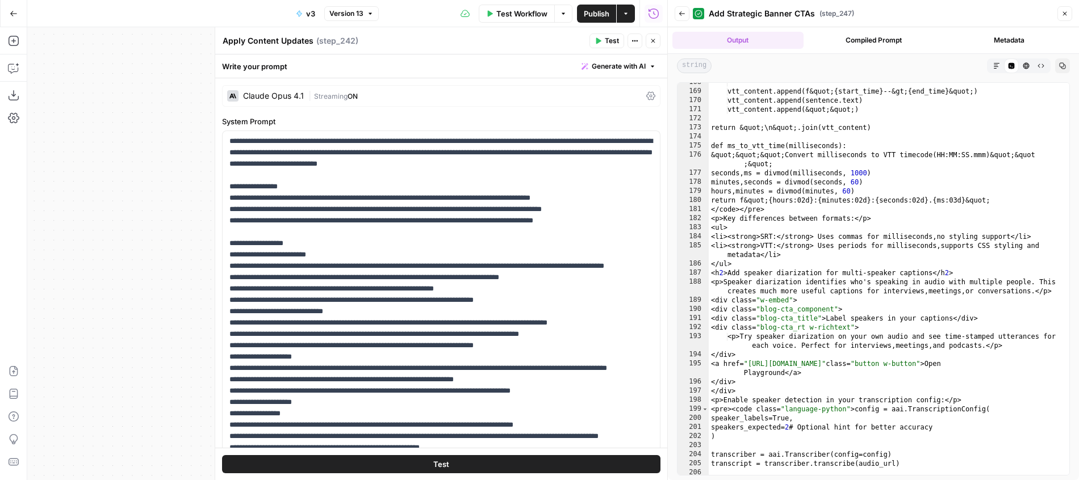
click at [653, 44] on div "Run History E" at bounding box center [653, 37] width 60 height 18
click at [650, 44] on icon "button" at bounding box center [653, 40] width 7 height 7
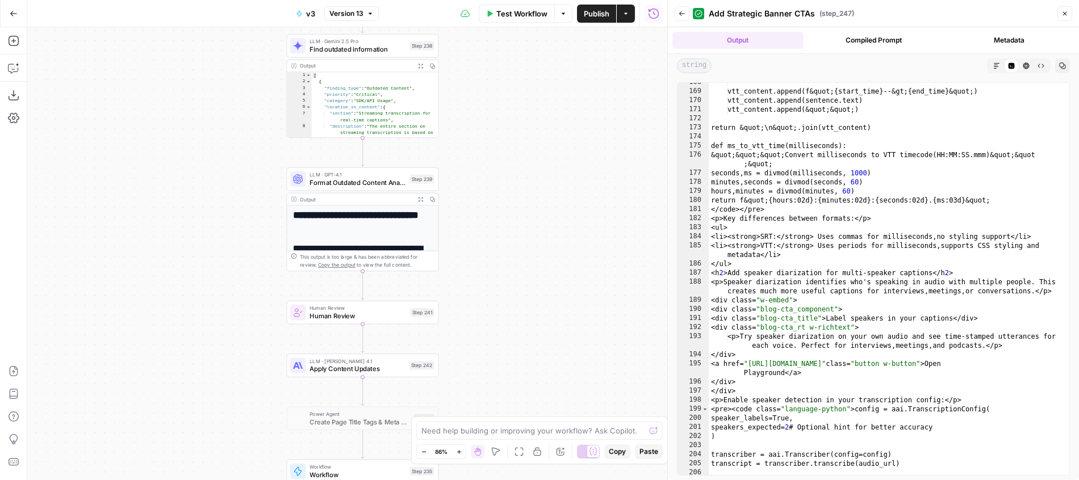
click at [392, 364] on span "Apply Content Updates" at bounding box center [356, 369] width 95 height 10
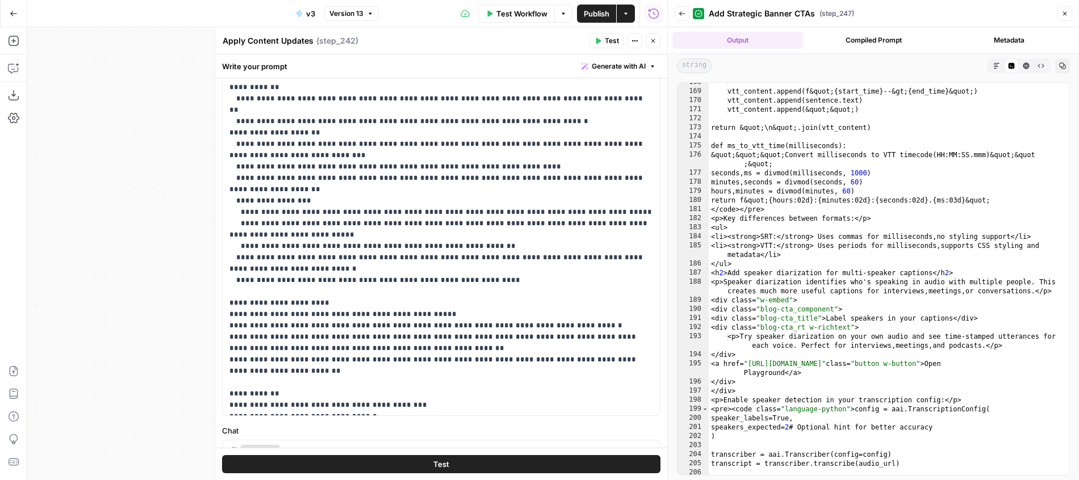
scroll to position [388, 0]
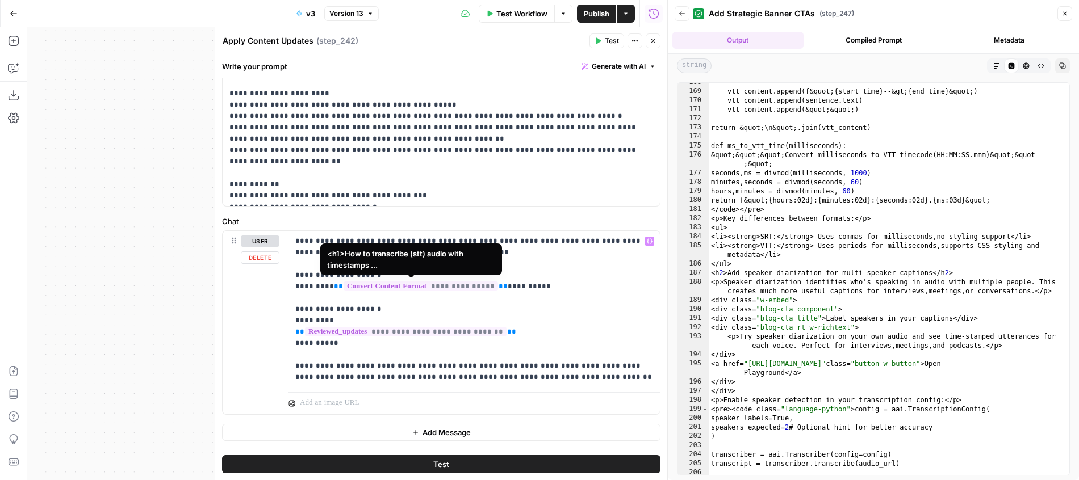
click at [466, 288] on span "**********" at bounding box center [420, 287] width 154 height 10
click at [524, 301] on p "**********" at bounding box center [474, 310] width 358 height 148
click at [539, 292] on p "**********" at bounding box center [474, 310] width 358 height 148
click at [498, 288] on span "**" at bounding box center [502, 286] width 9 height 7
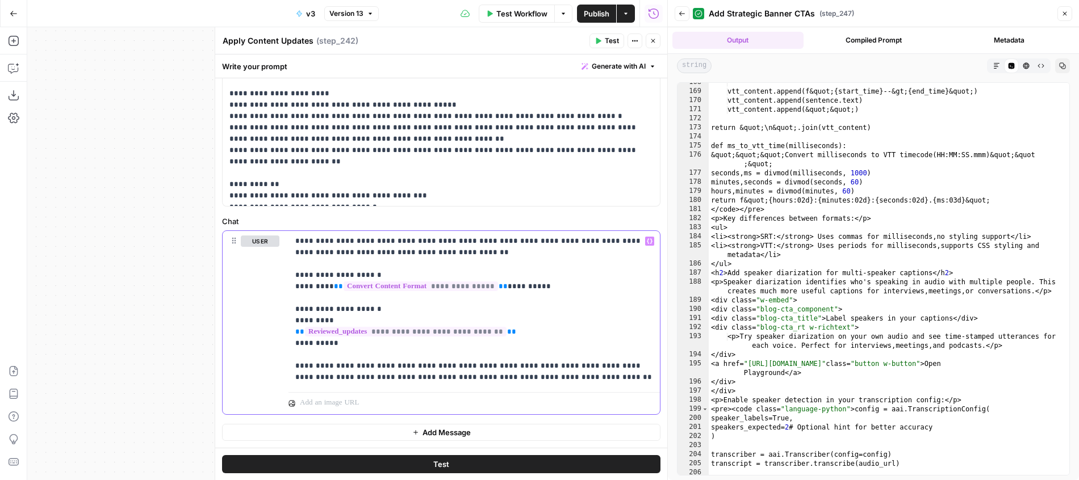
drag, startPoint x: 493, startPoint y: 288, endPoint x: 331, endPoint y: 287, distance: 162.4
click at [331, 287] on p "**********" at bounding box center [474, 310] width 358 height 148
click at [519, 290] on p "**********" at bounding box center [474, 310] width 358 height 148
drag, startPoint x: 496, startPoint y: 287, endPoint x: 328, endPoint y: 290, distance: 167.5
click at [328, 290] on p "**********" at bounding box center [474, 310] width 358 height 148
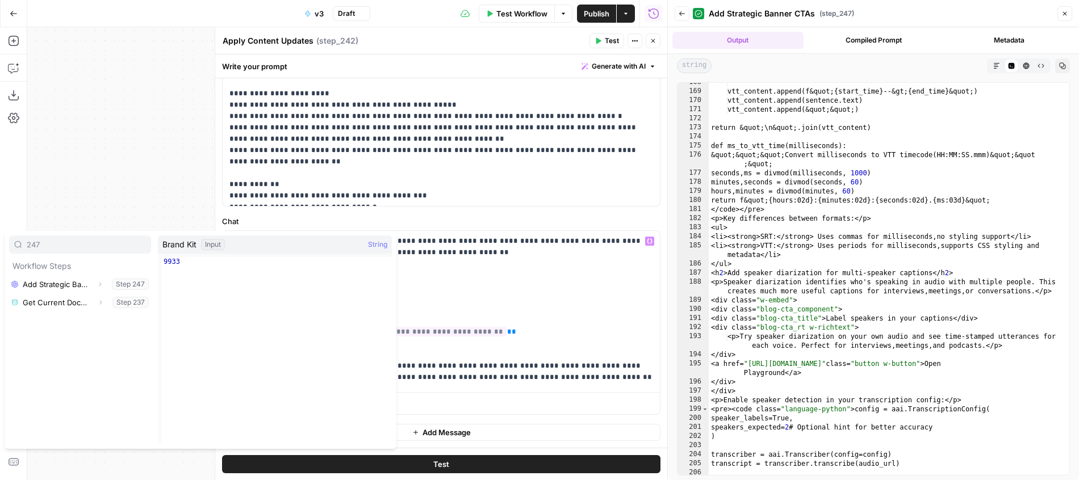
type input "247"
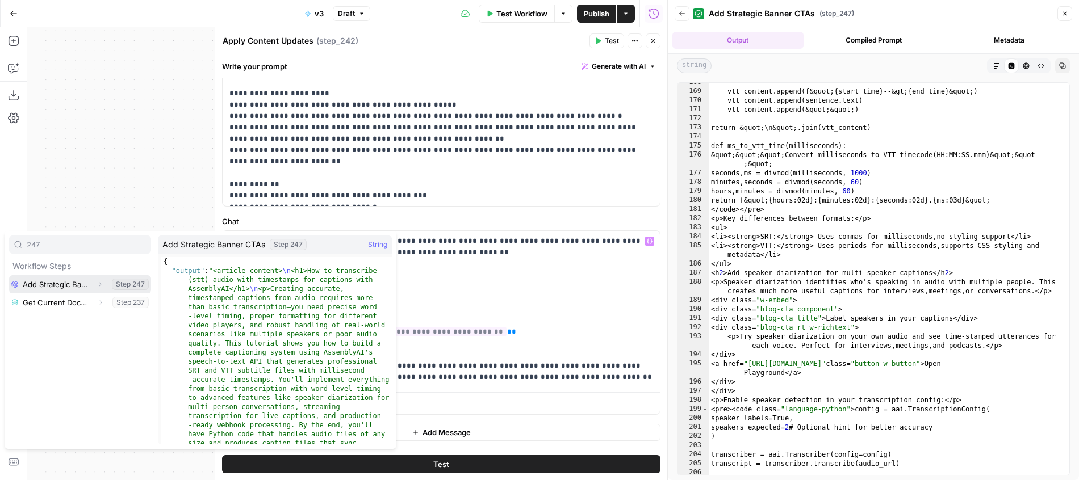
click at [100, 284] on icon "button" at bounding box center [100, 284] width 2 height 4
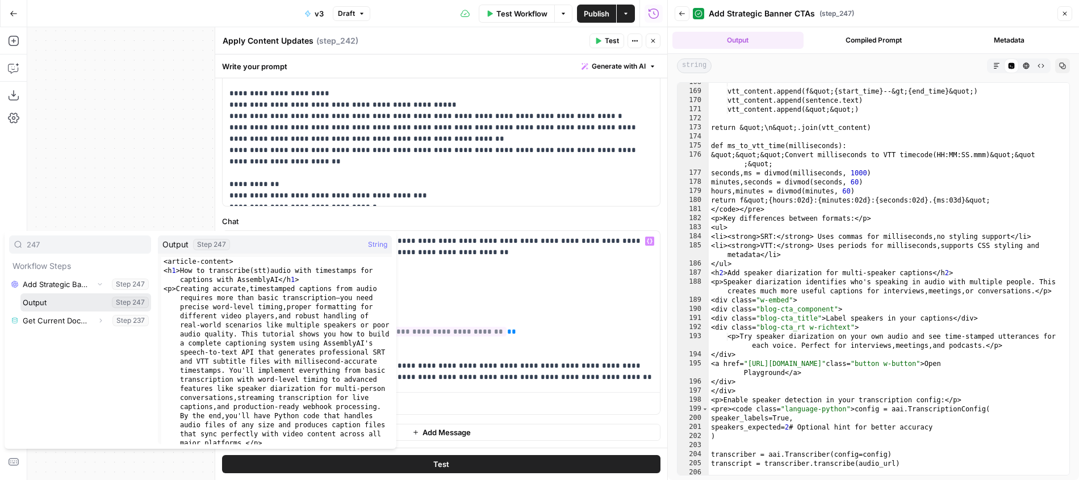
click at [80, 307] on button "Select variable Output" at bounding box center [85, 303] width 131 height 18
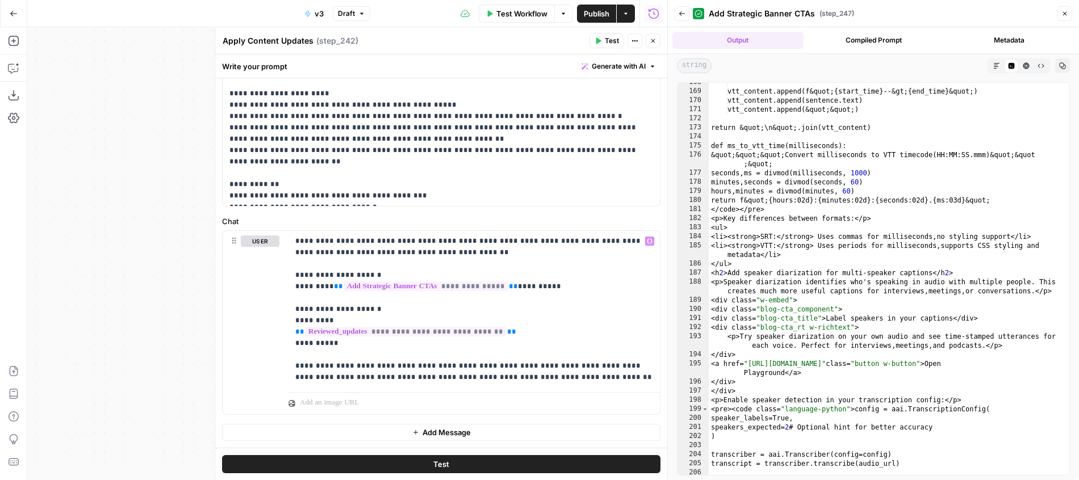
click at [650, 36] on button "Close" at bounding box center [653, 40] width 15 height 15
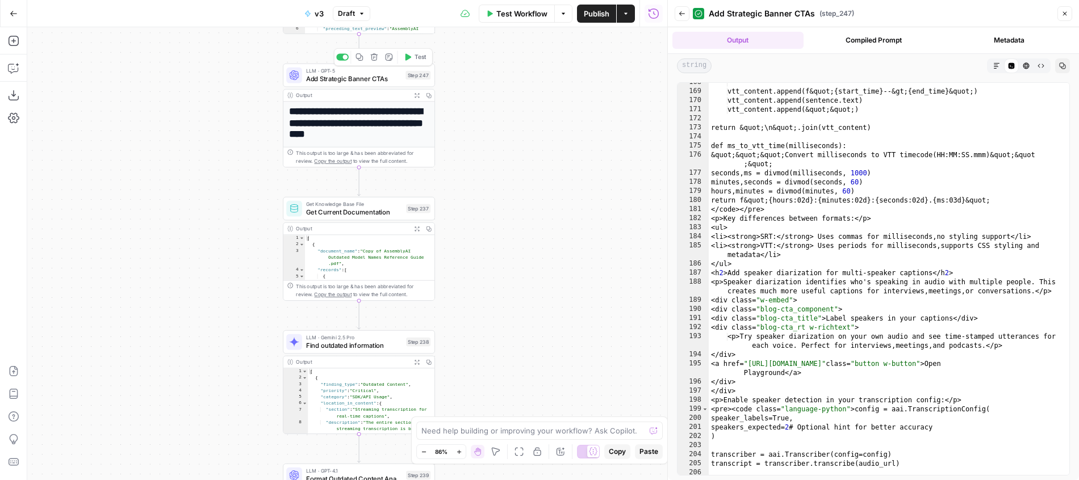
click at [416, 96] on icon "button" at bounding box center [417, 96] width 6 height 6
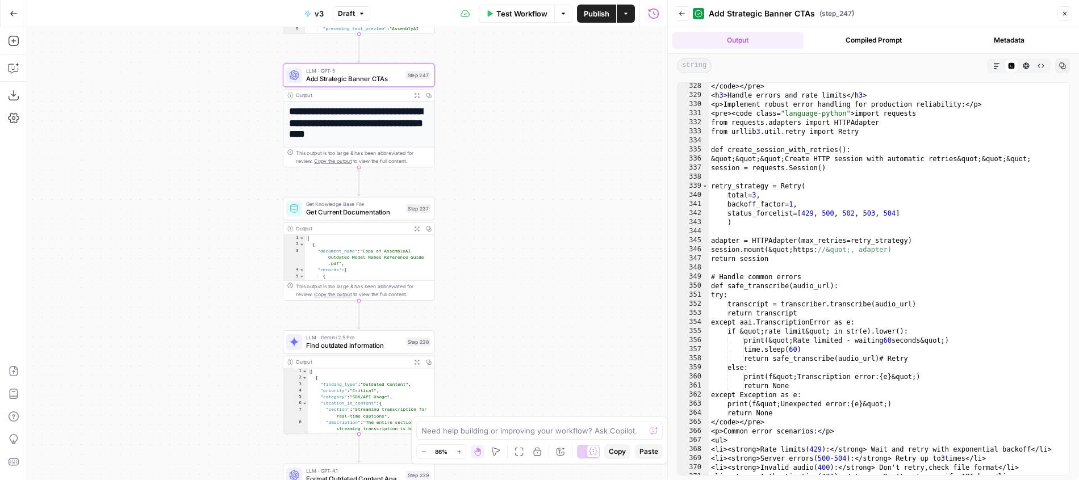
scroll to position [3477, 0]
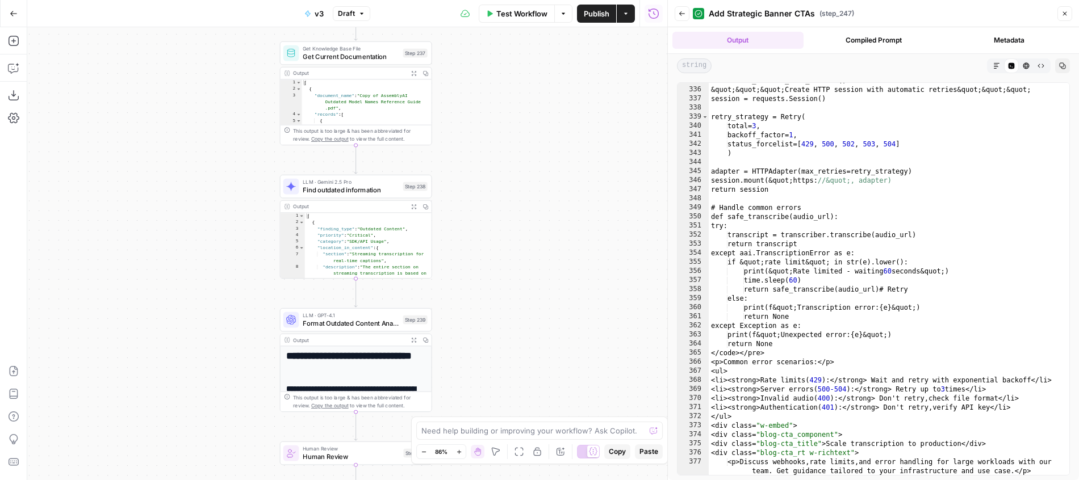
click at [1000, 58] on div "Markdown" at bounding box center [996, 65] width 15 height 15
click at [999, 62] on button "Markdown" at bounding box center [996, 65] width 15 height 15
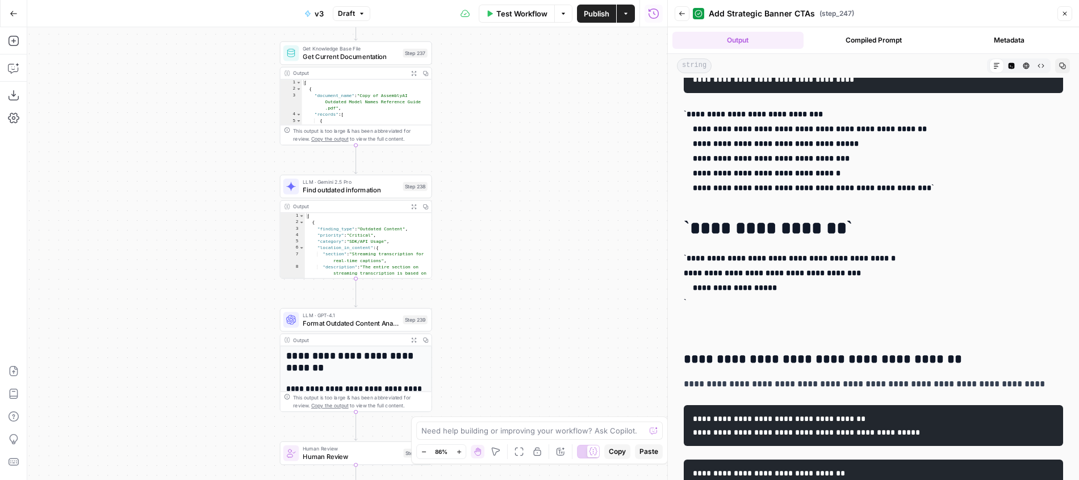
scroll to position [3134, 0]
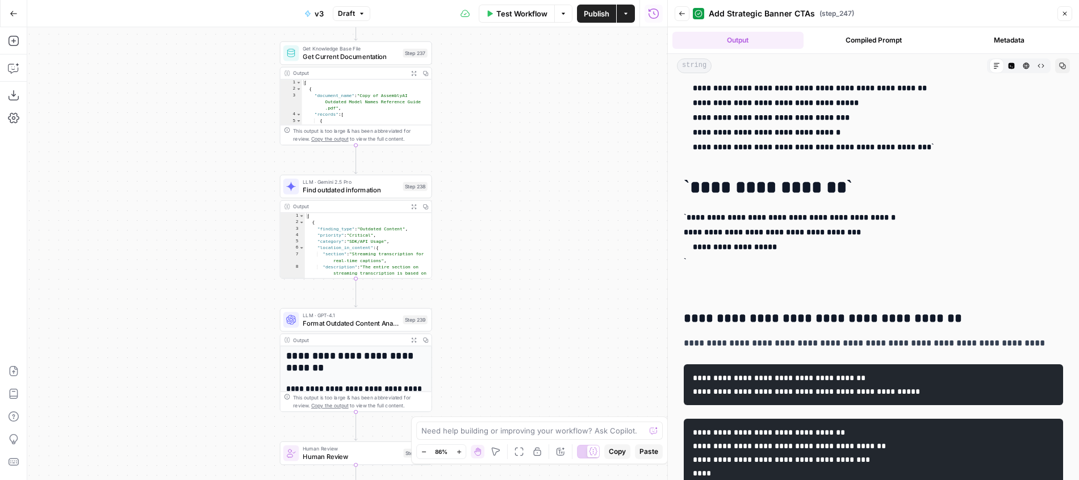
click at [1020, 70] on button "HTML Viewer" at bounding box center [1026, 65] width 15 height 15
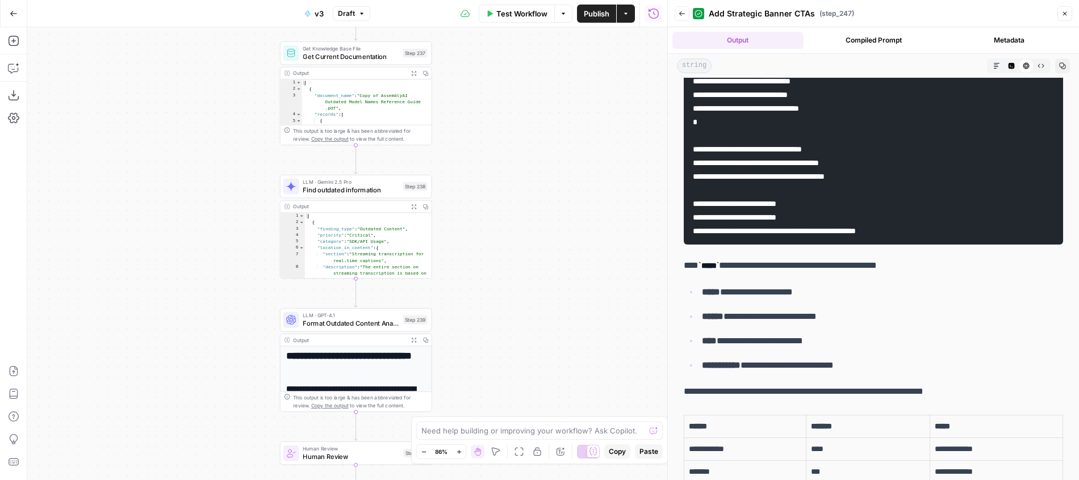
scroll to position [1633, 0]
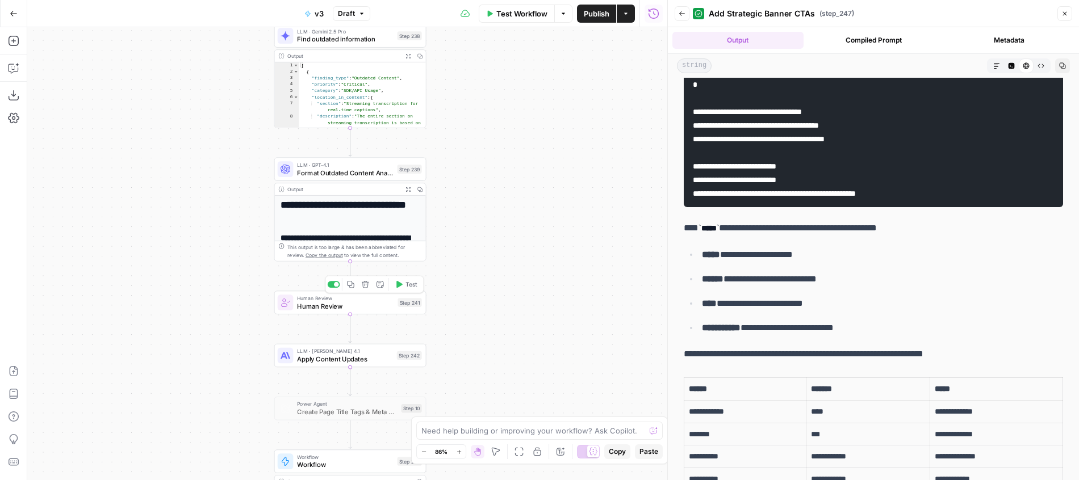
click at [404, 286] on button "Test" at bounding box center [406, 284] width 31 height 12
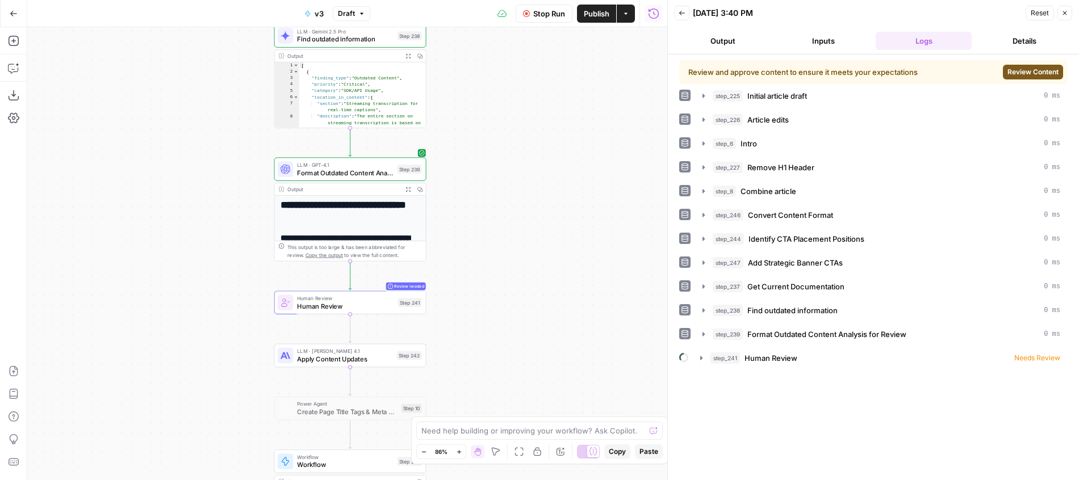
click at [1009, 68] on span "Review Content" at bounding box center [1032, 72] width 51 height 10
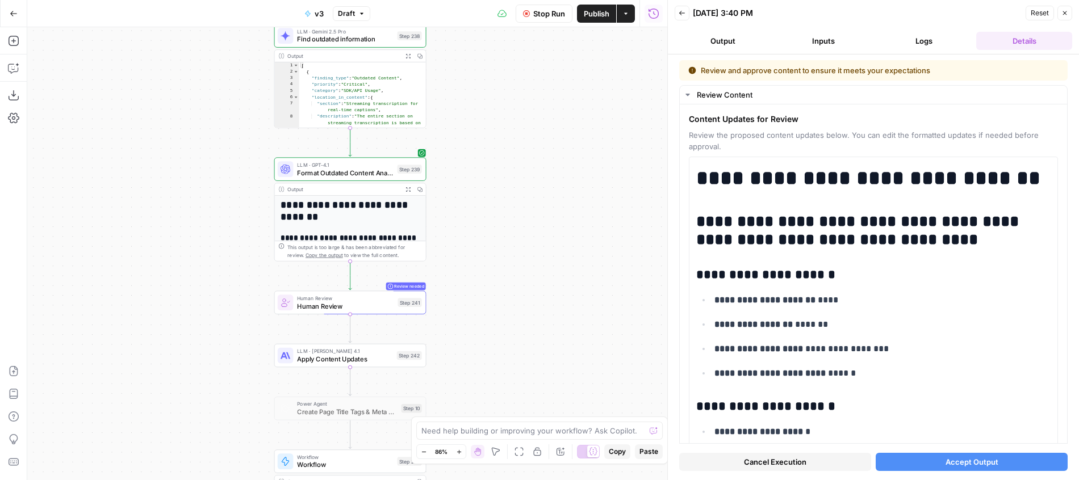
click at [922, 473] on div "Cancel Execution Accept Output" at bounding box center [873, 459] width 388 height 31
click at [923, 472] on div "Cancel Execution Accept Output" at bounding box center [873, 459] width 388 height 31
click at [923, 464] on button "Accept Output" at bounding box center [971, 462] width 192 height 18
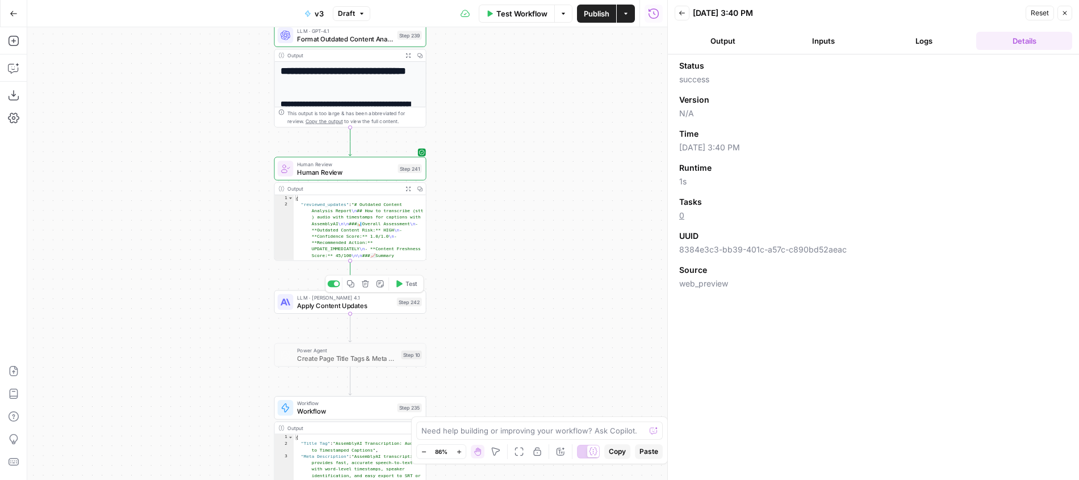
click at [404, 290] on button "Test" at bounding box center [406, 284] width 31 height 12
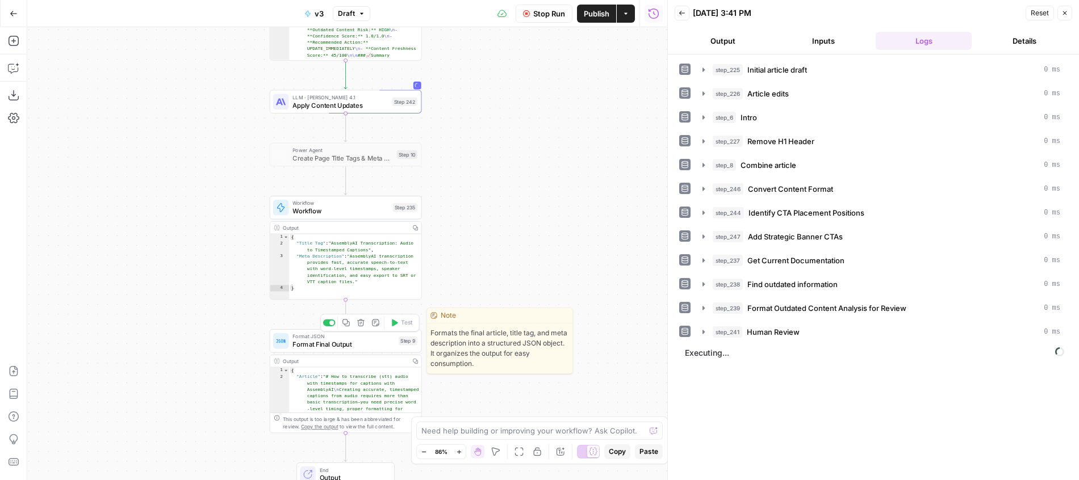
click at [394, 340] on span "Format Final Output" at bounding box center [343, 345] width 102 height 10
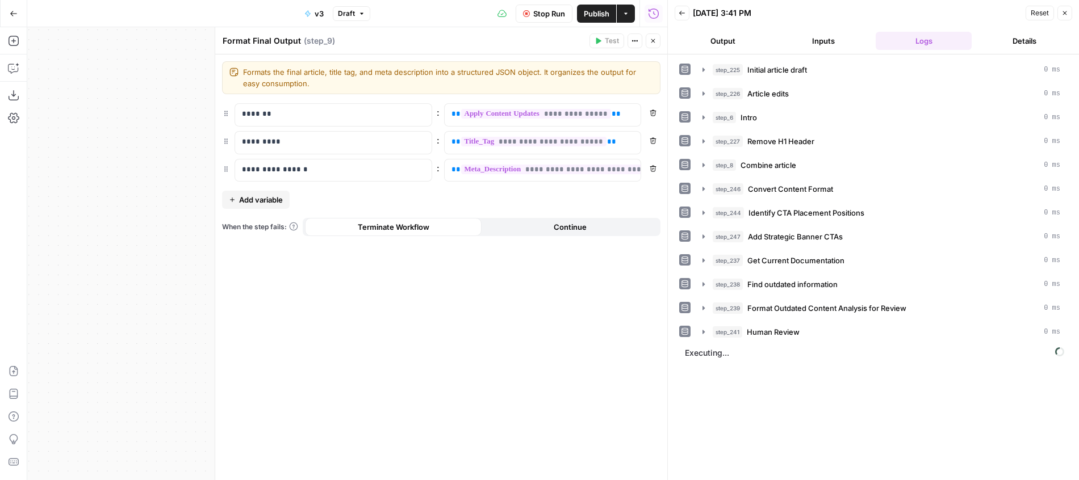
click at [649, 36] on button "Close" at bounding box center [653, 40] width 15 height 15
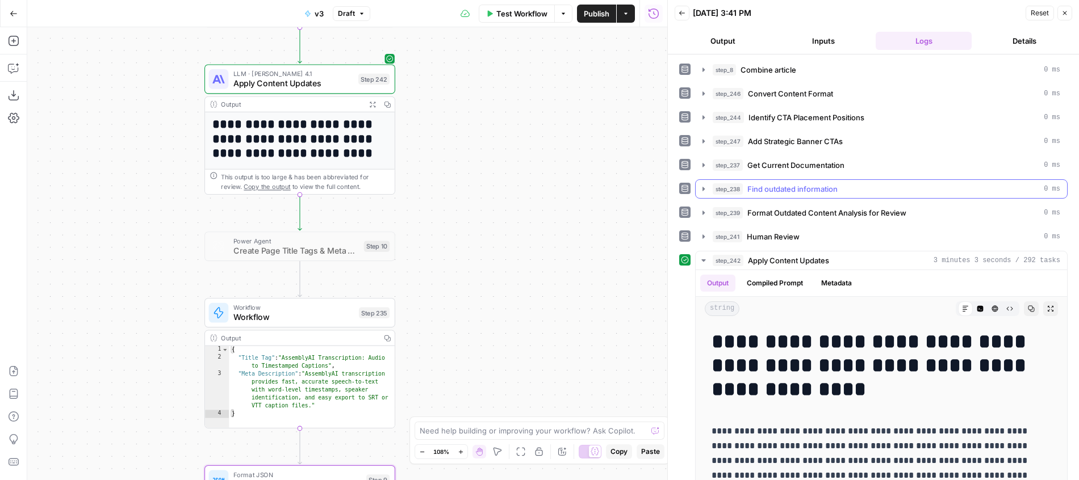
scroll to position [175, 0]
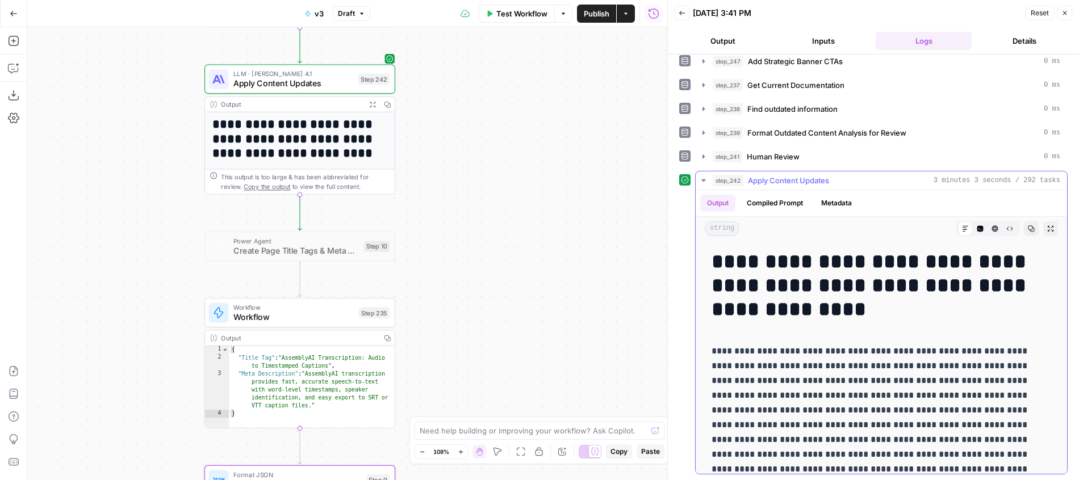
click at [998, 233] on button "HTML Viewer" at bounding box center [994, 228] width 15 height 15
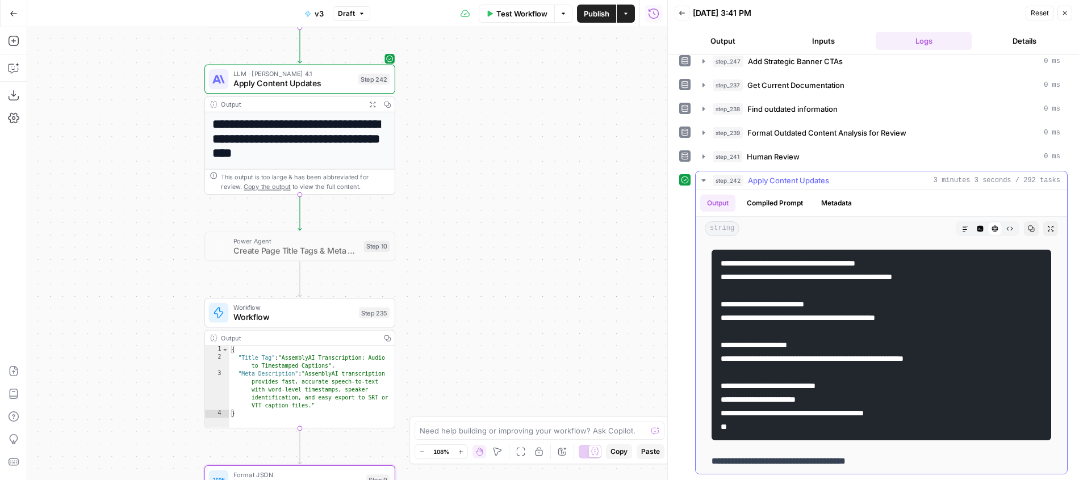
scroll to position [9273, 0]
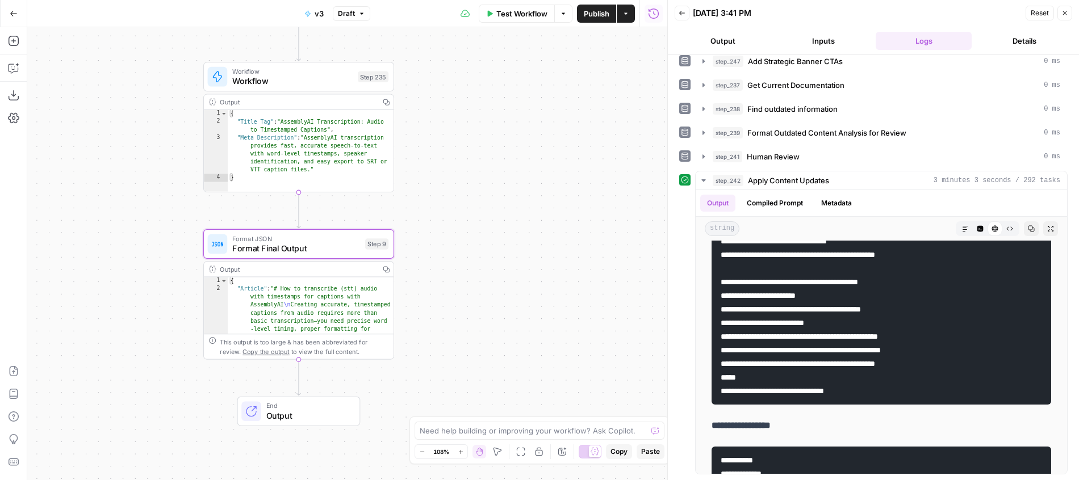
click at [597, 18] on span "Publish" at bounding box center [597, 13] width 26 height 11
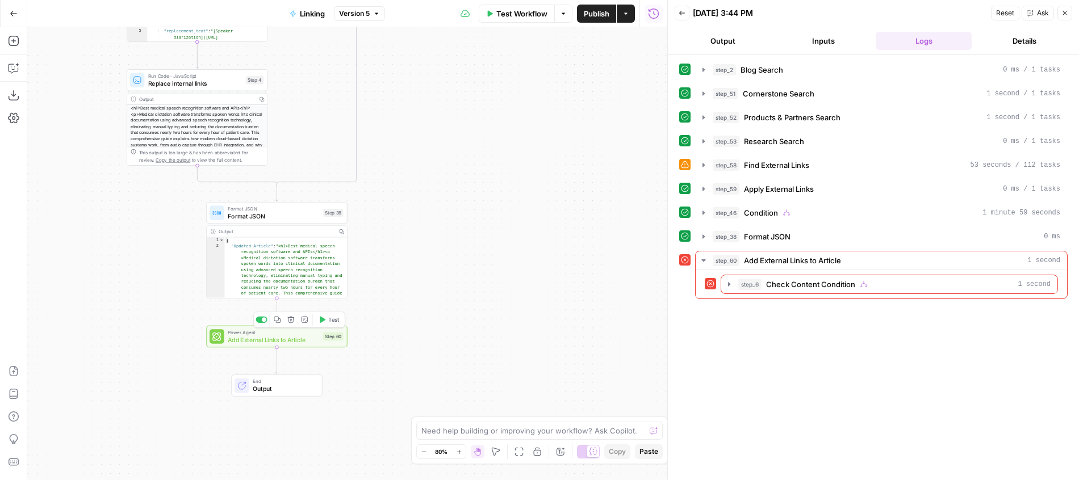
click at [322, 340] on div "Power Agent Add External Links to Article Step 60 Copy step Delete step Add Not…" at bounding box center [276, 336] width 133 height 15
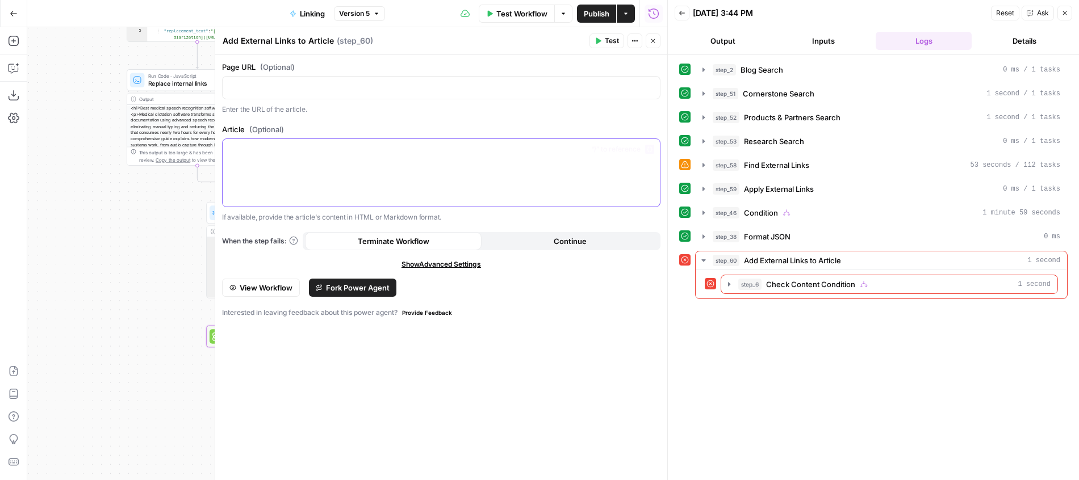
click at [332, 153] on p at bounding box center [441, 149] width 424 height 11
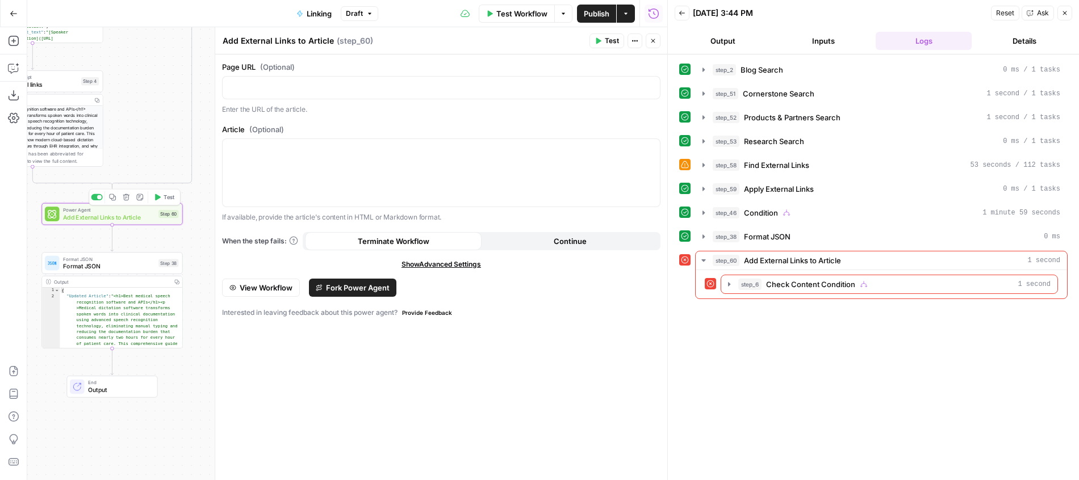
click at [99, 199] on div at bounding box center [99, 197] width 5 height 5
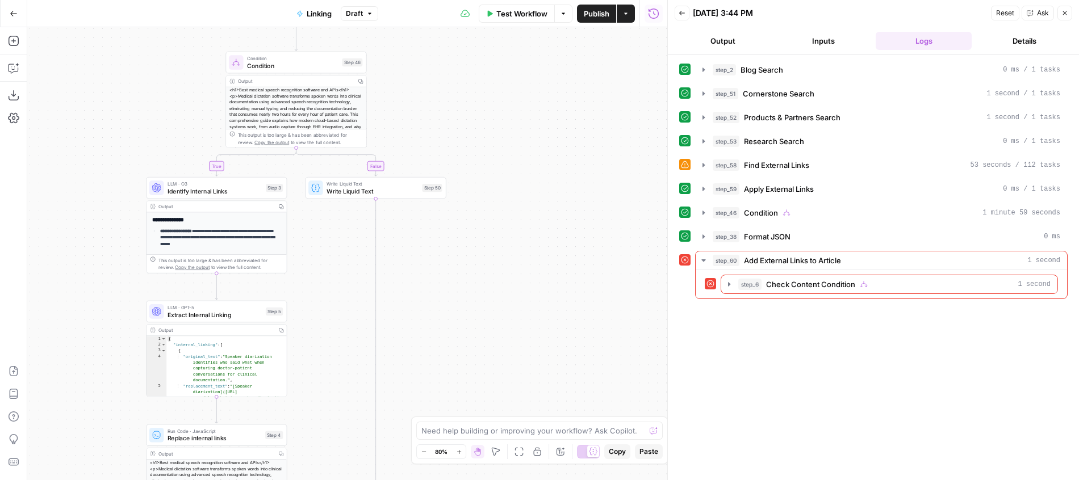
click at [226, 318] on span "Extract Internal Linking" at bounding box center [214, 315] width 95 height 9
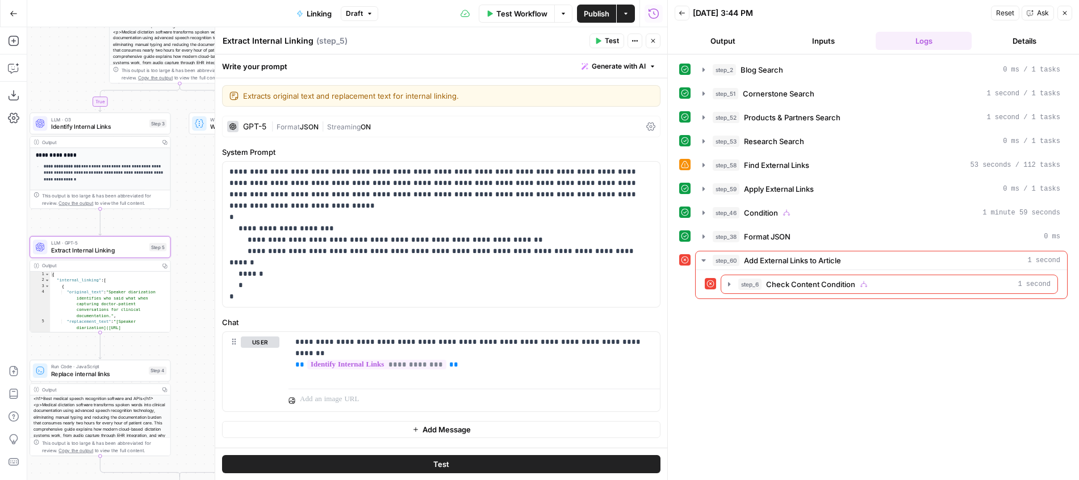
click at [134, 367] on span "Run Code · JavaScript" at bounding box center [98, 366] width 94 height 7
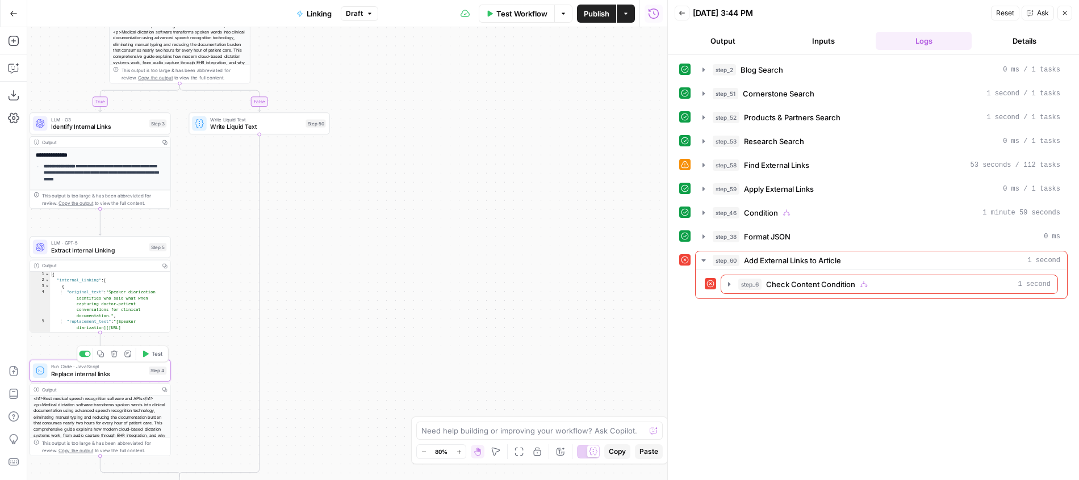
type textarea "Replace internal links"
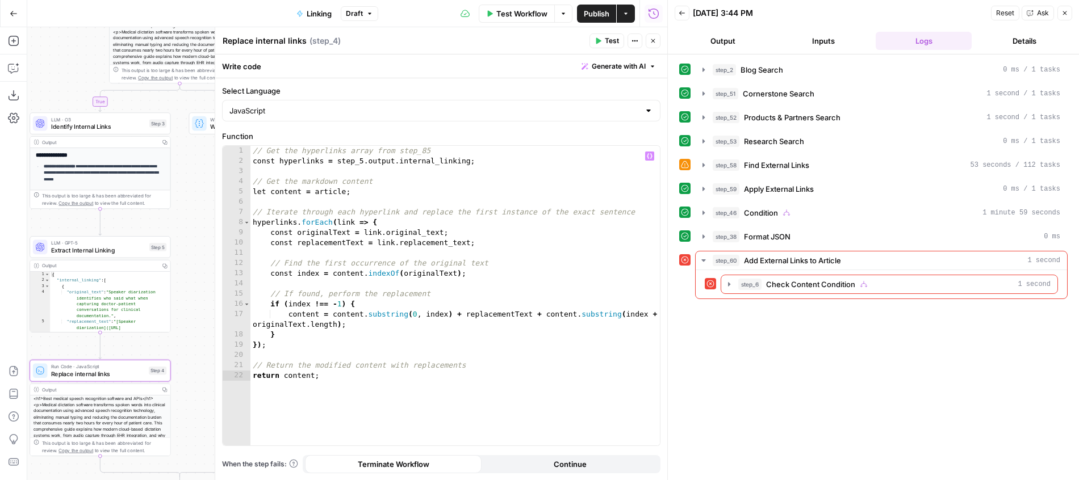
click at [403, 232] on div "// Get the hyperlinks array from step_85 const hyperlinks = step_5 . output . i…" at bounding box center [454, 306] width 409 height 320
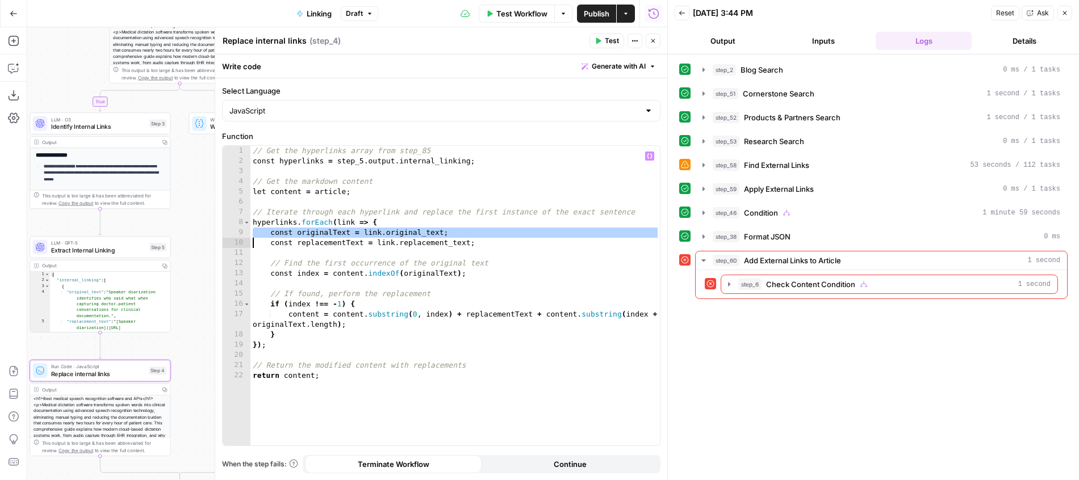
click at [556, 144] on div "**********" at bounding box center [441, 289] width 438 height 316
drag, startPoint x: 653, startPoint y: 41, endPoint x: 600, endPoint y: 195, distance: 162.9
click at [601, 198] on div "**********" at bounding box center [441, 253] width 452 height 453
type textarea "**********"
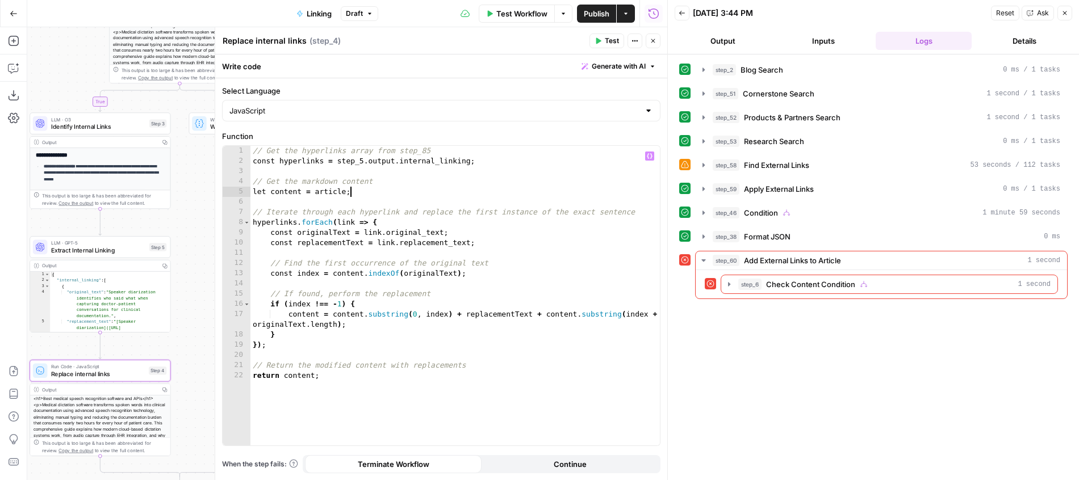
click at [600, 195] on div "// Get the hyperlinks array from step_85 const hyperlinks = step_5 . output . i…" at bounding box center [454, 306] width 409 height 320
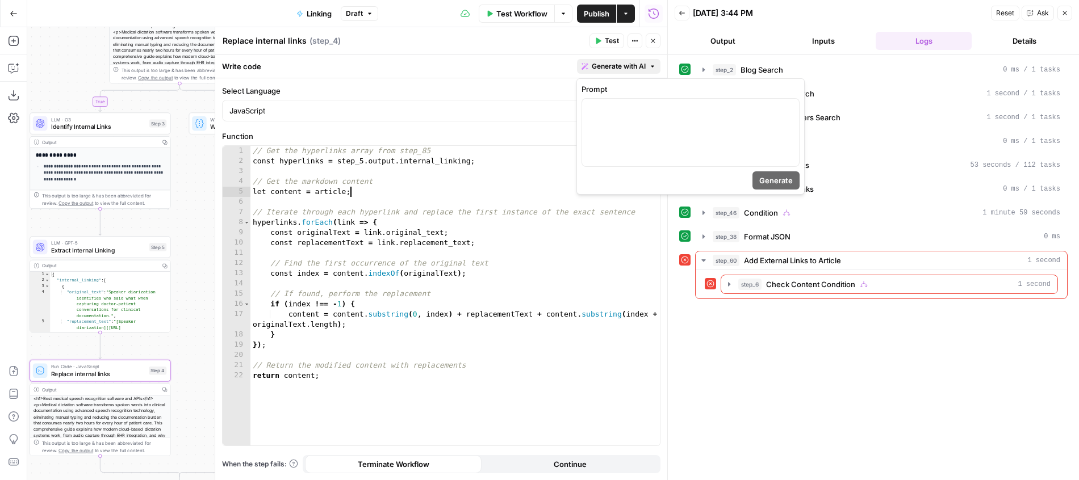
click at [645, 64] on span "Generate with AI" at bounding box center [619, 66] width 54 height 10
click at [604, 116] on div at bounding box center [690, 133] width 217 height 68
click at [769, 183] on span "Generate" at bounding box center [775, 180] width 33 height 11
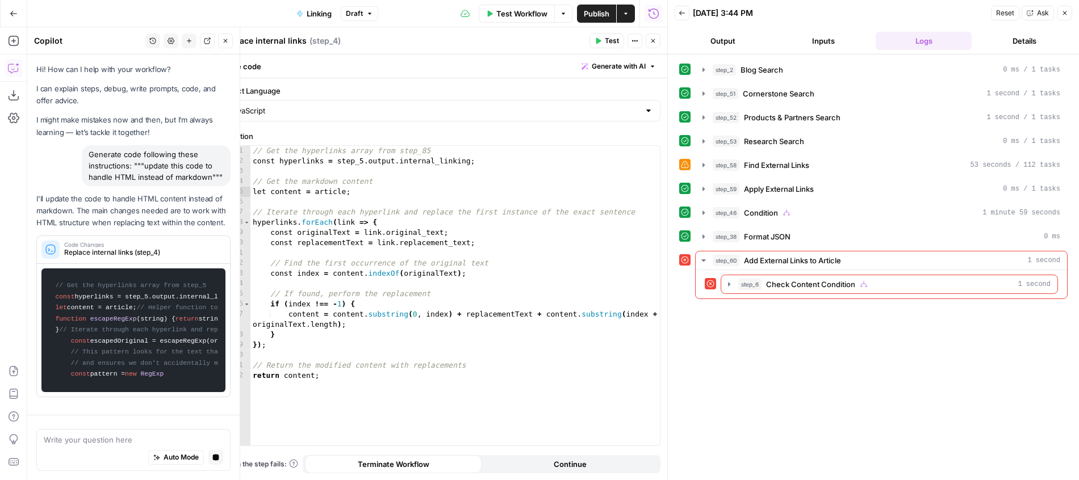
click at [1064, 9] on button "Close" at bounding box center [1064, 13] width 15 height 15
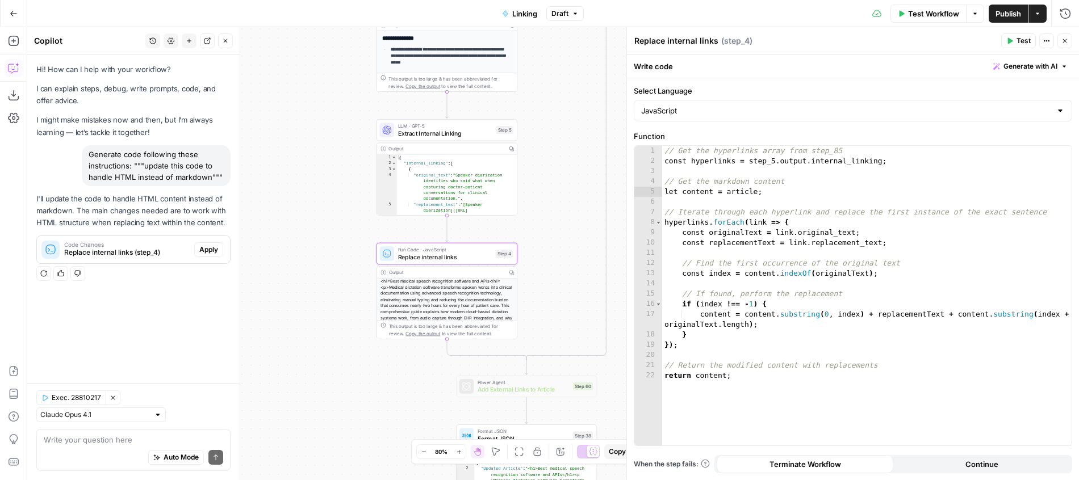
click at [200, 255] on button "Apply" at bounding box center [208, 249] width 29 height 15
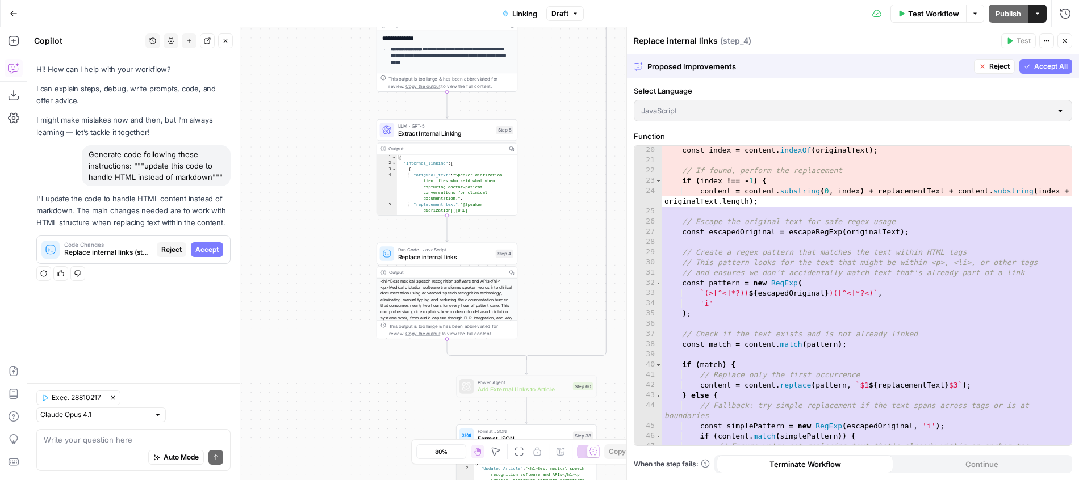
scroll to position [272, 0]
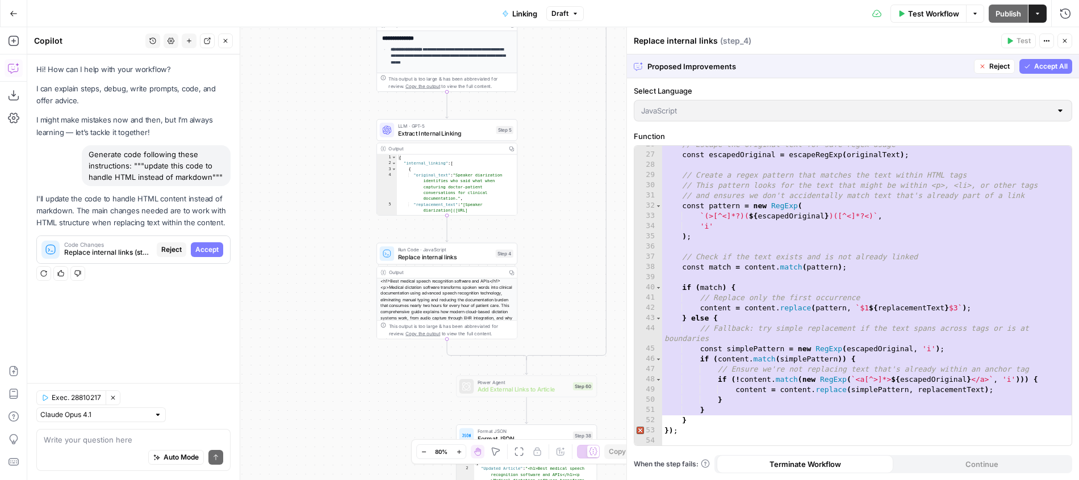
click at [1037, 66] on span "Accept All" at bounding box center [1050, 66] width 33 height 10
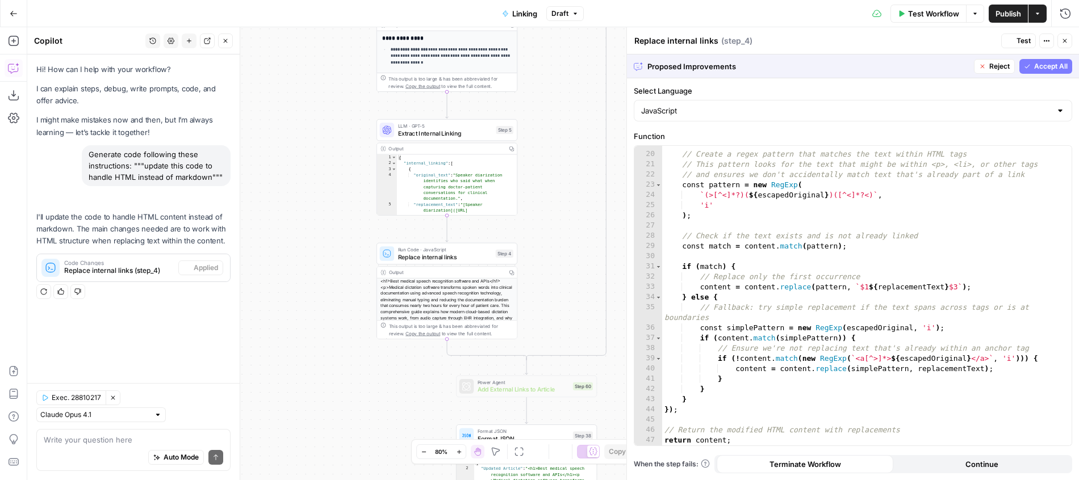
scroll to position [191, 0]
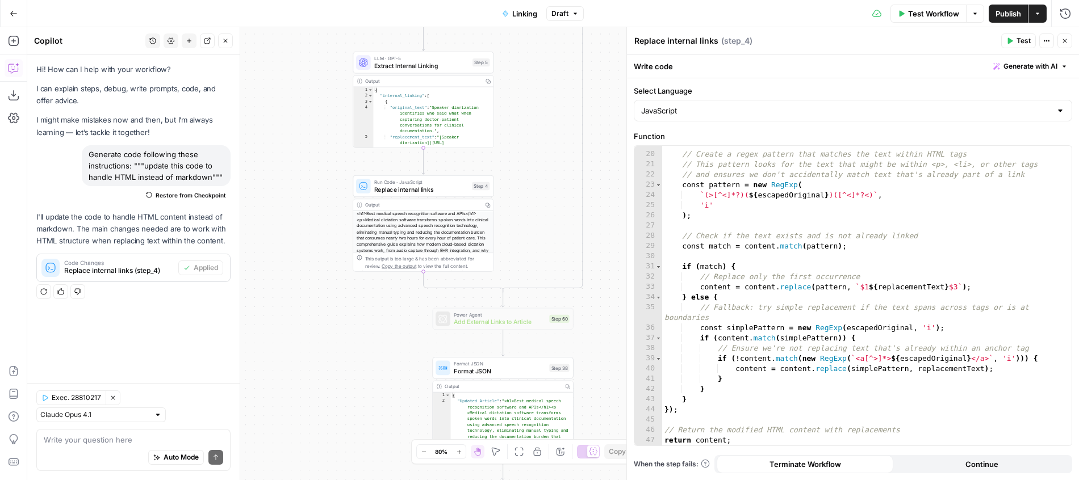
click at [196, 191] on span "Restore from Checkpoint" at bounding box center [191, 195] width 70 height 9
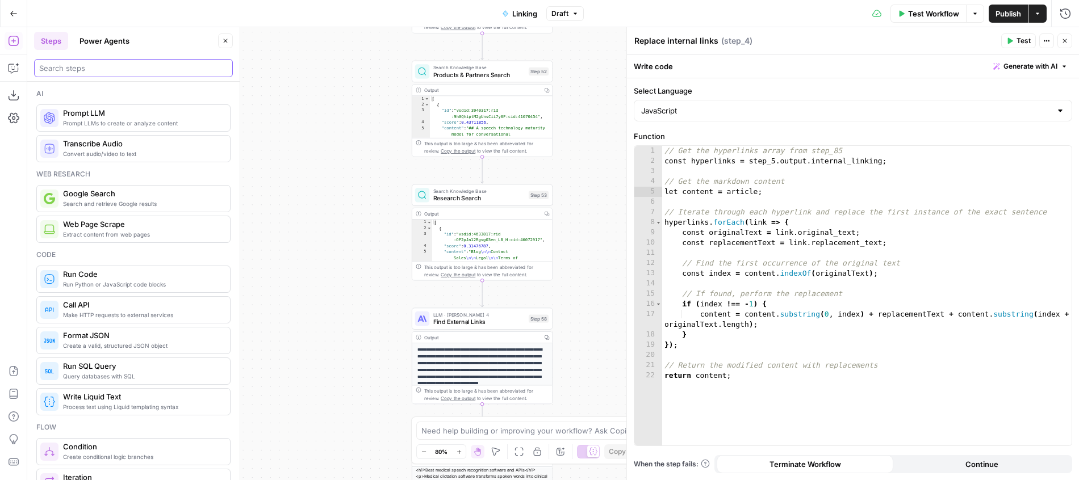
click at [127, 70] on input "search" at bounding box center [133, 67] width 188 height 11
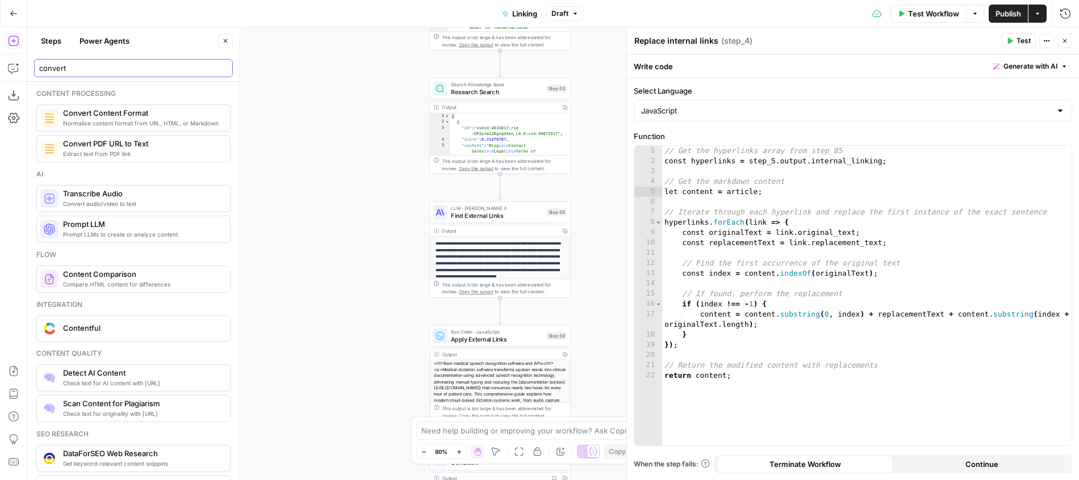
type input "convert"
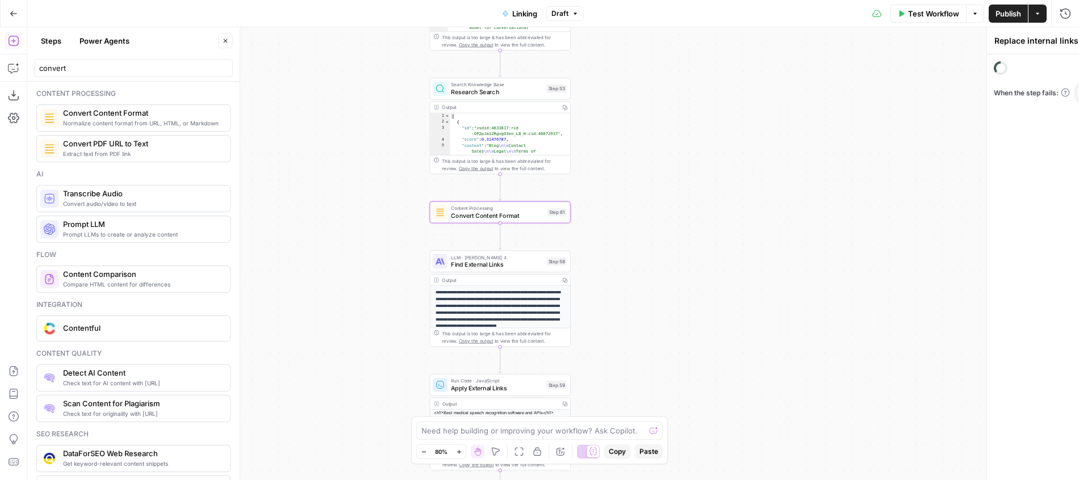
type textarea "Convert Content Format"
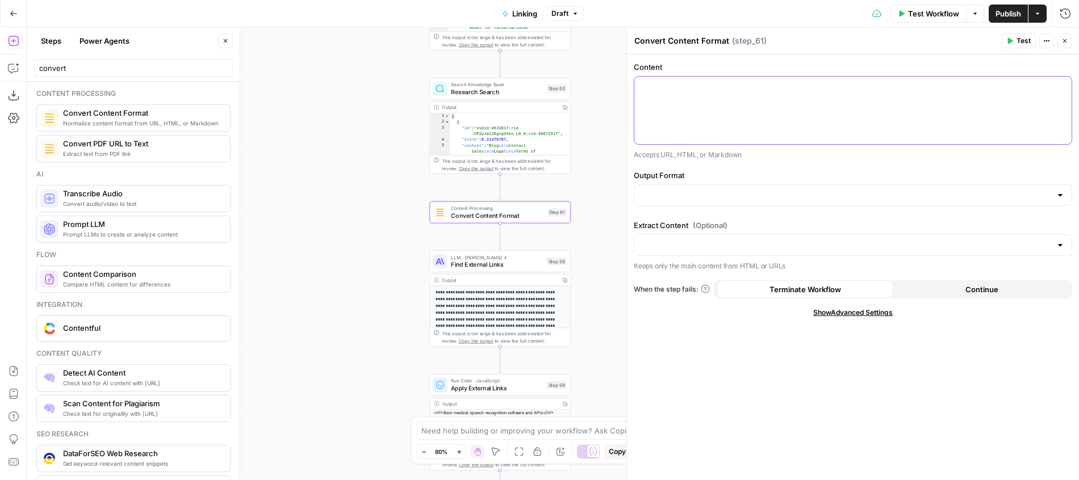
click at [769, 120] on div at bounding box center [852, 111] width 437 height 68
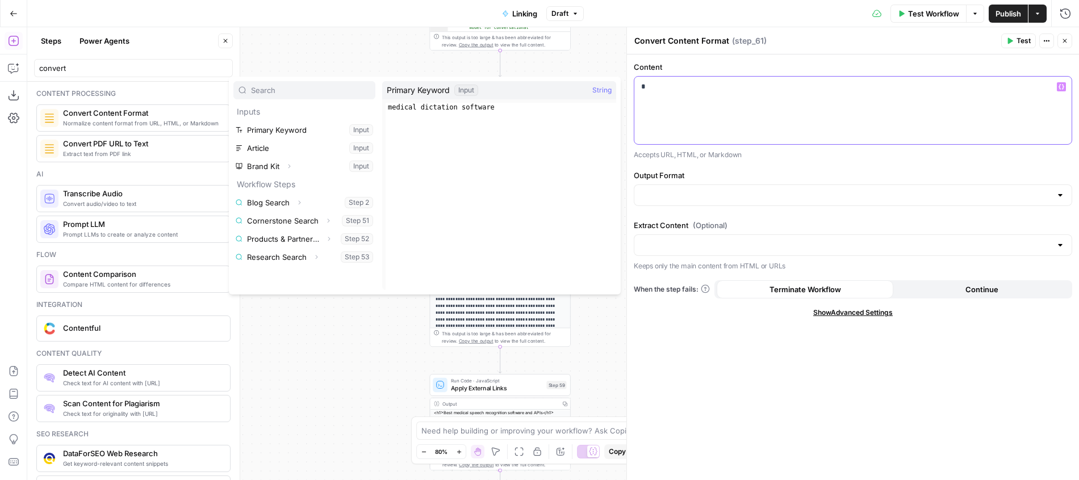
click at [664, 109] on div "*" at bounding box center [852, 111] width 437 height 68
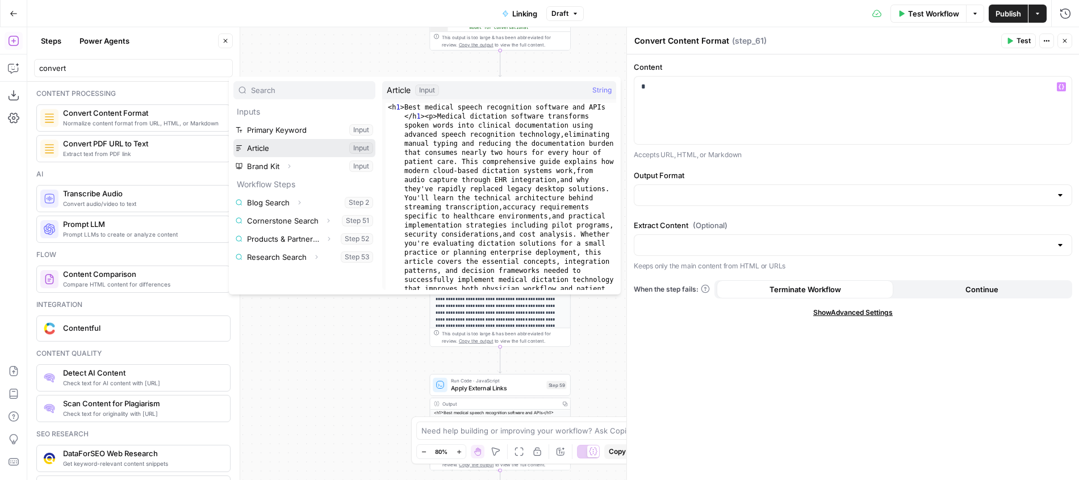
click at [302, 149] on button "Select variable Article" at bounding box center [304, 148] width 142 height 18
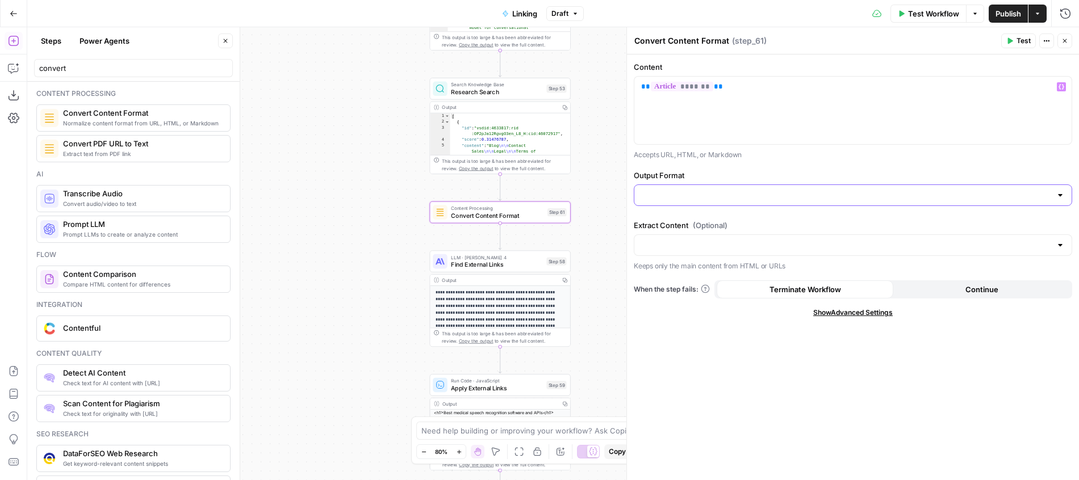
click at [643, 197] on input "Output Format" at bounding box center [846, 195] width 410 height 11
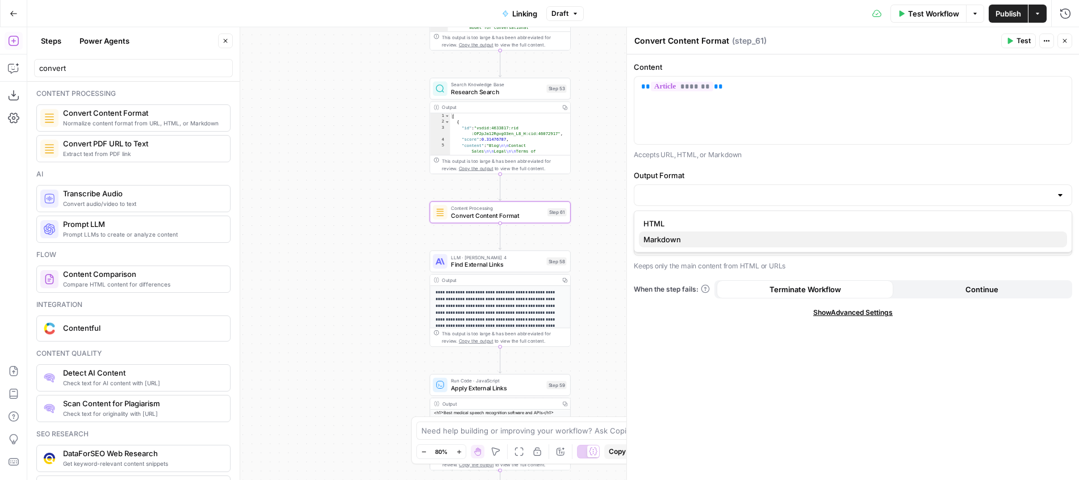
click at [664, 240] on span "Markdown" at bounding box center [850, 239] width 414 height 11
type input "Markdown"
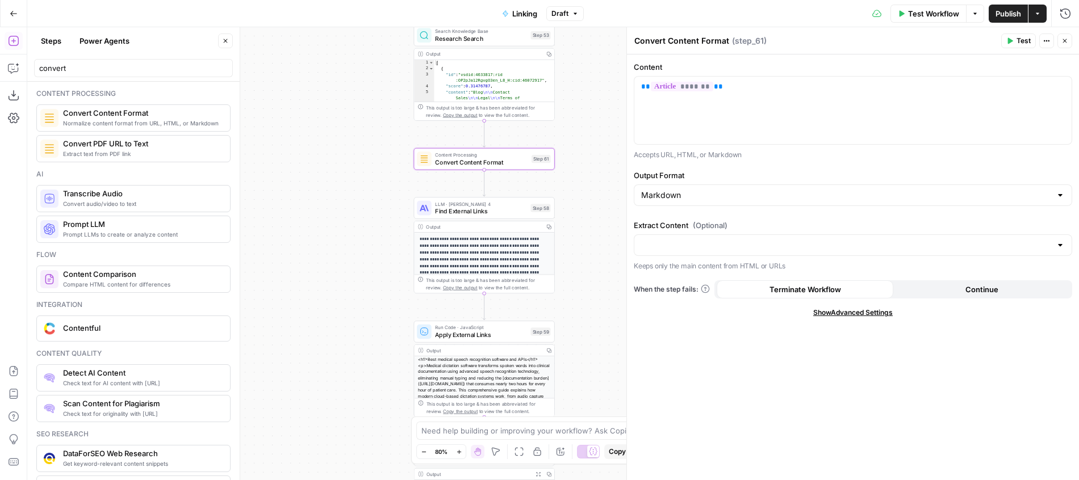
click at [535, 211] on div "Step 58" at bounding box center [540, 208] width 20 height 8
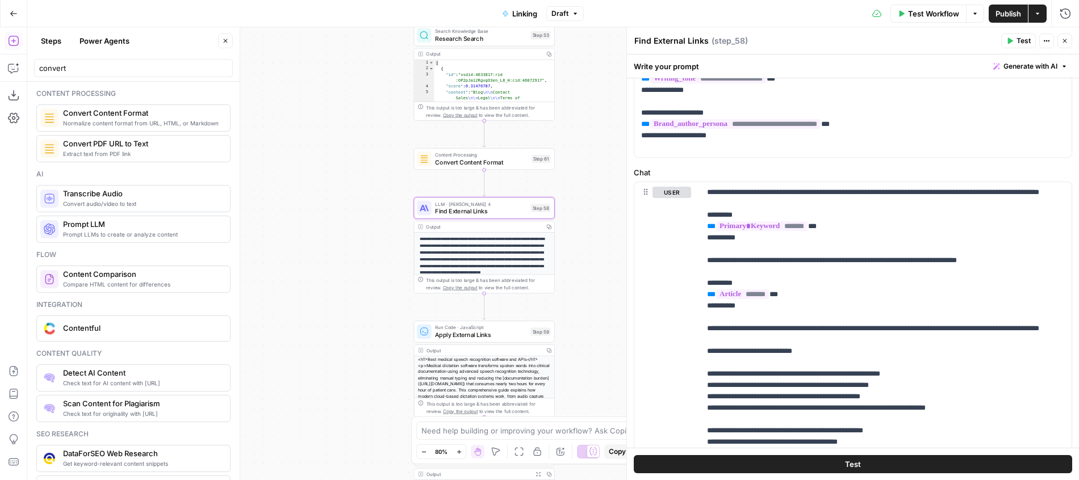
scroll to position [142, 0]
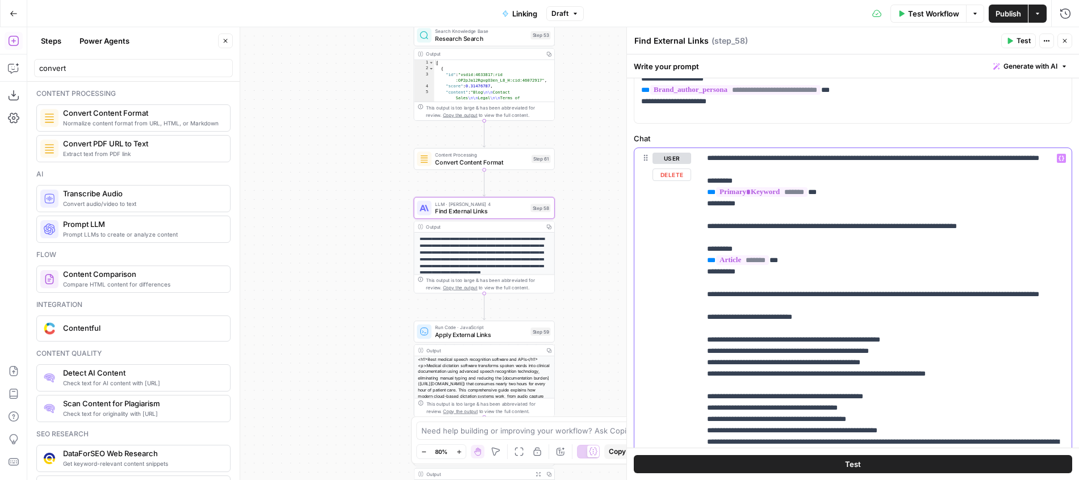
drag, startPoint x: 790, startPoint y: 271, endPoint x: 685, endPoint y: 275, distance: 105.1
click at [700, 275] on div "**********" at bounding box center [885, 379] width 371 height 463
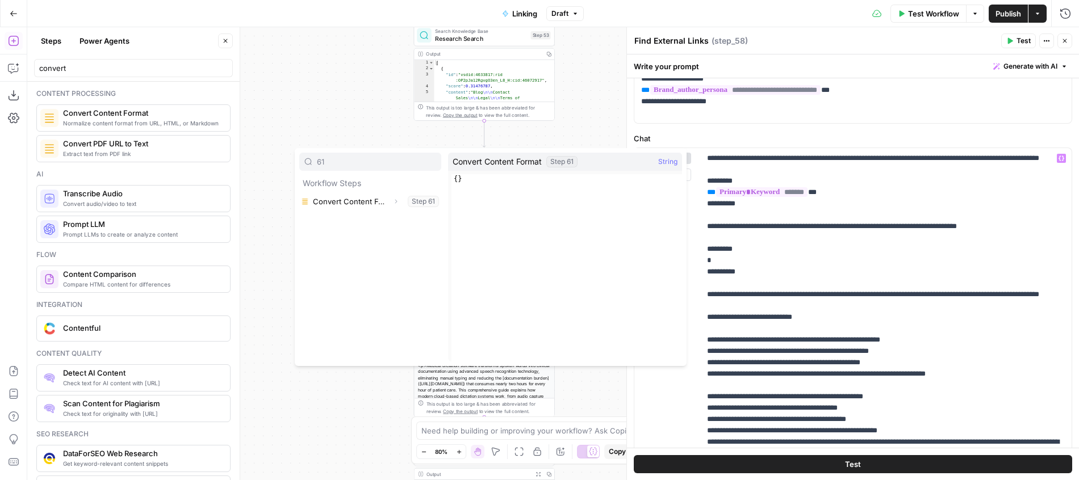
type input "61"
click at [397, 205] on button "Expand" at bounding box center [395, 201] width 15 height 15
click at [372, 221] on button "Select variable Output" at bounding box center [376, 220] width 131 height 18
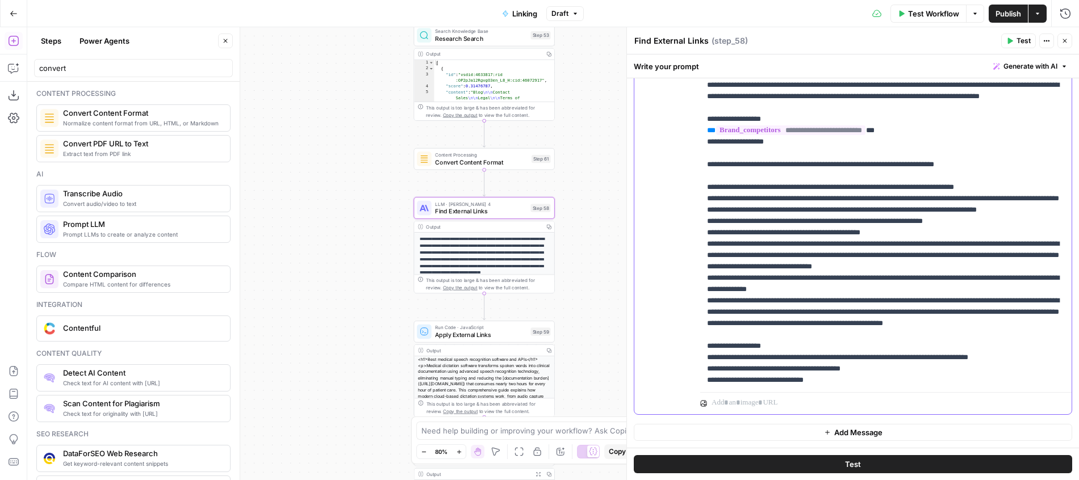
scroll to position [447, 0]
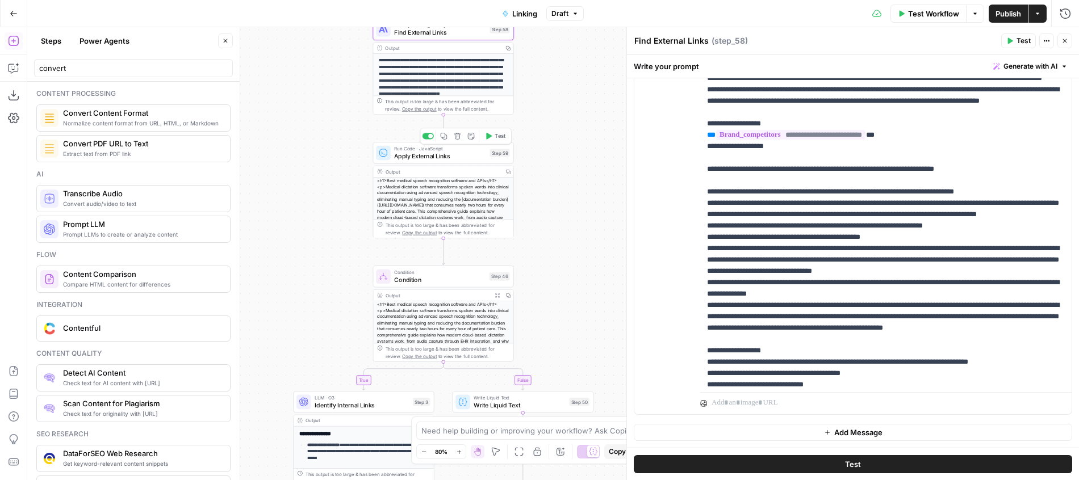
click at [470, 153] on span "Apply External Links" at bounding box center [440, 156] width 92 height 9
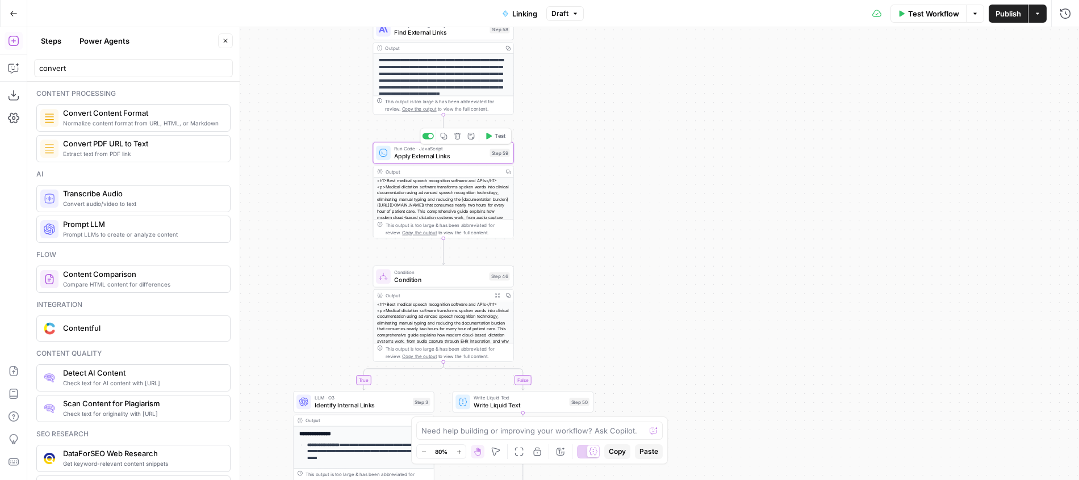
type textarea "Apply External Links"
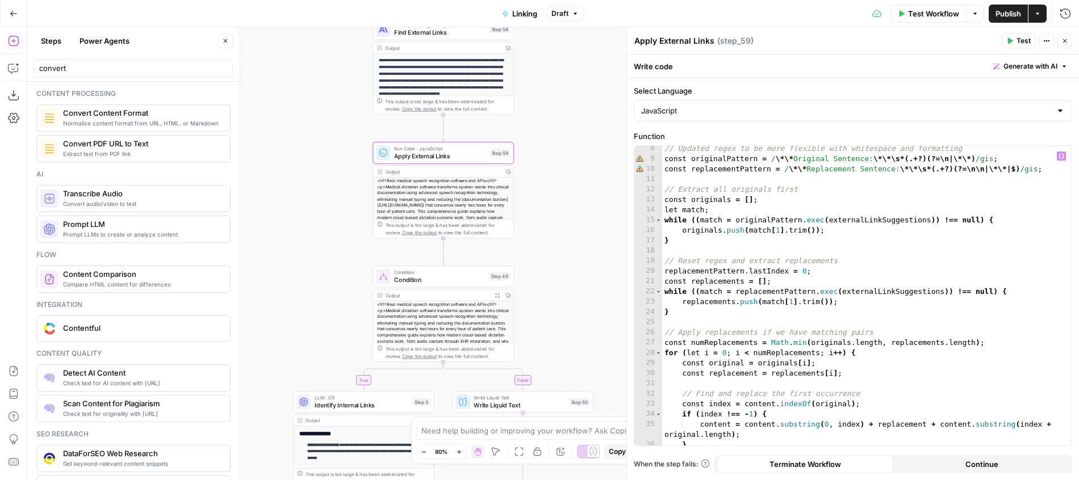
scroll to position [94, 0]
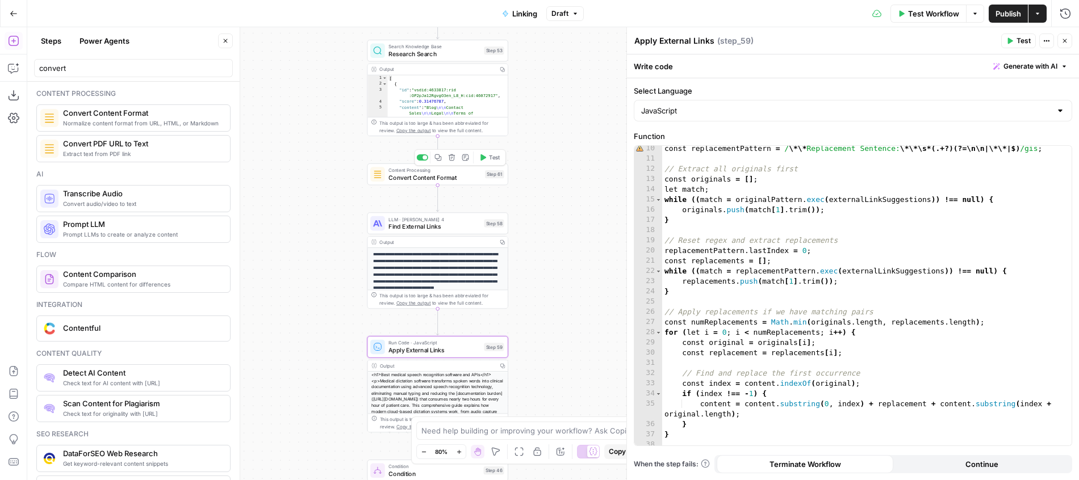
click at [490, 156] on span "Test" at bounding box center [494, 157] width 11 height 8
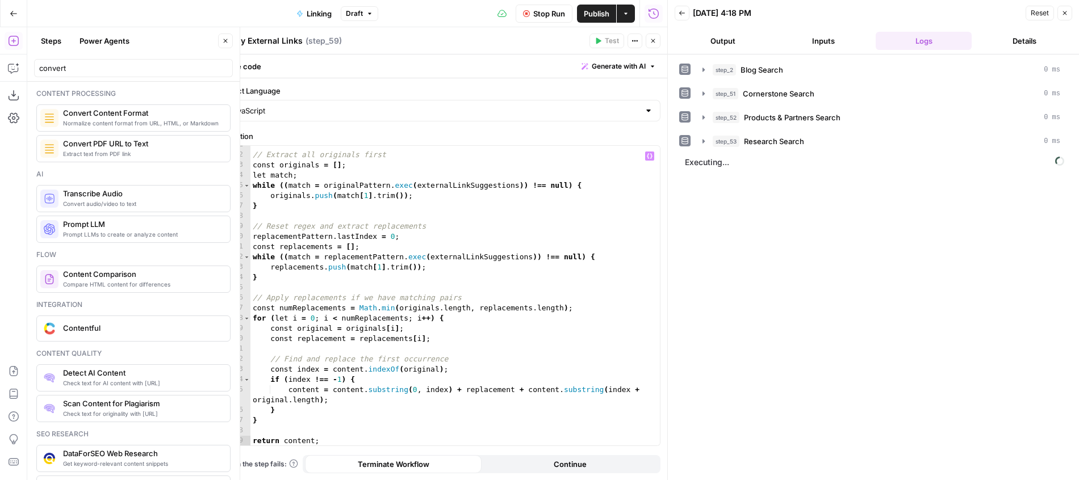
scroll to position [109, 0]
type textarea "**********"
click at [485, 319] on div "// Extract all originals first const originals = [ ] ; let match ; while (( mat…" at bounding box center [454, 299] width 409 height 320
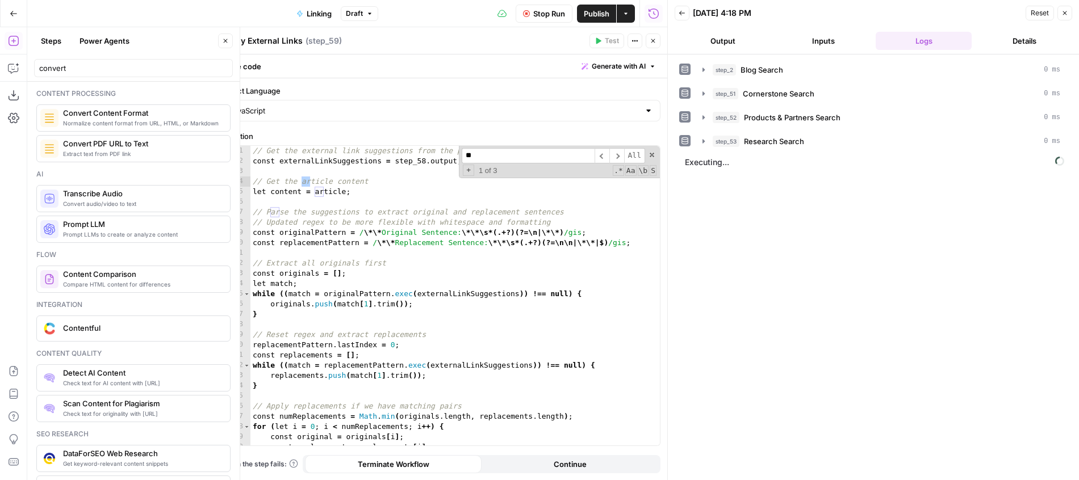
scroll to position [0, 0]
type input "*******"
click at [333, 198] on div "// Get the external link suggestions from the previous step const externalLinkS…" at bounding box center [454, 306] width 409 height 320
click at [333, 194] on div "// Get the external link suggestions from the previous step const externalLinkS…" at bounding box center [454, 306] width 409 height 320
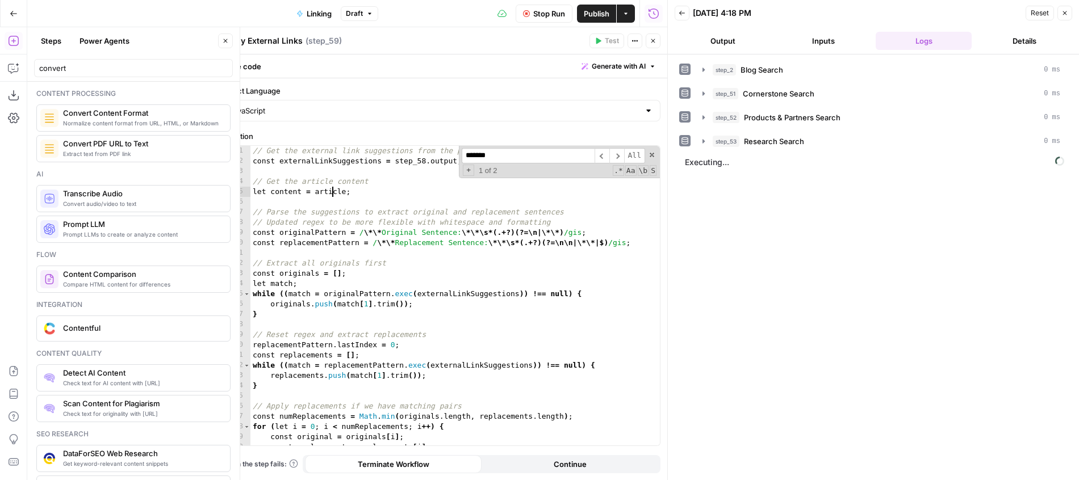
click at [333, 194] on div "// Get the external link suggestions from the previous step const externalLinkS…" at bounding box center [454, 306] width 409 height 320
type textarea "**********"
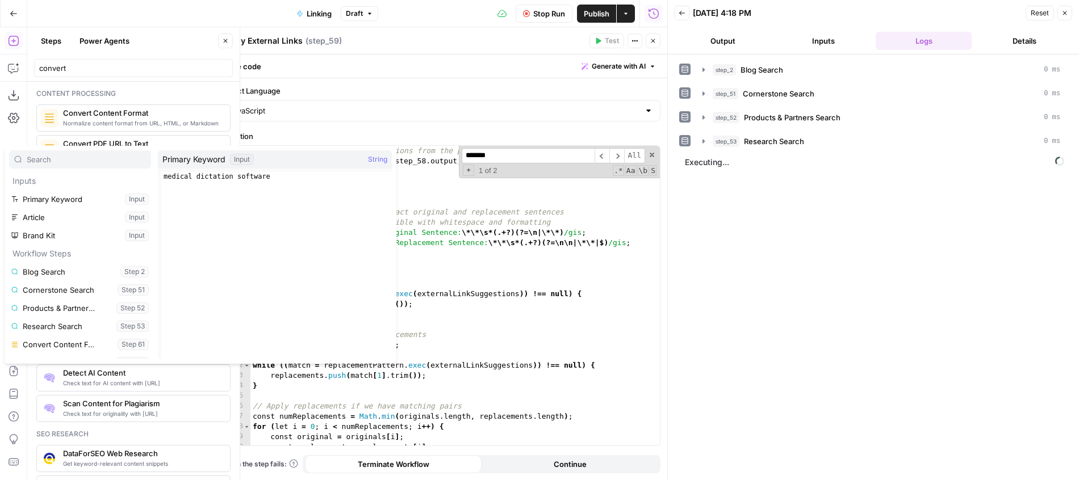
scroll to position [0, 5]
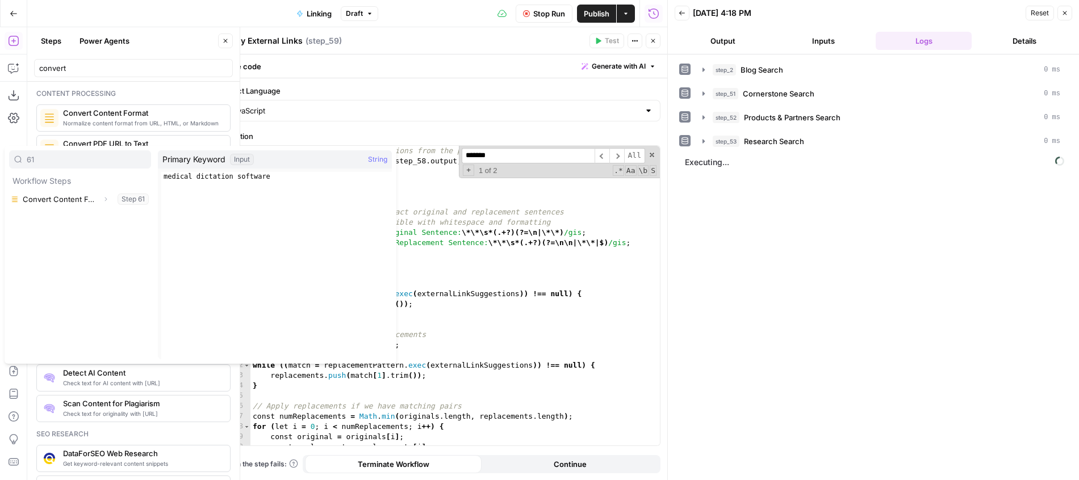
type input "61"
click at [103, 203] on button "Expand" at bounding box center [105, 199] width 15 height 15
click at [77, 219] on button "Select variable Output" at bounding box center [85, 217] width 131 height 18
type textarea "**********"
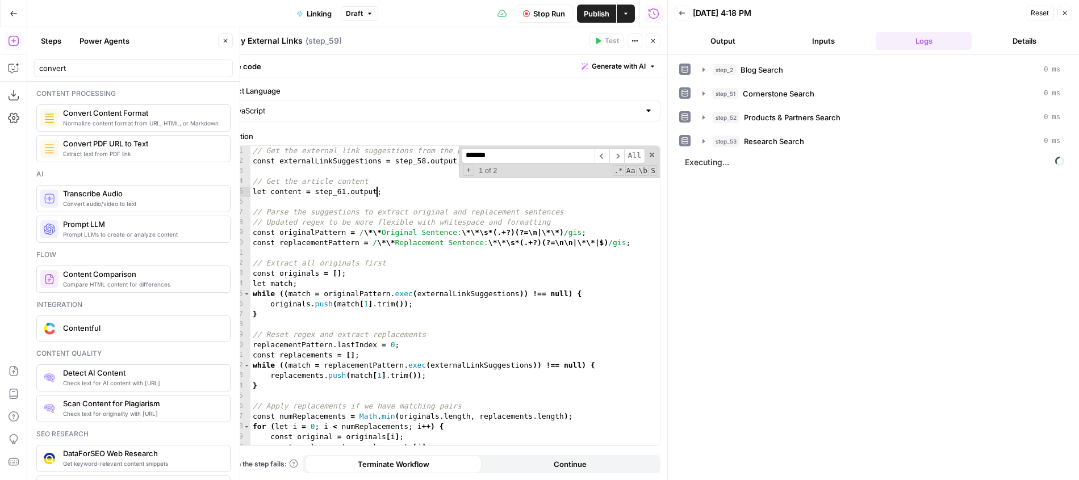
click at [641, 31] on header "Apply External Links Apply External Links ( step_59 ) Test Actions Close" at bounding box center [441, 40] width 452 height 27
click at [650, 35] on button "Close" at bounding box center [653, 40] width 15 height 15
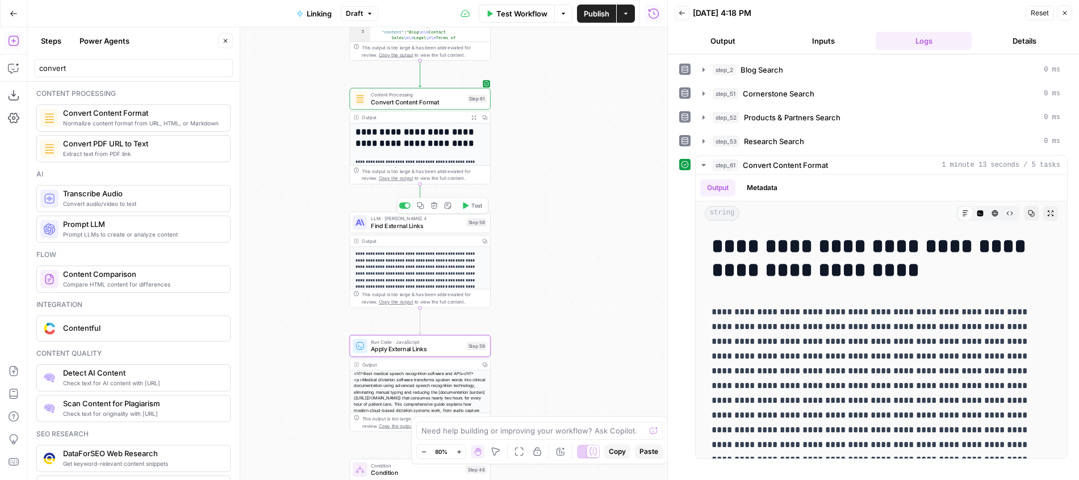
click at [479, 207] on span "Test" at bounding box center [476, 206] width 11 height 8
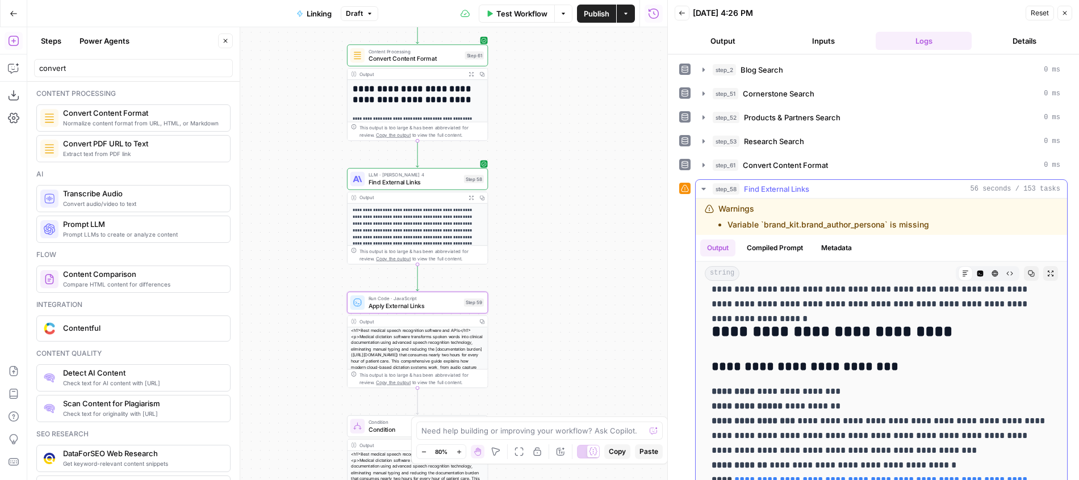
click at [996, 275] on icon "button" at bounding box center [995, 274] width 6 height 6
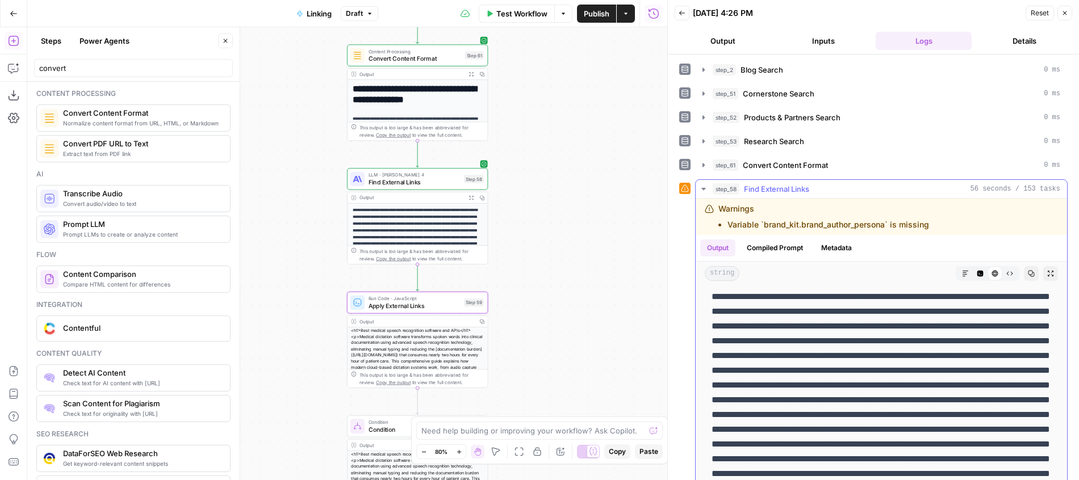
scroll to position [0, 0]
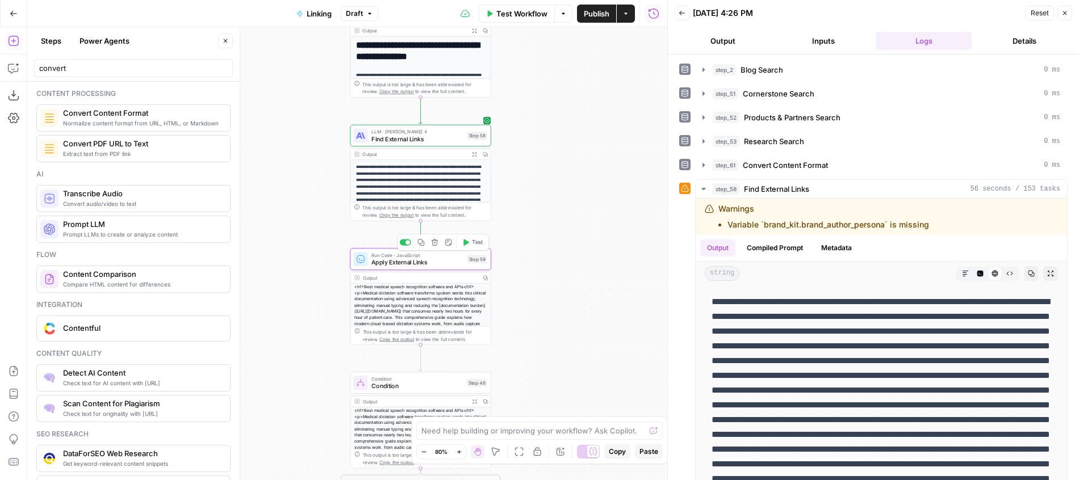
click at [465, 238] on button "Test" at bounding box center [472, 243] width 28 height 12
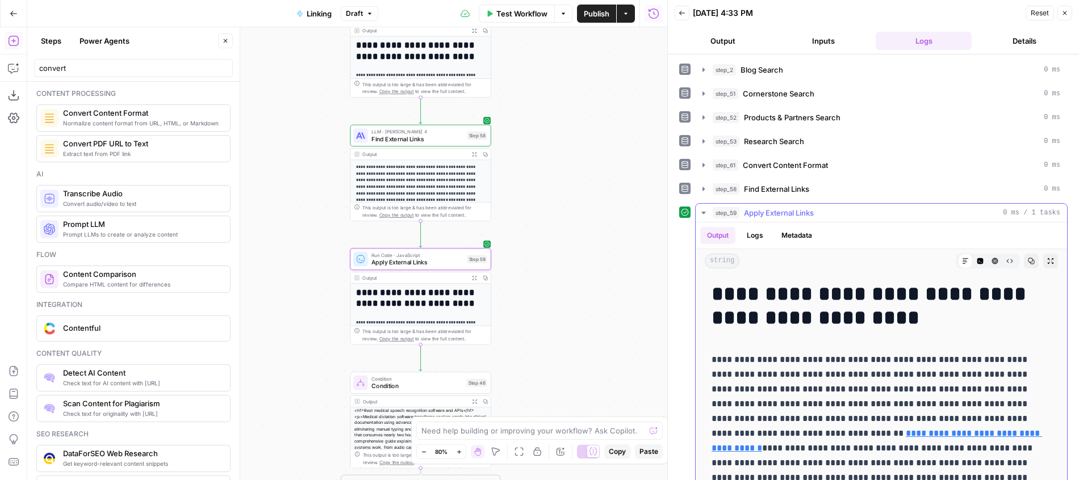
click at [996, 264] on icon "button" at bounding box center [995, 261] width 6 height 6
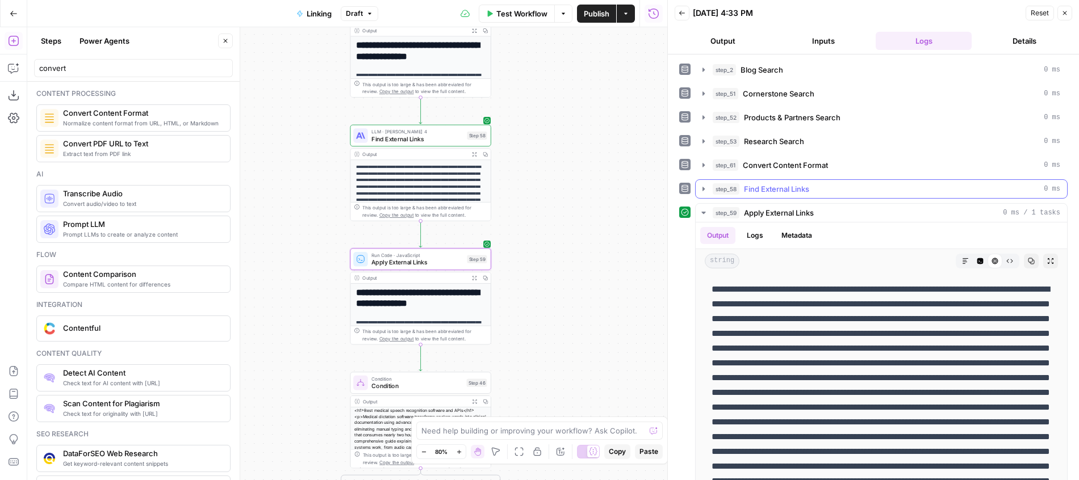
scroll to position [32, 0]
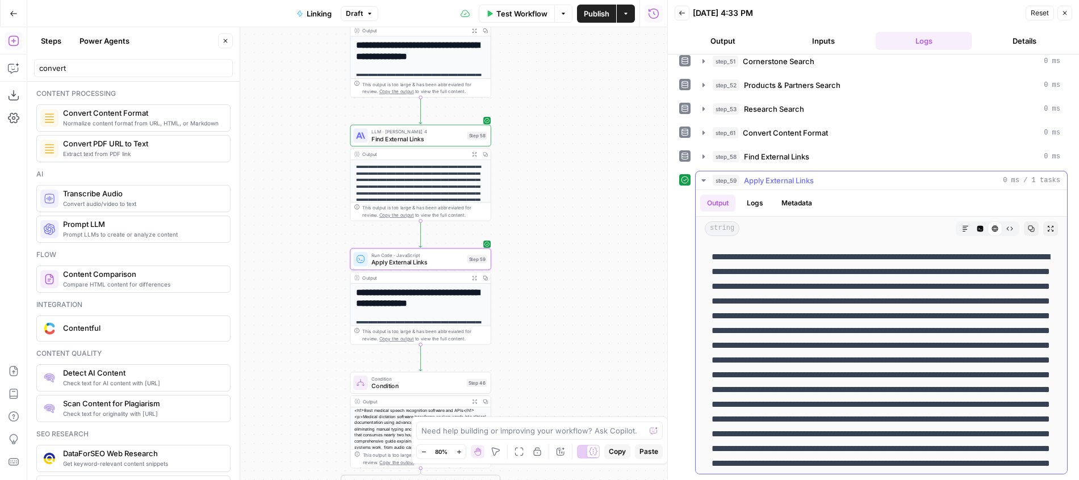
click at [966, 236] on button "Markdown" at bounding box center [965, 228] width 15 height 15
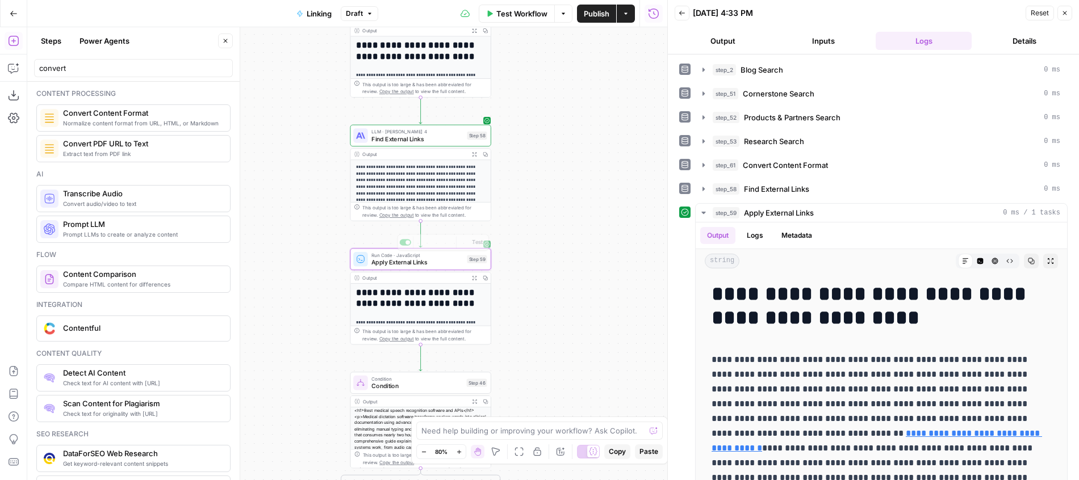
click at [417, 265] on span "Apply External Links" at bounding box center [417, 262] width 92 height 9
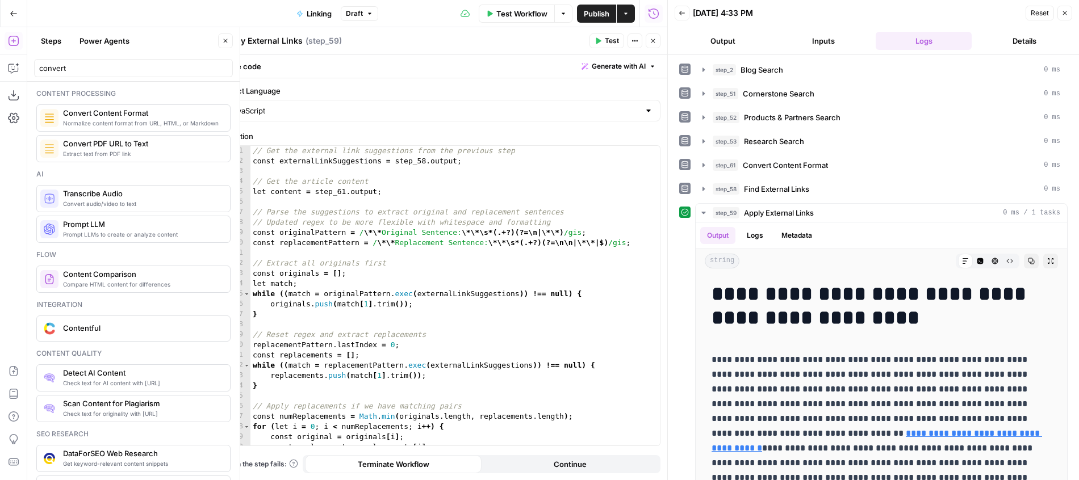
click at [653, 47] on button "Close" at bounding box center [653, 40] width 15 height 15
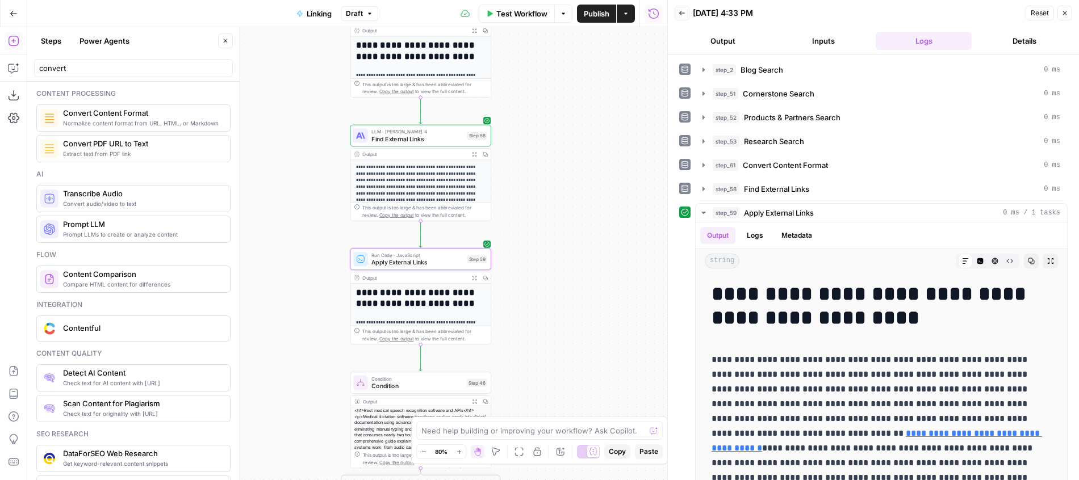
click at [749, 168] on span "Convert Content Format" at bounding box center [785, 165] width 85 height 11
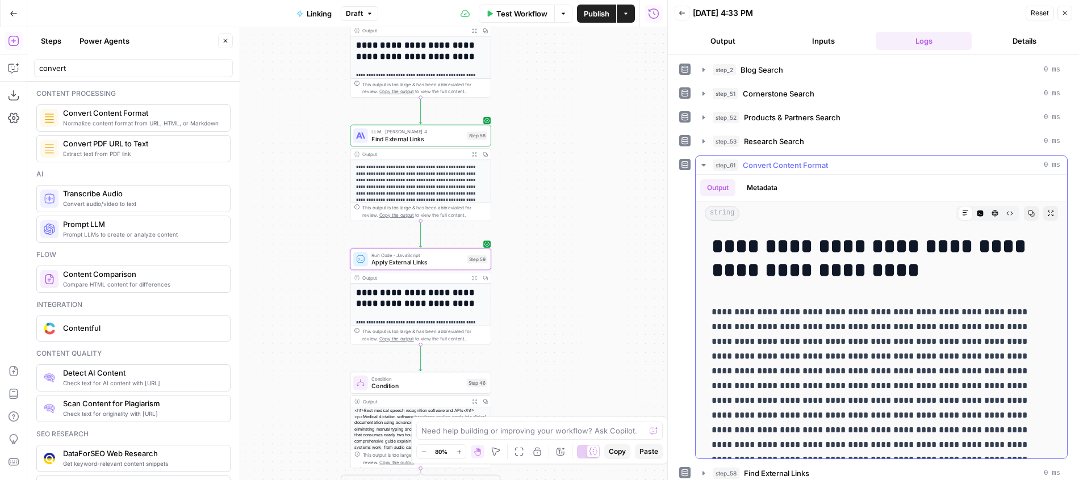
click at [987, 215] on button "HTML Viewer" at bounding box center [994, 213] width 15 height 15
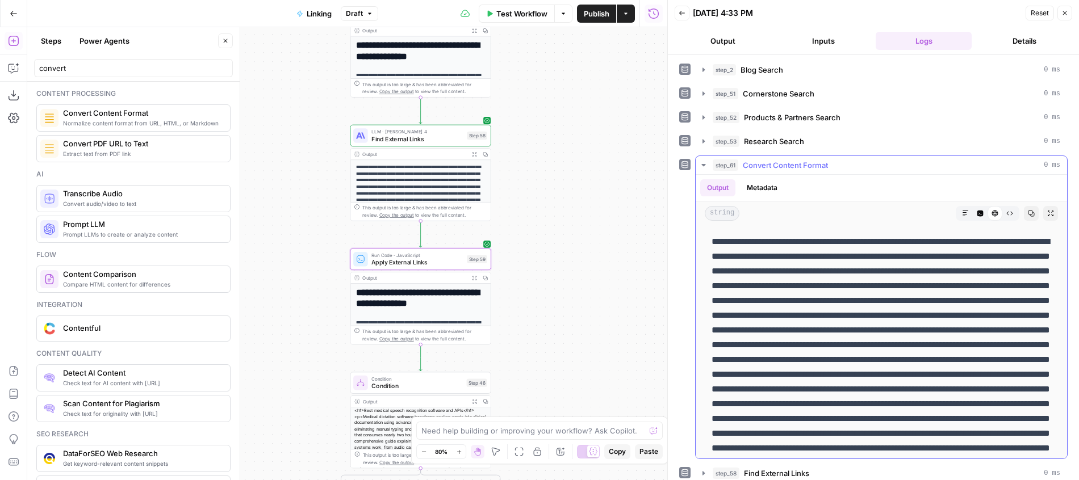
click at [977, 215] on icon "button" at bounding box center [980, 213] width 7 height 7
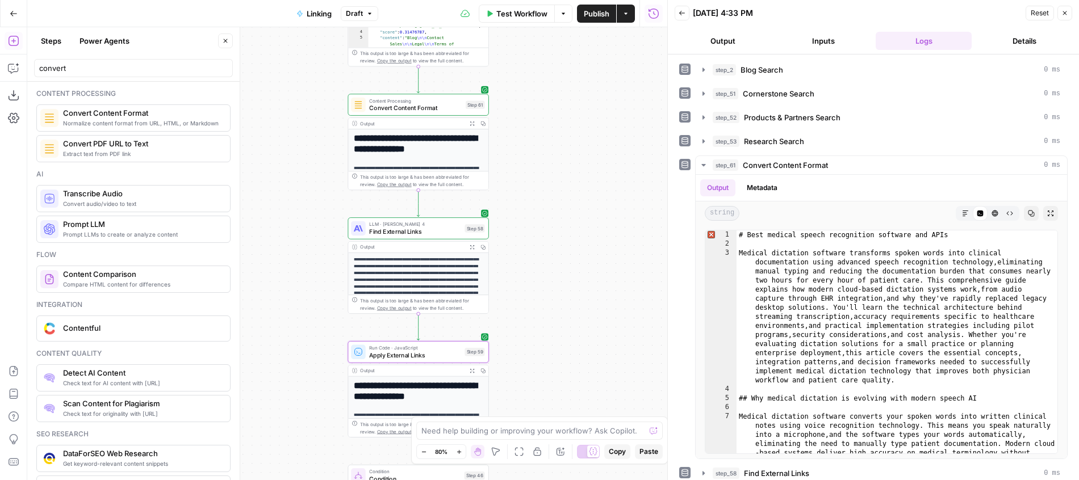
click at [442, 104] on span "Convert Content Format" at bounding box center [415, 107] width 93 height 9
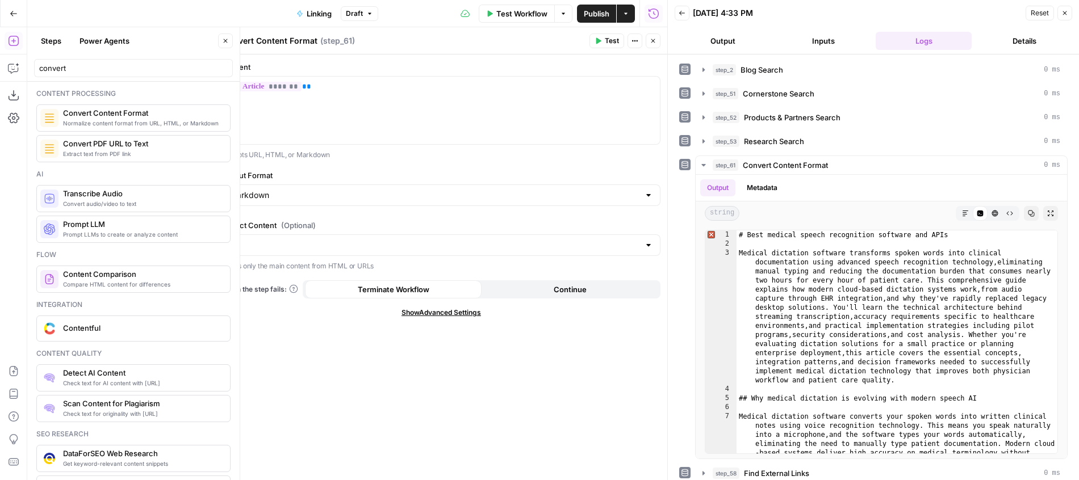
click at [358, 206] on div "Markdown" at bounding box center [441, 196] width 438 height 22
type input "Markdown"
click at [273, 97] on div "** ******* **" at bounding box center [441, 111] width 437 height 68
click at [275, 85] on span "*******" at bounding box center [270, 87] width 62 height 10
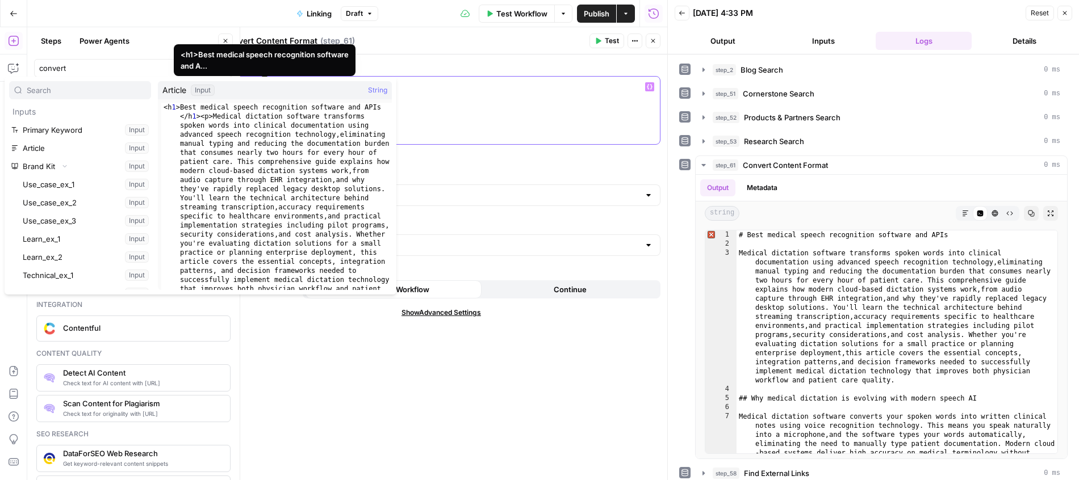
click at [517, 115] on div "** ******* **" at bounding box center [441, 111] width 437 height 68
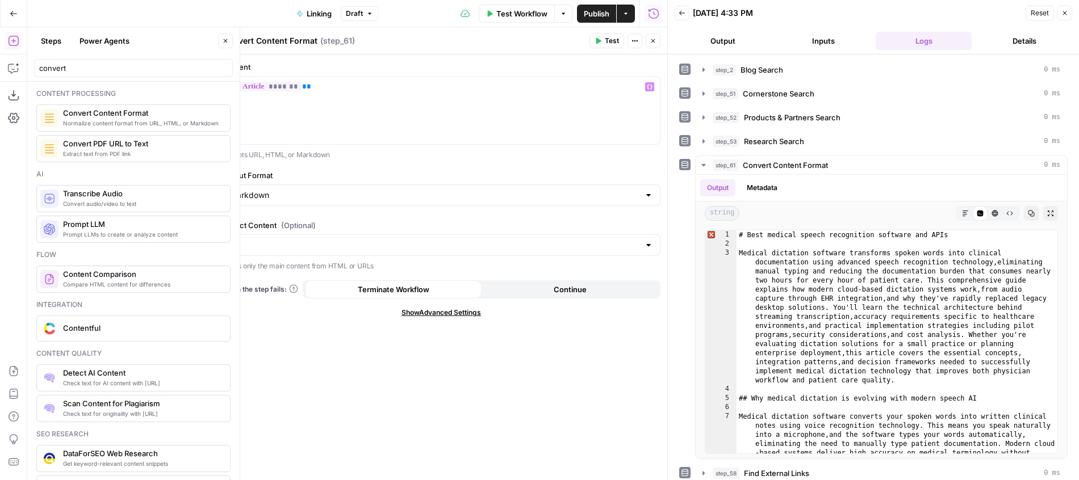
click at [650, 41] on icon "button" at bounding box center [653, 40] width 7 height 7
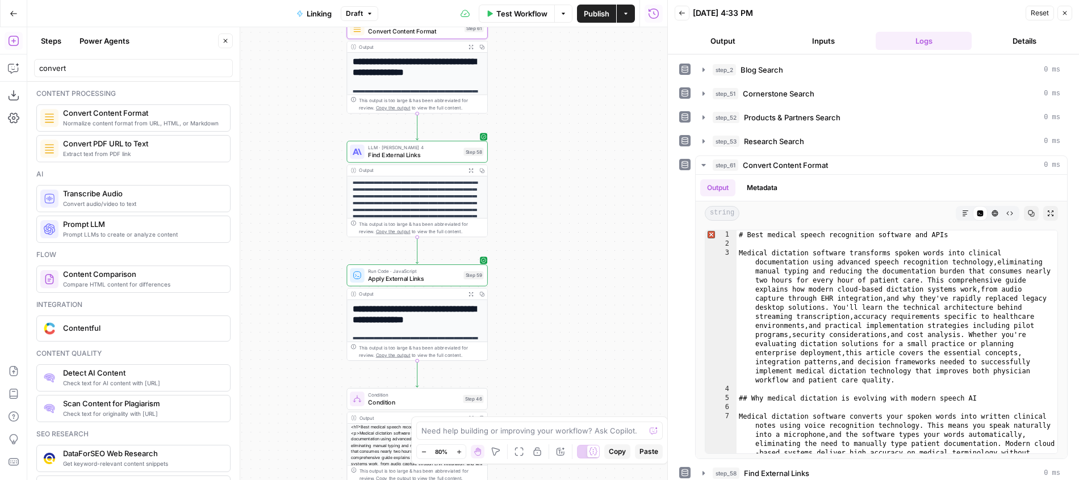
click at [471, 296] on icon "button" at bounding box center [470, 294] width 5 height 5
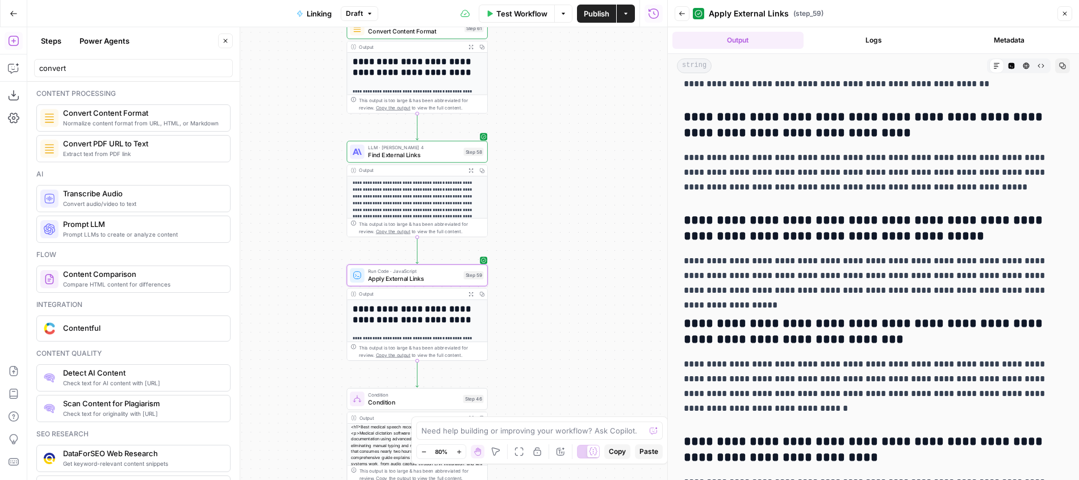
scroll to position [6103, 0]
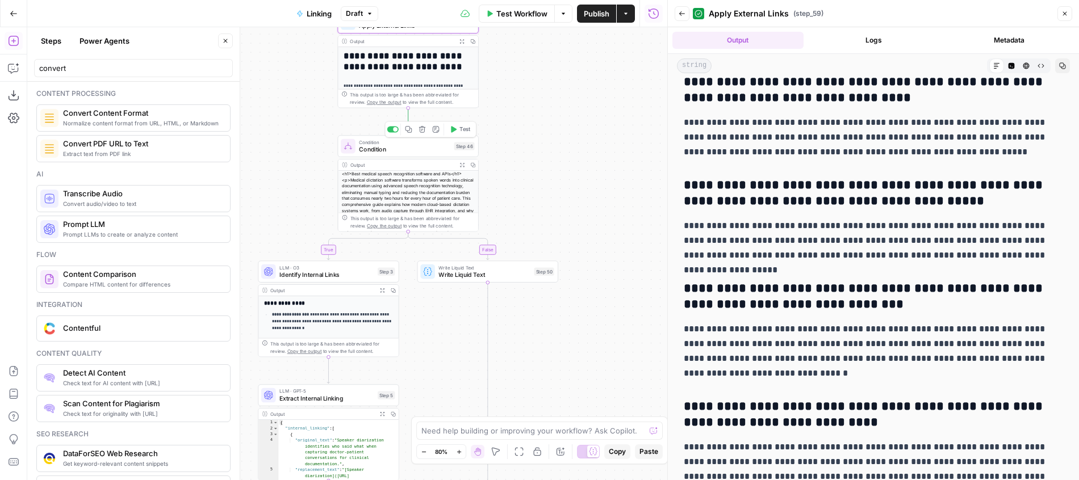
click at [459, 135] on button "Test" at bounding box center [460, 130] width 28 height 12
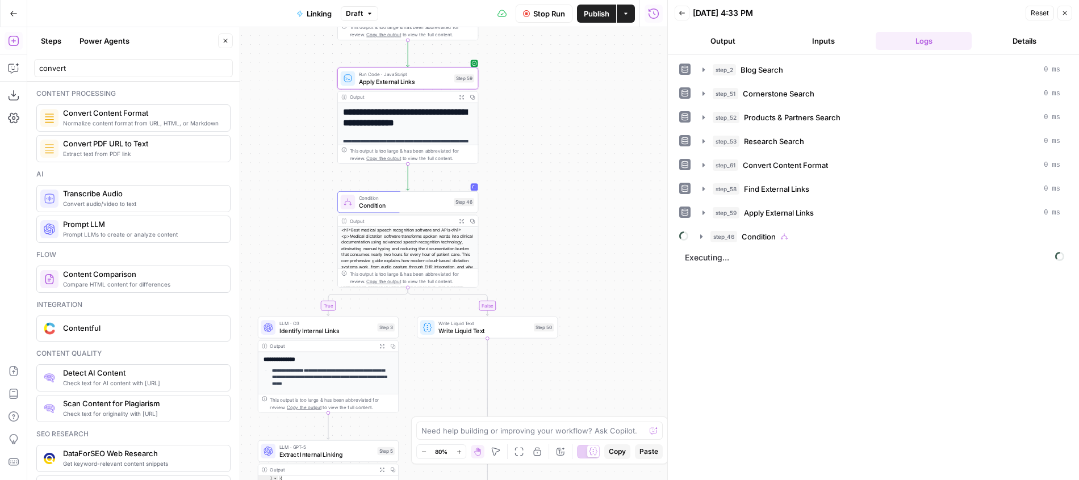
click at [462, 97] on icon "button" at bounding box center [461, 97] width 5 height 5
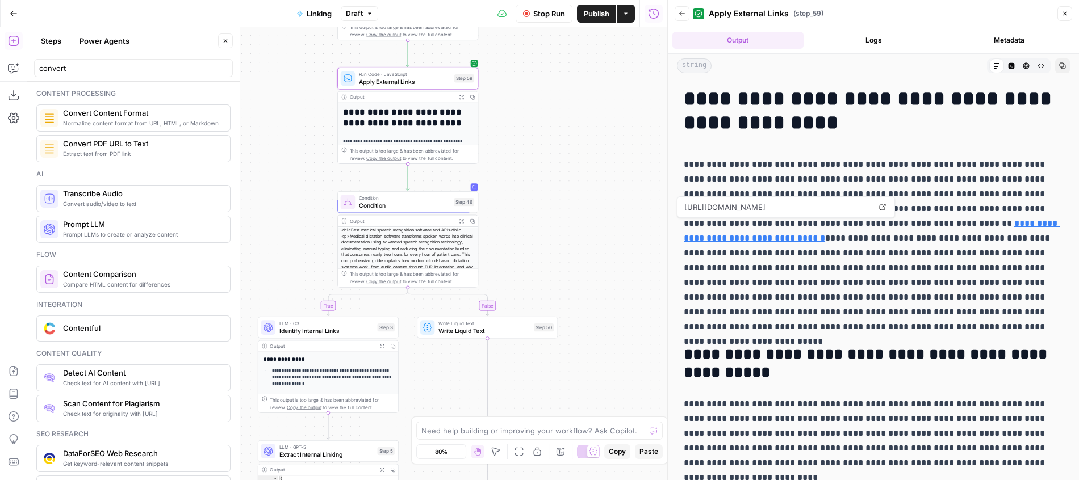
click at [958, 228] on link "**********" at bounding box center [872, 230] width 376 height 23
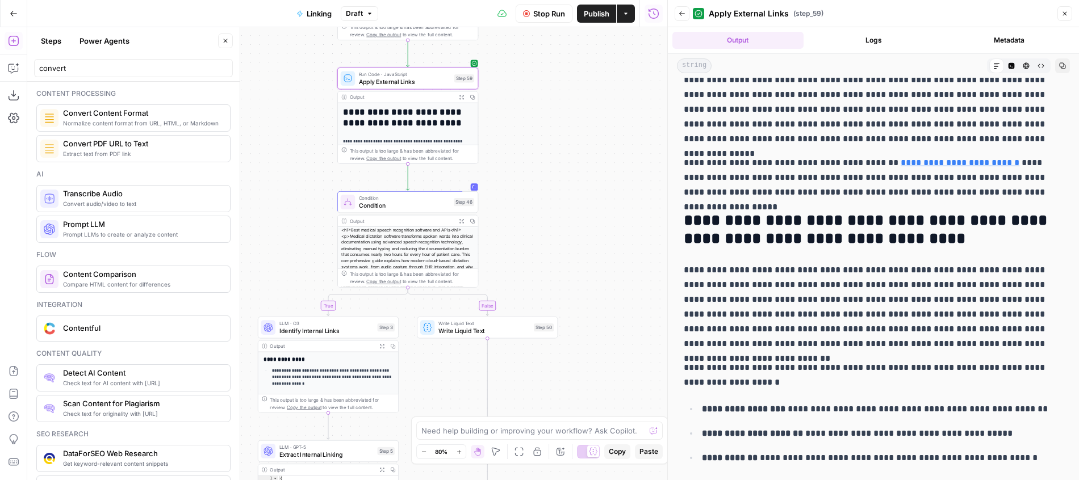
scroll to position [428, 0]
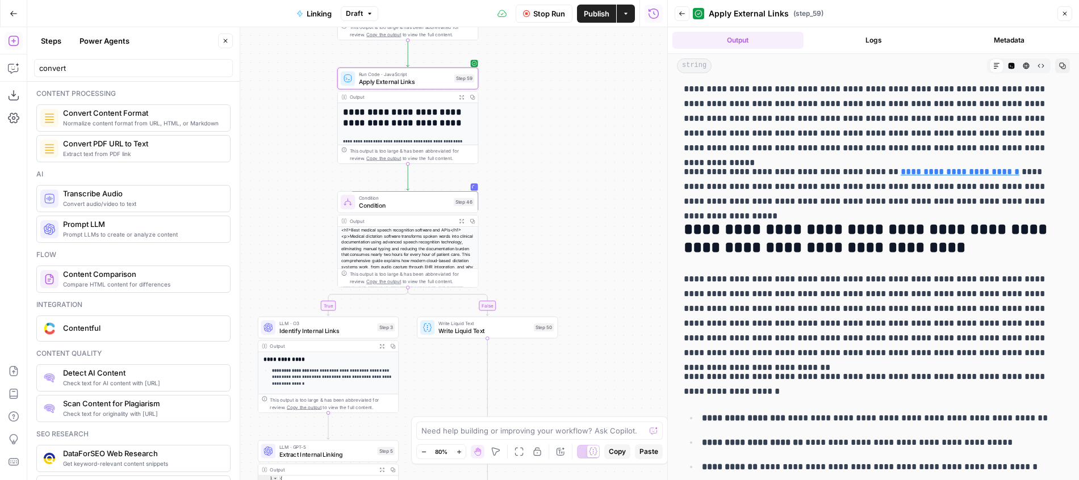
click at [944, 176] on link "**********" at bounding box center [959, 171] width 119 height 9
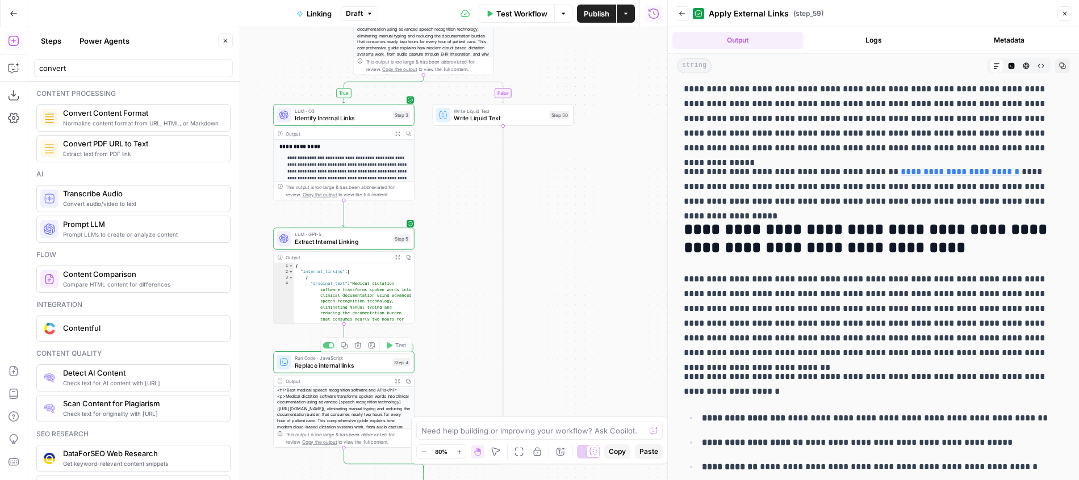
click at [400, 379] on icon "button" at bounding box center [397, 381] width 5 height 5
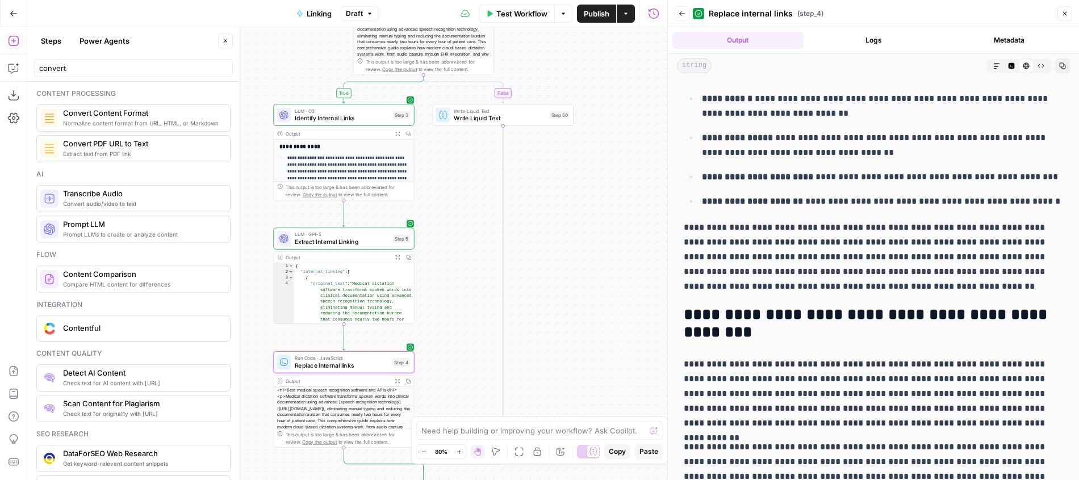
scroll to position [929, 0]
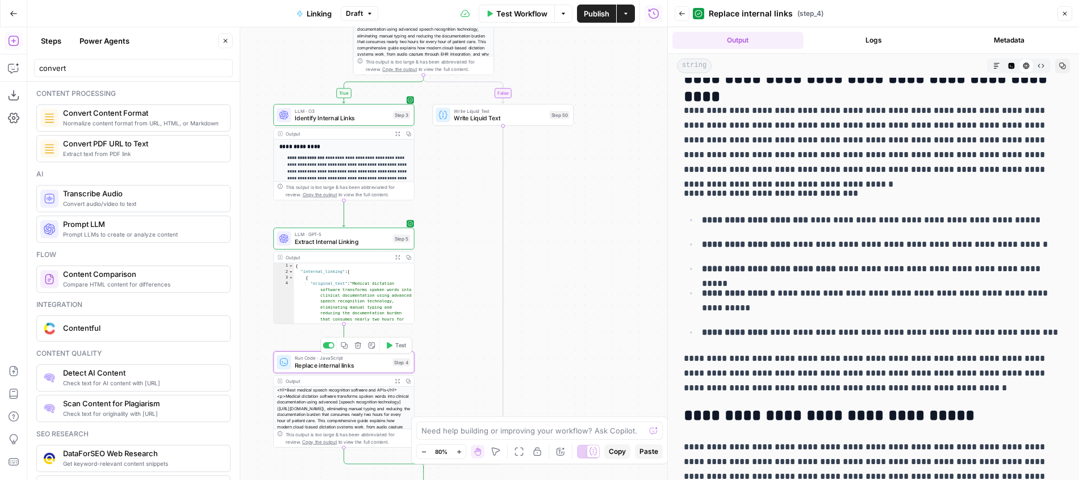
click at [352, 363] on span "Replace internal links" at bounding box center [342, 365] width 94 height 9
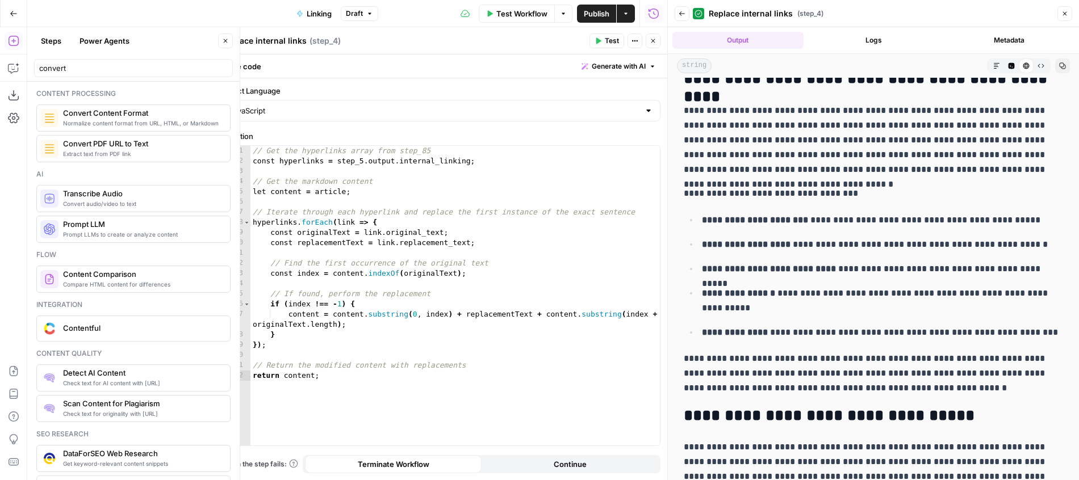
click at [650, 39] on icon "button" at bounding box center [653, 40] width 7 height 7
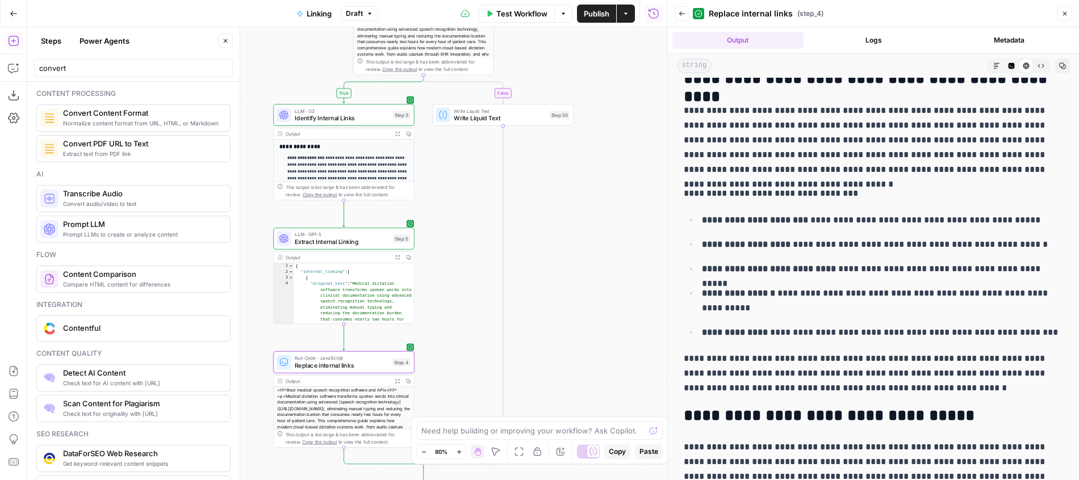
click at [397, 258] on icon "button" at bounding box center [397, 257] width 4 height 4
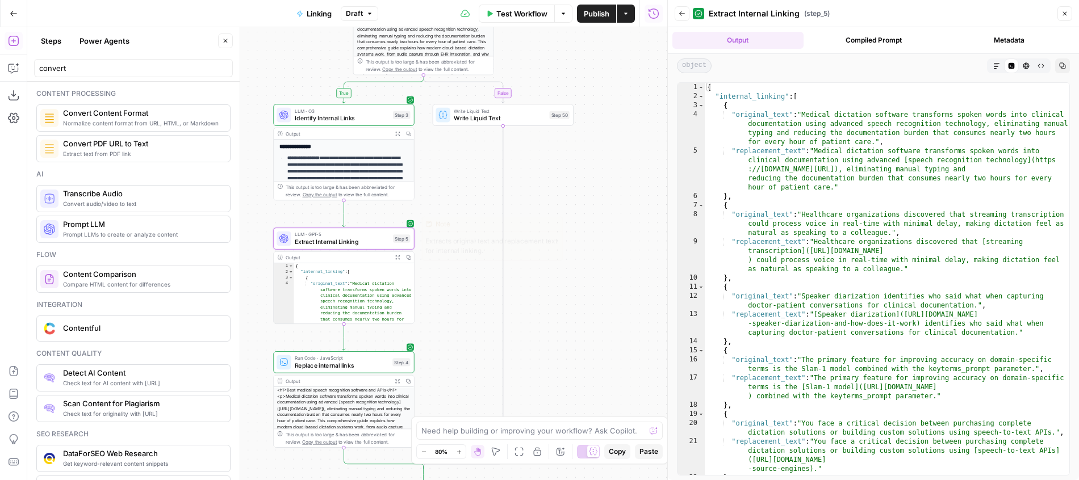
click at [388, 244] on span "Extract Internal Linking" at bounding box center [342, 241] width 95 height 9
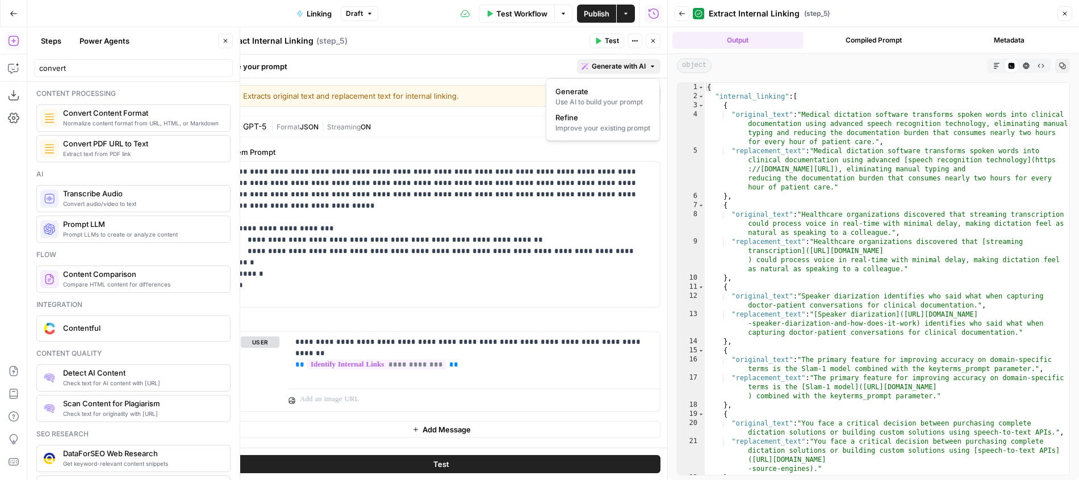
click at [613, 66] on span "Generate with AI" at bounding box center [619, 66] width 54 height 10
click at [603, 116] on span "Refine" at bounding box center [600, 117] width 90 height 11
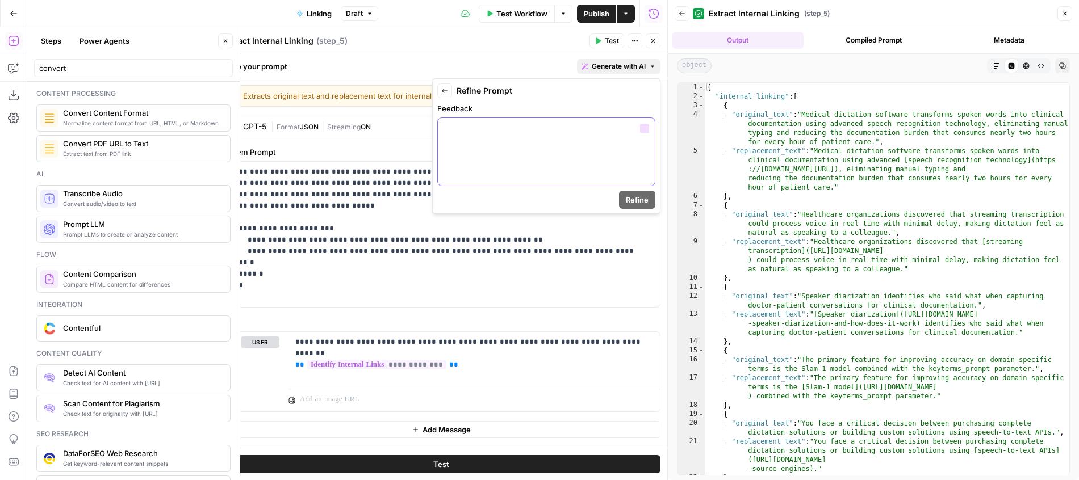
click at [522, 140] on div at bounding box center [546, 152] width 217 height 68
click at [625, 203] on button "Refine" at bounding box center [637, 200] width 36 height 18
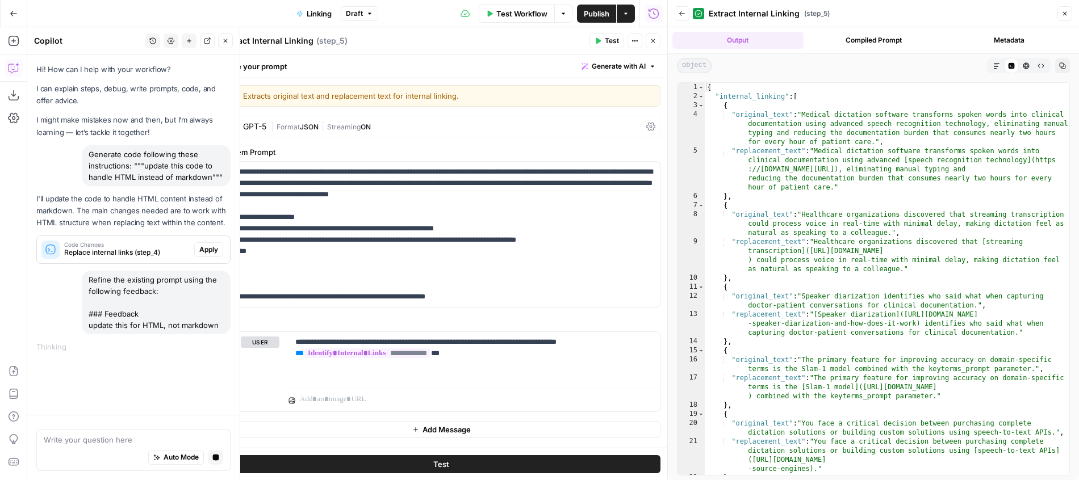
click at [656, 38] on icon "button" at bounding box center [653, 40] width 7 height 7
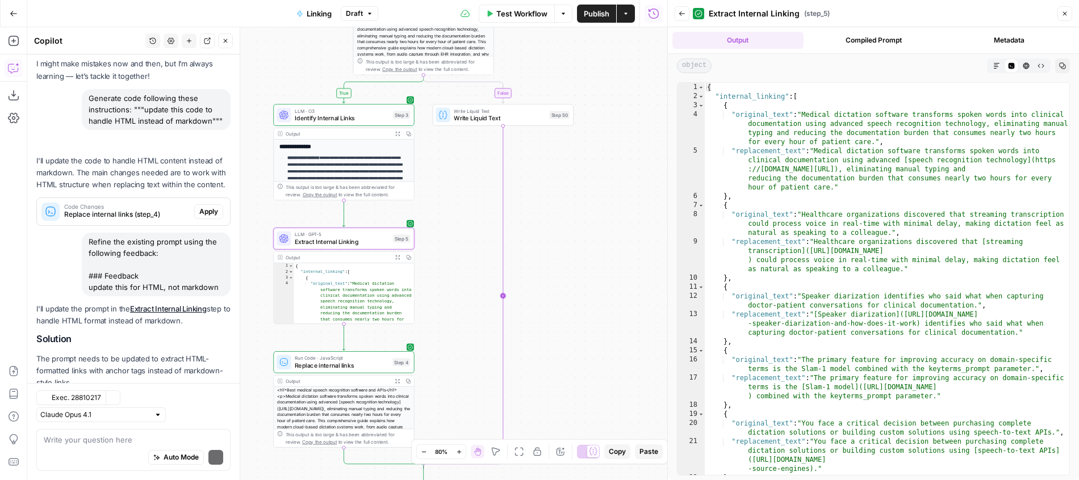
scroll to position [124, 0]
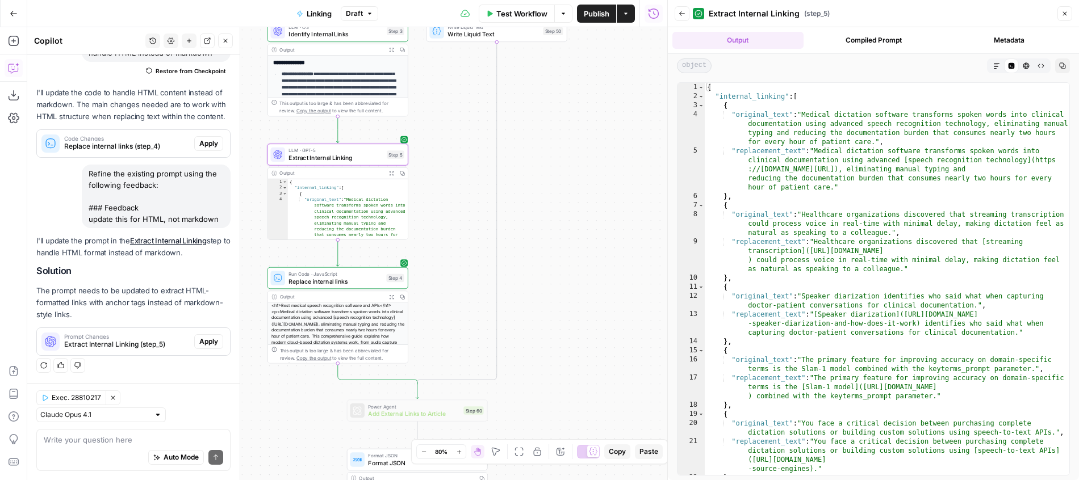
click at [204, 348] on button "Apply" at bounding box center [208, 341] width 29 height 15
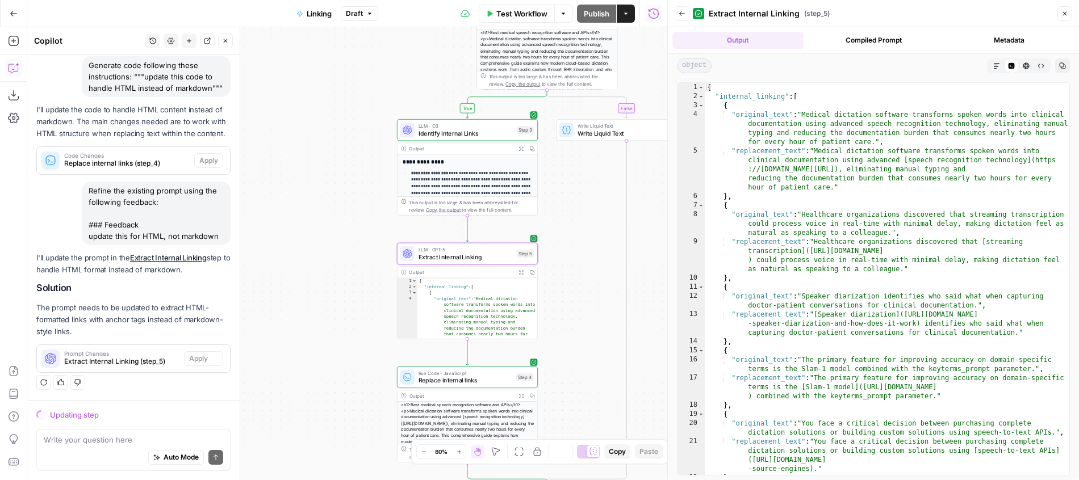
scroll to position [89, 0]
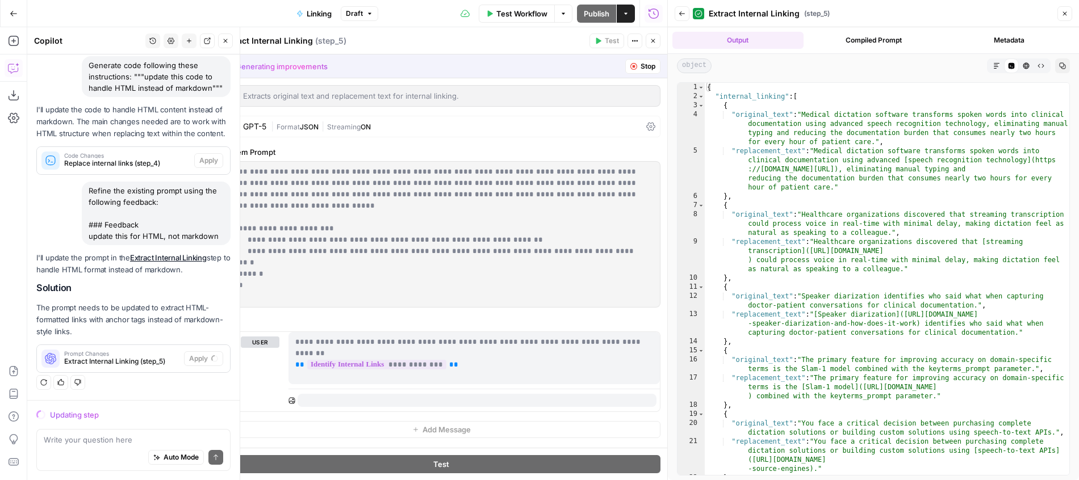
click at [1058, 14] on button "Close" at bounding box center [1064, 13] width 15 height 15
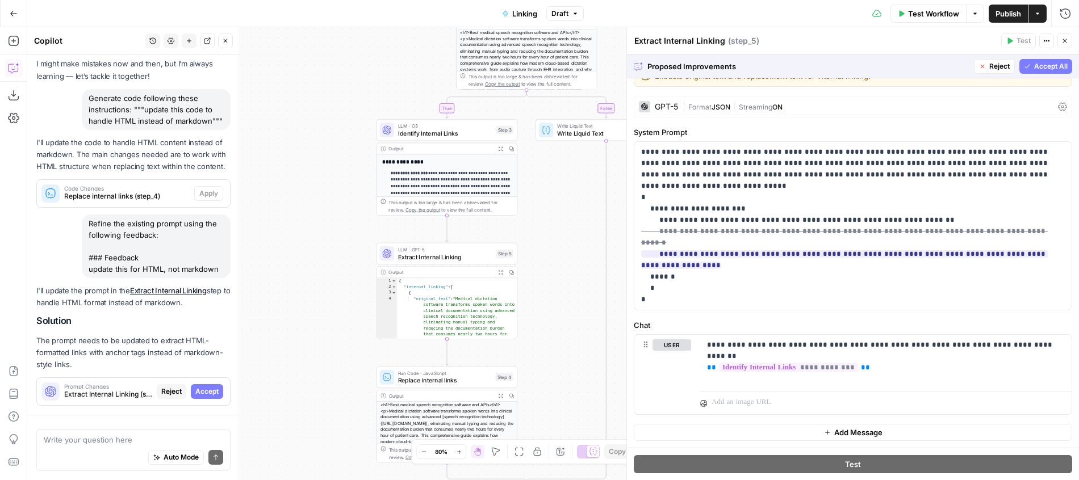
scroll to position [106, 0]
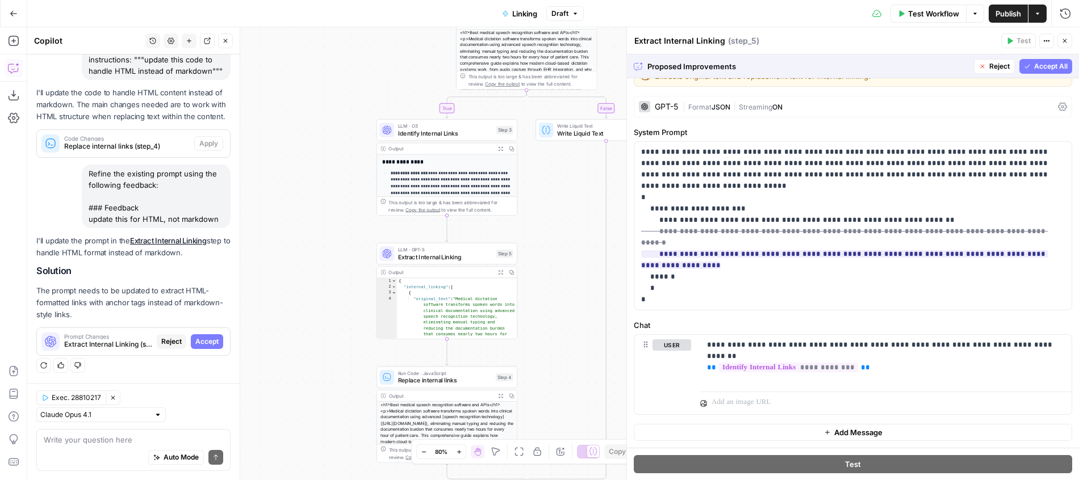
click at [1040, 69] on span "Accept All" at bounding box center [1050, 66] width 33 height 10
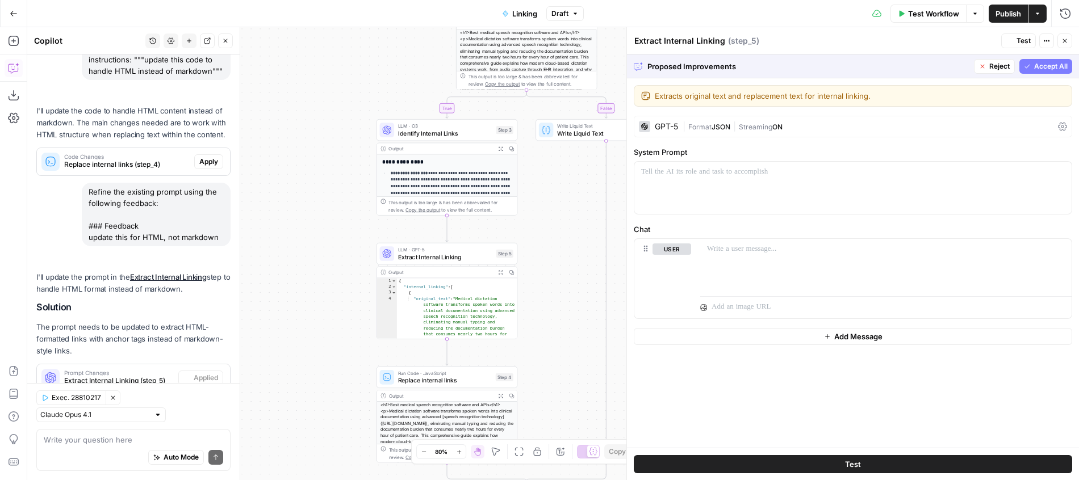
scroll to position [0, 0]
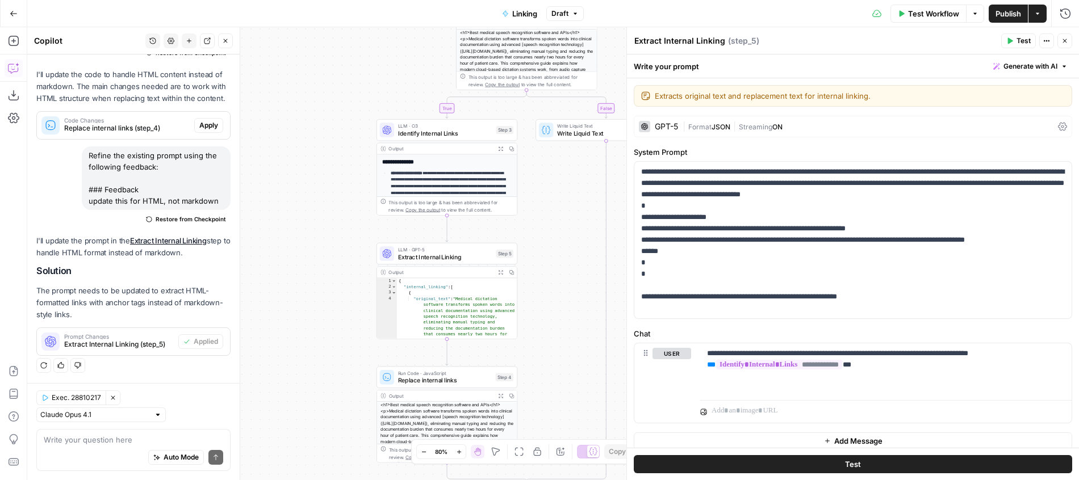
click at [1027, 39] on span "Test" at bounding box center [1023, 41] width 14 height 10
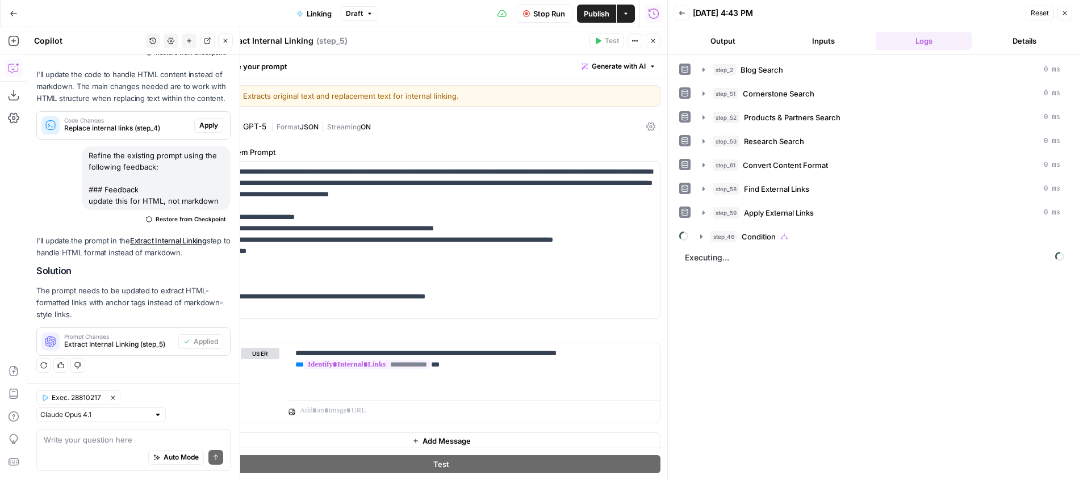
click at [643, 41] on div "Test Actions Close" at bounding box center [624, 40] width 71 height 15
click at [644, 41] on div "Test Actions Close" at bounding box center [624, 40] width 71 height 15
click at [648, 41] on button "Close" at bounding box center [653, 40] width 15 height 15
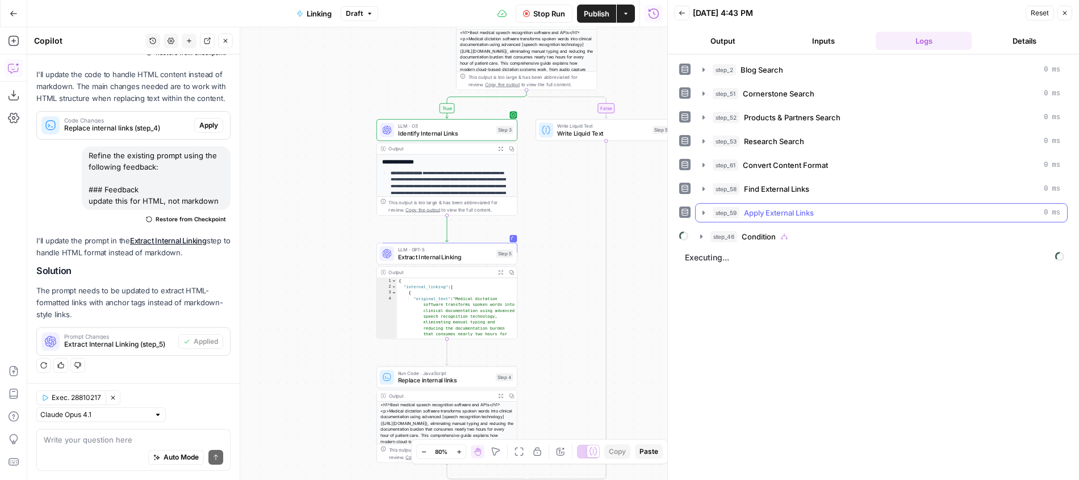
click at [749, 207] on button "step_59 Apply External Links 0 ms" at bounding box center [880, 213] width 371 height 18
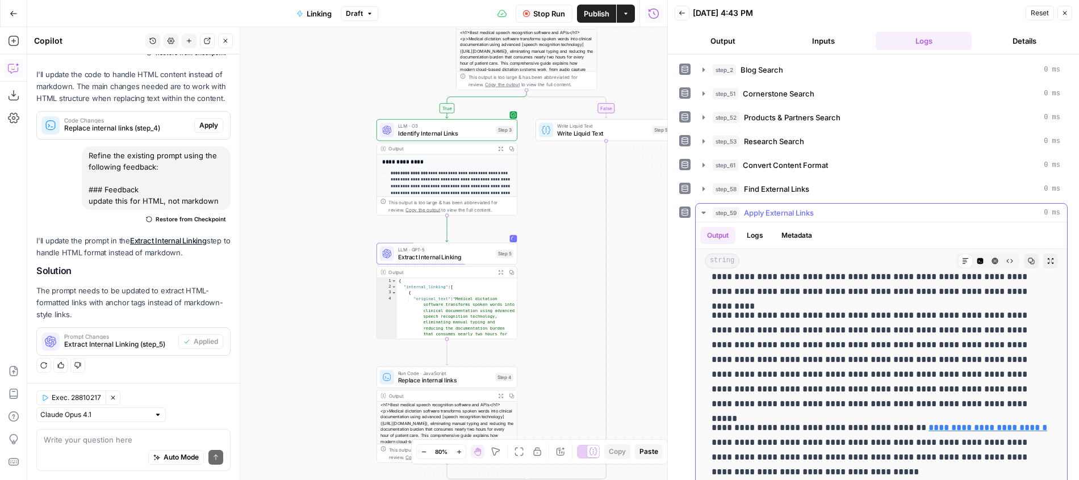
scroll to position [408, 0]
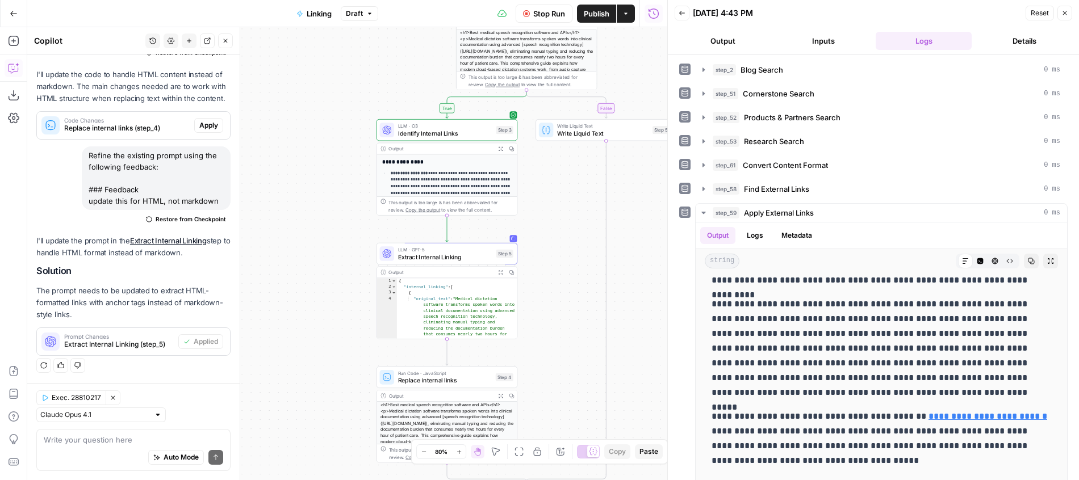
click at [501, 153] on button "Expand Output" at bounding box center [500, 148] width 11 height 11
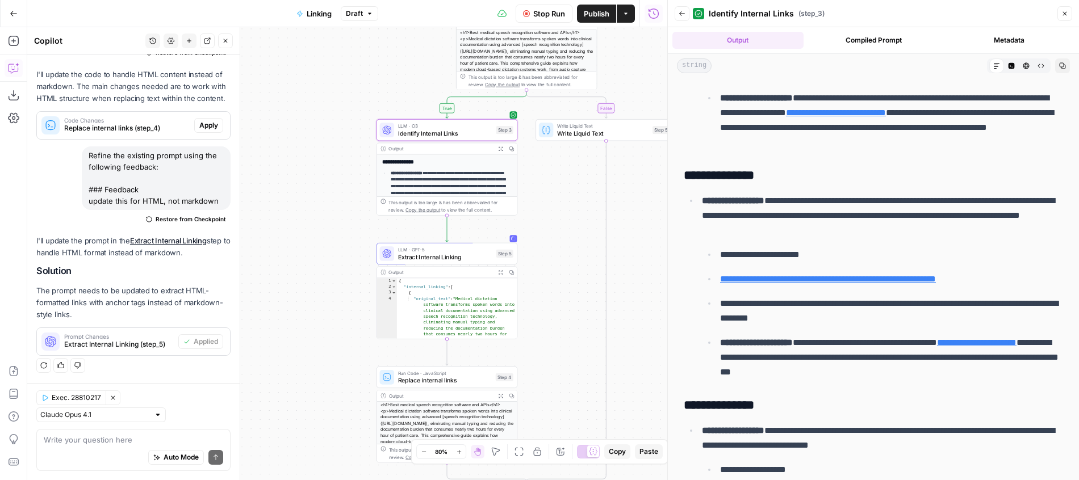
scroll to position [223, 0]
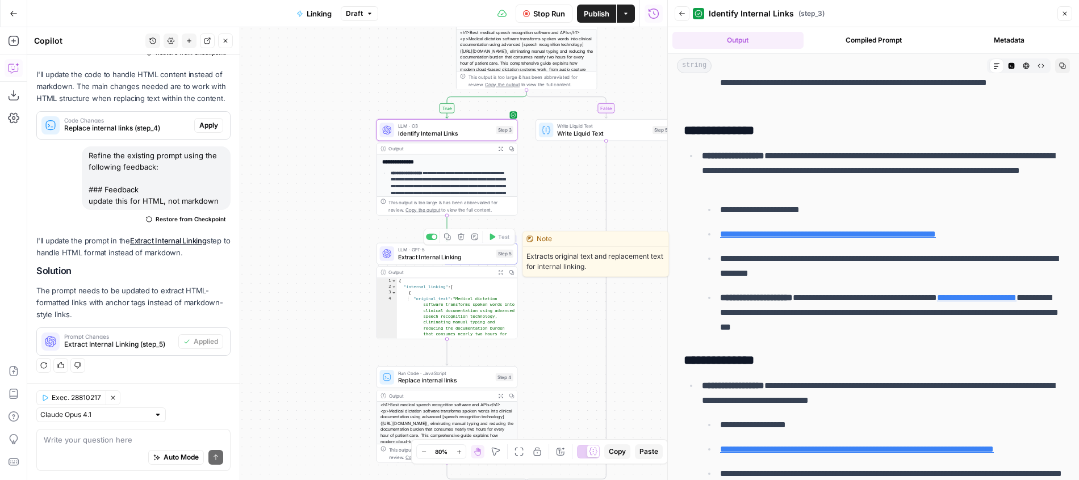
click at [504, 276] on button "Expand Output" at bounding box center [500, 272] width 11 height 11
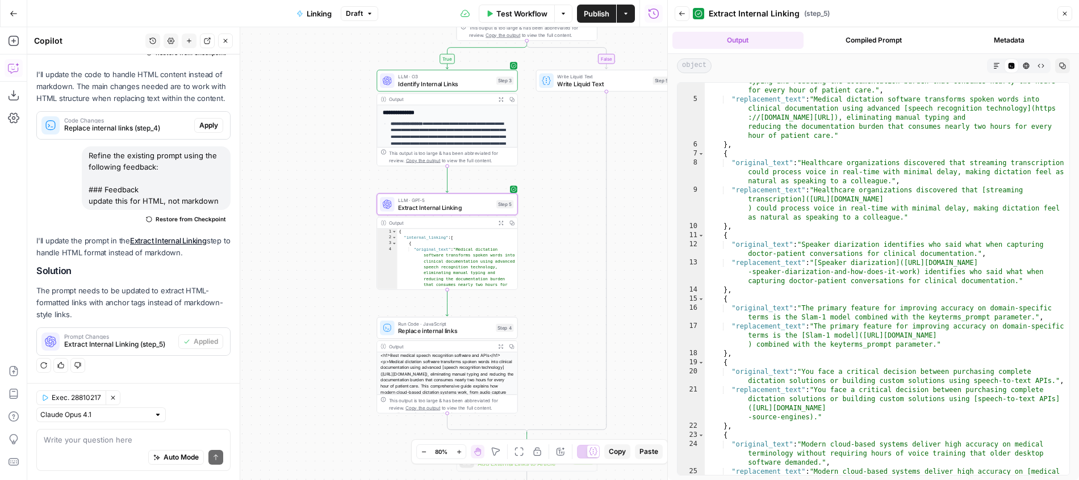
scroll to position [52, 0]
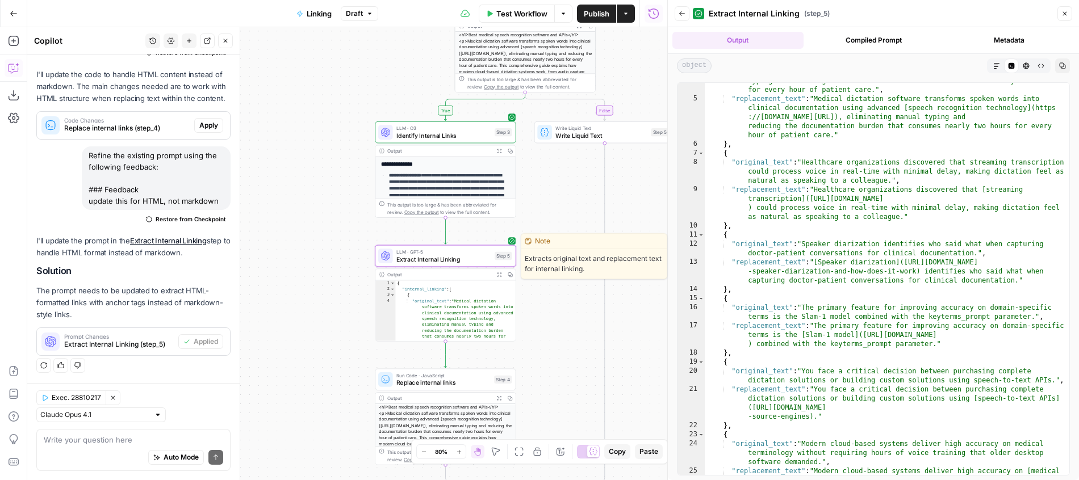
click at [474, 256] on span "Extract Internal Linking" at bounding box center [443, 259] width 95 height 9
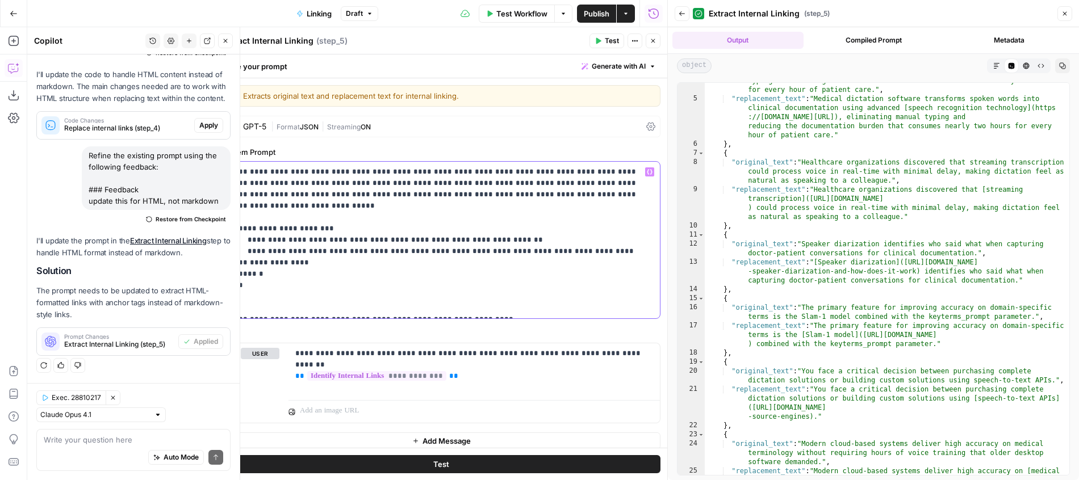
click at [568, 251] on p "**********" at bounding box center [441, 240] width 424 height 148
click at [586, 263] on p "**********" at bounding box center [441, 240] width 424 height 148
click at [590, 252] on p "**********" at bounding box center [441, 240] width 424 height 148
click at [607, 41] on span "Test" at bounding box center [612, 41] width 14 height 10
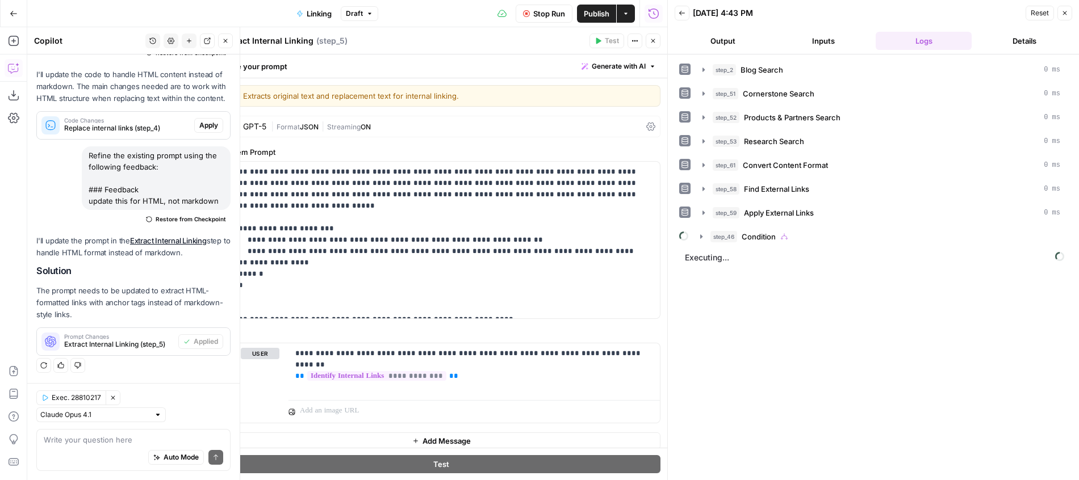
click at [653, 43] on icon "button" at bounding box center [653, 40] width 7 height 7
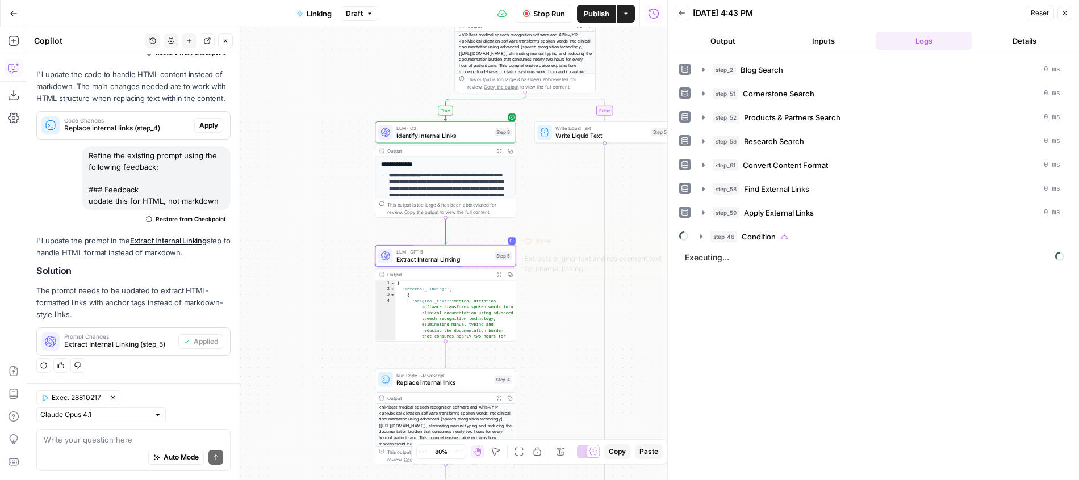
click at [489, 255] on span "Extract Internal Linking" at bounding box center [443, 259] width 95 height 9
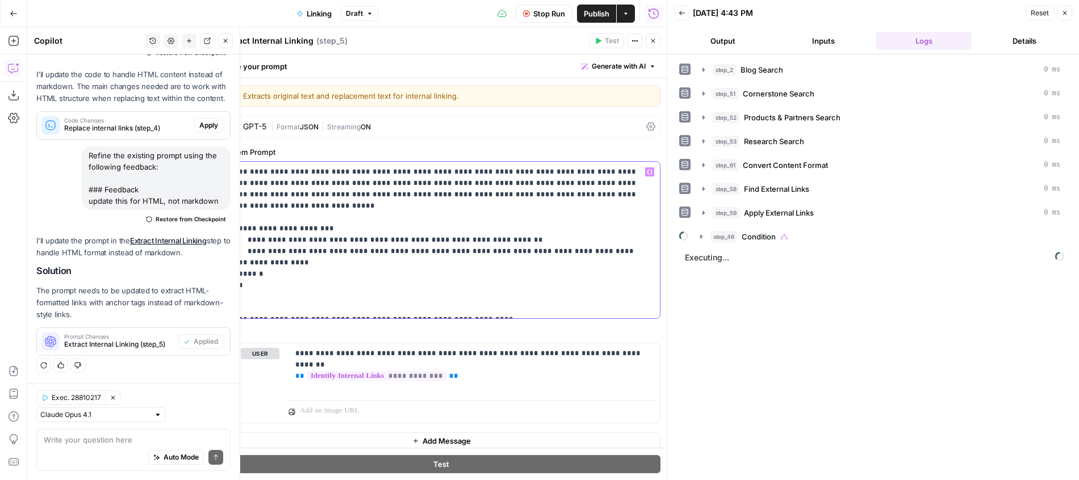
click at [502, 239] on p "**********" at bounding box center [441, 240] width 424 height 148
click at [501, 296] on p "**********" at bounding box center [441, 240] width 424 height 148
click at [657, 39] on button "Close" at bounding box center [653, 40] width 15 height 15
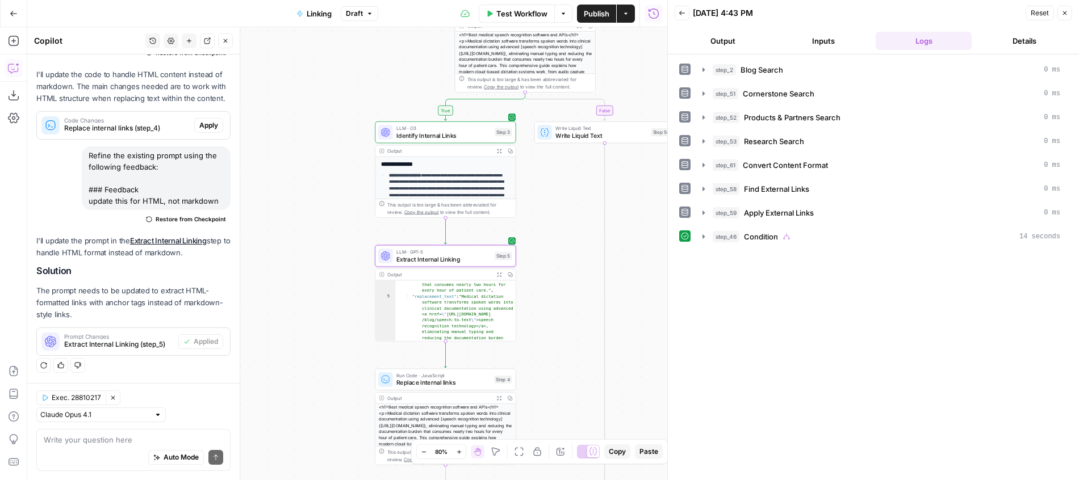
scroll to position [65, 0]
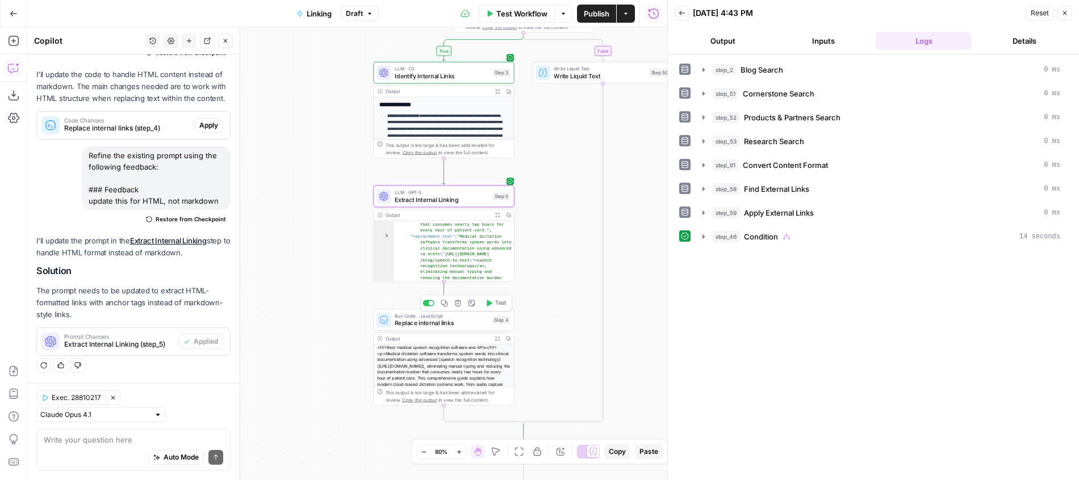
click at [500, 305] on span "Test" at bounding box center [500, 303] width 11 height 8
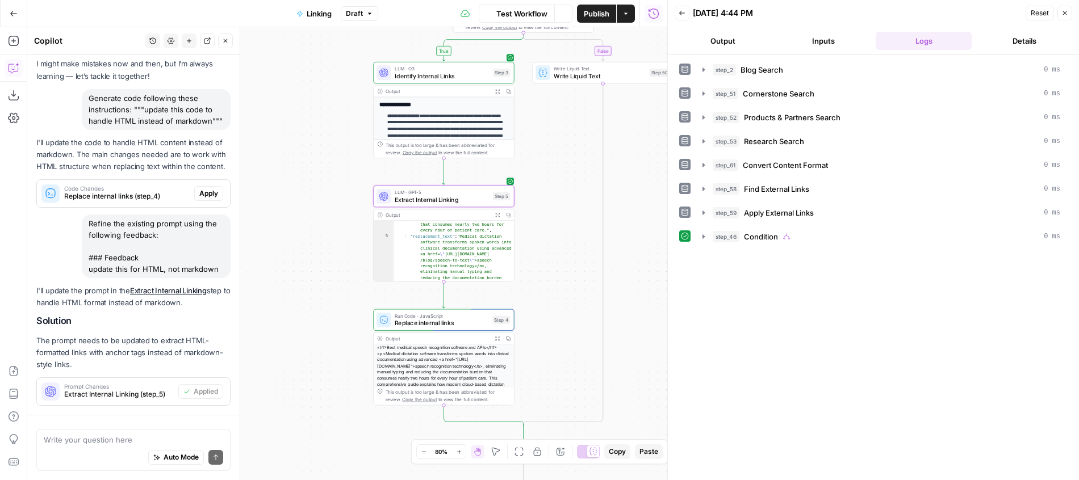
scroll to position [143, 0]
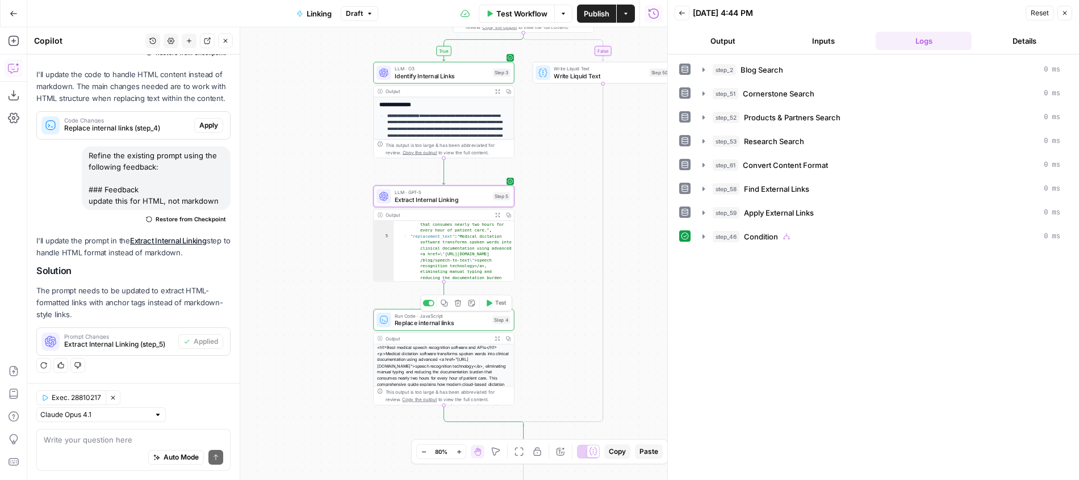
click at [499, 337] on icon "button" at bounding box center [497, 339] width 4 height 4
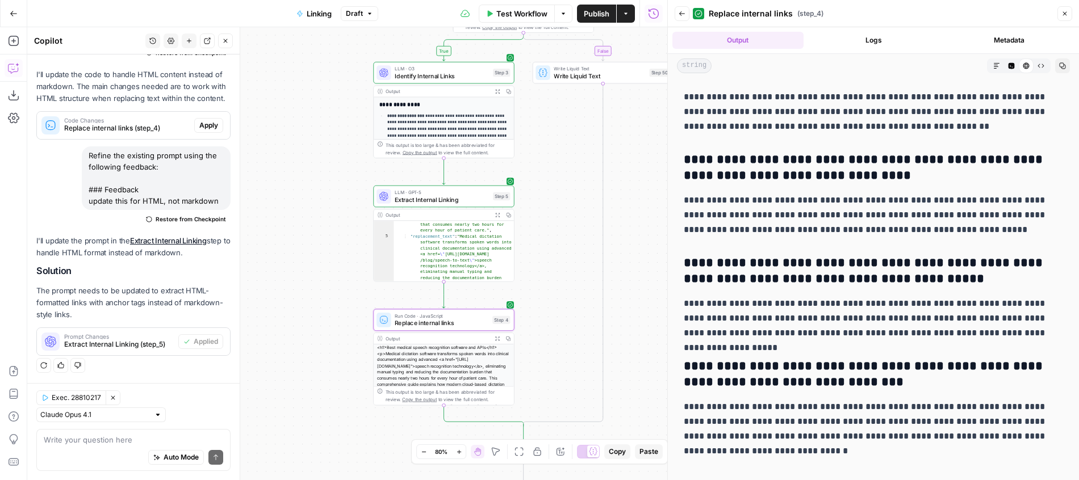
scroll to position [6103, 0]
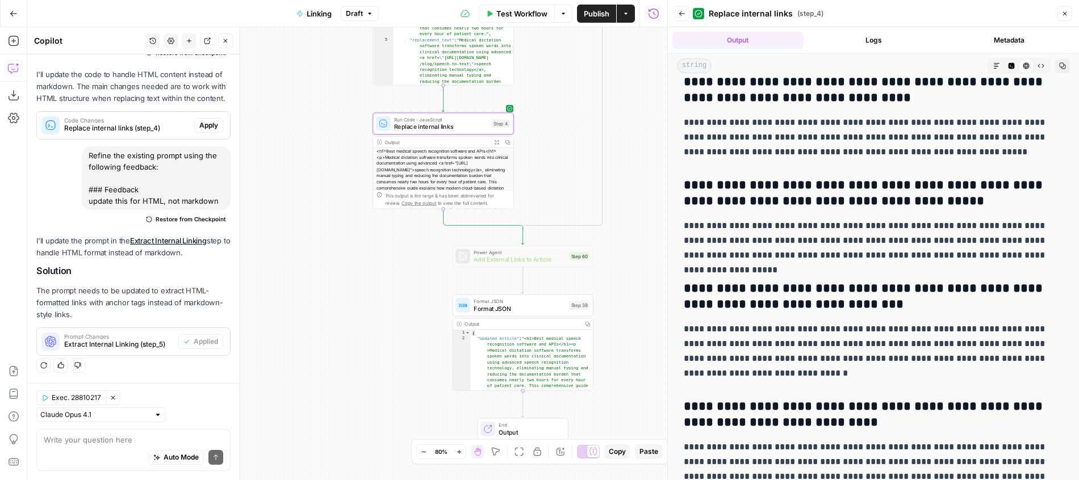
click at [539, 307] on span "Format JSON" at bounding box center [520, 308] width 92 height 9
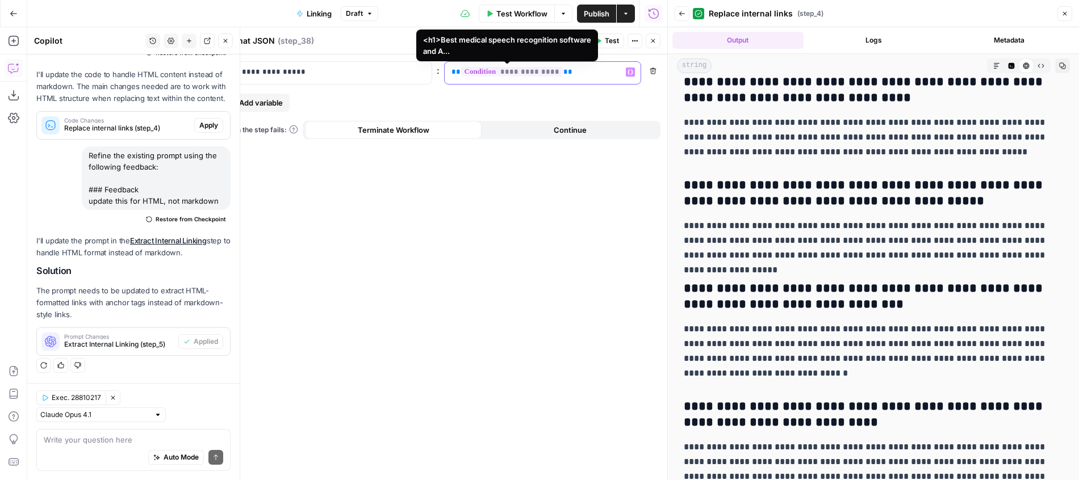
click at [530, 69] on span "**********" at bounding box center [512, 72] width 102 height 10
click at [649, 39] on button "Close" at bounding box center [653, 40] width 15 height 15
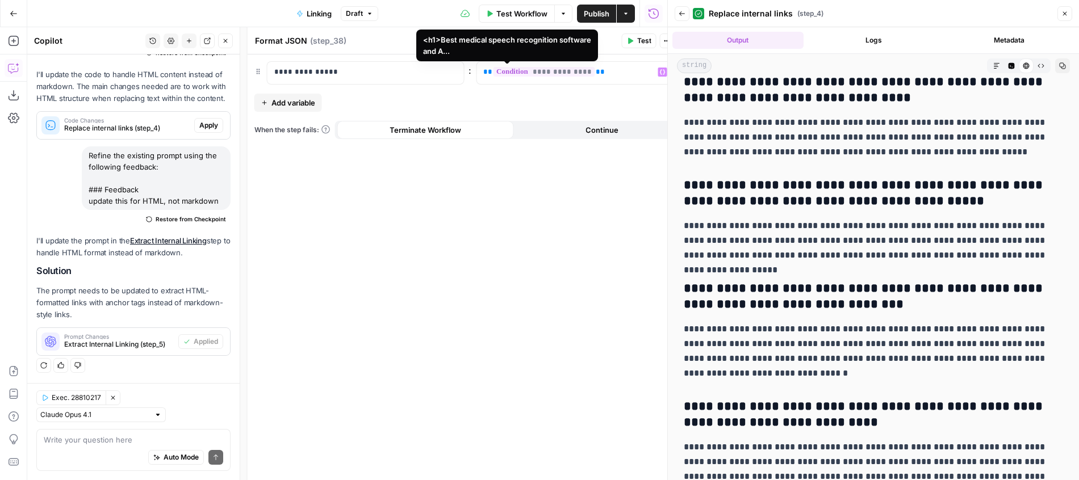
click at [607, 11] on span "Publish" at bounding box center [597, 13] width 26 height 11
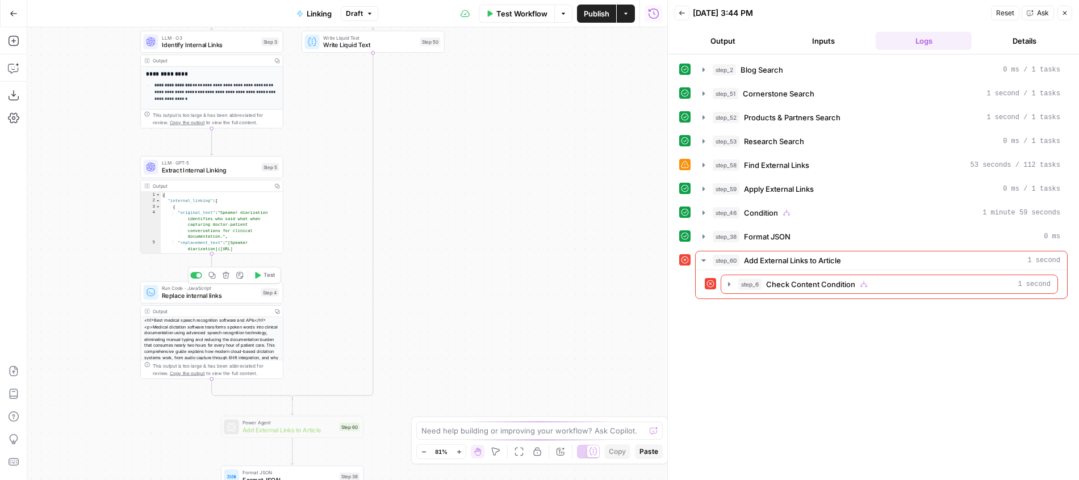
click at [267, 271] on span "Test" at bounding box center [268, 275] width 11 height 9
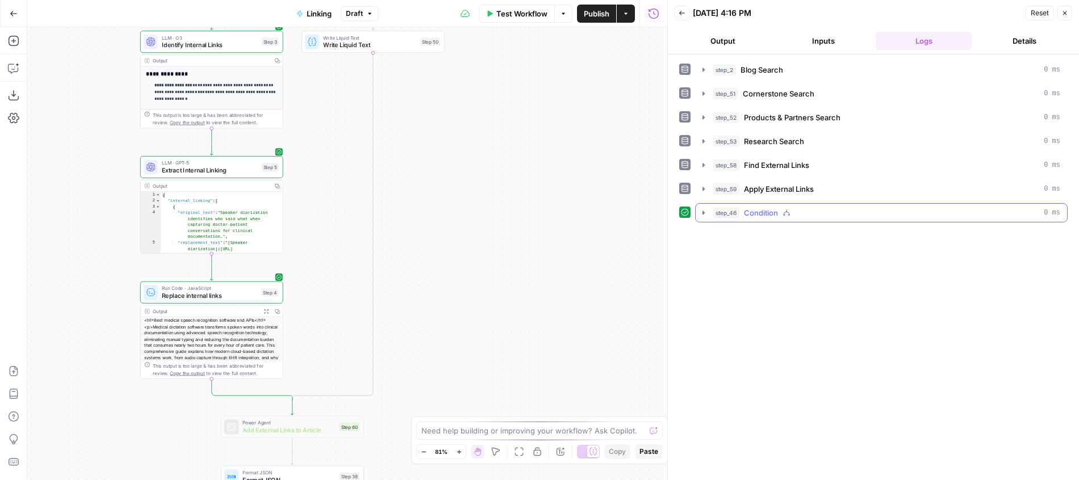
click at [770, 215] on span "Condition" at bounding box center [761, 212] width 34 height 11
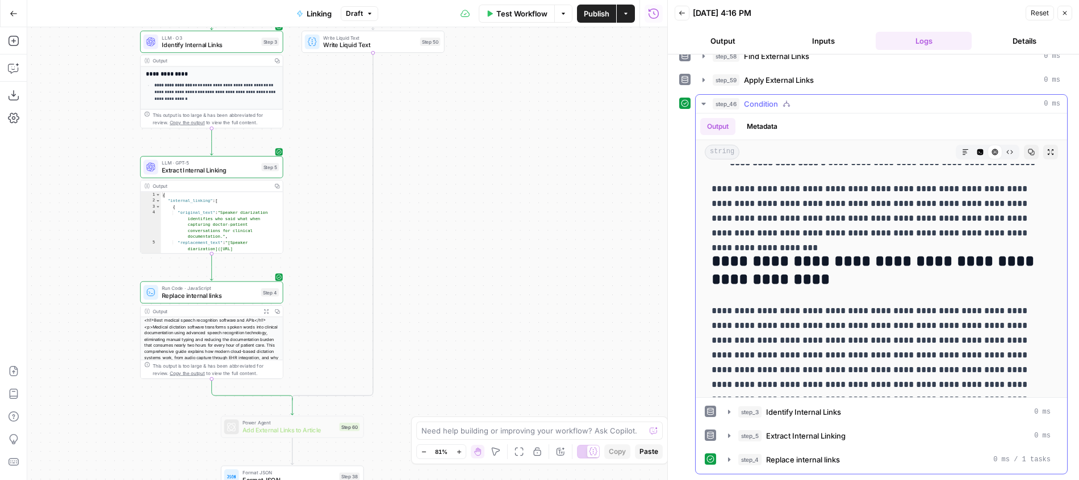
scroll to position [1901, 0]
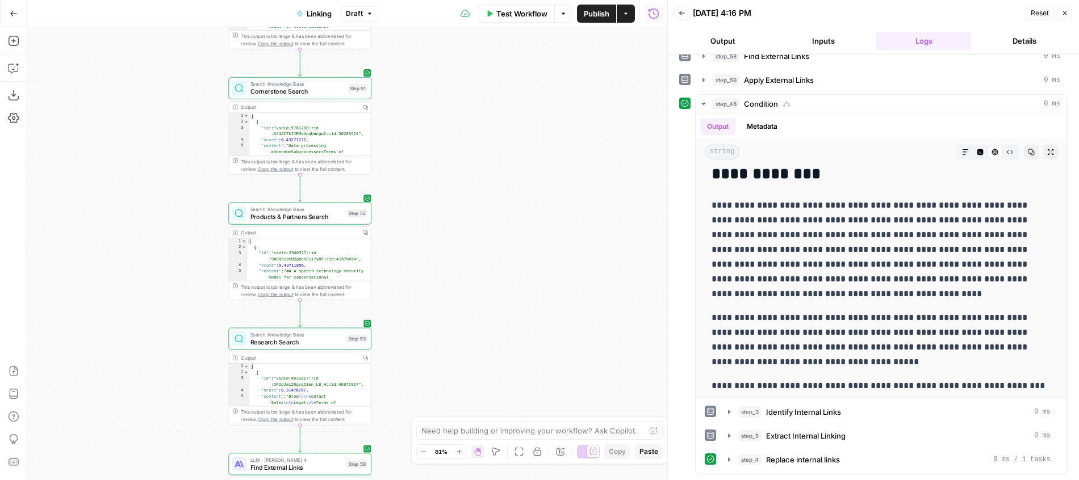
click at [824, 39] on button "Inputs" at bounding box center [823, 41] width 96 height 18
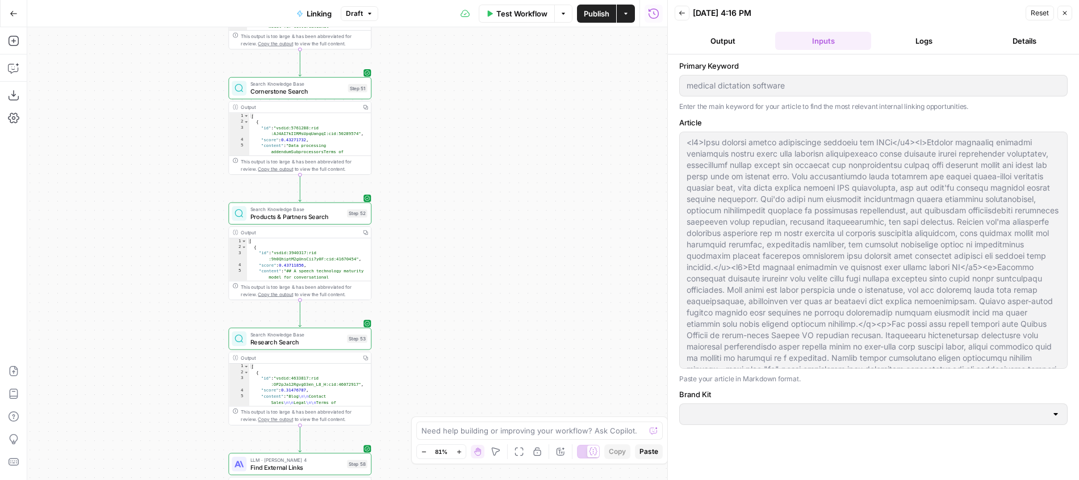
scroll to position [0, 0]
type input "AssemblyAI"
click at [928, 34] on button "Logs" at bounding box center [923, 41] width 96 height 18
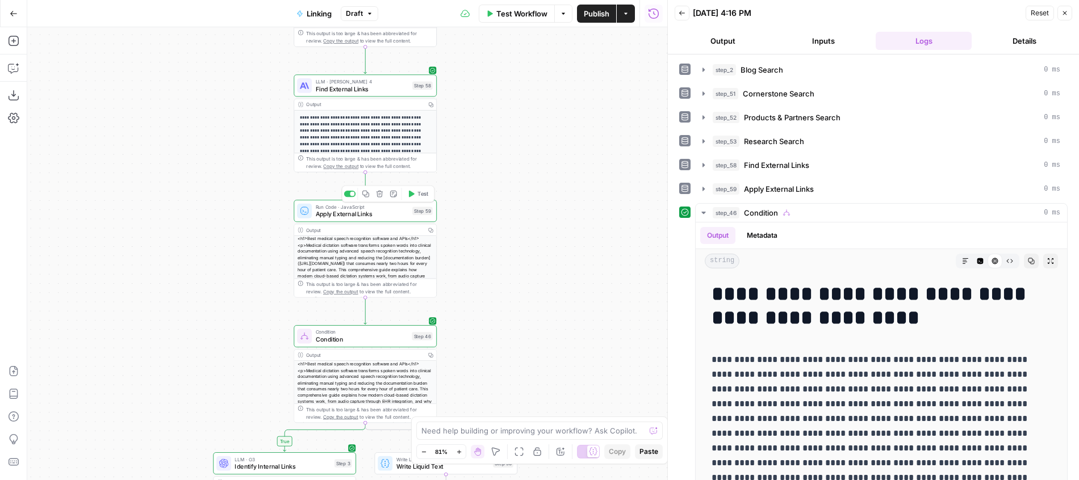
click at [393, 212] on span "Apply External Links" at bounding box center [362, 214] width 93 height 9
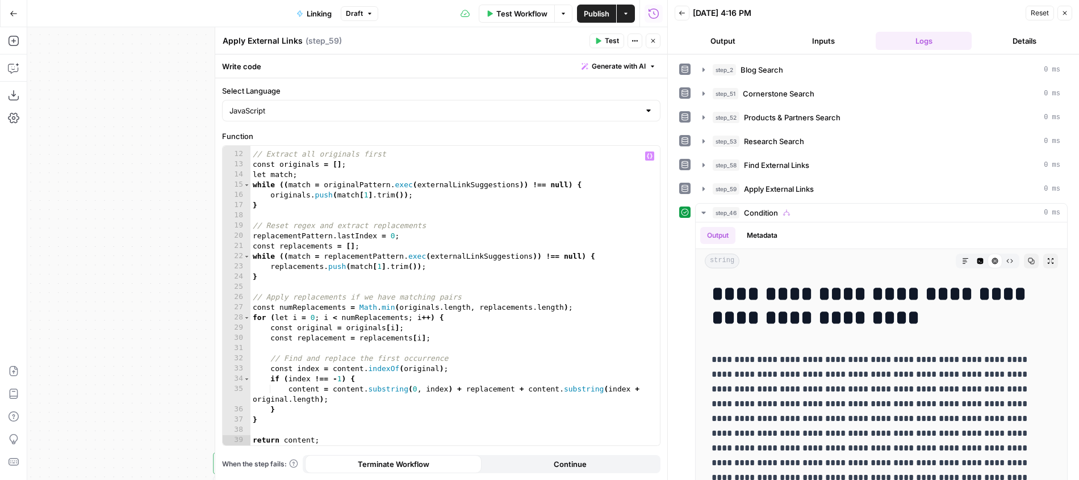
scroll to position [109, 0]
click at [780, 187] on span "Apply External Links" at bounding box center [779, 188] width 70 height 11
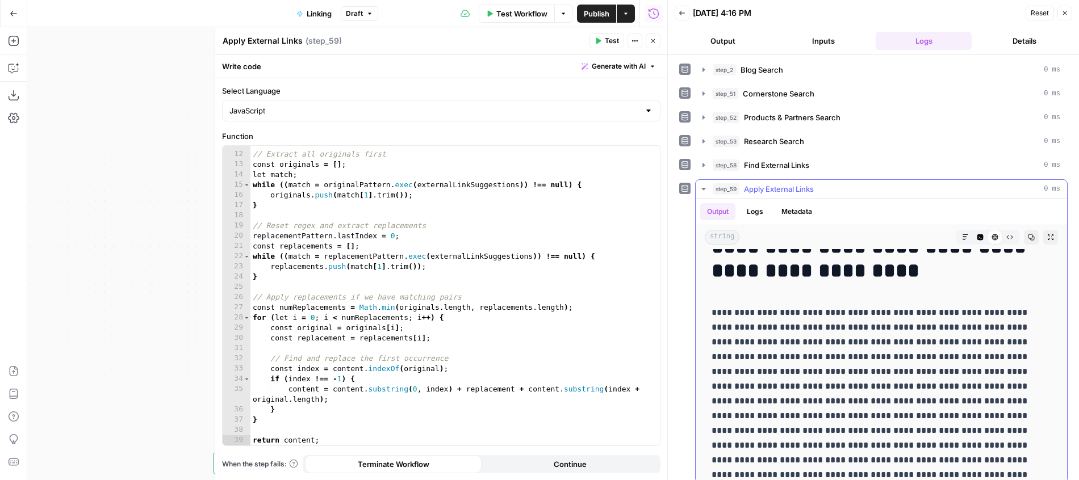
scroll to position [0, 0]
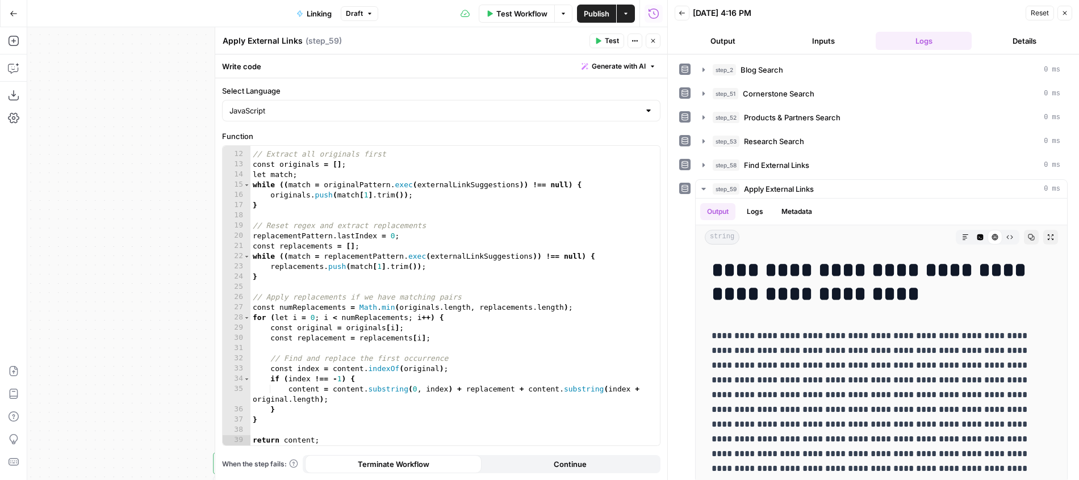
click at [655, 43] on icon "button" at bounding box center [653, 40] width 7 height 7
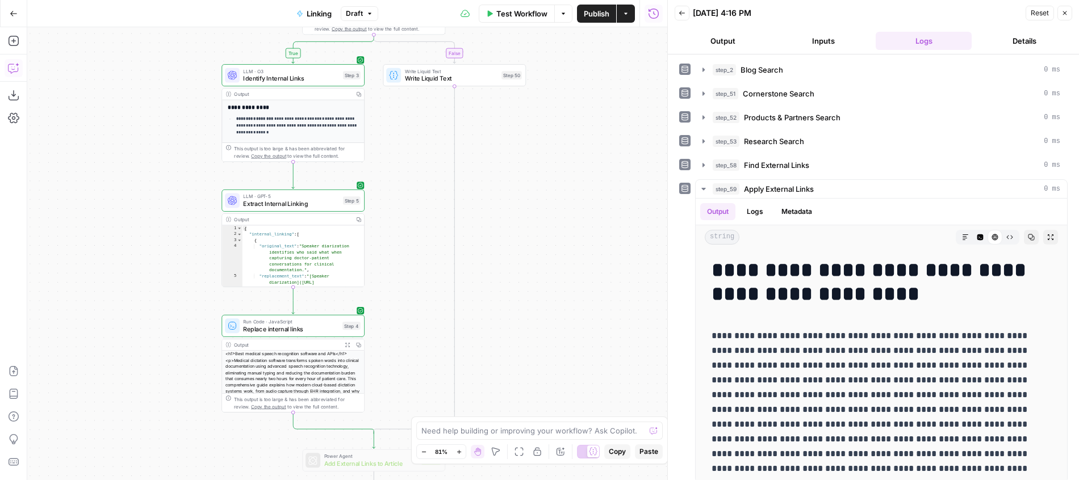
click at [17, 75] on button "Copilot" at bounding box center [14, 68] width 18 height 18
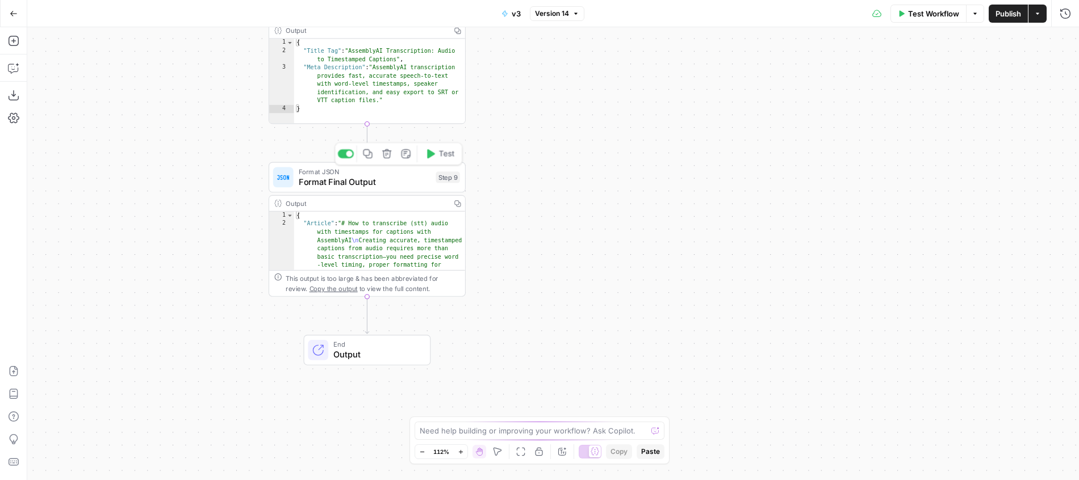
click at [418, 186] on span "Format Final Output" at bounding box center [365, 181] width 132 height 12
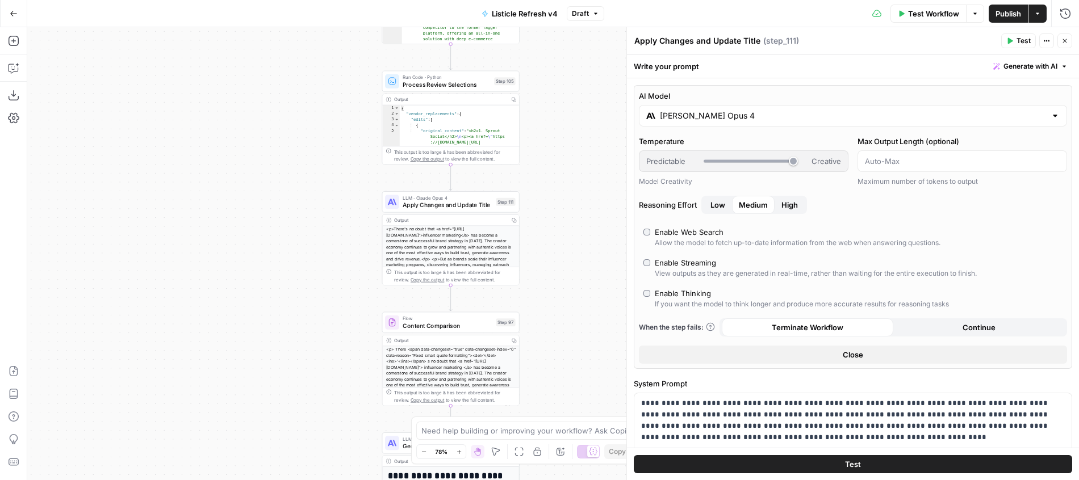
scroll to position [52, 0]
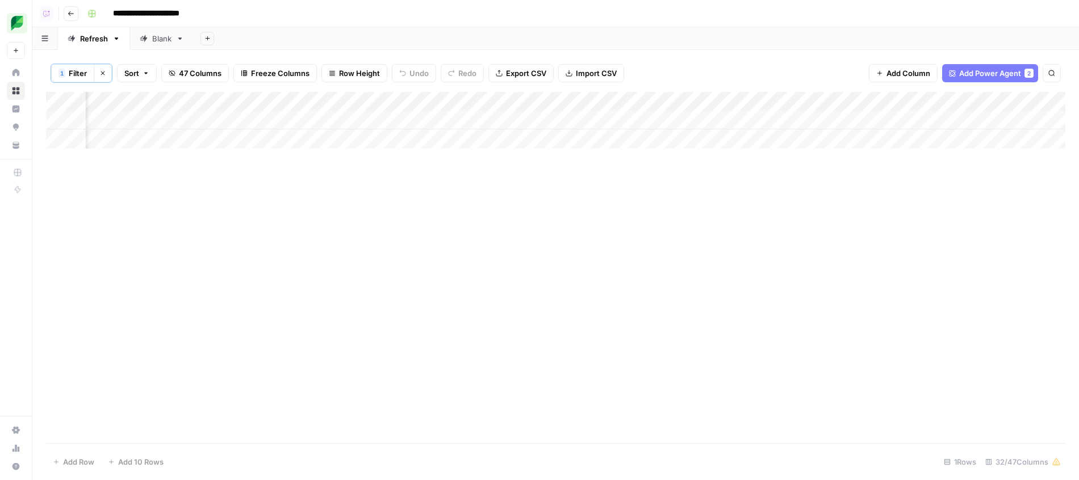
scroll to position [0, 1318]
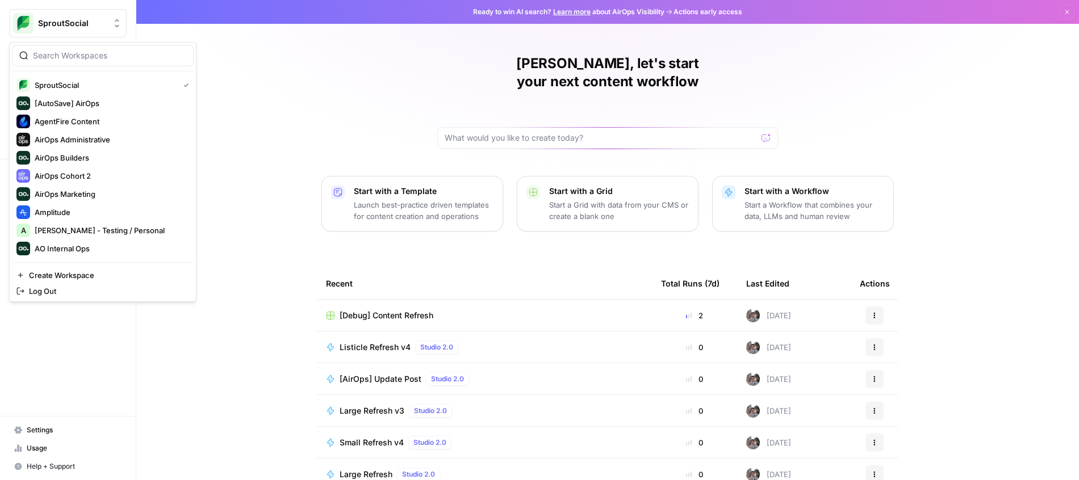
click at [255, 93] on div "[PERSON_NAME], let's start your next content workflow Start with a Template Lau…" at bounding box center [607, 270] width 942 height 540
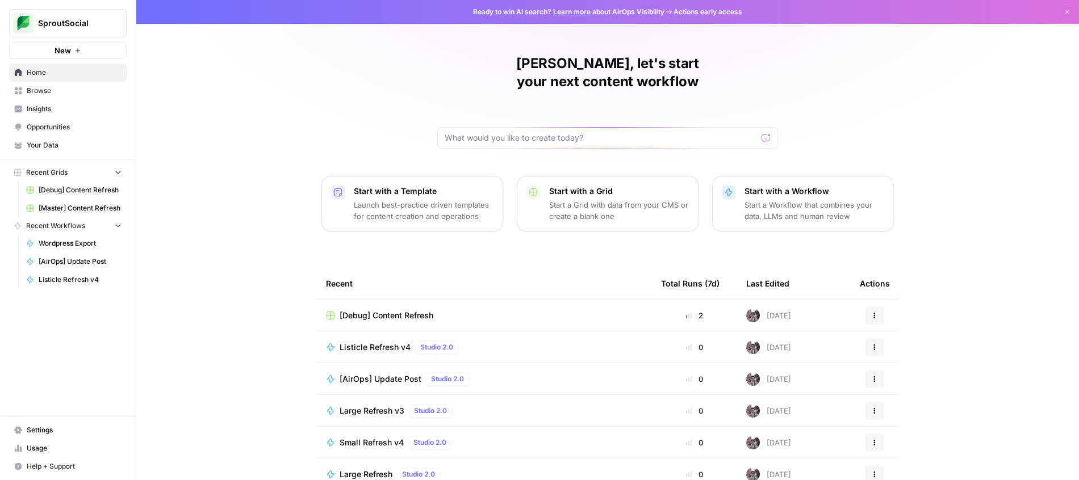
click at [58, 208] on span "[Master] Content Refresh" at bounding box center [80, 208] width 83 height 10
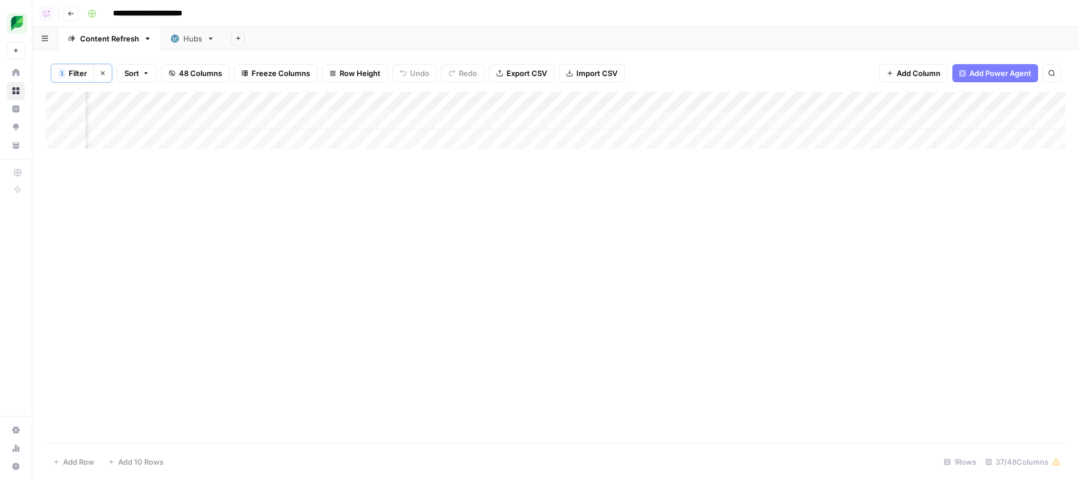
scroll to position [0, 1731]
click at [766, 100] on div "Add Column" at bounding box center [555, 120] width 1019 height 57
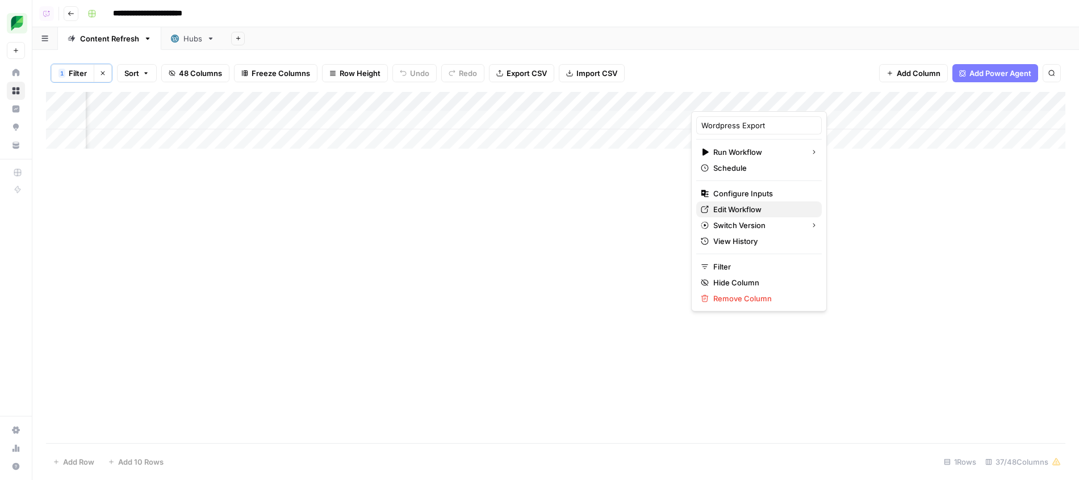
click at [723, 207] on span "Edit Workflow" at bounding box center [762, 209] width 99 height 11
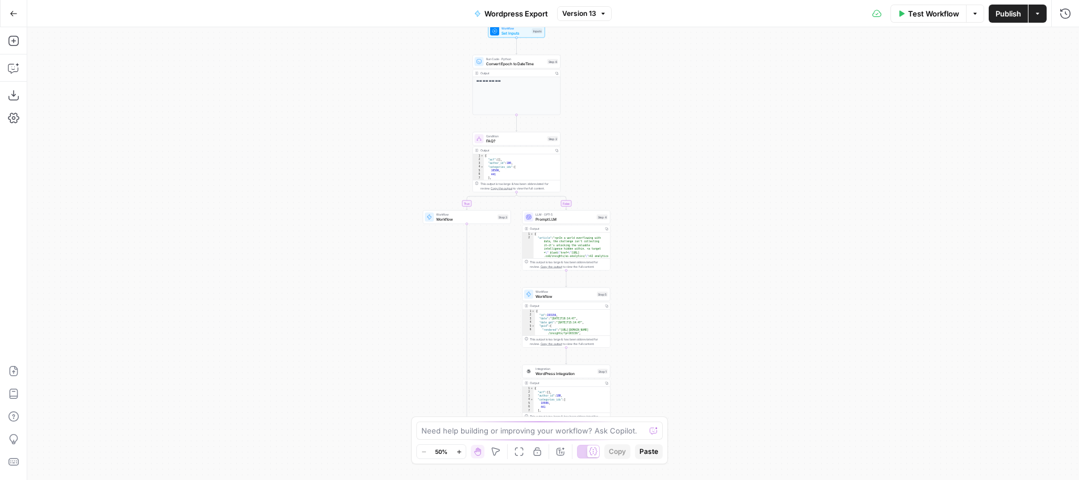
click at [590, 294] on span "Workflow" at bounding box center [564, 297] width 59 height 6
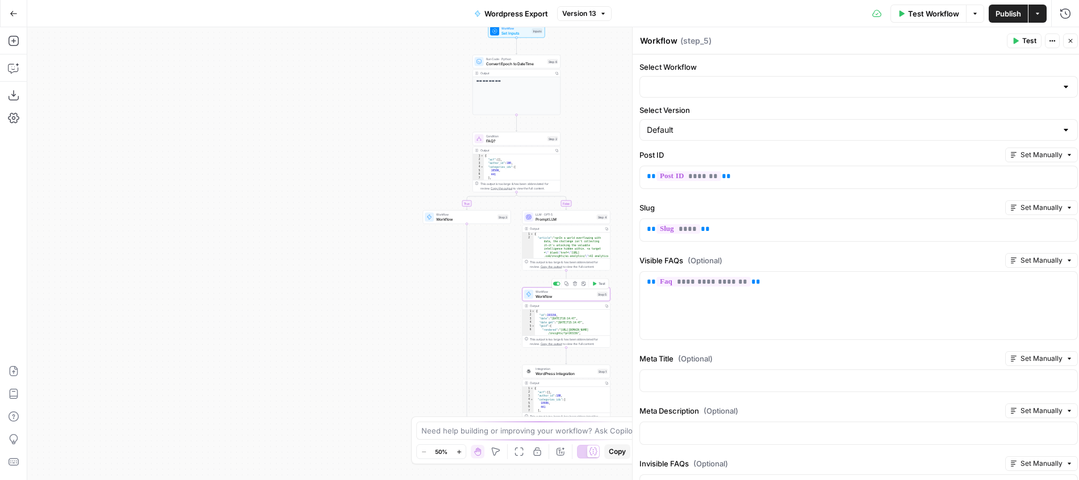
type input "[AirOps] Update Post"
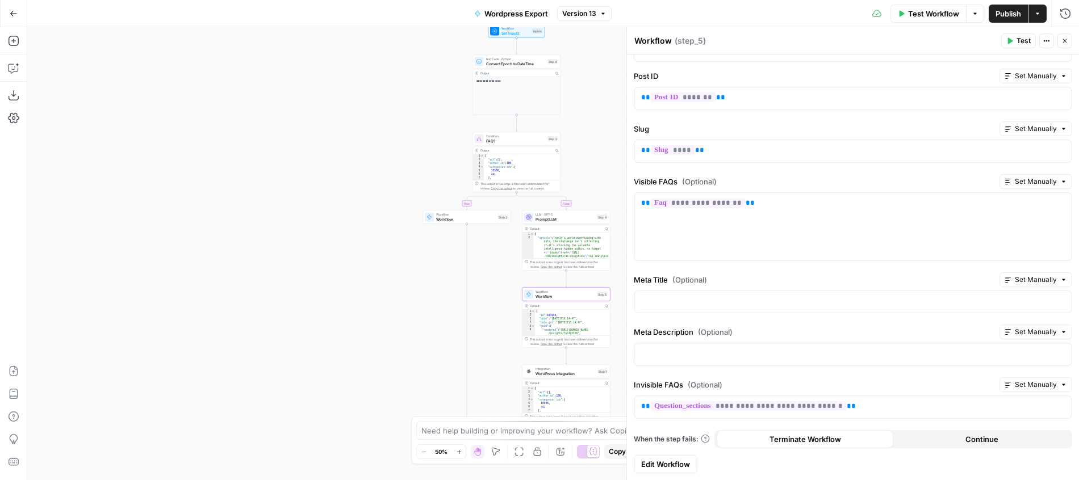
click at [655, 455] on form "**********" at bounding box center [853, 228] width 452 height 505
click at [655, 462] on span "Edit Workflow" at bounding box center [665, 464] width 49 height 11
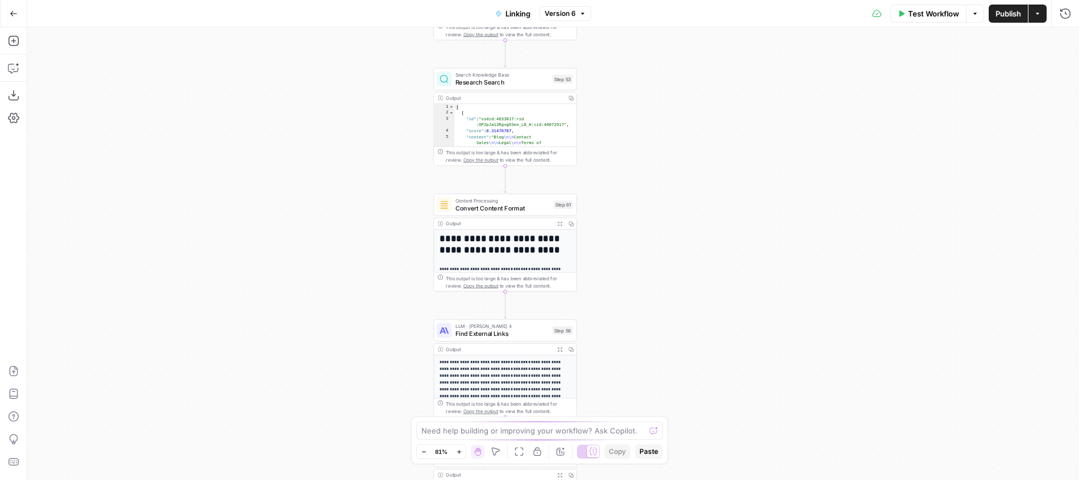
click at [551, 209] on div "Content Processing Convert Content Format Step 61 Copy step Delete step Add Not…" at bounding box center [505, 205] width 136 height 16
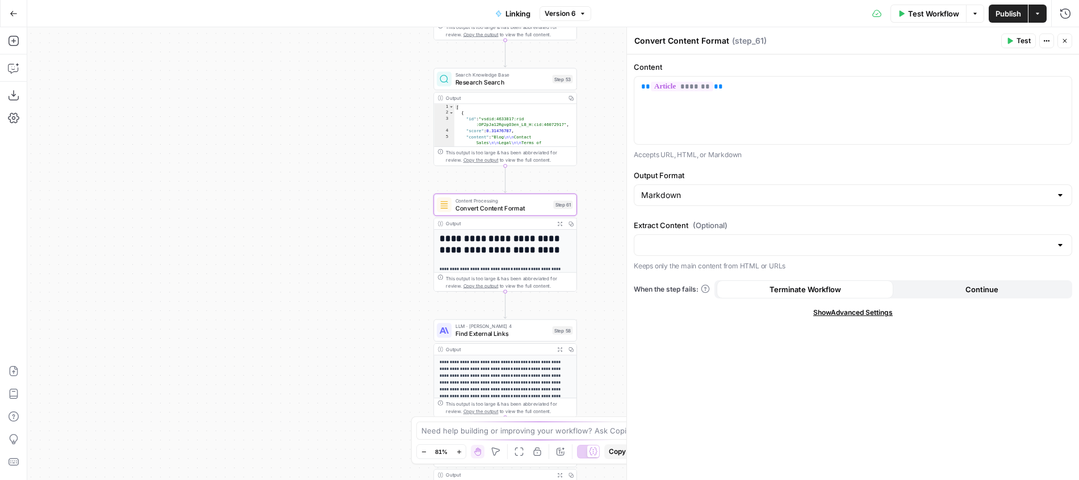
click at [1066, 42] on icon "button" at bounding box center [1065, 41] width 4 height 4
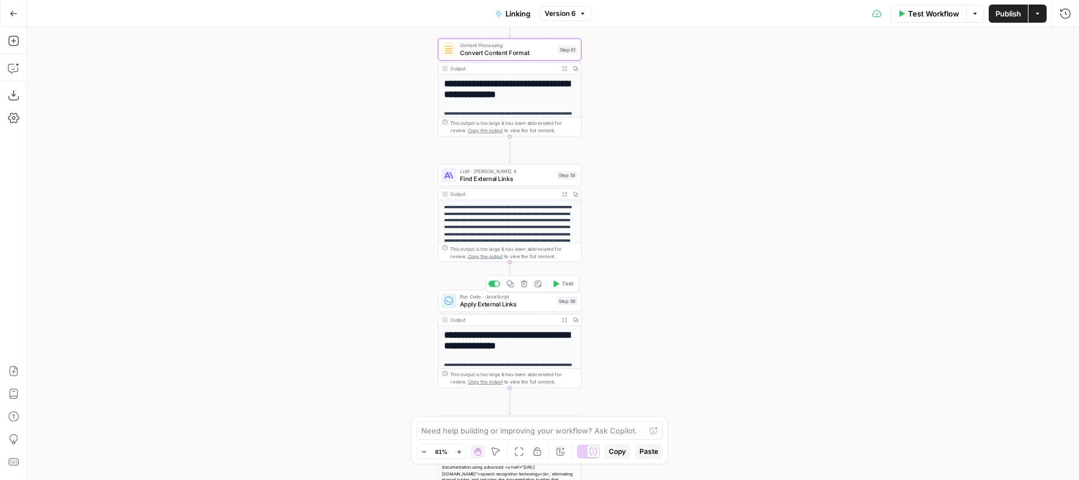
click at [546, 301] on span "Apply External Links" at bounding box center [507, 304] width 94 height 9
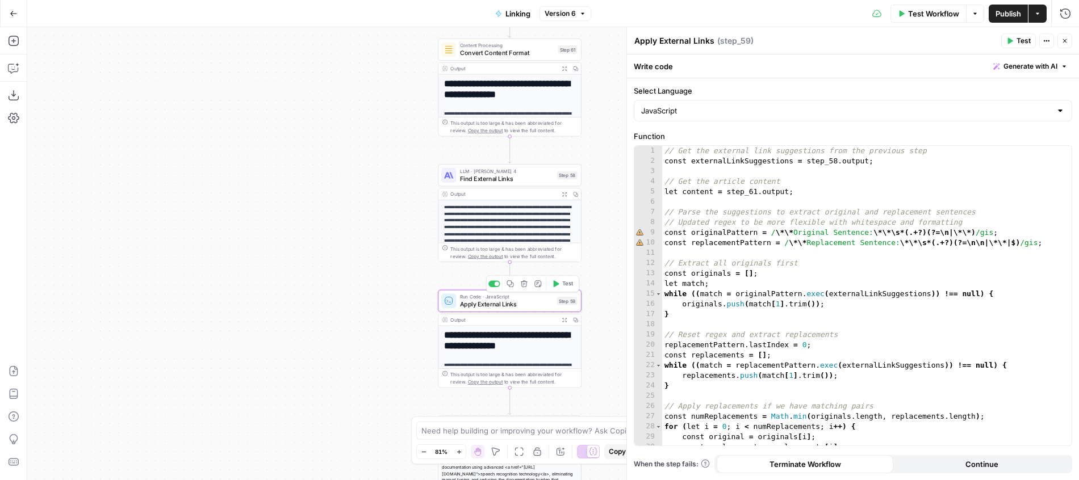
click at [334, 288] on div "true false Workflow Set Inputs Inputs Search Knowledge Base Blog Search Step 2 …" at bounding box center [552, 253] width 1051 height 453
click at [15, 69] on icon "button" at bounding box center [13, 67] width 11 height 11
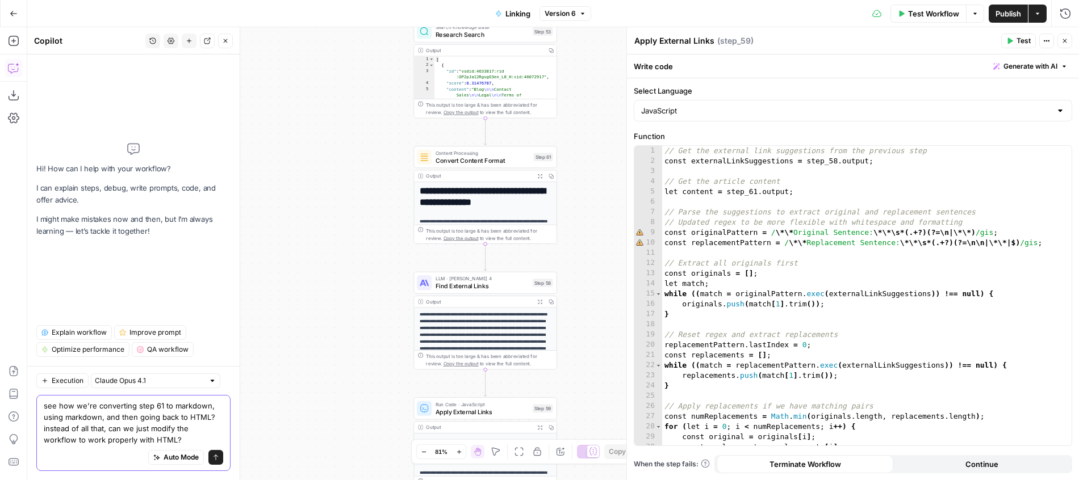
click at [187, 458] on span "Auto Mode" at bounding box center [181, 457] width 35 height 10
click at [179, 446] on div "Auto Mode Send" at bounding box center [133, 458] width 179 height 25
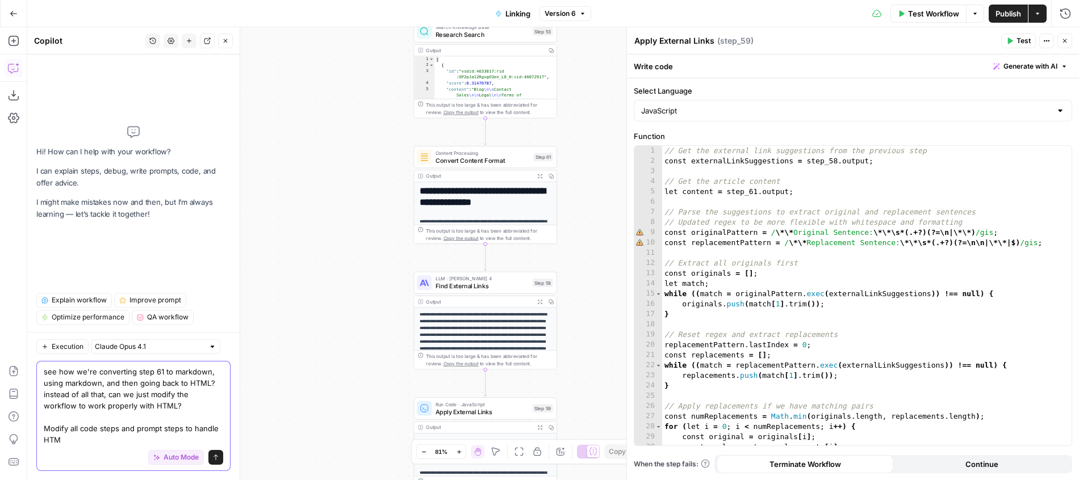
type textarea "see how we're converting step 61 to markdown, using markdown, and then going ba…"
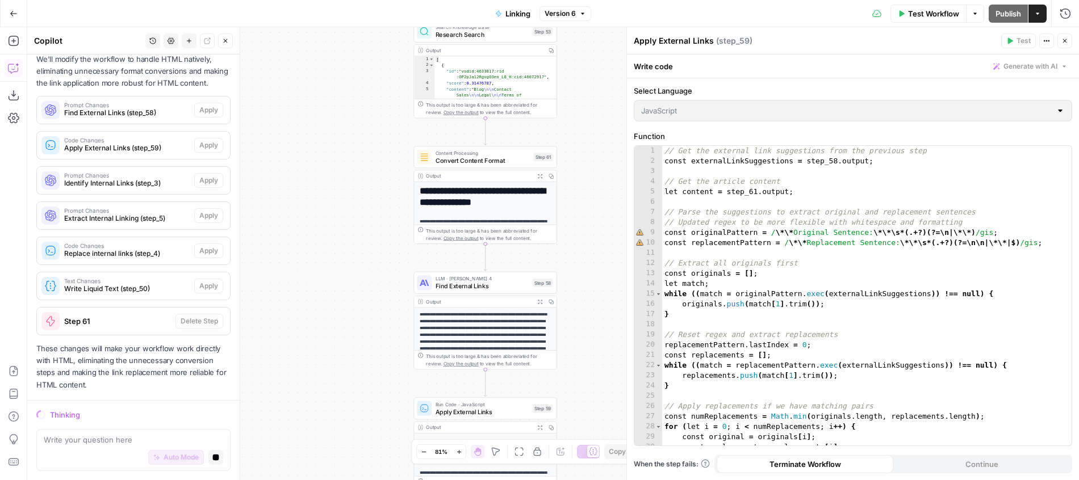
scroll to position [282, 0]
